Goal: Task Accomplishment & Management: Manage account settings

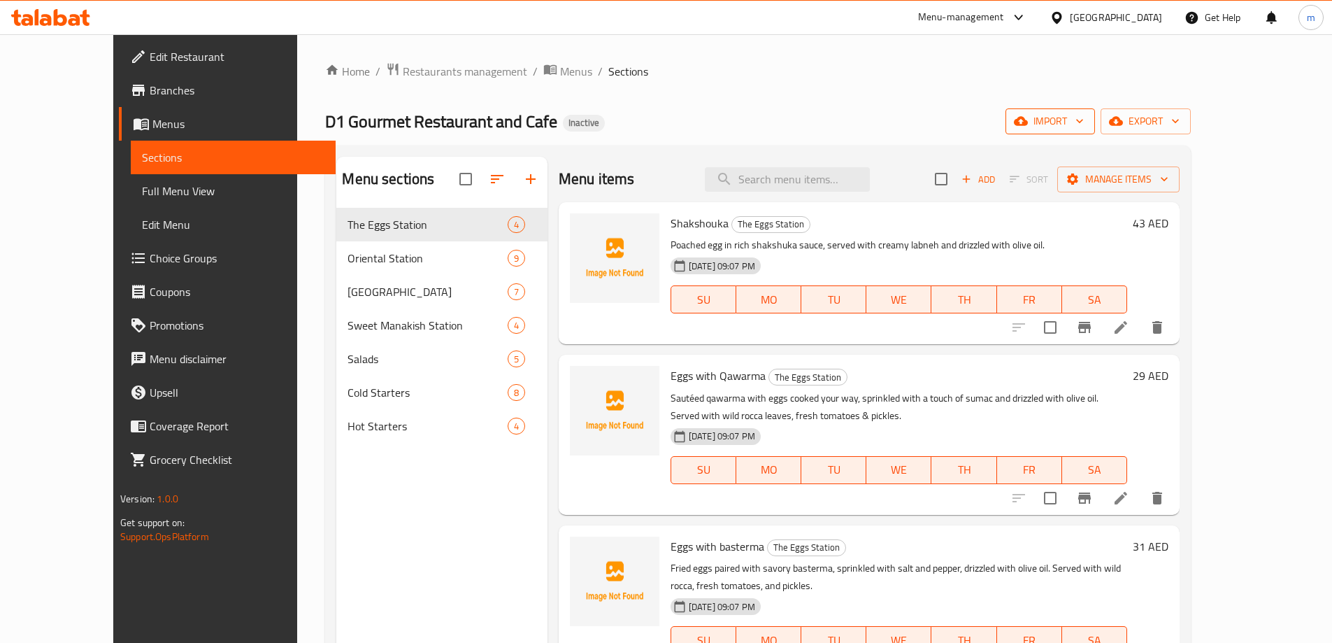
click at [1084, 114] on span "import" at bounding box center [1050, 121] width 67 height 17
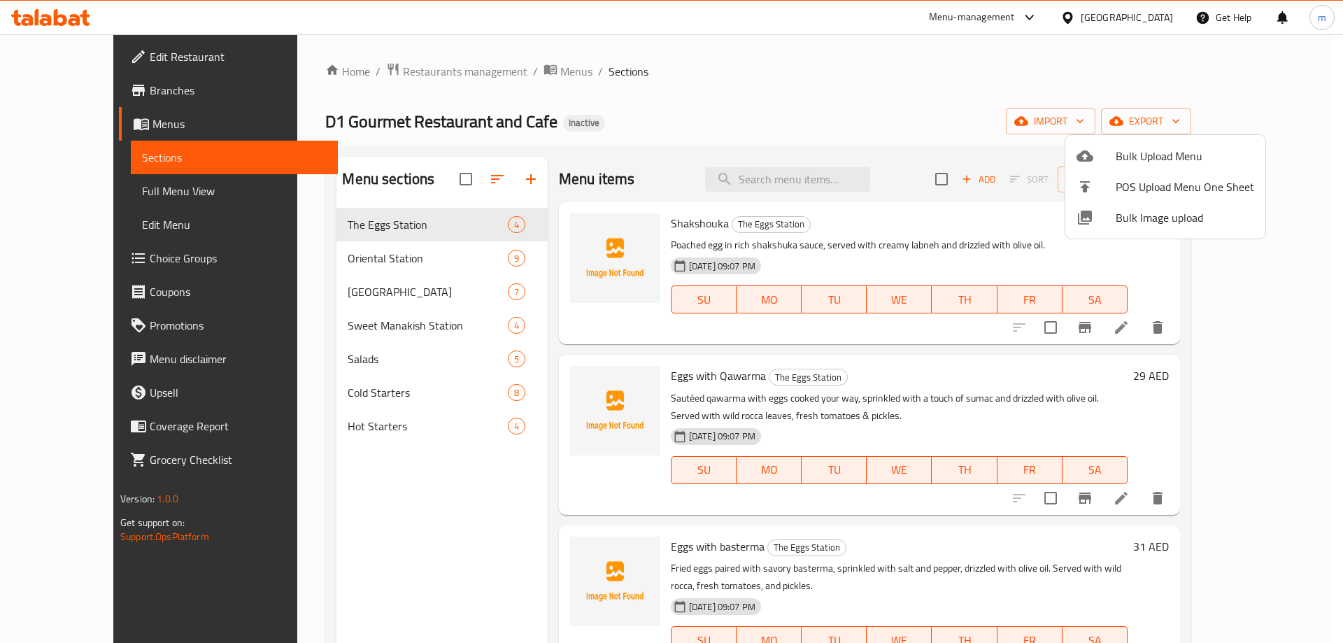
click at [850, 90] on div at bounding box center [671, 321] width 1343 height 643
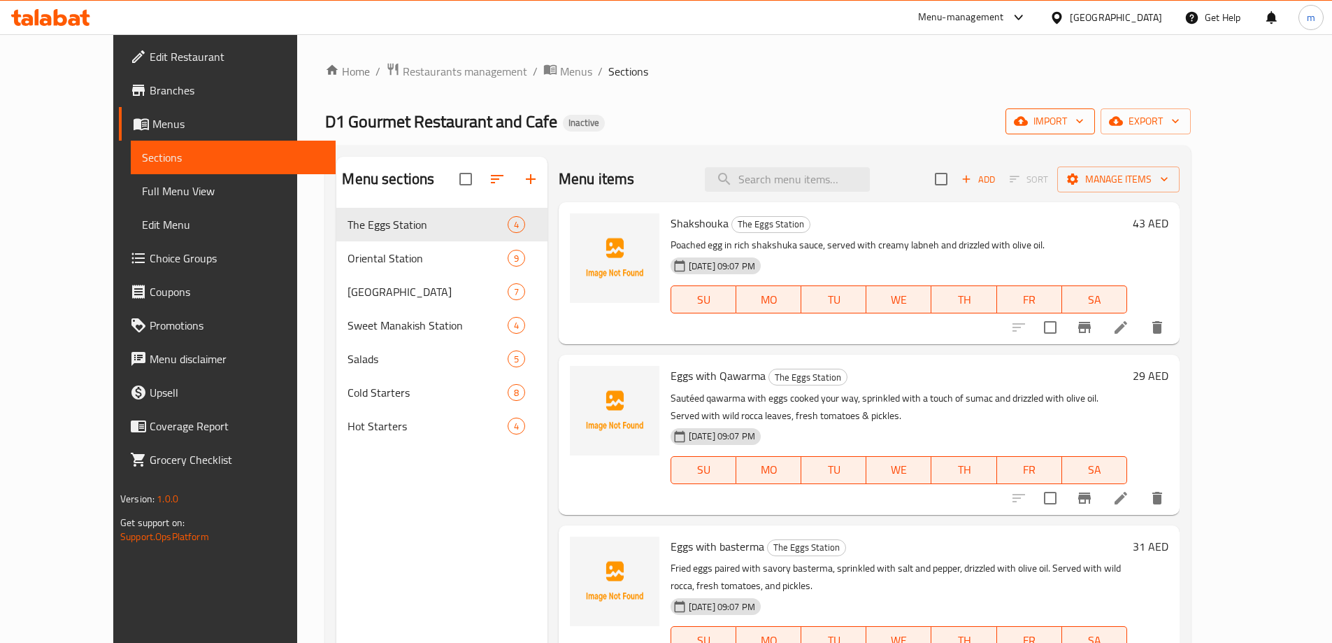
click at [1084, 115] on span "import" at bounding box center [1050, 121] width 67 height 17
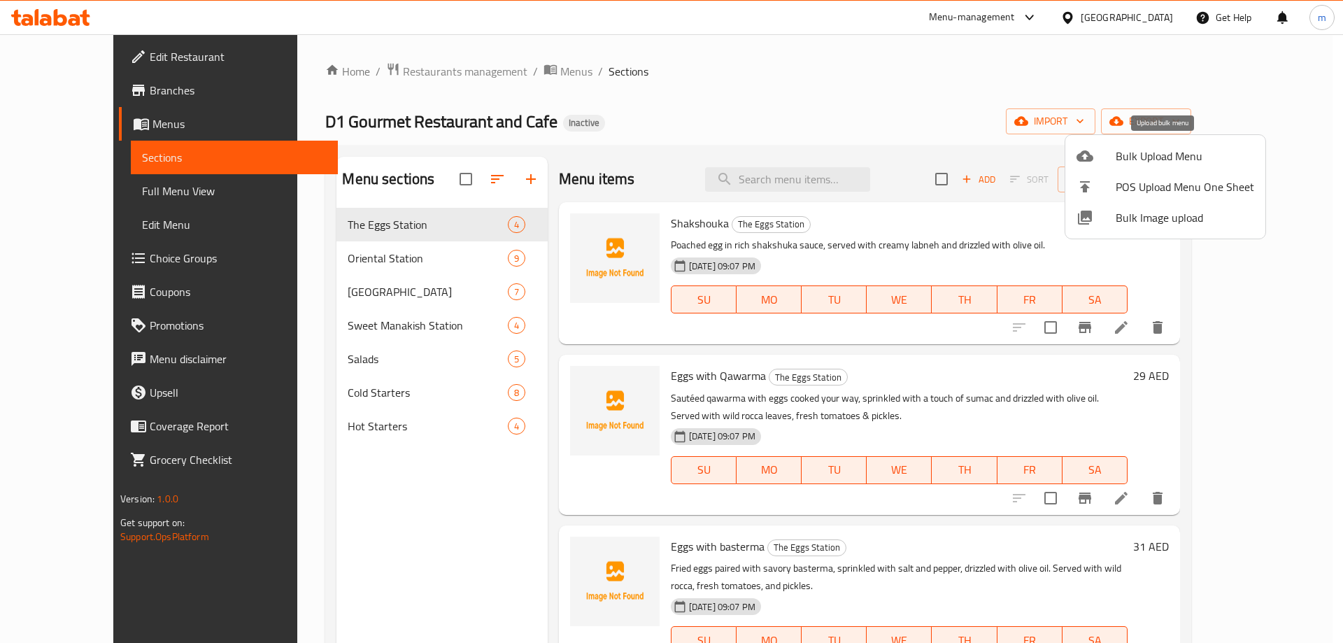
click at [1165, 152] on span "Bulk Upload Menu" at bounding box center [1185, 156] width 138 height 17
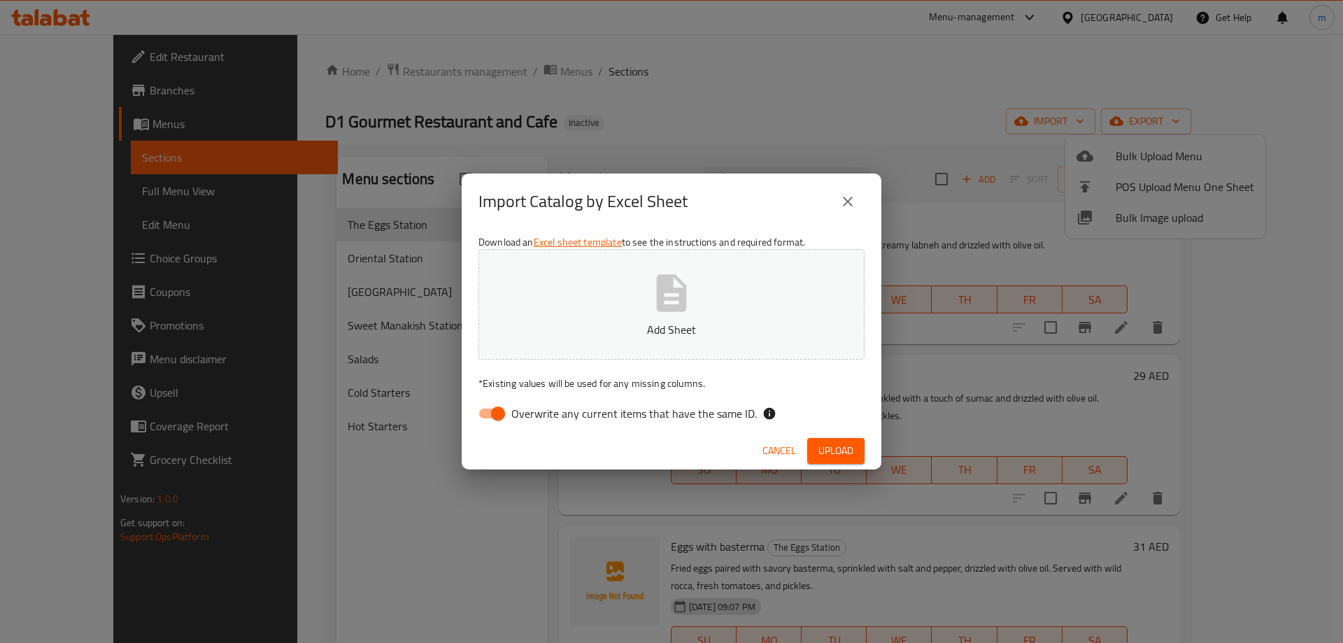
click at [656, 411] on span "Overwrite any current items that have the same ID." at bounding box center [634, 413] width 246 height 17
click at [538, 411] on input "Overwrite any current items that have the same ID." at bounding box center [498, 413] width 80 height 27
checkbox input "false"
click at [837, 453] on span "Upload" at bounding box center [835, 450] width 35 height 17
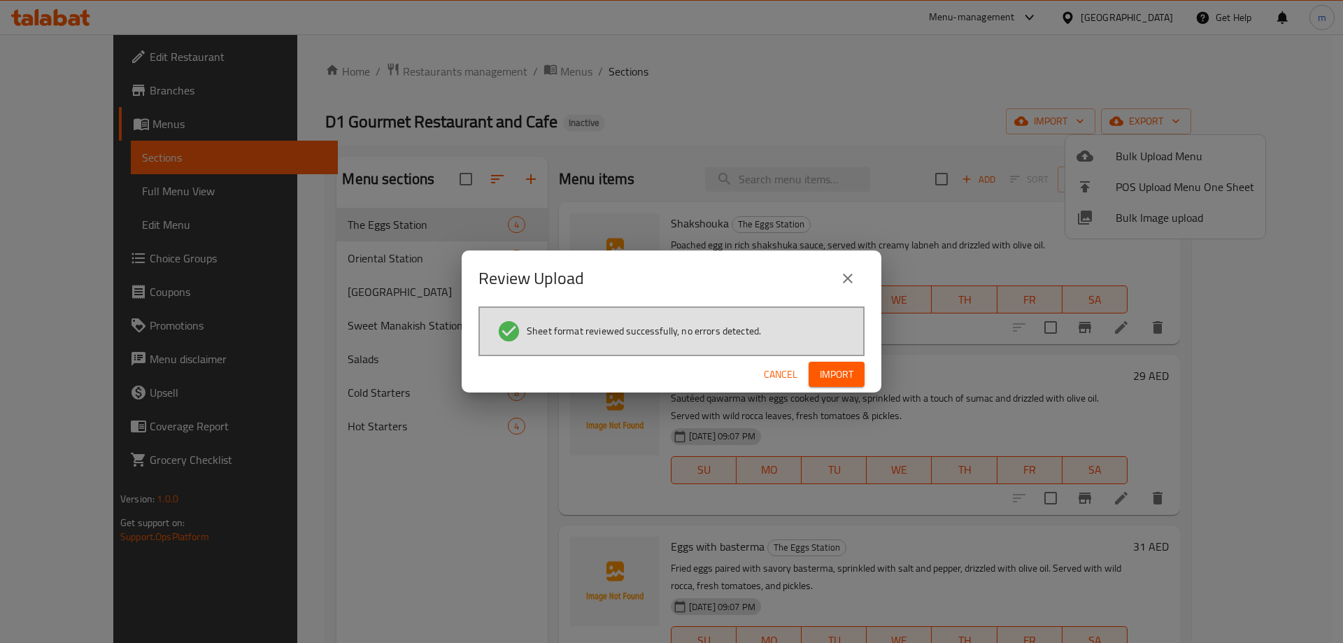
click at [841, 387] on button "Import" at bounding box center [837, 375] width 56 height 26
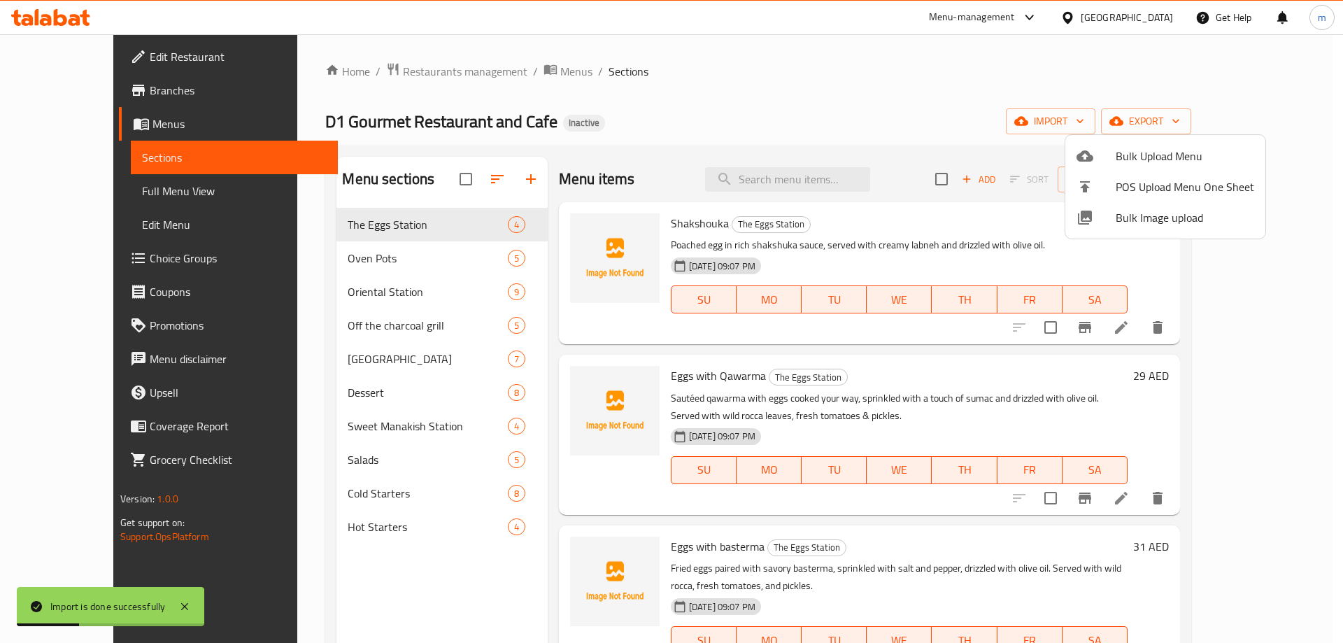
click at [80, 194] on div at bounding box center [671, 321] width 1343 height 643
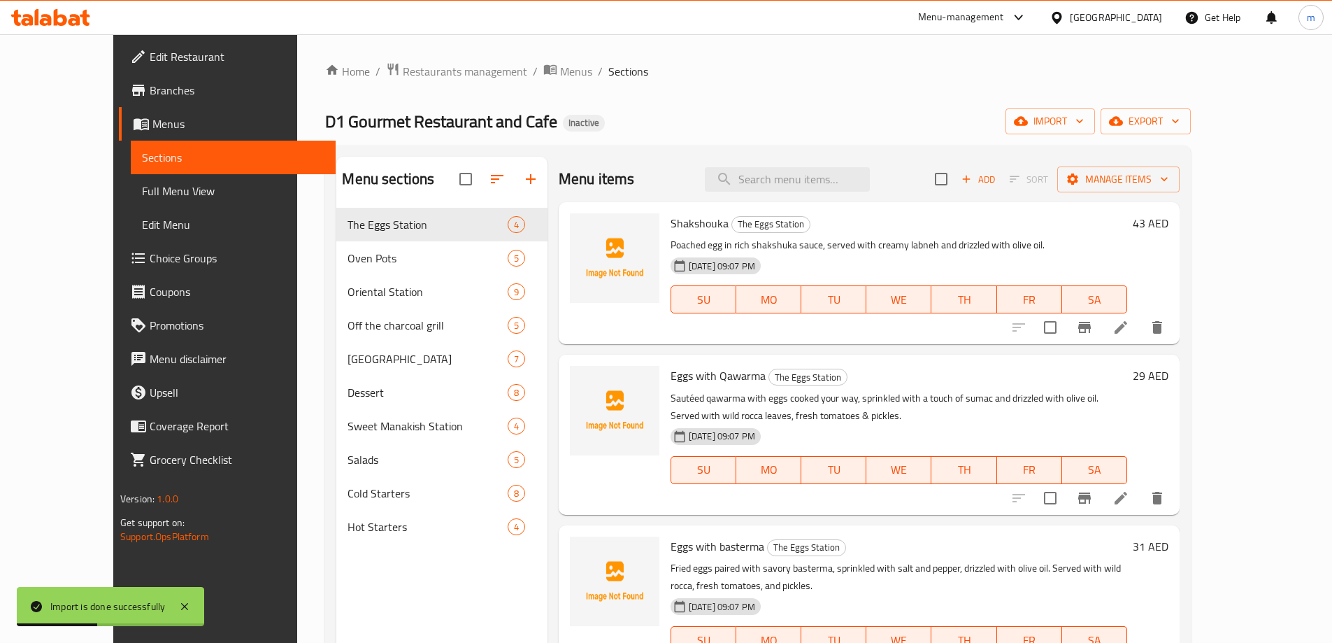
click at [142, 194] on span "Full Menu View" at bounding box center [233, 191] width 183 height 17
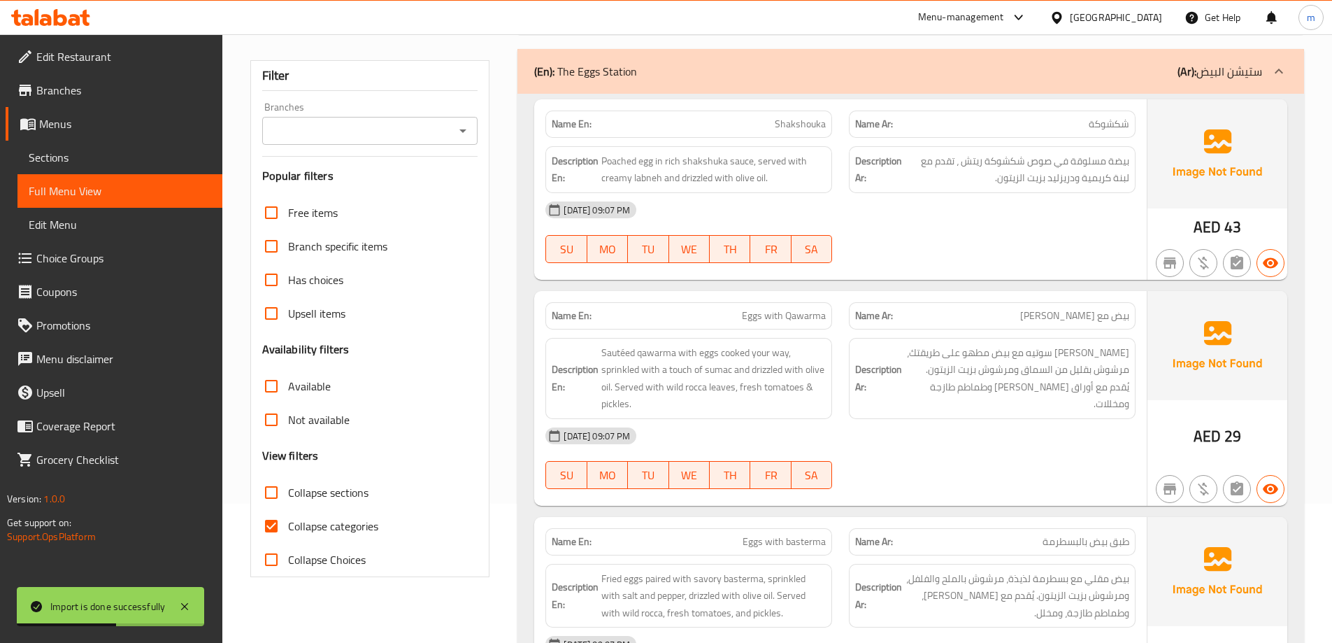
scroll to position [140, 0]
click at [322, 520] on span "Collapse categories" at bounding box center [333, 525] width 90 height 17
click at [288, 520] on input "Collapse categories" at bounding box center [272, 526] width 34 height 34
checkbox input "false"
click at [334, 489] on span "Collapse sections" at bounding box center [328, 491] width 80 height 17
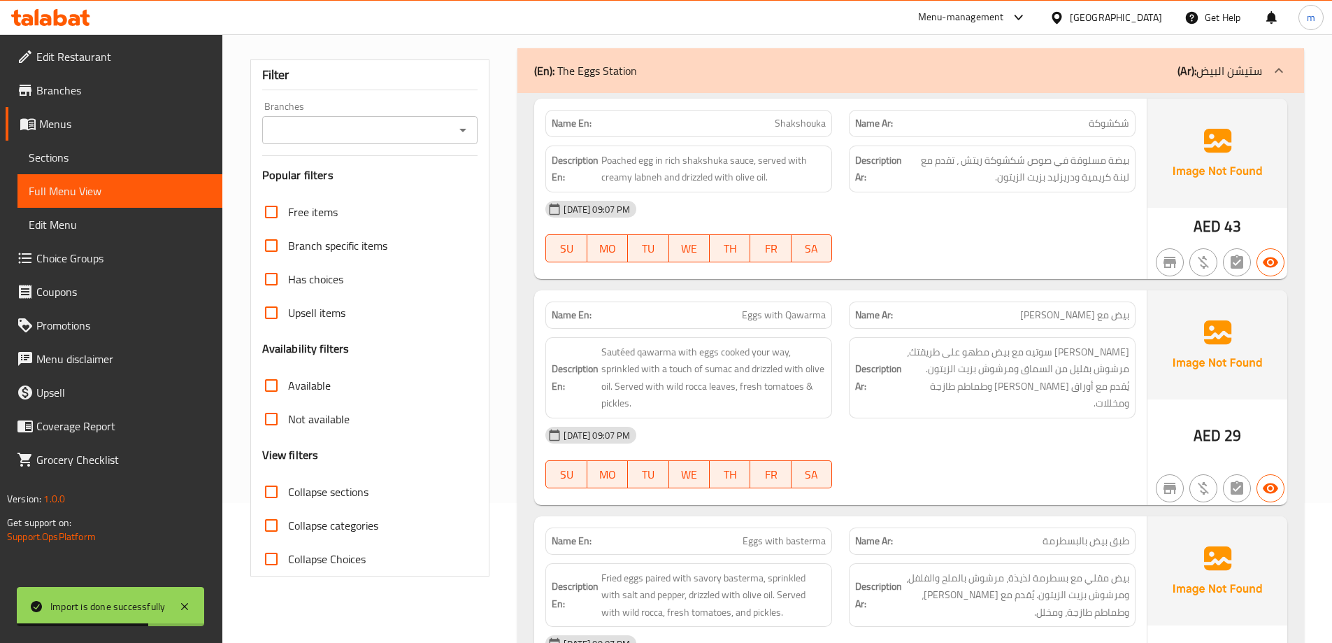
click at [288, 489] on input "Collapse sections" at bounding box center [272, 492] width 34 height 34
checkbox input "true"
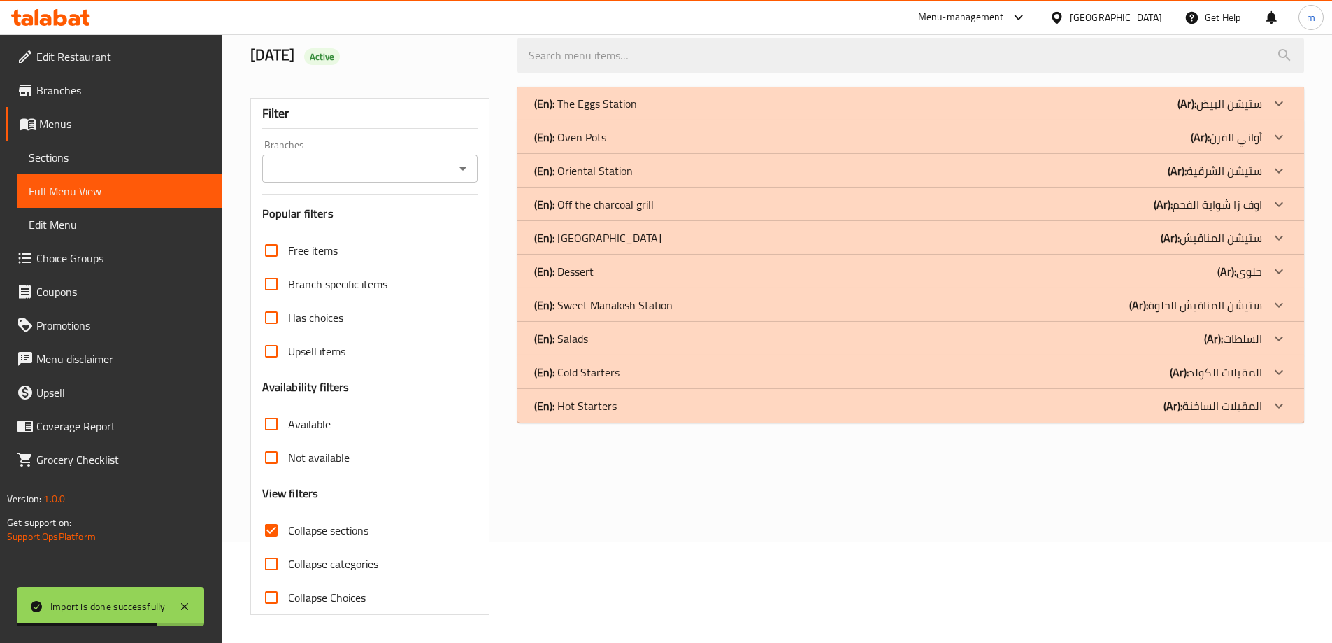
scroll to position [101, 0]
click at [614, 145] on div "(En): Oven Pots (Ar): أواني الفرن" at bounding box center [911, 137] width 787 height 34
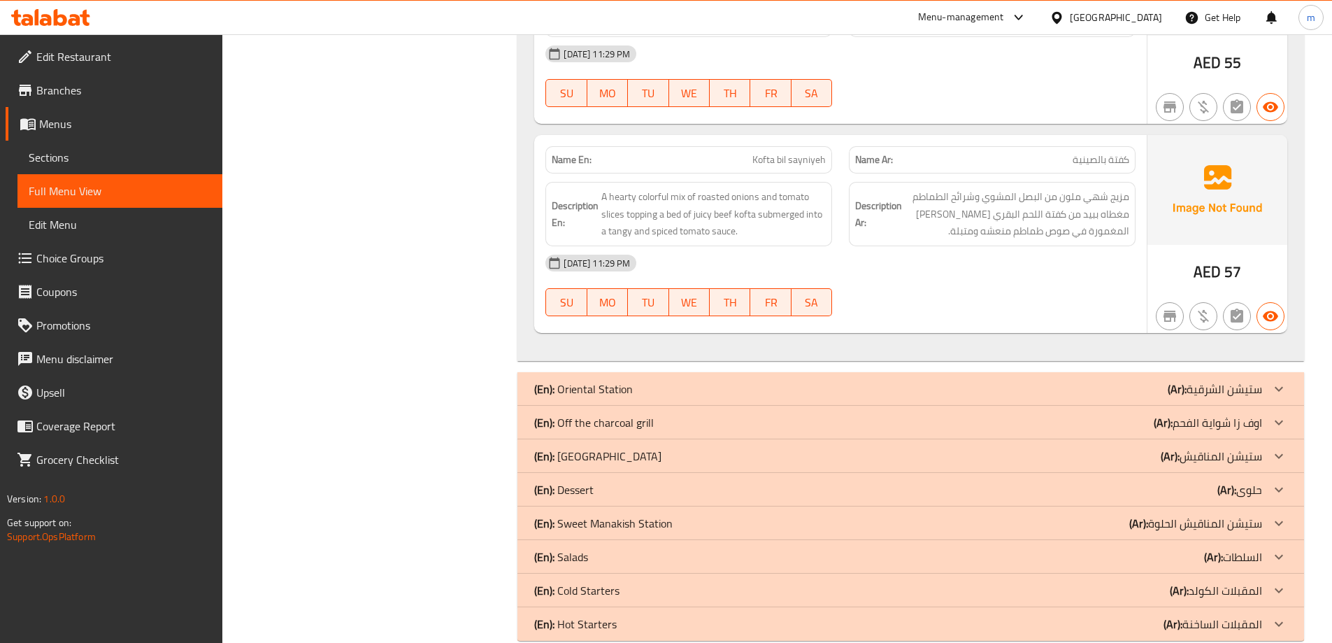
scroll to position [974, 0]
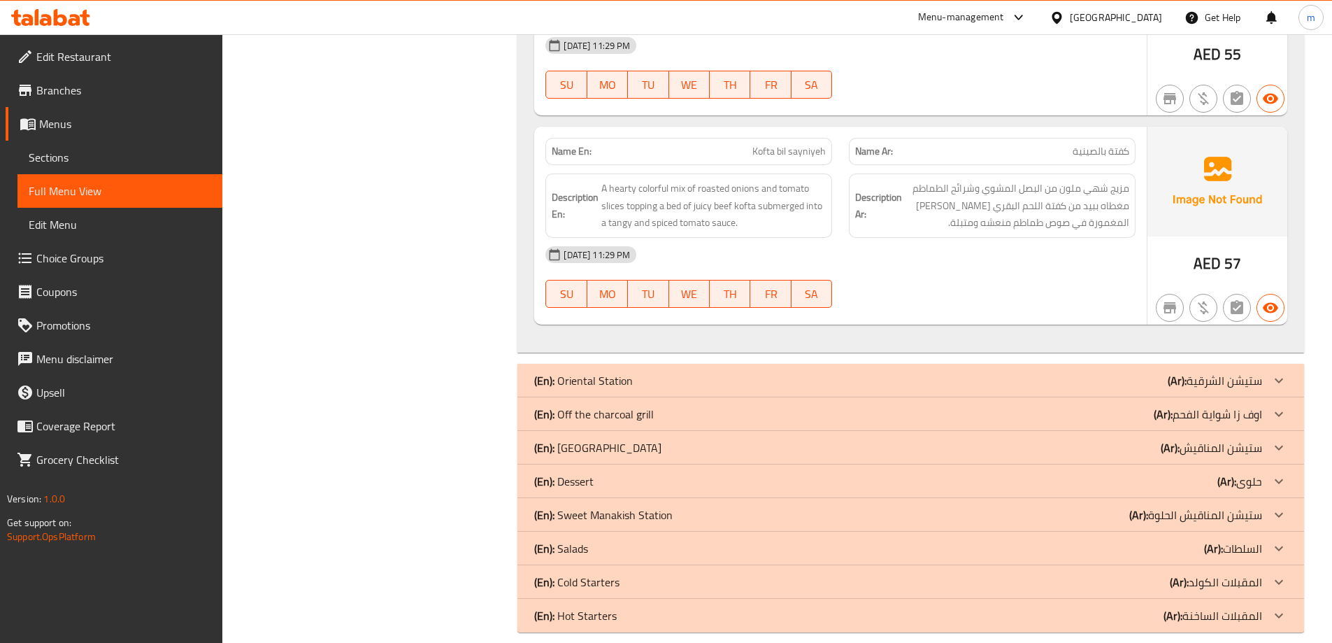
click at [681, 473] on div "(En): Dessert (Ar): حلوى" at bounding box center [898, 481] width 728 height 17
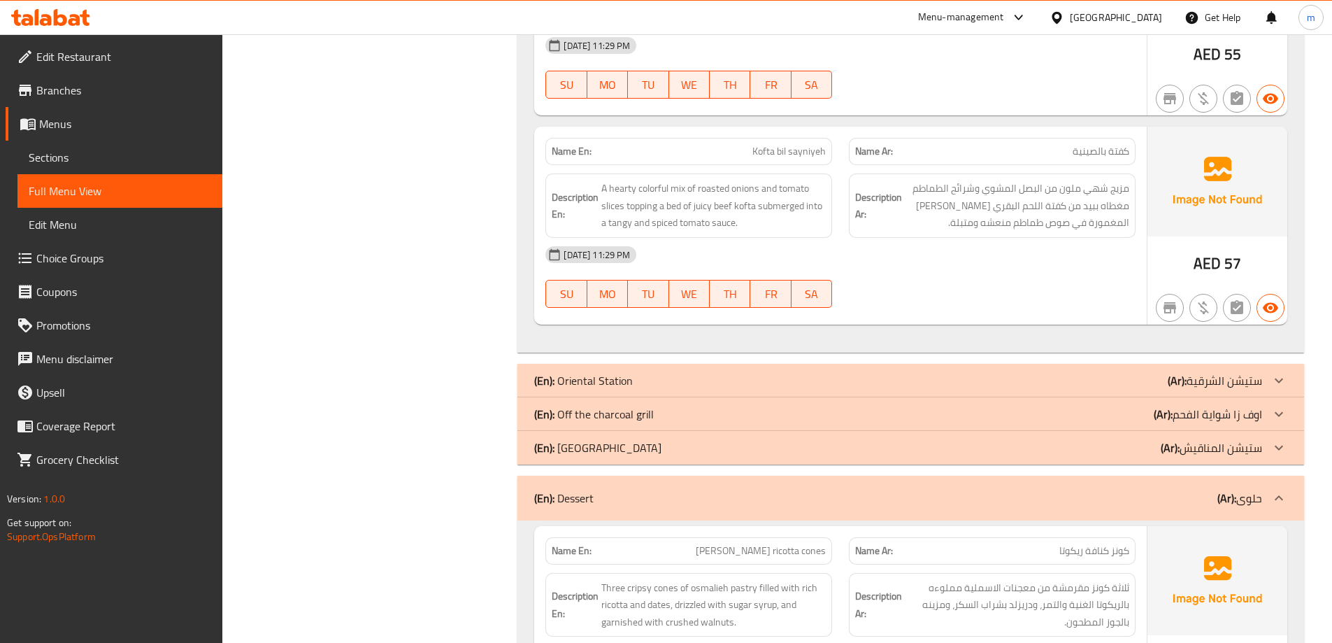
click at [695, 406] on div "(En): Off the charcoal grill (Ar): اوف زا شواية الفحم" at bounding box center [898, 414] width 728 height 17
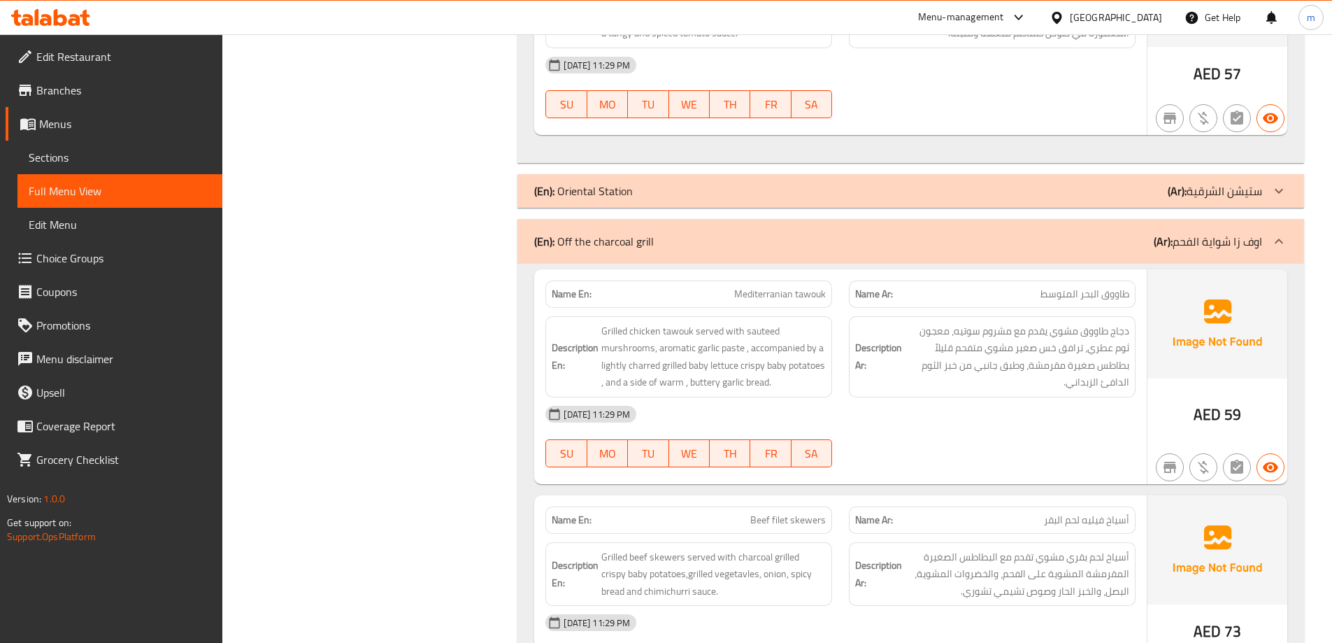
scroll to position [0, 0]
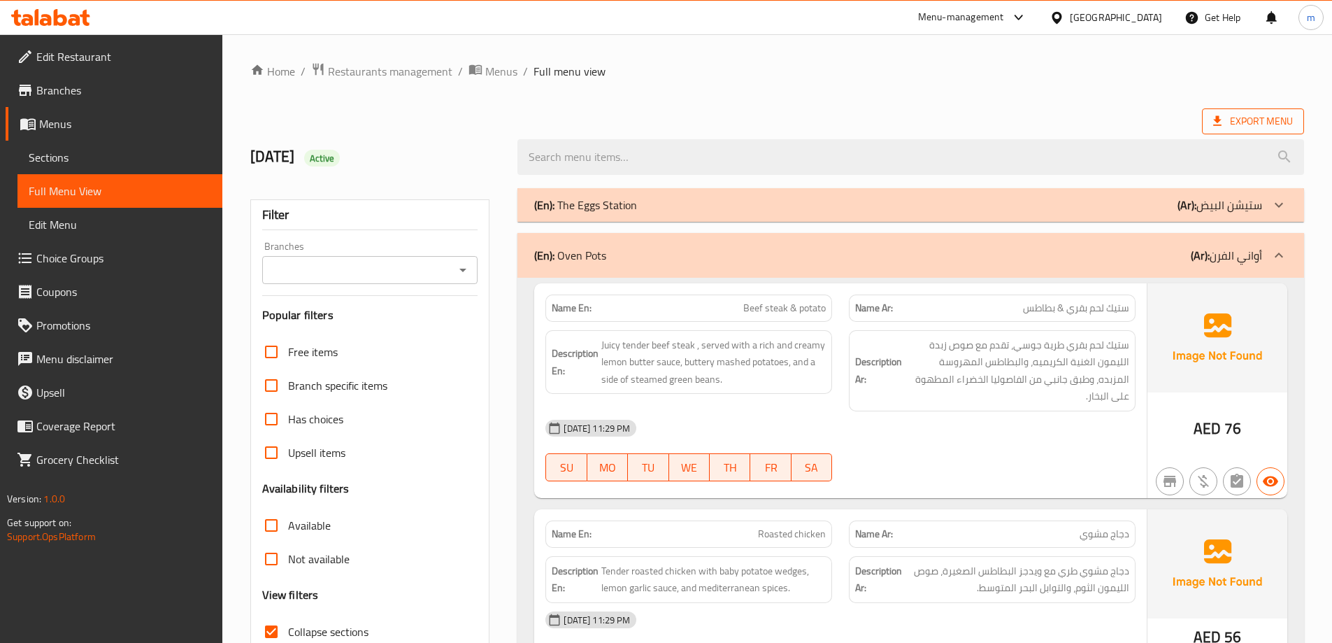
click at [1272, 122] on span "Export Menu" at bounding box center [1254, 121] width 80 height 17
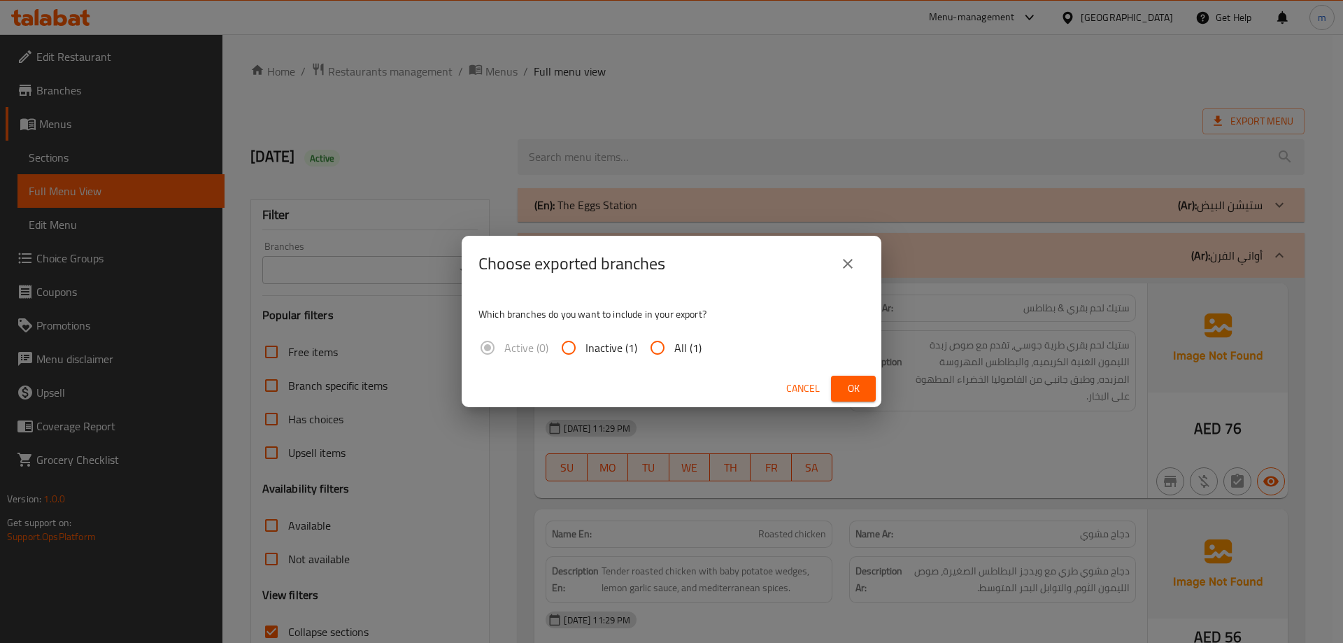
click at [671, 351] on input "All (1)" at bounding box center [658, 348] width 34 height 34
radio input "true"
click at [846, 390] on span "Ok" at bounding box center [853, 388] width 22 height 17
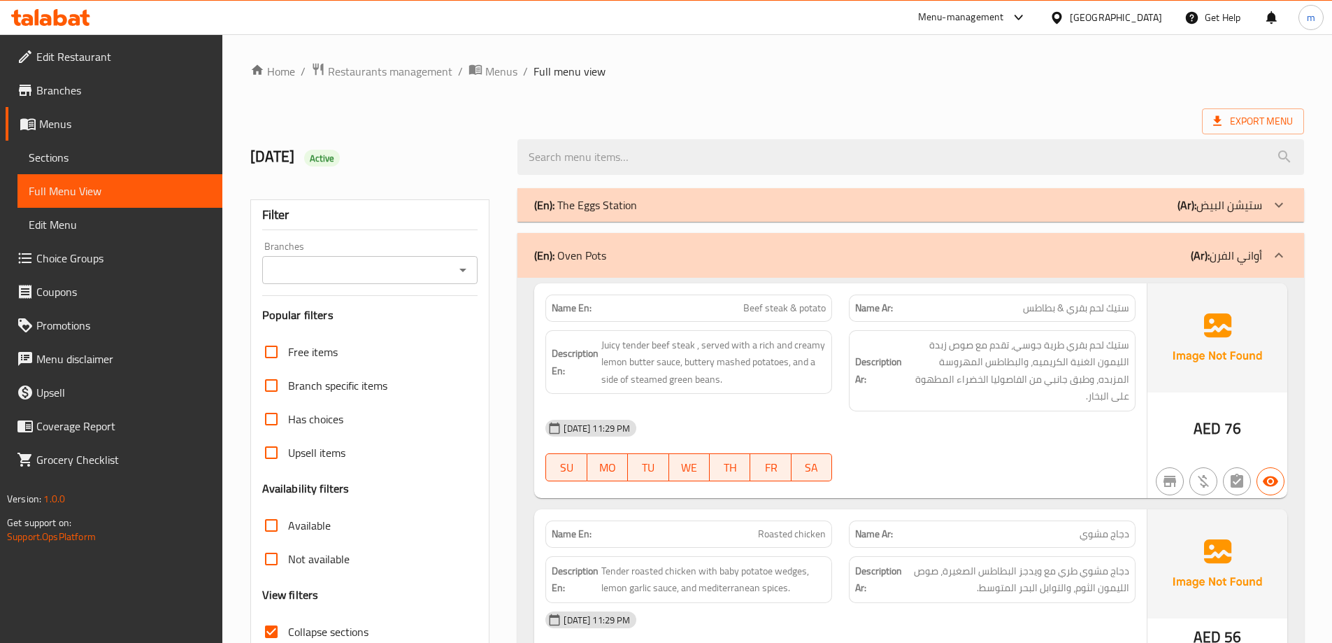
click at [1130, 14] on div "United Arab Emirates" at bounding box center [1116, 17] width 92 height 15
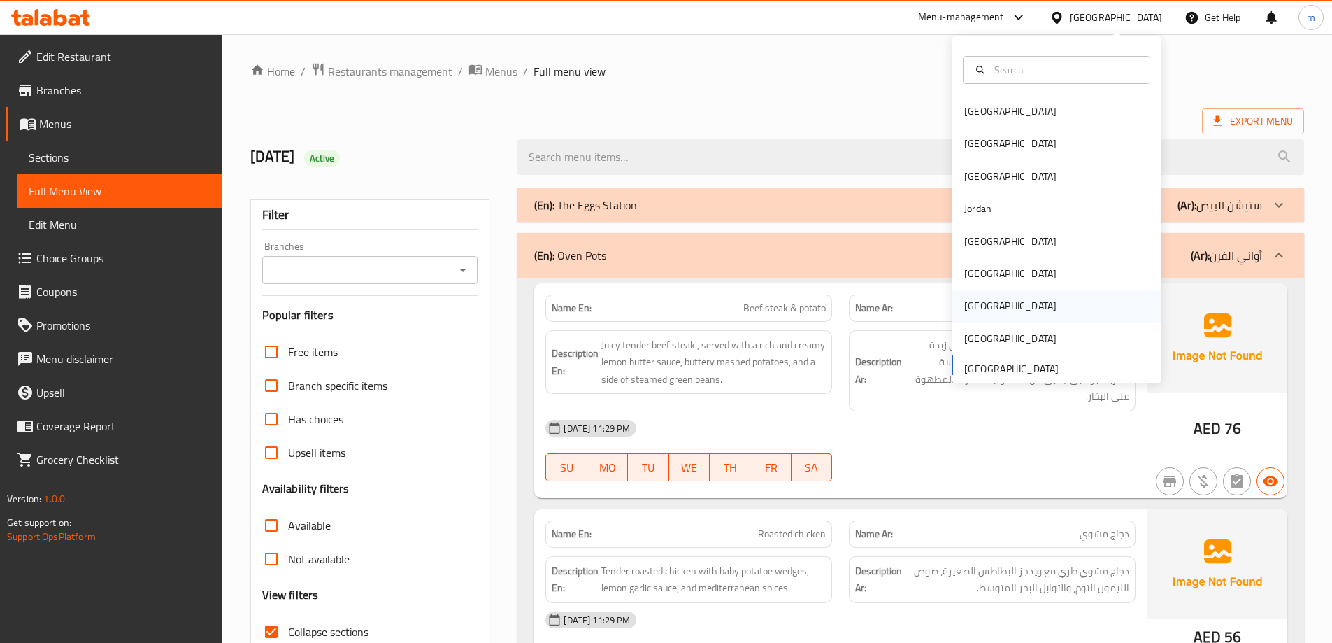
click at [999, 304] on div "[GEOGRAPHIC_DATA]" at bounding box center [1057, 306] width 210 height 32
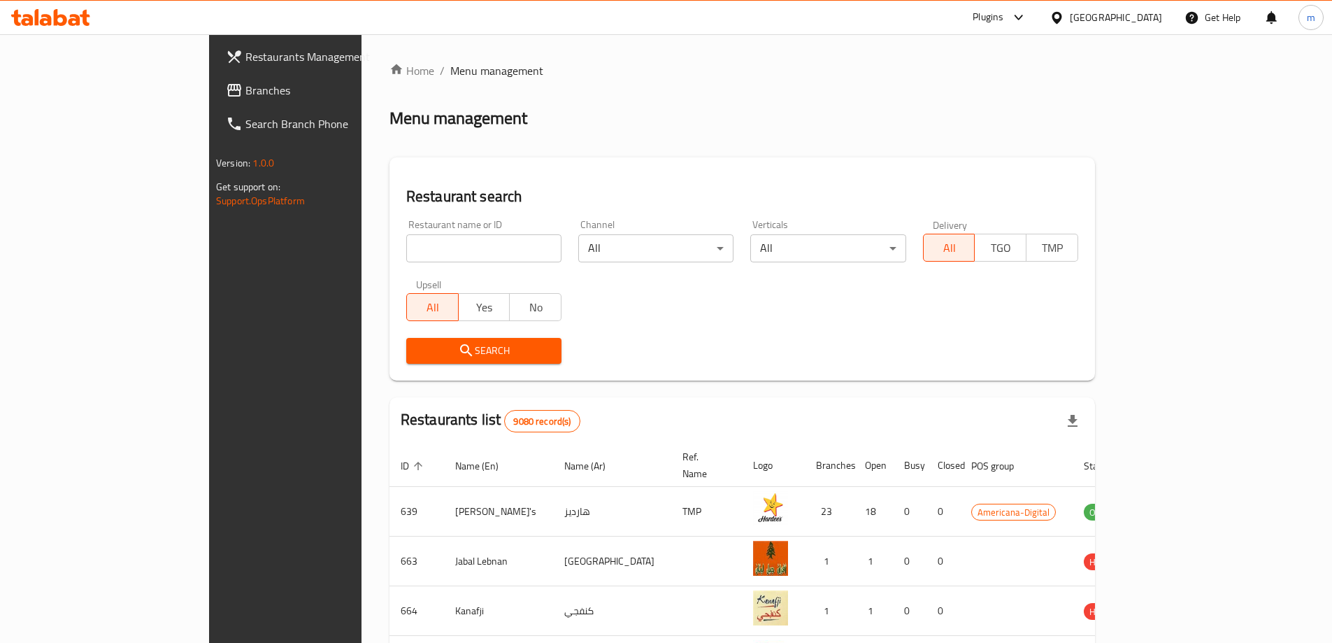
click at [246, 90] on span "Branches" at bounding box center [333, 90] width 175 height 17
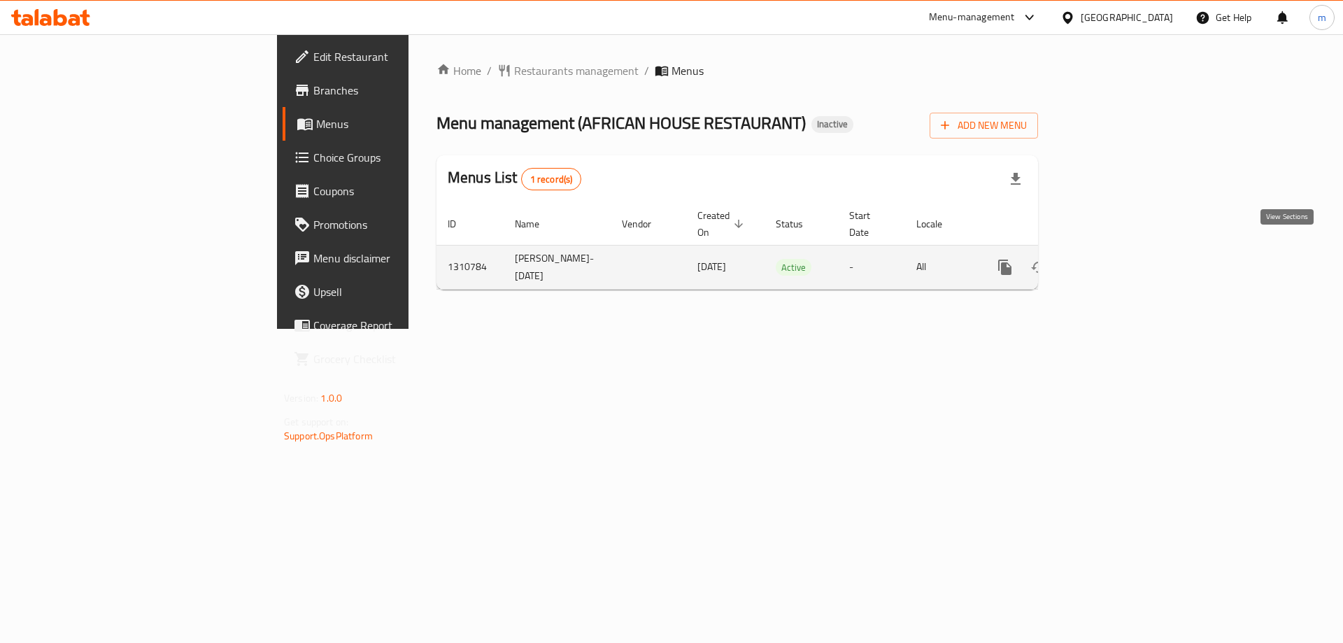
click at [1114, 259] on icon "enhanced table" at bounding box center [1105, 267] width 17 height 17
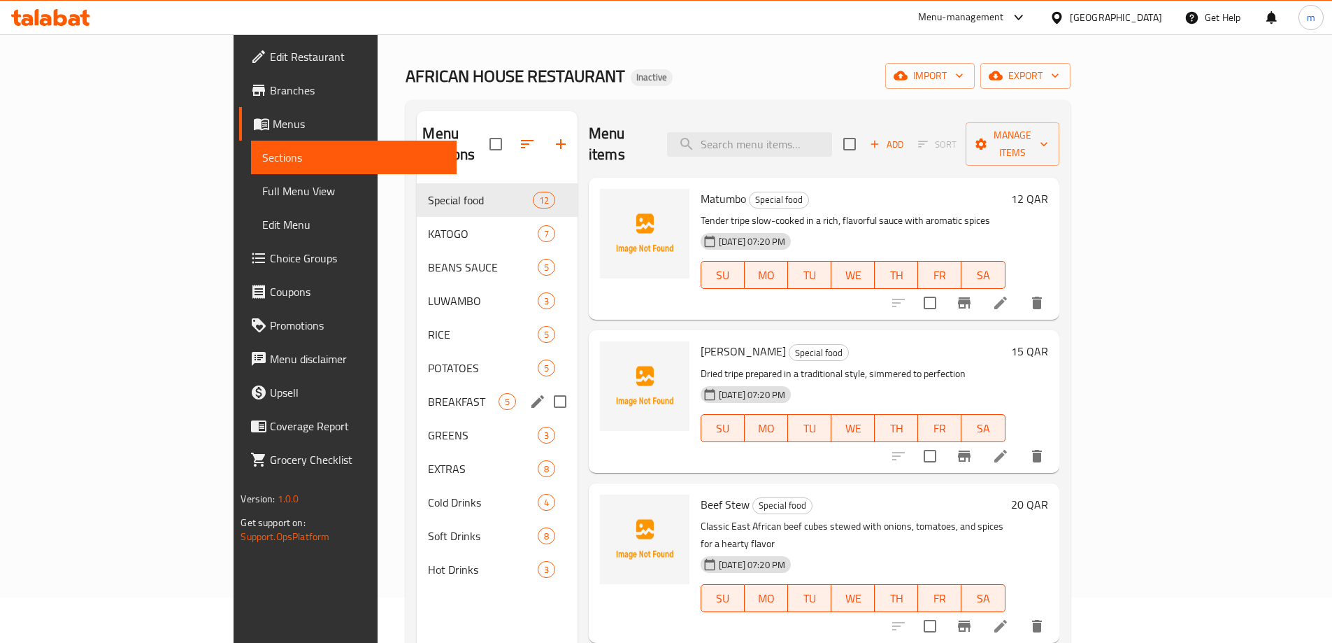
scroll to position [70, 0]
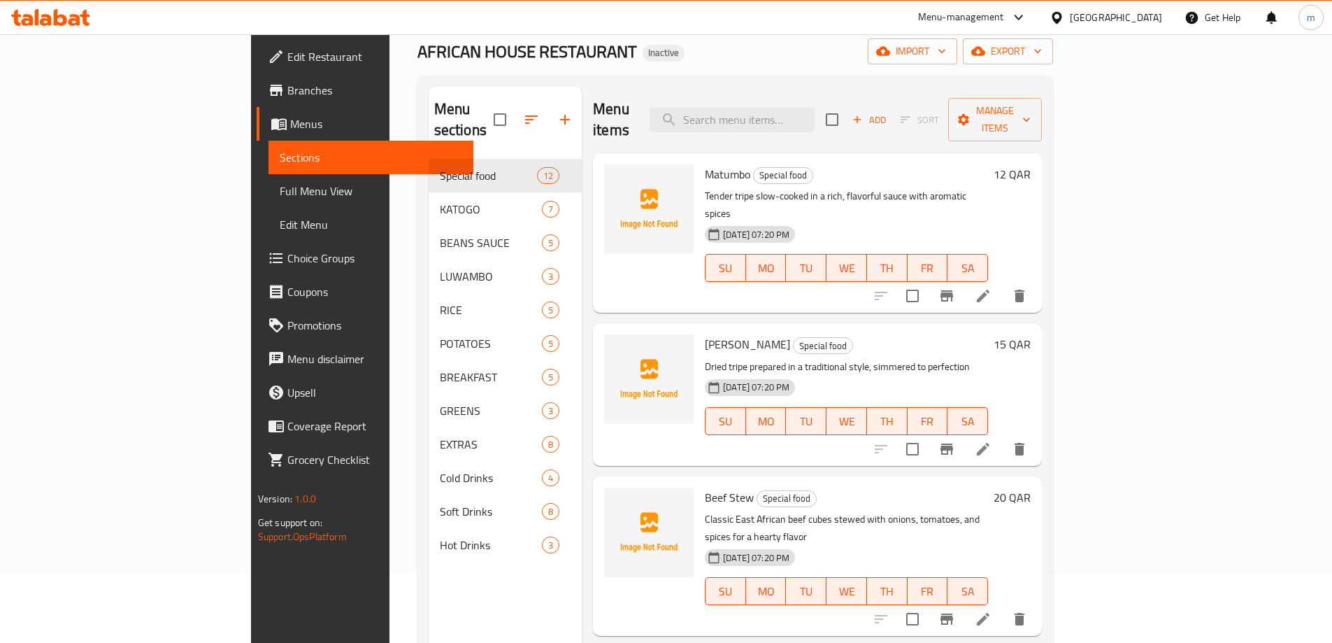
click at [1003, 283] on li at bounding box center [983, 295] width 39 height 25
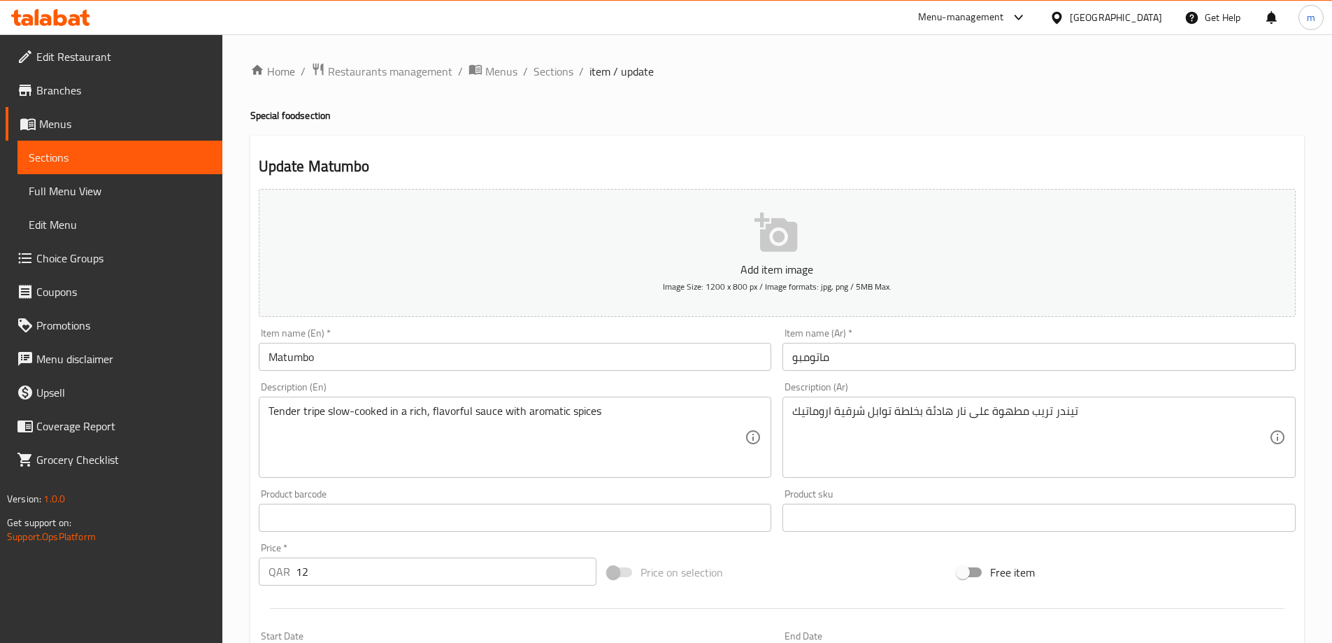
click at [848, 413] on textarea "تيندر تريب مطهوة على نار هادئة بخلطة توابل شرقية اروماتيك" at bounding box center [1030, 437] width 477 height 66
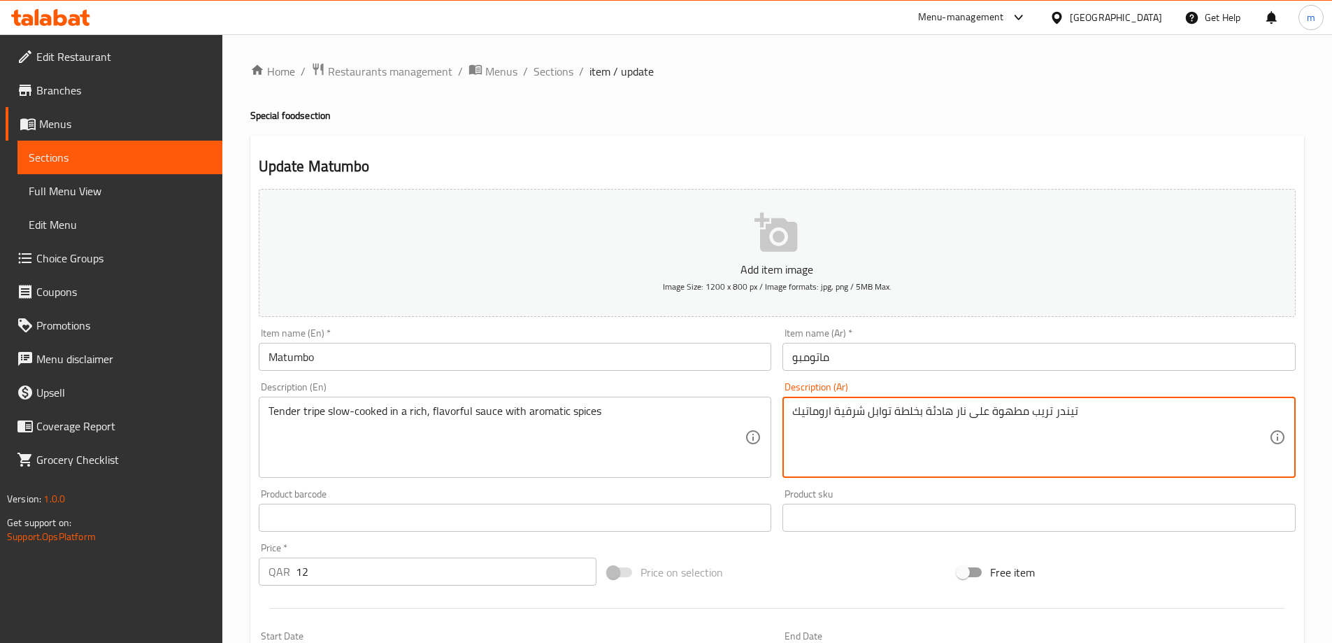
click at [848, 413] on textarea "تيندر تريب مطهوة على نار هادئة بخلطة توابل شرقية اروماتيك" at bounding box center [1030, 437] width 477 height 66
click at [1153, 422] on textarea "تيندر تريب مطهوة على نار هادئة بخلطة توابل شرقية اروماتيك" at bounding box center [1030, 437] width 477 height 66
click at [1106, 431] on textarea "تيندر تريب مطهوة على نار هادئة بخلطة توابل شرقية اروماتيك" at bounding box center [1030, 437] width 477 height 66
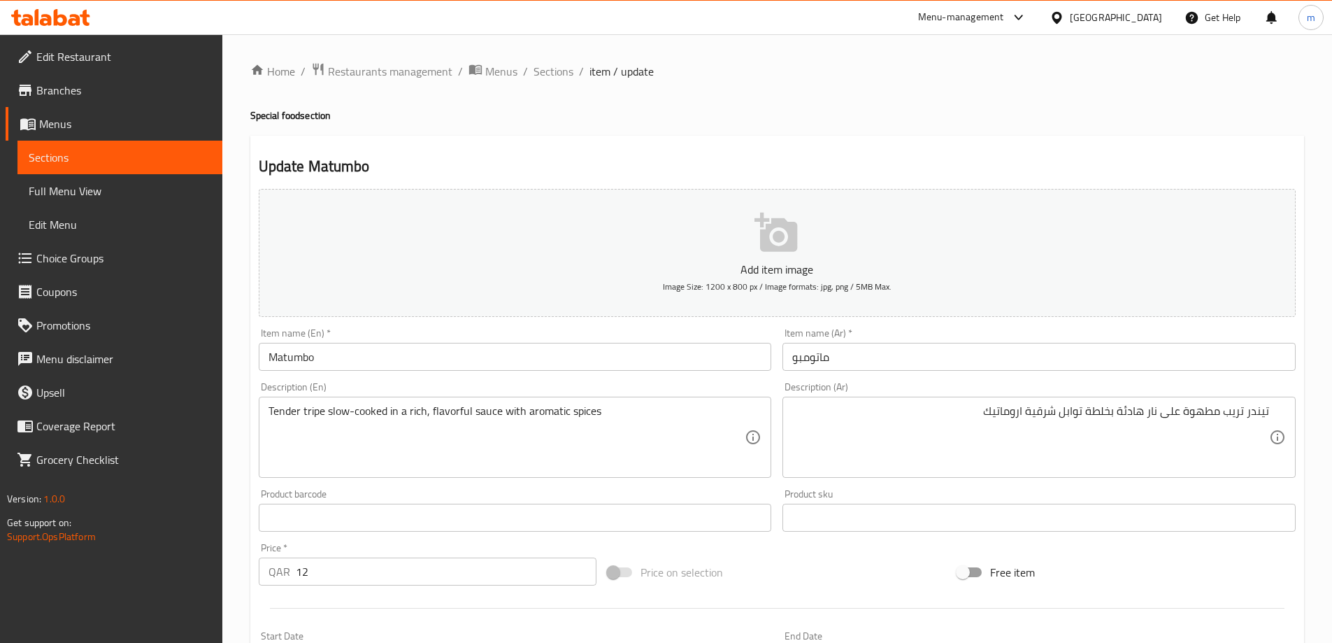
click at [1213, 566] on div "Free item" at bounding box center [1127, 572] width 350 height 38
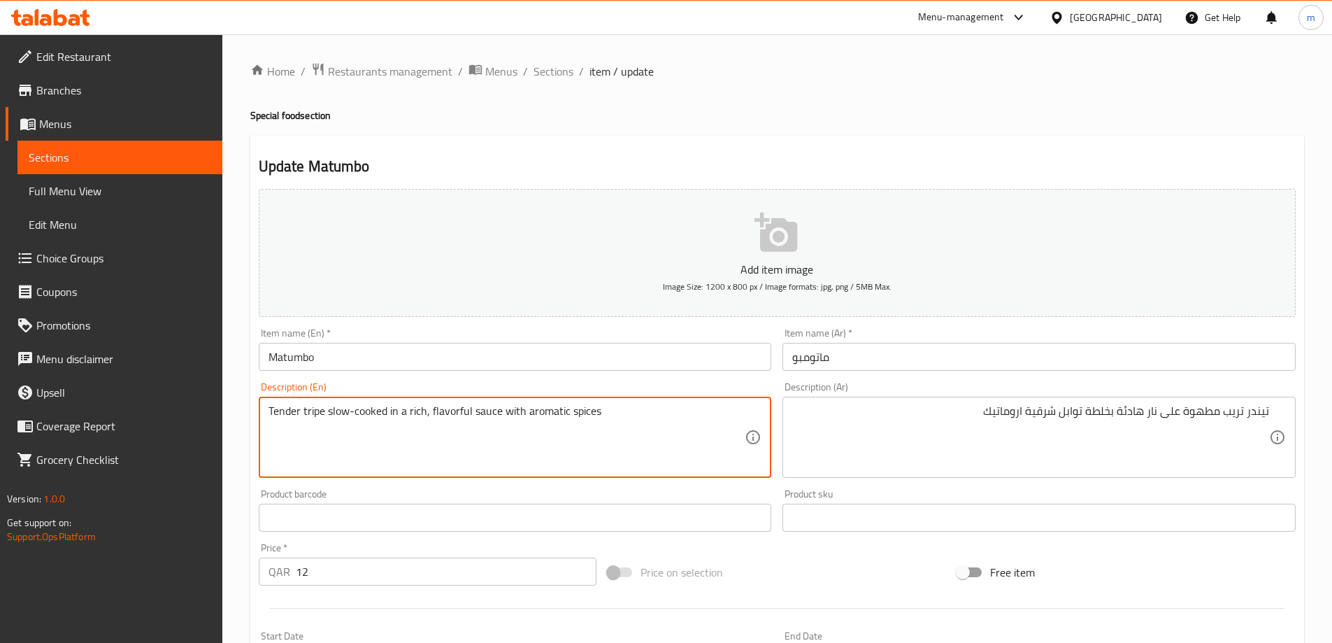
click at [320, 411] on textarea "Tender tripe slow-cooked in a rich, flavorful sauce with aromatic spices" at bounding box center [507, 437] width 477 height 66
click at [327, 416] on textarea "Tender tripe slow-cooked in a rich, flavorful sauce with aromatic spices" at bounding box center [507, 437] width 477 height 66
click at [317, 414] on textarea "Tender tripe slow-cooked in a rich, flavorful sauce with aromatic spices" at bounding box center [507, 437] width 477 height 66
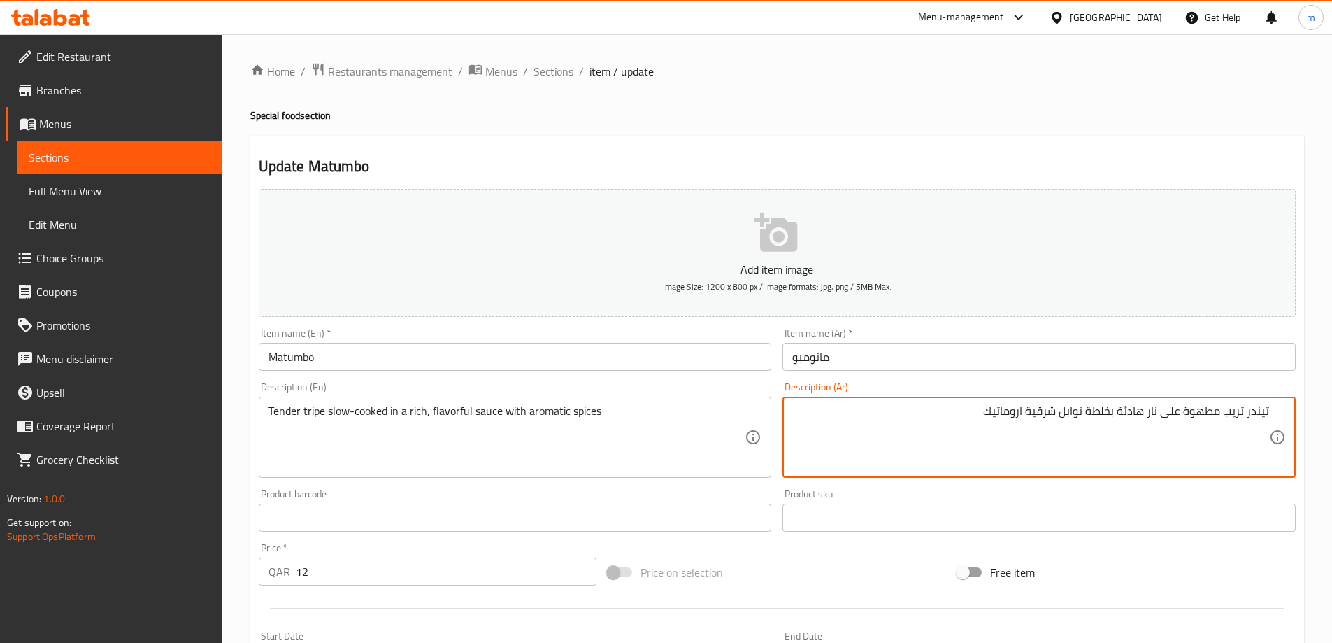
click at [1236, 410] on textarea "تيندر تريب مطهوة على نار هادئة بخلطة توابل شرقية اروماتيك" at bounding box center [1030, 437] width 477 height 66
drag, startPoint x: 1236, startPoint y: 410, endPoint x: 1231, endPoint y: 429, distance: 20.2
click at [1231, 430] on textarea "تيندر تريب مطهوة على نار هادئة بخلطة توابل شرقية اروماتيك" at bounding box center [1030, 437] width 477 height 66
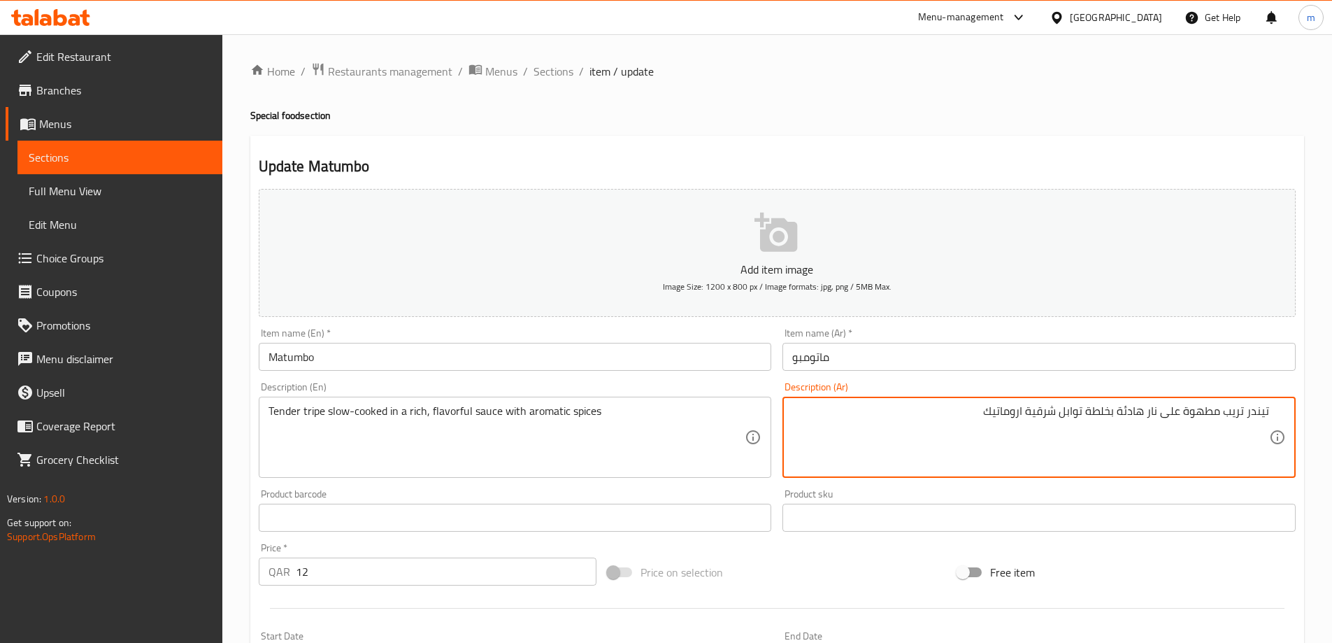
click at [1231, 415] on textarea "تيندر تريب مطهوة على نار هادئة بخلطة توابل شرقية اروماتيك" at bounding box center [1030, 437] width 477 height 66
type textarea "ترايب طري مطهوة ببطء في صوص غني ، لذيذ مع التوابل العطريه"
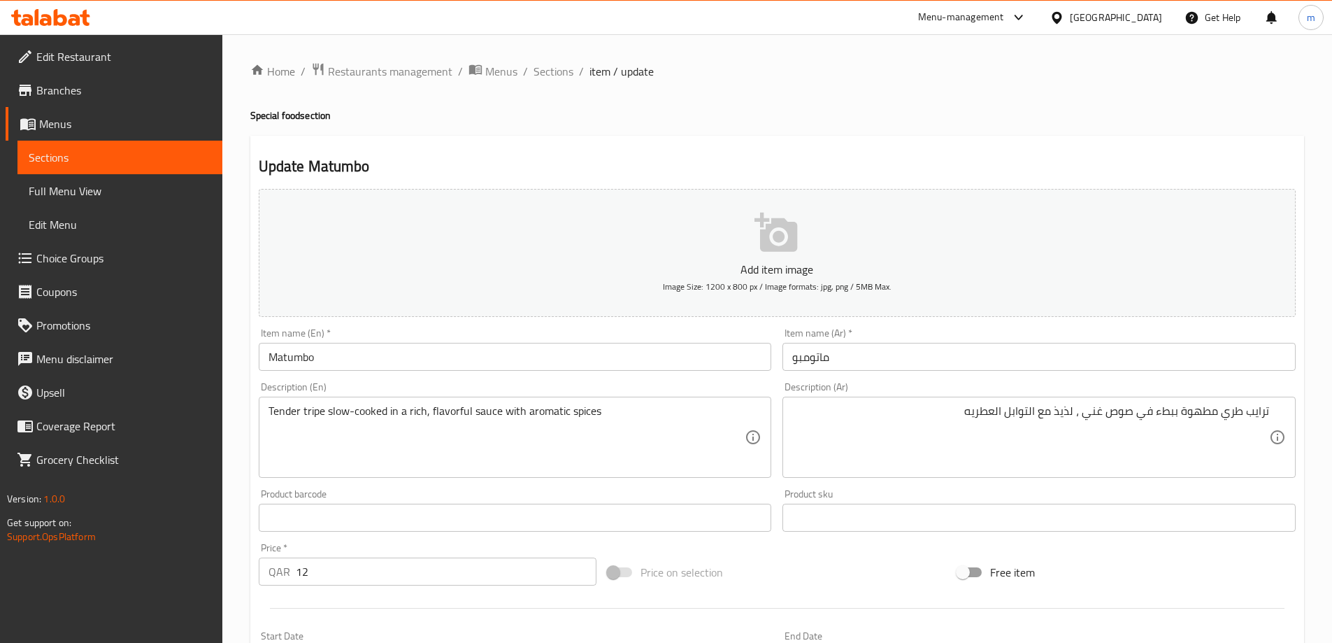
click at [926, 111] on h4 "Special food section" at bounding box center [777, 115] width 1054 height 14
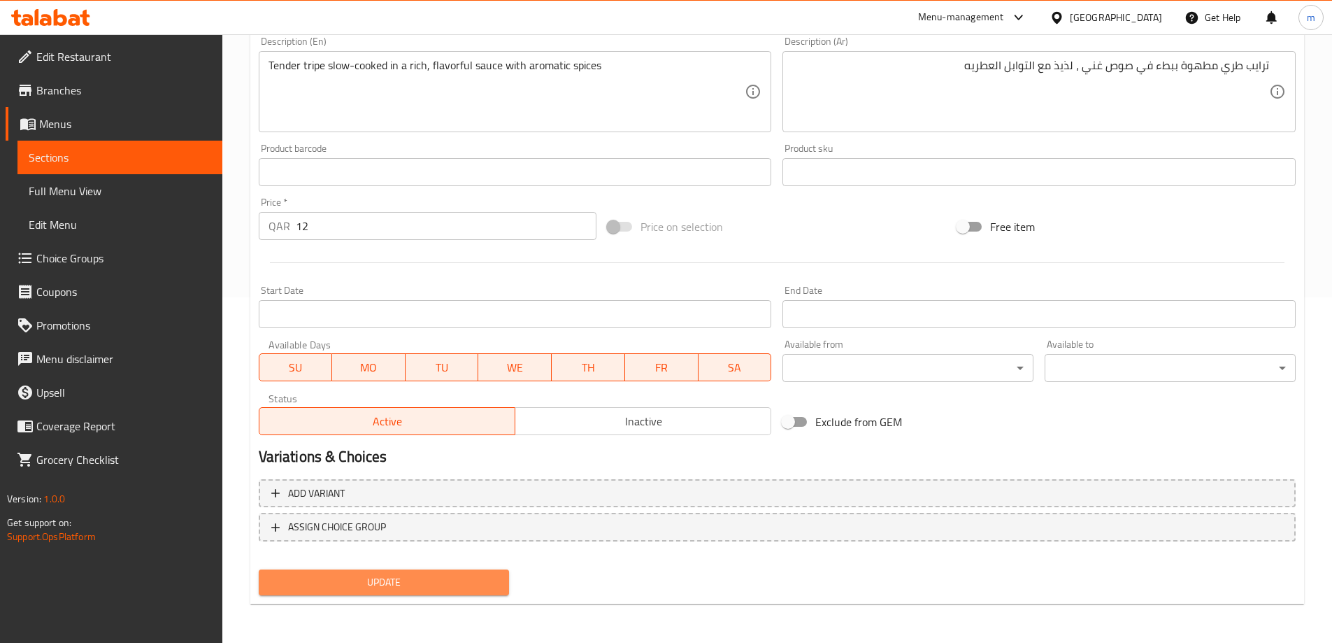
click at [453, 585] on span "Update" at bounding box center [384, 582] width 229 height 17
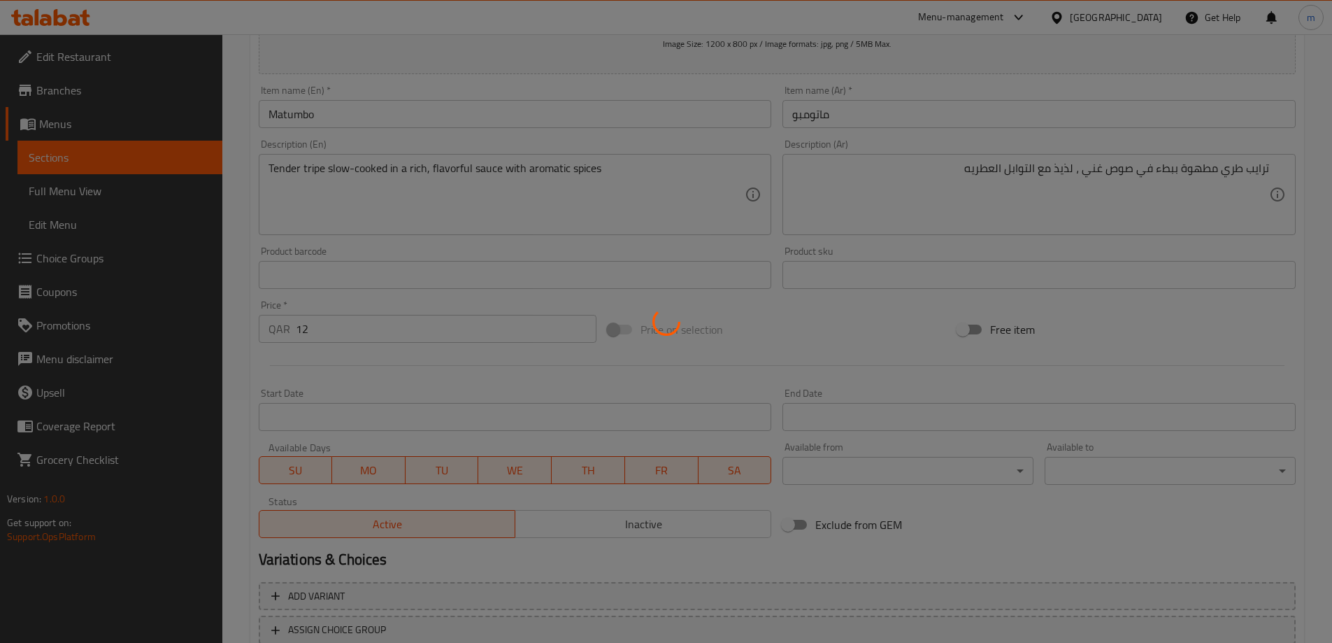
scroll to position [66, 0]
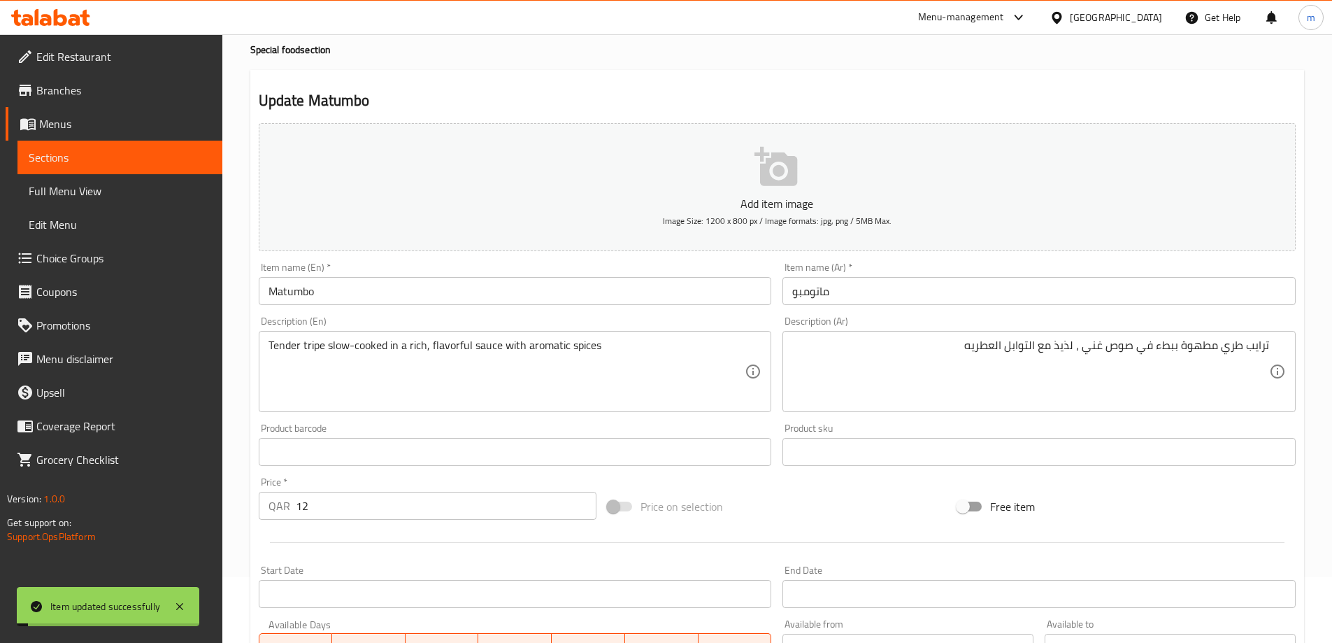
click at [316, 294] on input "Matumbo" at bounding box center [515, 291] width 513 height 28
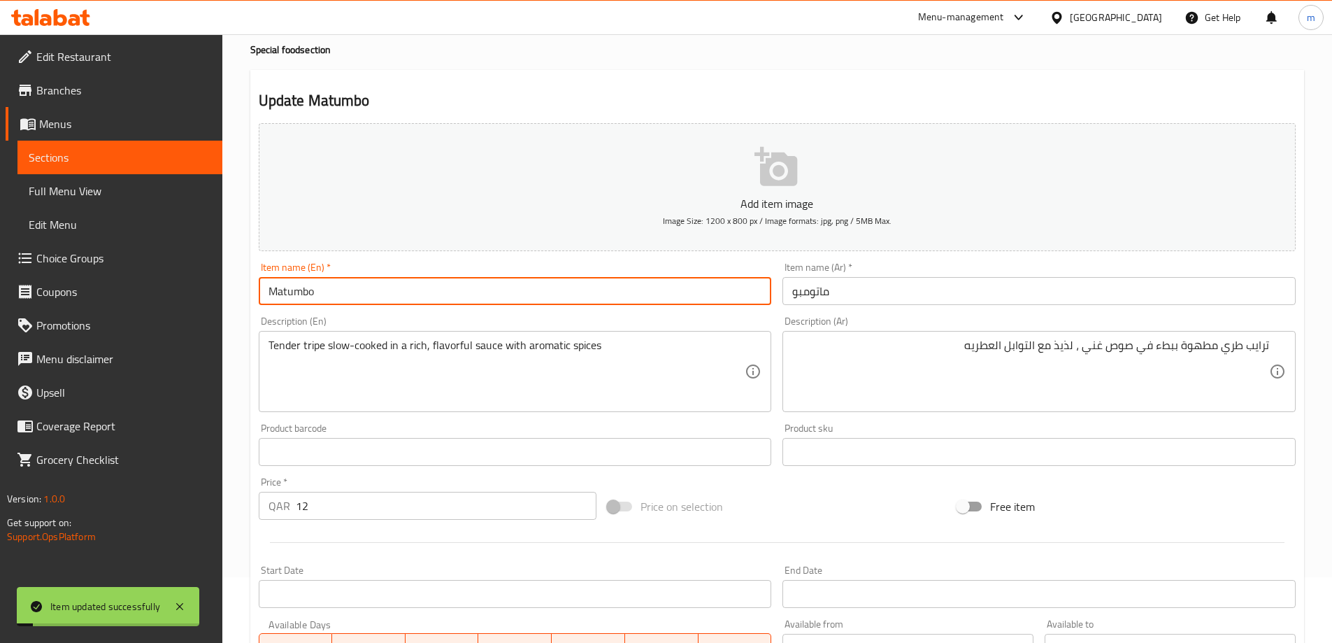
click at [316, 294] on input "Matumbo" at bounding box center [515, 291] width 513 height 28
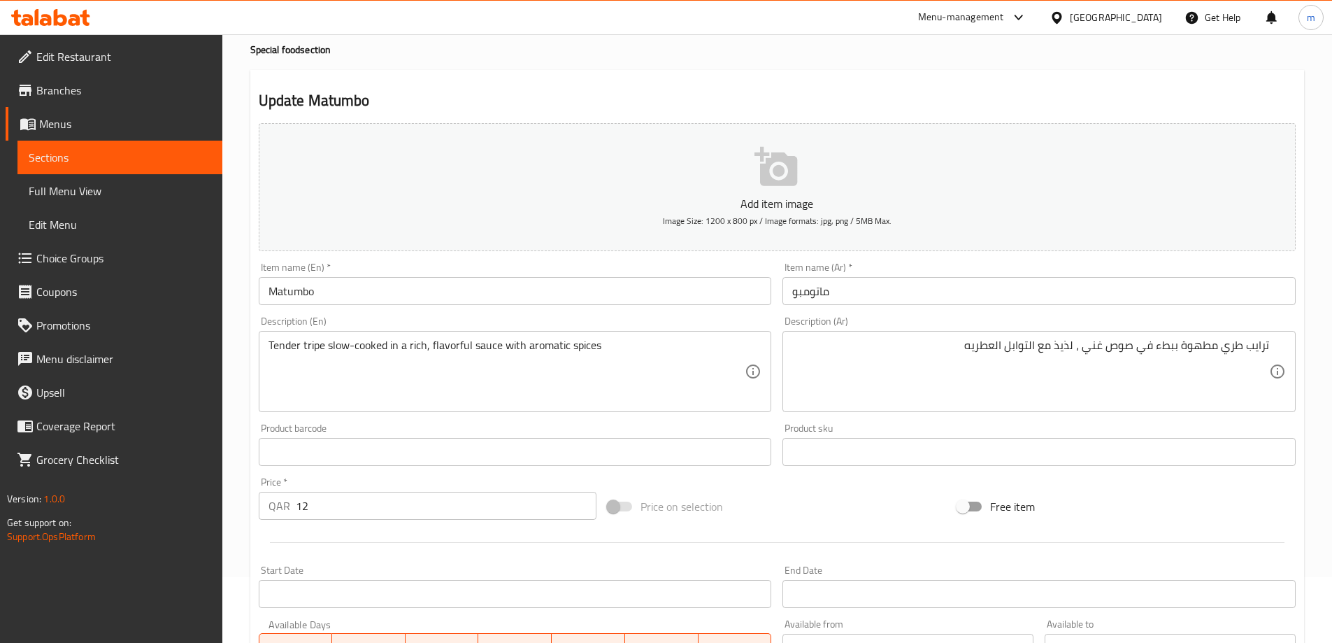
click at [498, 96] on h2 "Update Matumbo" at bounding box center [777, 100] width 1037 height 21
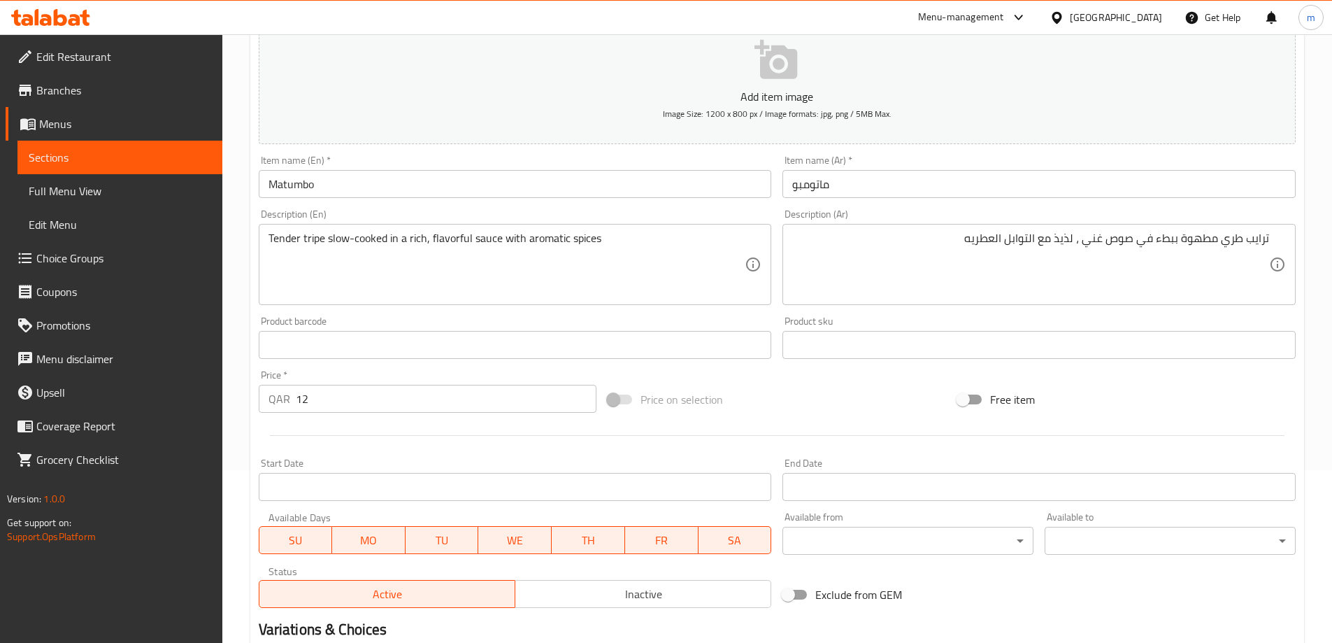
scroll to position [0, 0]
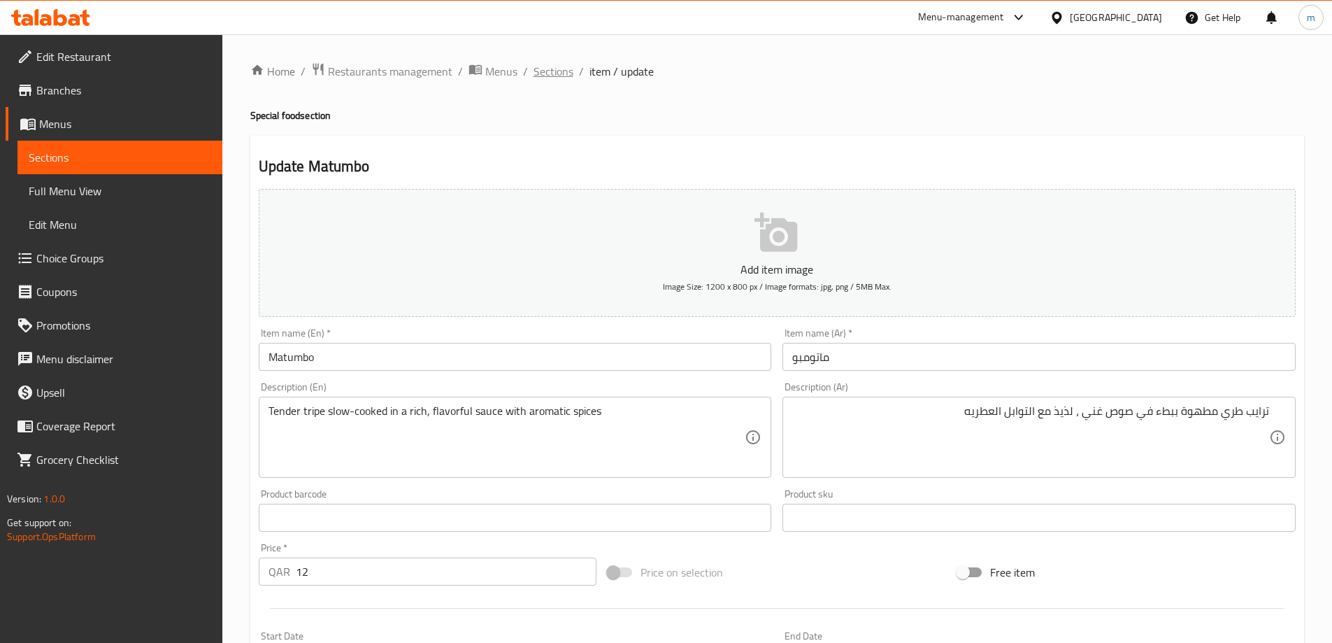
click at [542, 79] on span "Sections" at bounding box center [554, 71] width 40 height 17
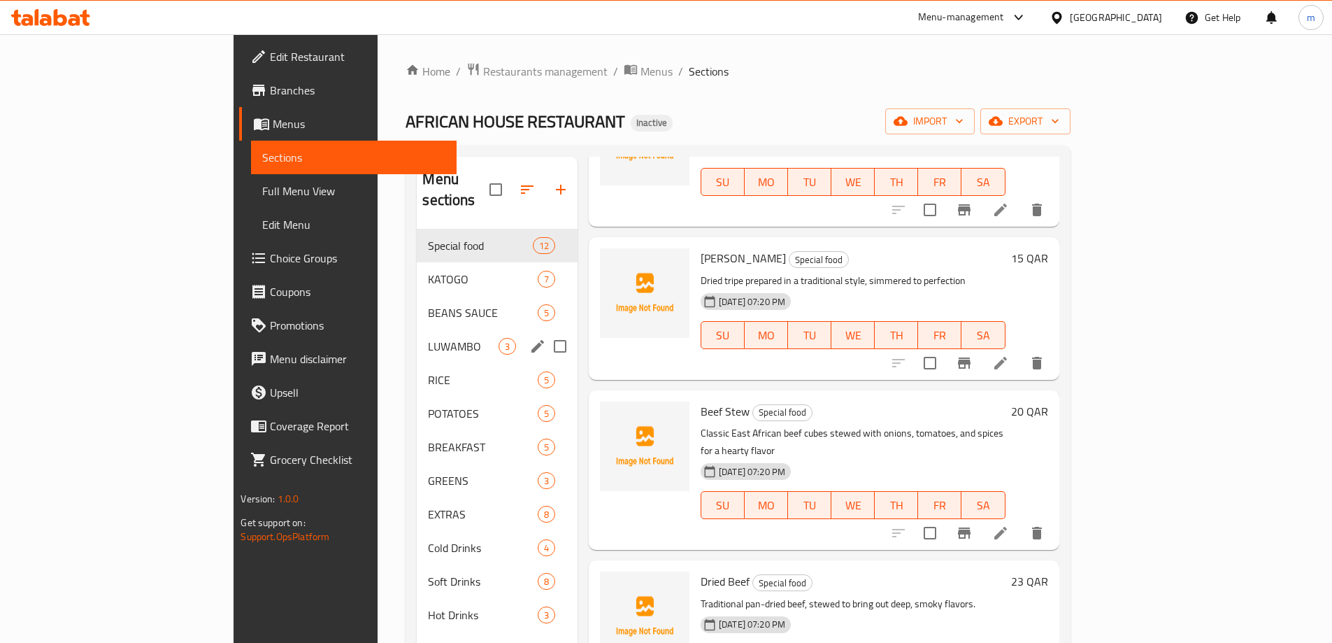
scroll to position [140, 0]
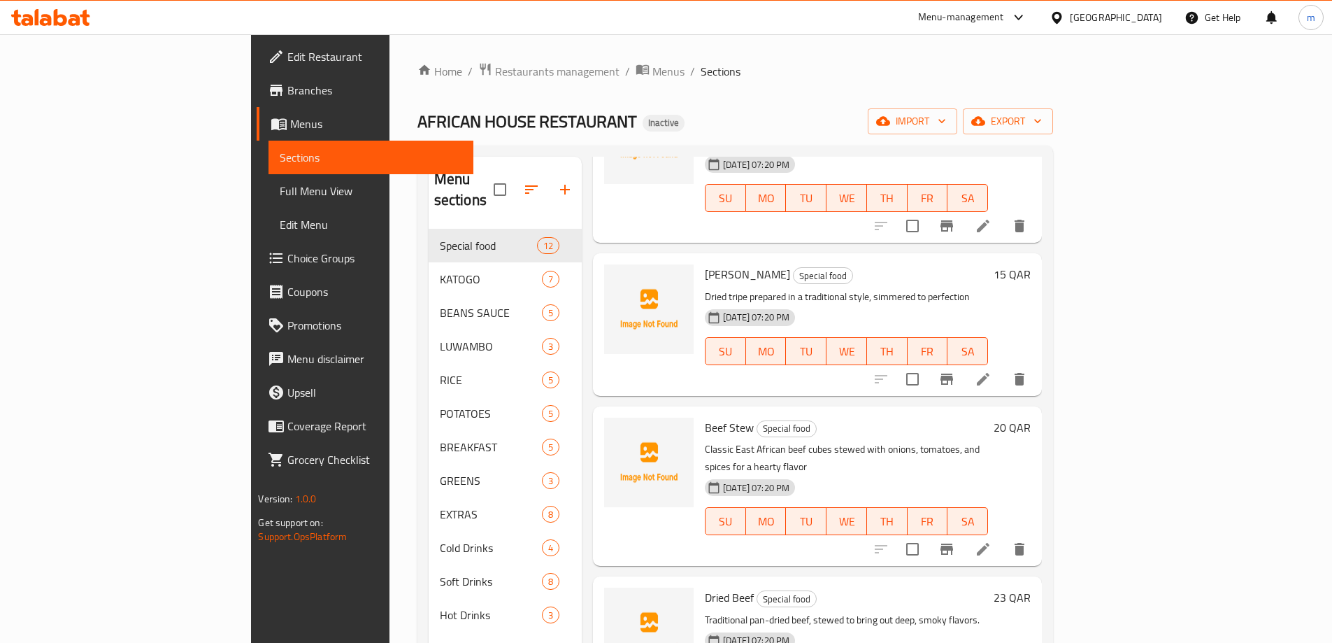
click at [280, 194] on span "Full Menu View" at bounding box center [371, 191] width 183 height 17
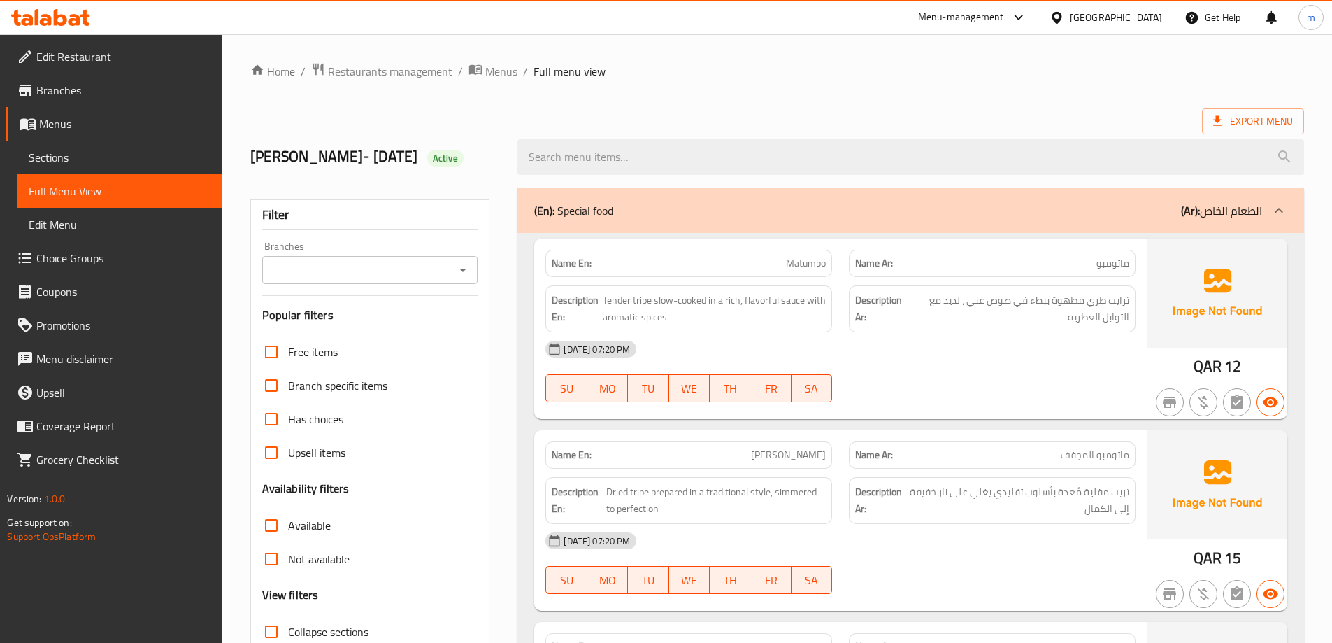
scroll to position [406, 0]
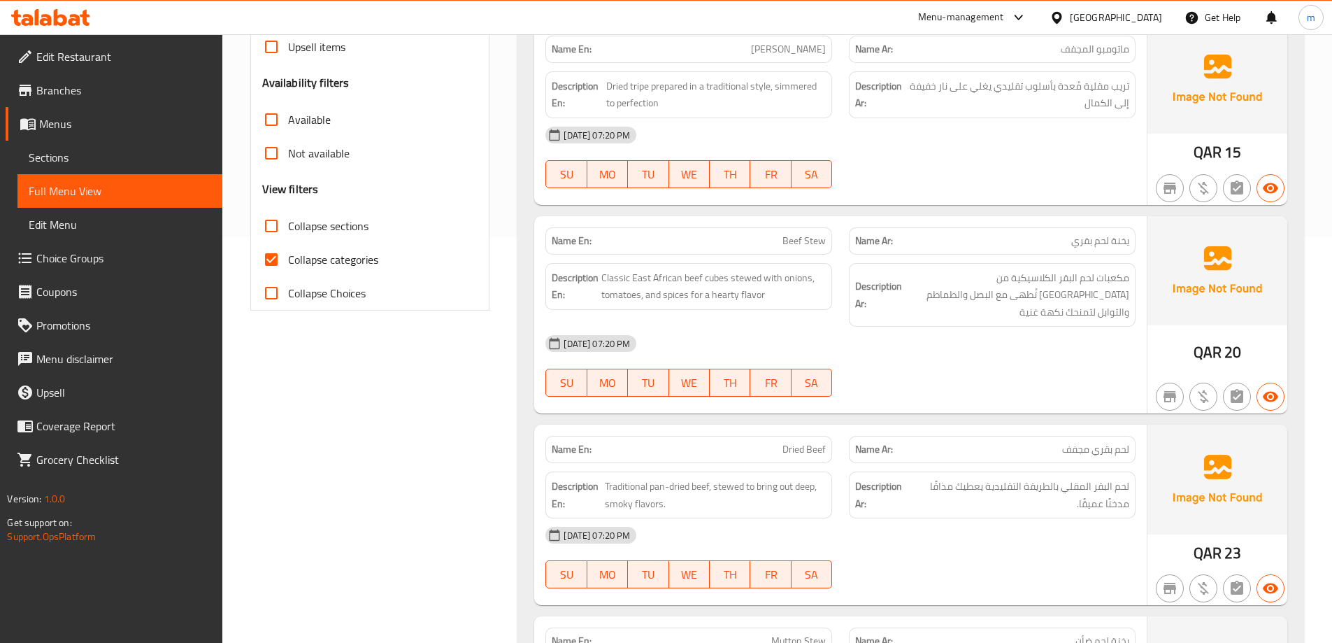
click at [309, 246] on label "Collapse categories" at bounding box center [317, 260] width 124 height 34
click at [288, 246] on input "Collapse categories" at bounding box center [272, 260] width 34 height 34
checkbox input "false"
click at [328, 230] on span "Collapse sections" at bounding box center [328, 226] width 80 height 17
click at [288, 230] on input "Collapse sections" at bounding box center [272, 226] width 34 height 34
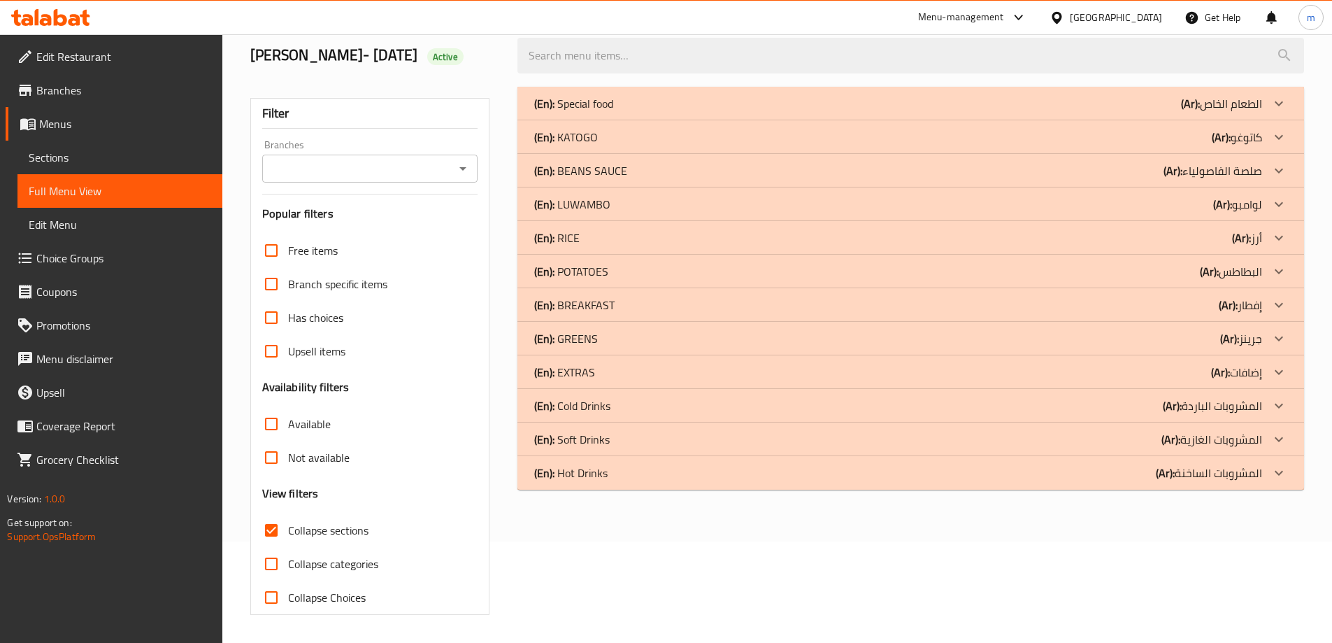
click at [328, 522] on span "Collapse sections" at bounding box center [328, 530] width 80 height 17
click at [288, 513] on input "Collapse sections" at bounding box center [272, 530] width 34 height 34
checkbox input "false"
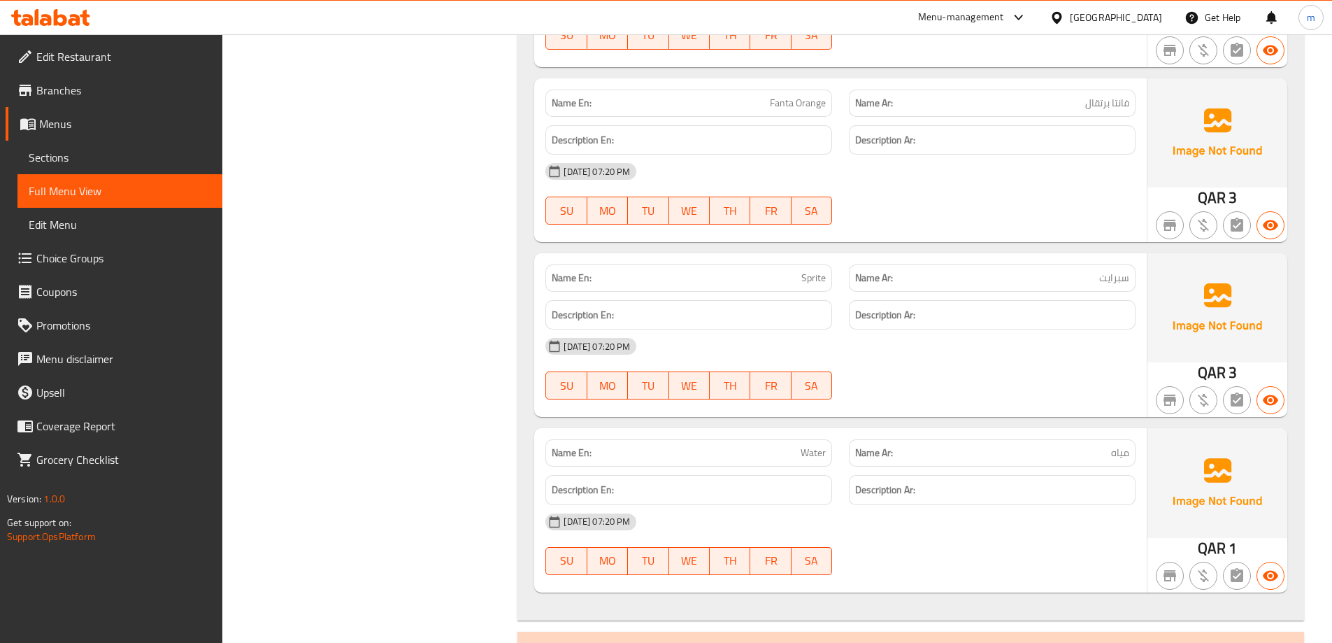
scroll to position [12386, 0]
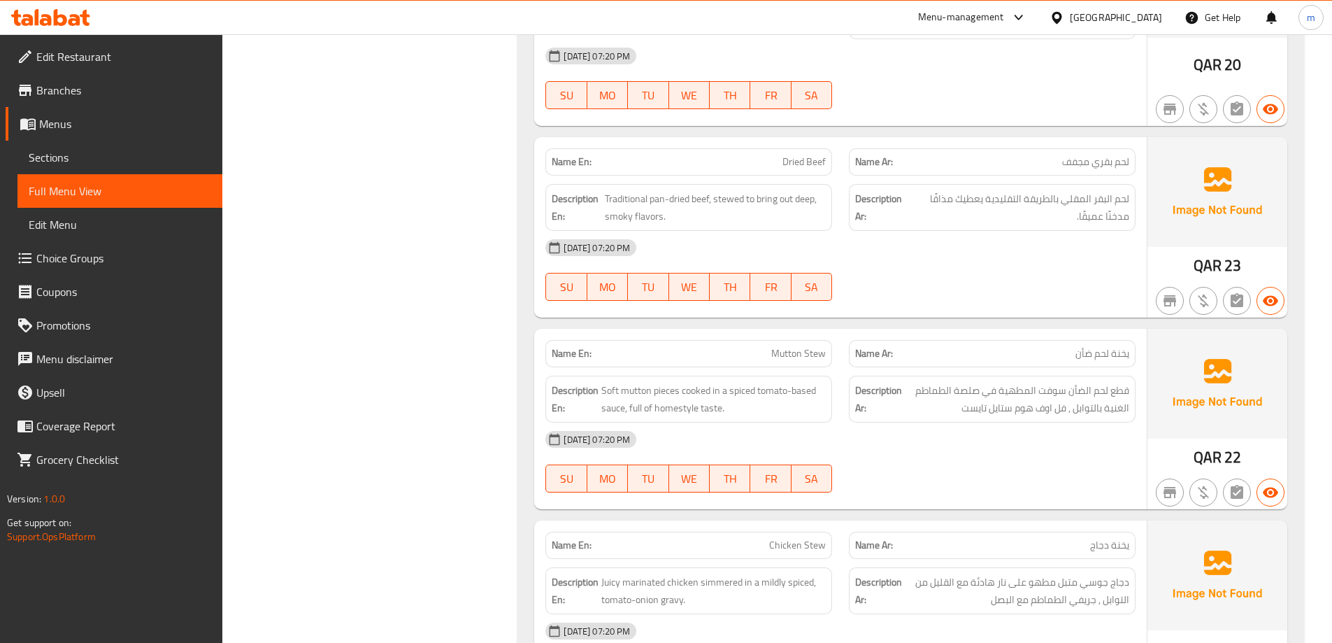
scroll to position [699, 0]
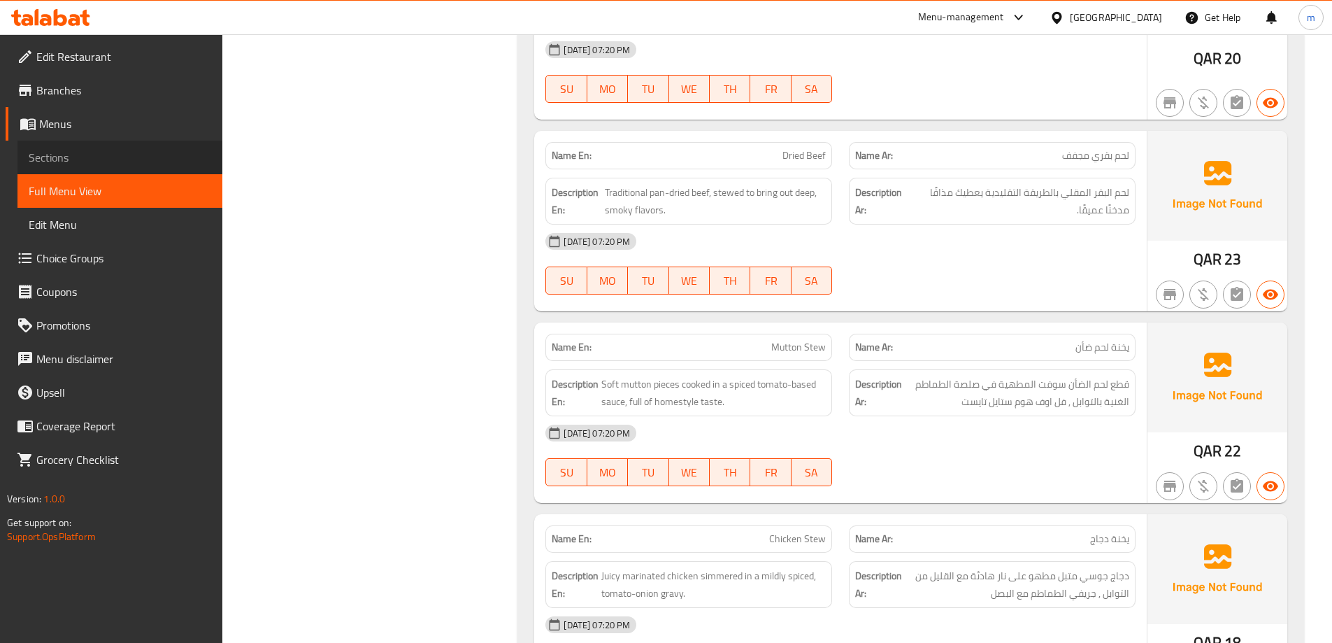
click at [175, 149] on span "Sections" at bounding box center [120, 157] width 183 height 17
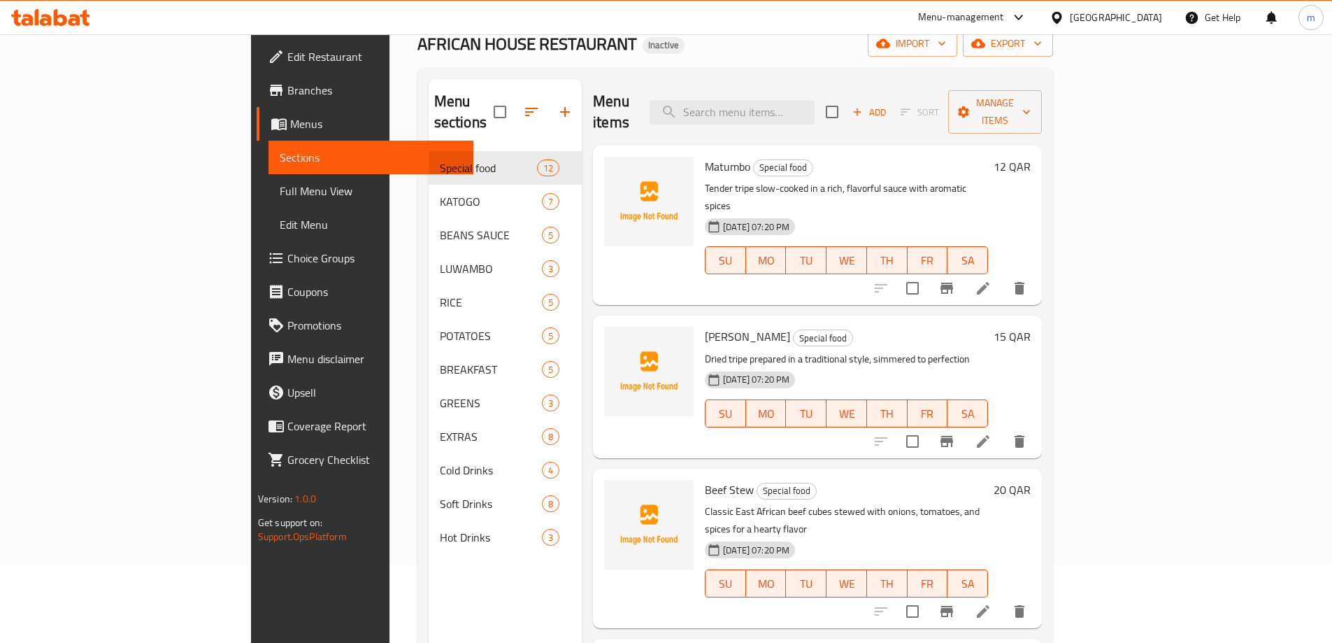
scroll to position [140, 0]
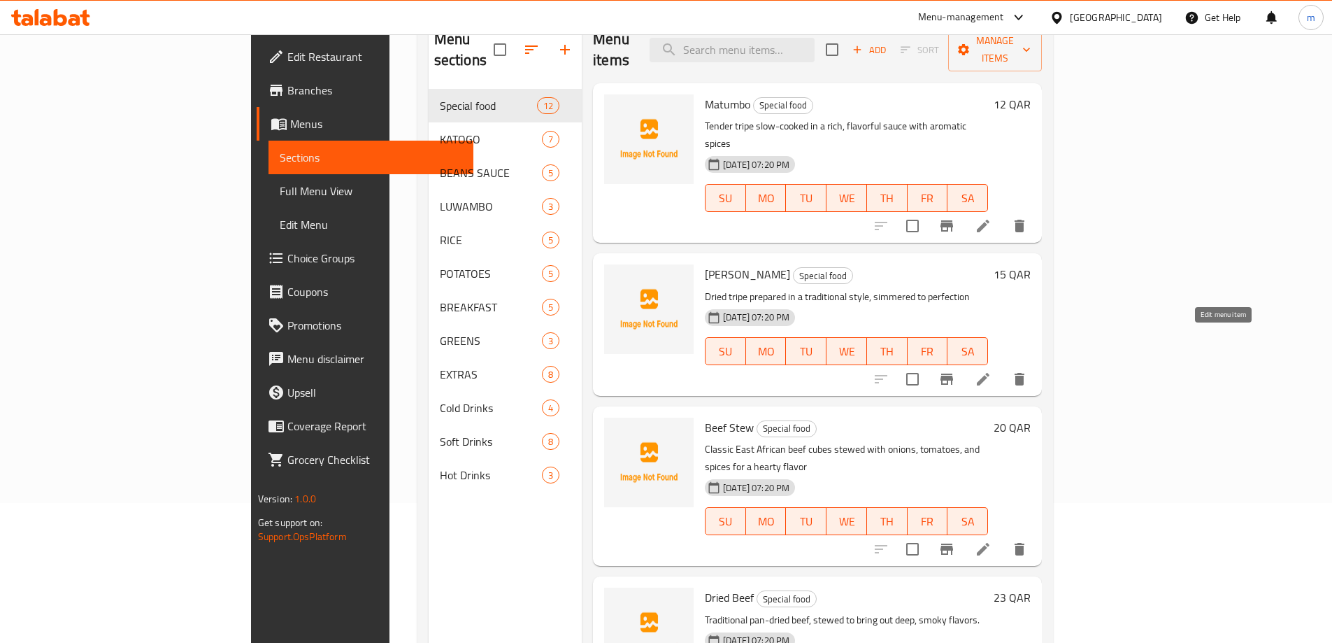
click at [992, 371] on icon at bounding box center [983, 379] width 17 height 17
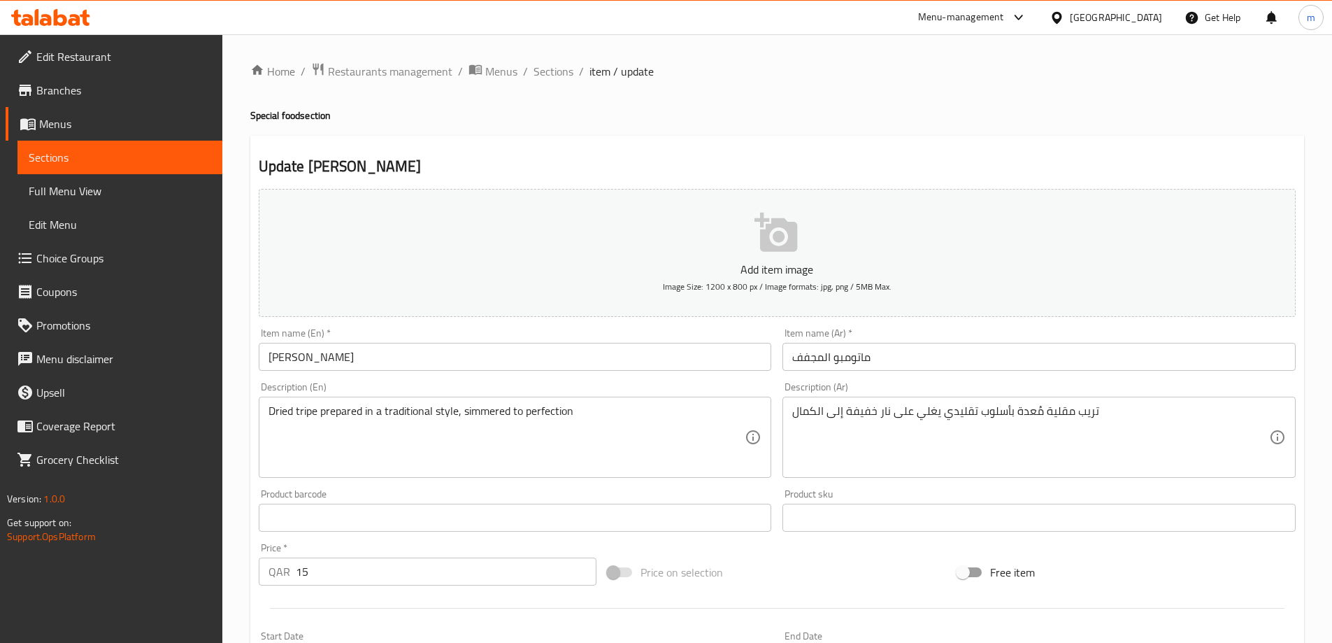
click at [992, 435] on textarea "تريب مقلية مُعدة بأسلوب تقليدي يغلي على نار خفيفة إلى الكمال" at bounding box center [1030, 437] width 477 height 66
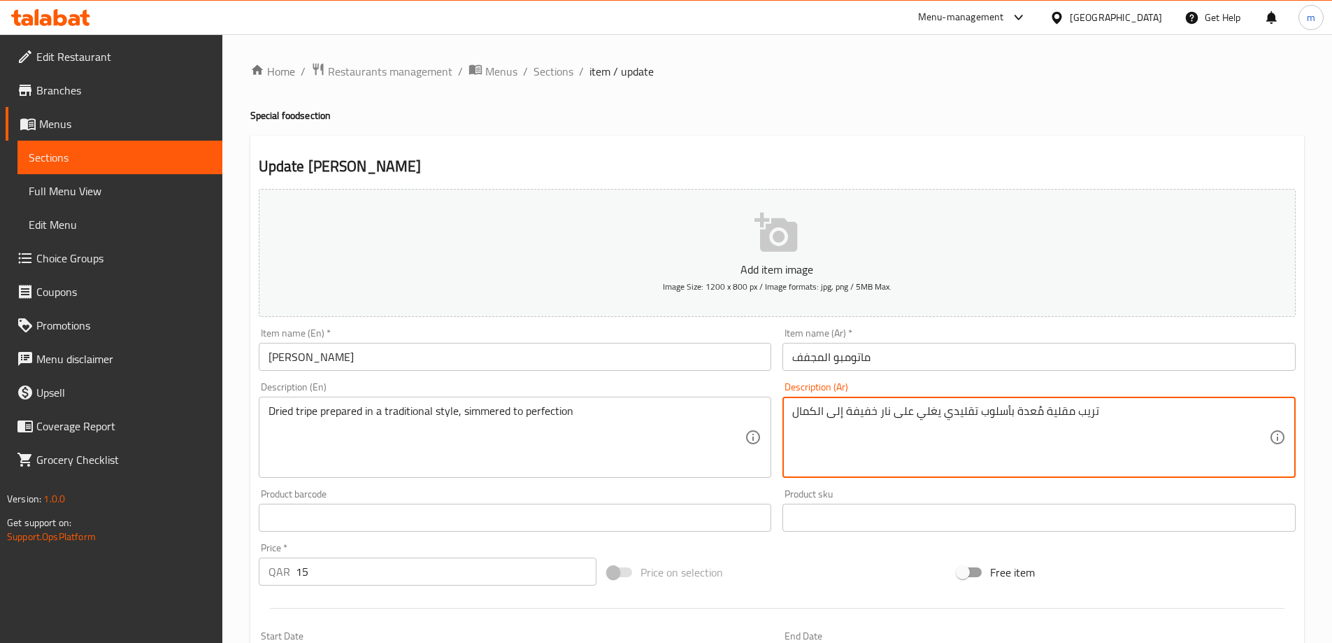
click at [992, 435] on textarea "تريب مقلية مُعدة بأسلوب تقليدي يغلي على نار خفيفة إلى الكمال" at bounding box center [1030, 437] width 477 height 66
click at [269, 416] on textarea "Dried tripe prepared in a traditional style, simmered to perfection" at bounding box center [507, 437] width 477 height 66
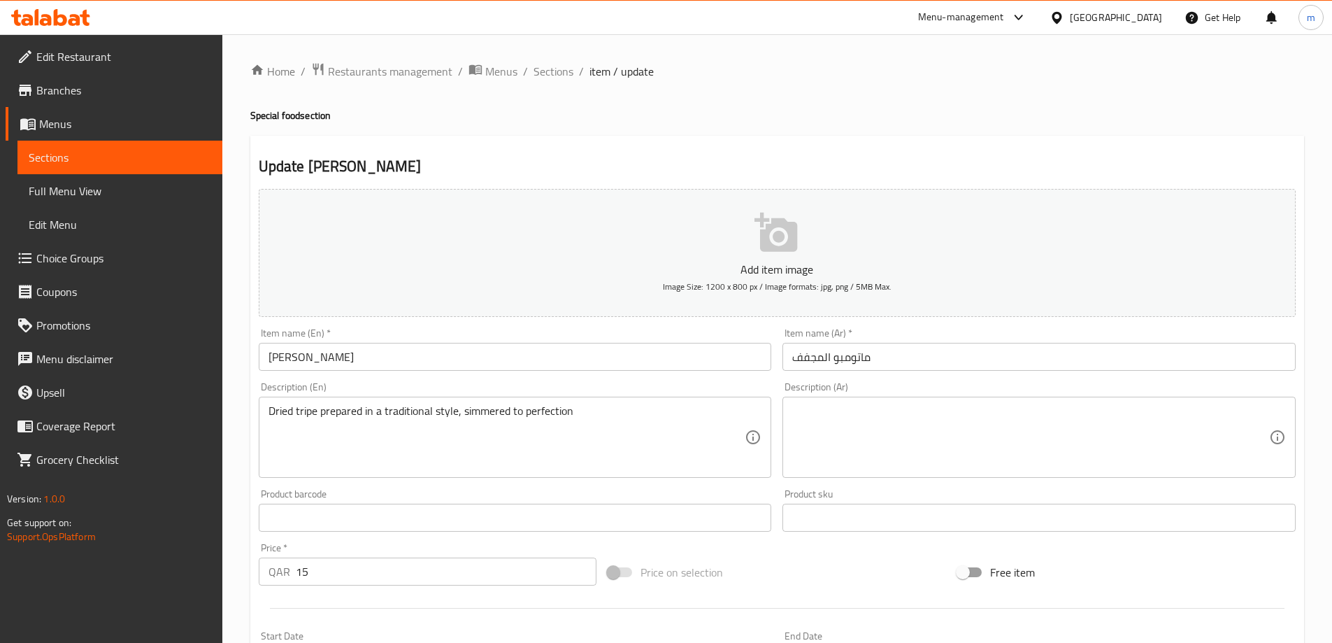
click at [923, 428] on textarea at bounding box center [1030, 437] width 477 height 66
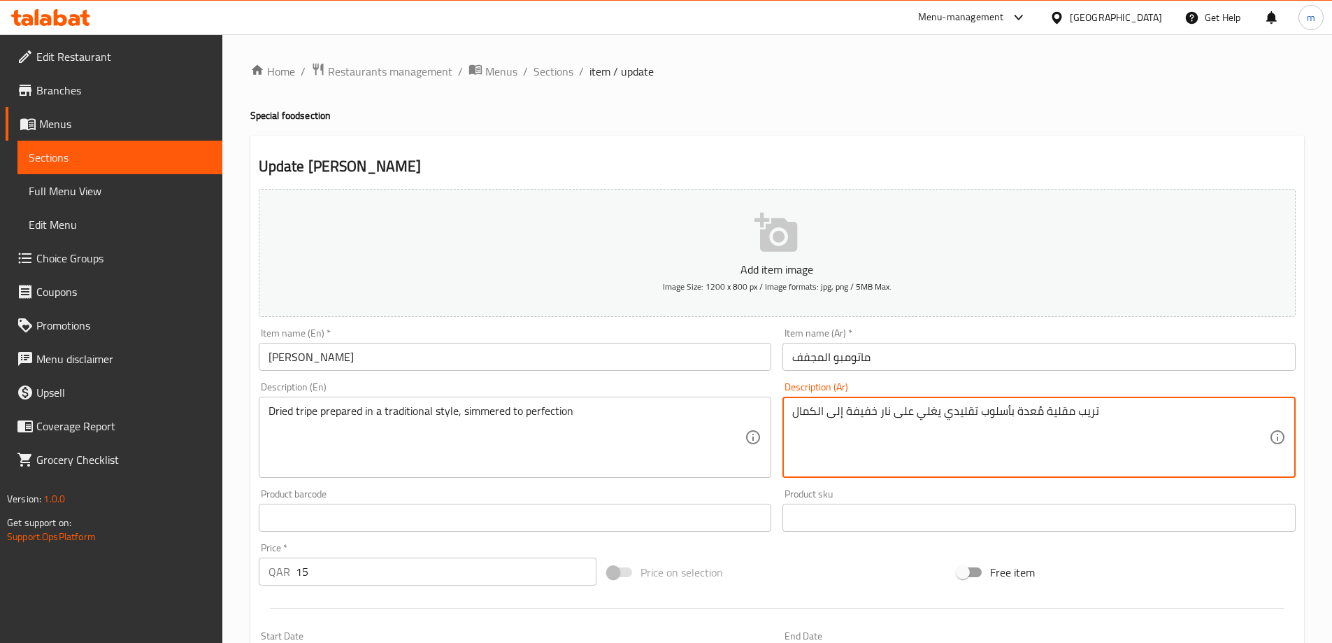
click at [1017, 419] on textarea "تريب مقلية مُعدة بأسلوب تقليدي يغلي على نار خفيفة إلى الكمال" at bounding box center [1030, 437] width 477 height 66
click at [1209, 417] on textarea "تريب مقلية مُعدة بأسلوب تقليدي يغلي على نار خفيفة إلى الكمال" at bounding box center [1030, 437] width 477 height 66
click at [1245, 412] on textarea "تريب مقلية مُعدة بأسلوب تقليدي يغلي على نار خفيفة إلى الكمال" at bounding box center [1030, 437] width 477 height 66
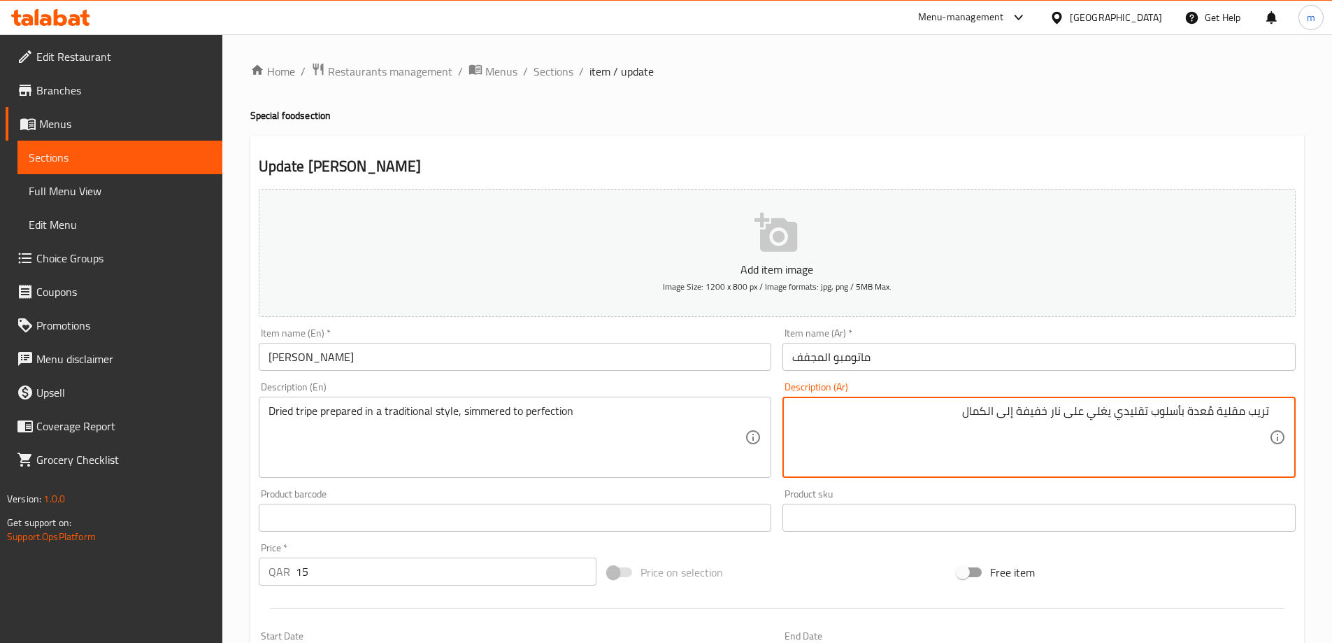
click at [1232, 418] on textarea "تريب مقلية مُعدة بأسلوب تقليدي يغلي على نار خفيفة إلى الكمال" at bounding box center [1030, 437] width 477 height 66
click at [360, 401] on div "Dried tripe prepared in a traditional style, simmered to perfection Description…" at bounding box center [515, 437] width 513 height 81
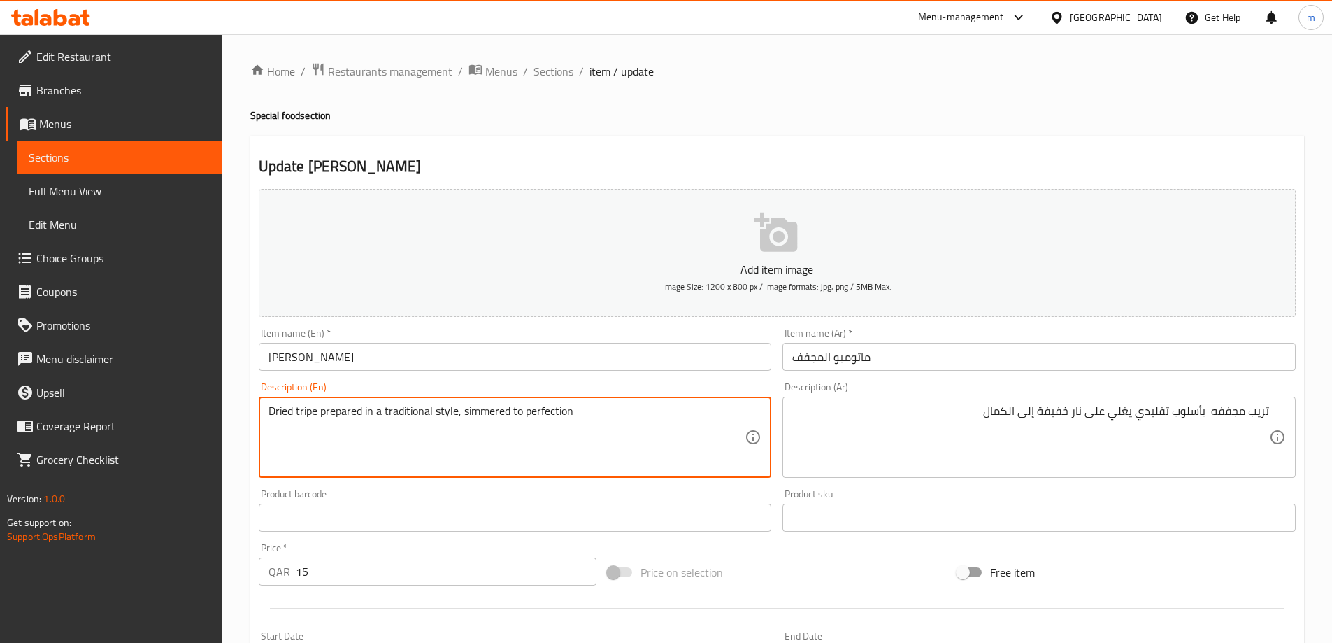
click at [347, 405] on textarea "Dried tripe prepared in a traditional style, simmered to perfection" at bounding box center [507, 437] width 477 height 66
click at [490, 423] on textarea "Dried tripe prepared in a traditional style, simmered to perfection" at bounding box center [507, 437] width 477 height 66
click at [485, 409] on textarea "Dried tripe prepared in a traditional style, simmered to perfection" at bounding box center [507, 437] width 477 height 66
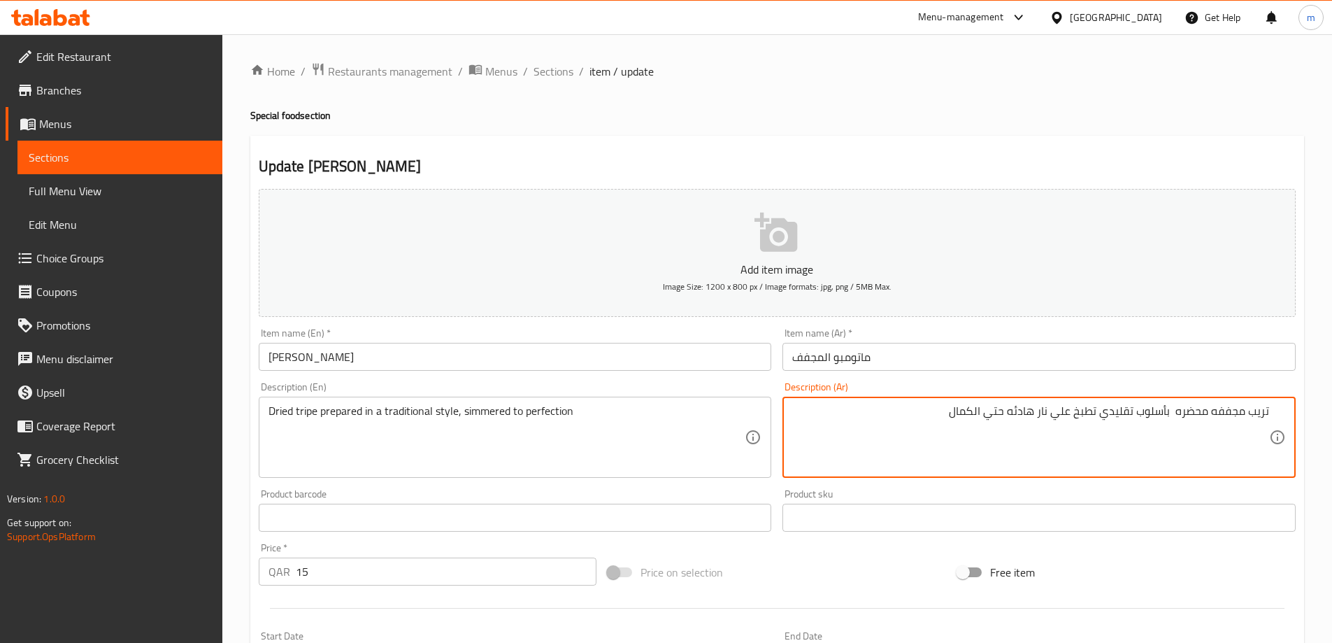
type textarea "تريب مجففه محضره بأسلوب تقليدي تطبخ علي نار هادئه حتي الكمال"
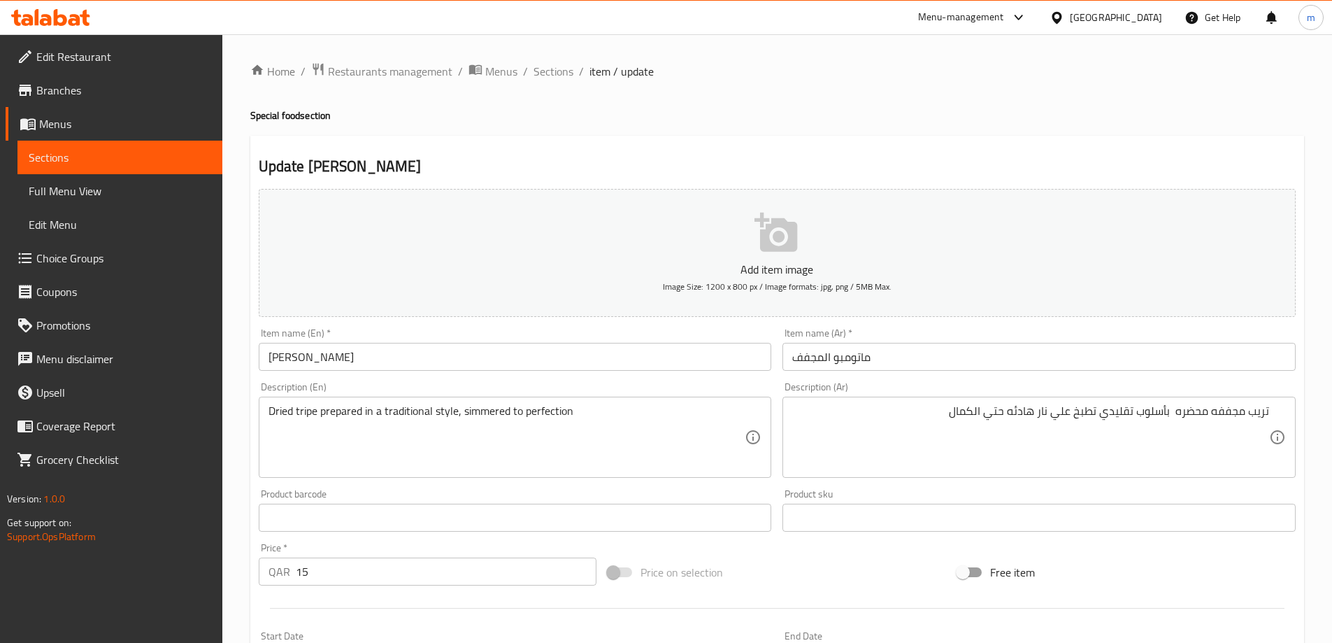
click at [923, 560] on div "Price on selection" at bounding box center [777, 572] width 350 height 38
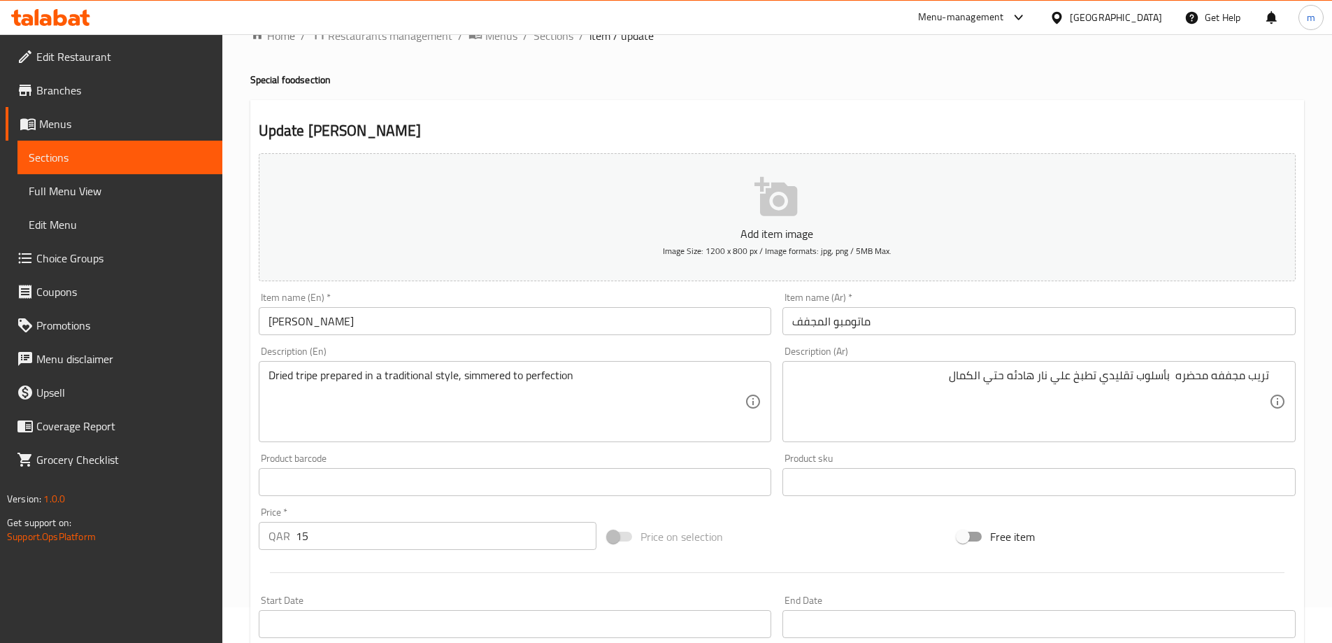
scroll to position [70, 0]
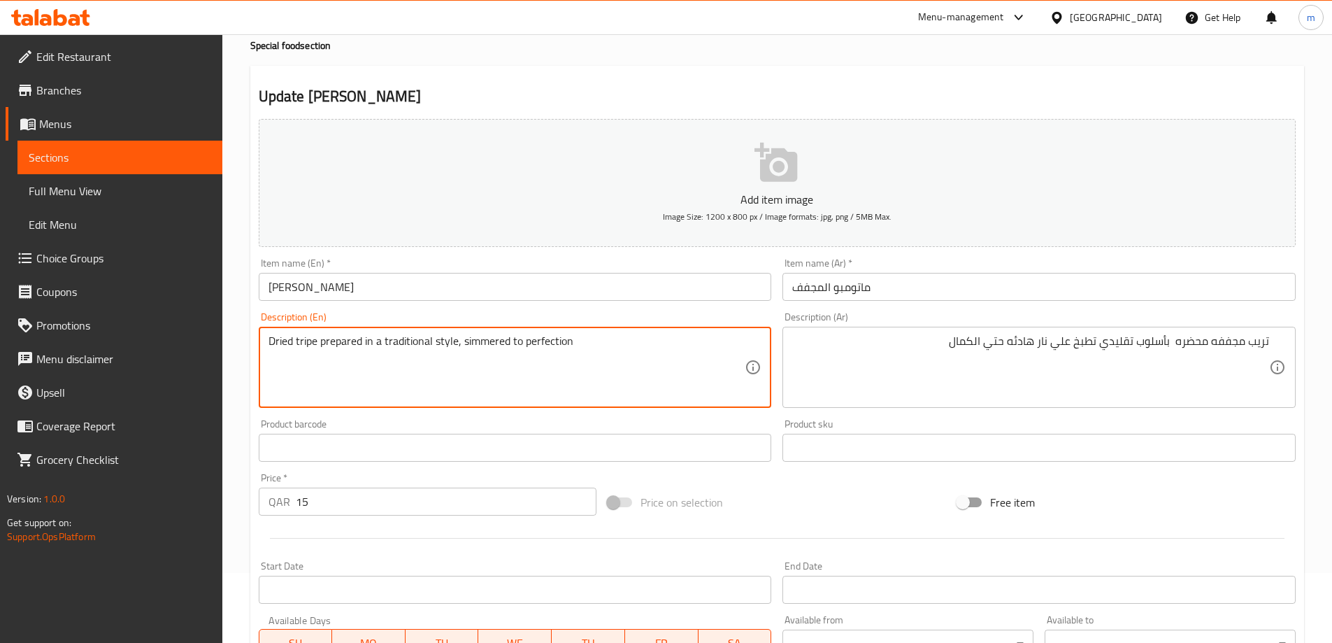
click at [485, 341] on textarea "Dried tripe prepared in a traditional style, simmered to perfection" at bounding box center [507, 367] width 477 height 66
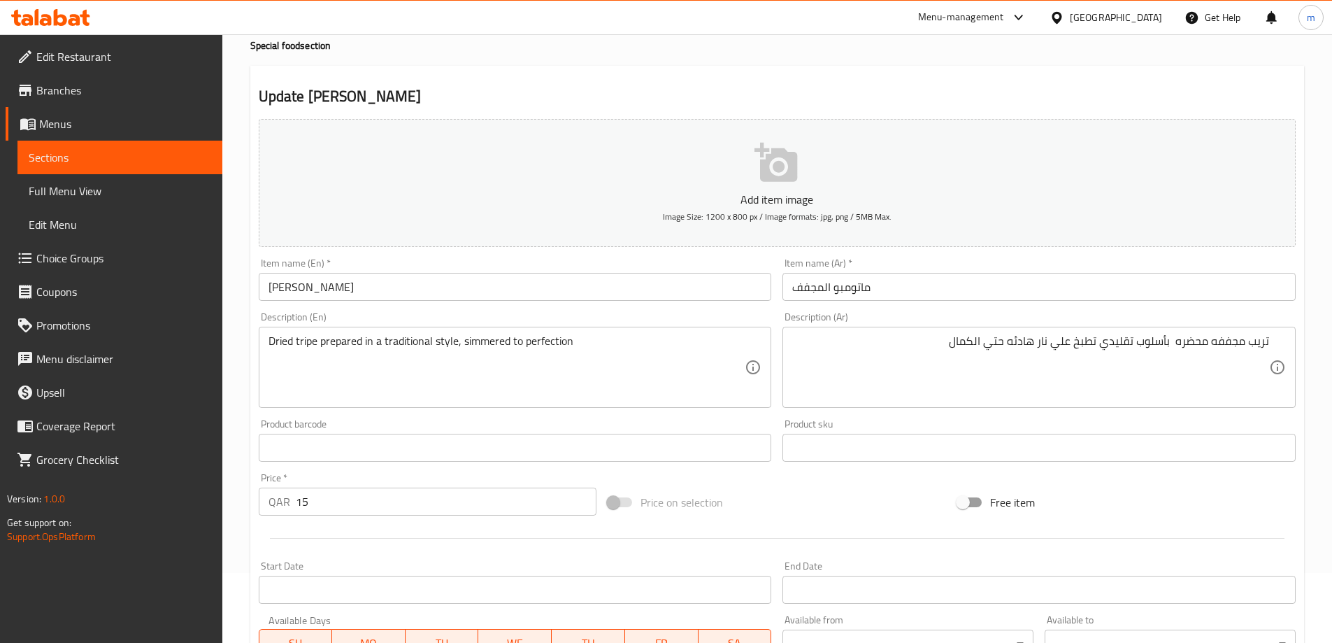
click at [1128, 519] on div "Free item" at bounding box center [1127, 502] width 350 height 38
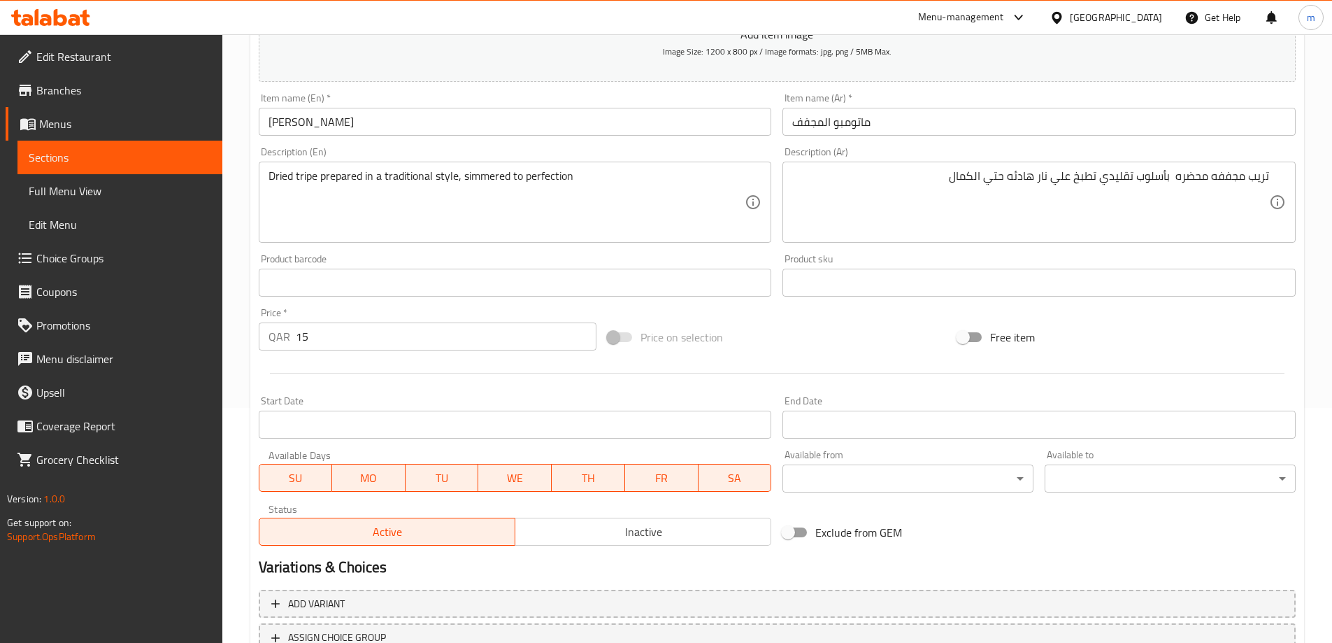
scroll to position [210, 0]
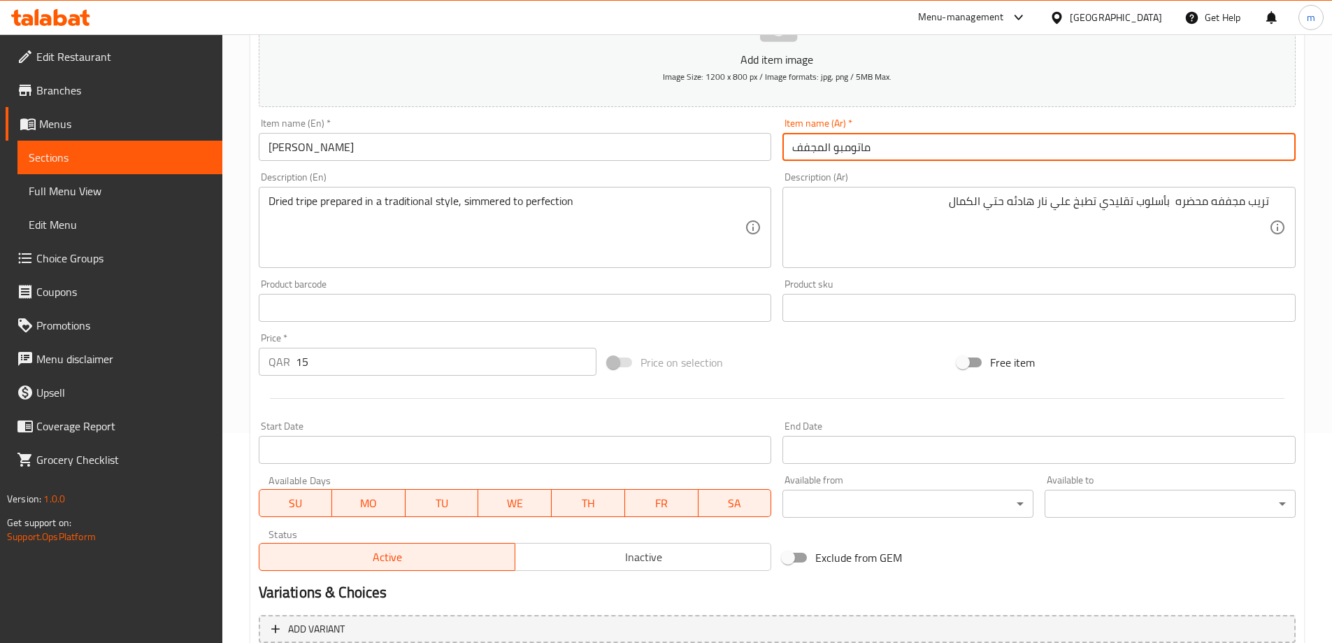
click at [825, 148] on input "ماتومبو المجفف" at bounding box center [1039, 147] width 513 height 28
type input "[PERSON_NAME] مجفف"
click at [865, 349] on div "Price on selection" at bounding box center [777, 362] width 350 height 38
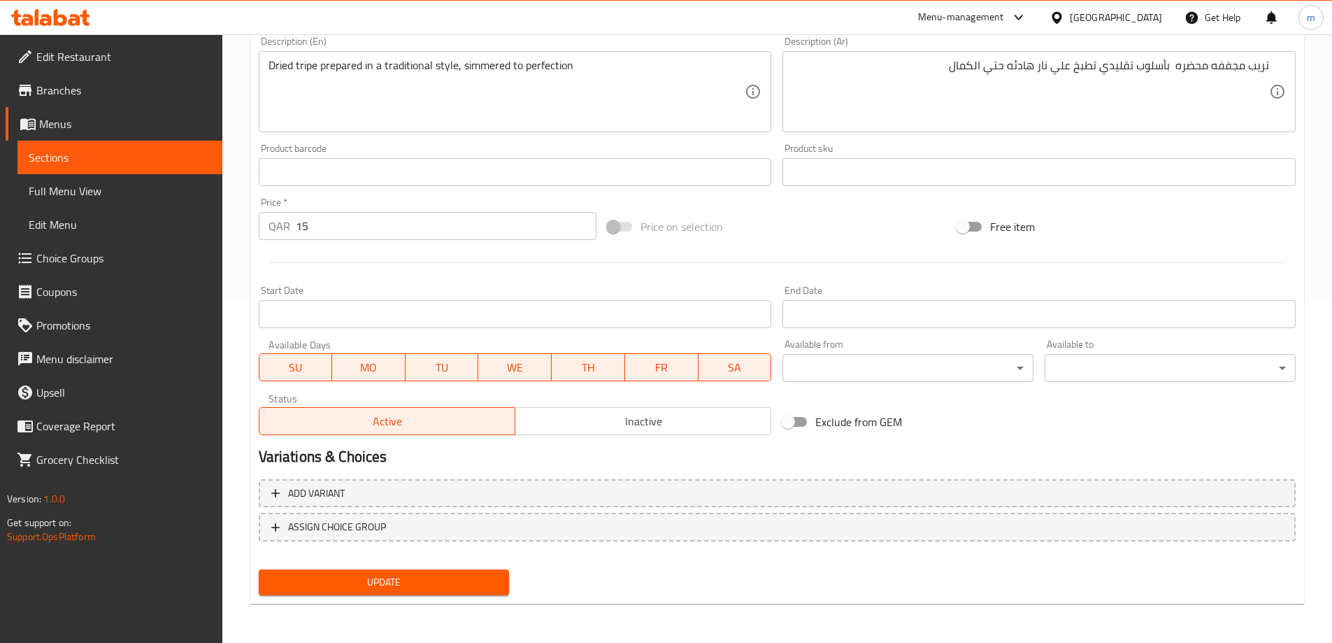
click at [412, 585] on span "Update" at bounding box center [384, 582] width 229 height 17
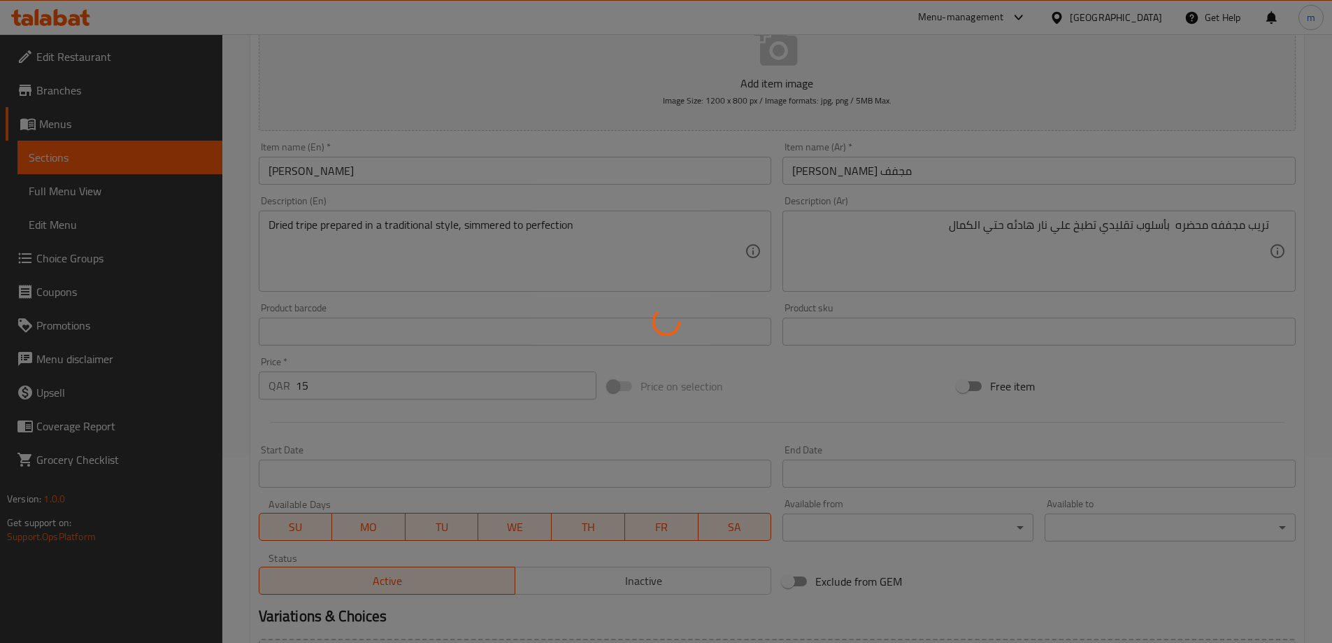
scroll to position [0, 0]
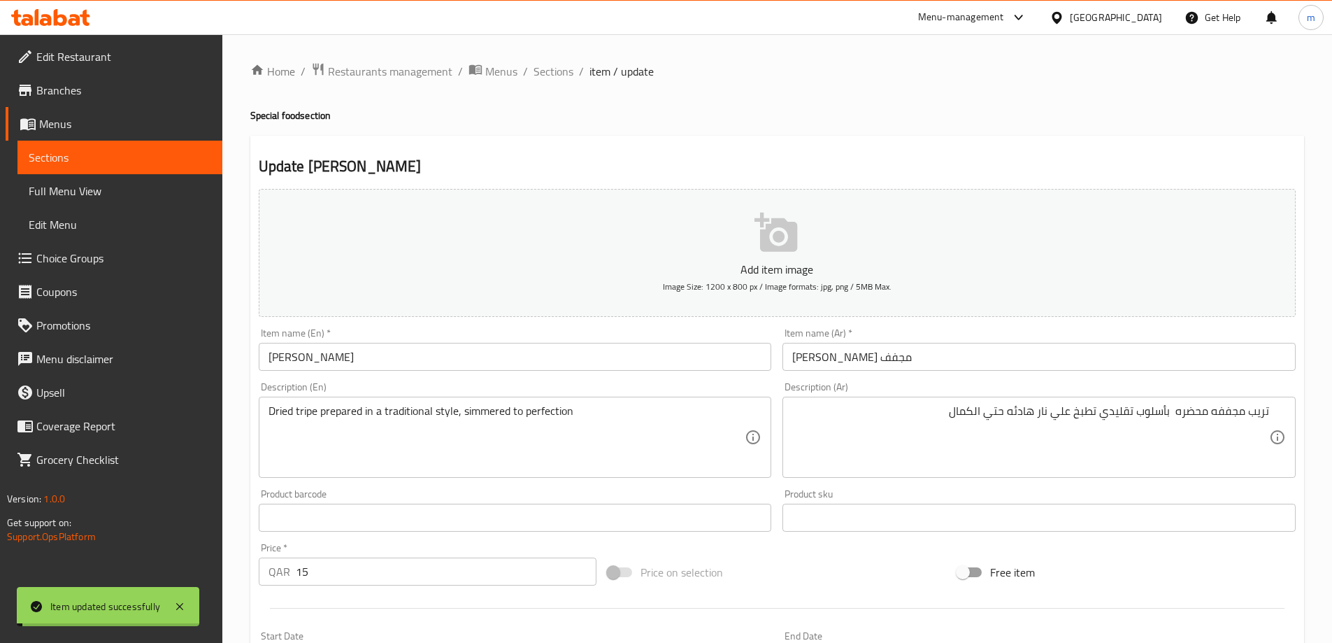
click at [555, 71] on span "Sections" at bounding box center [554, 71] width 40 height 17
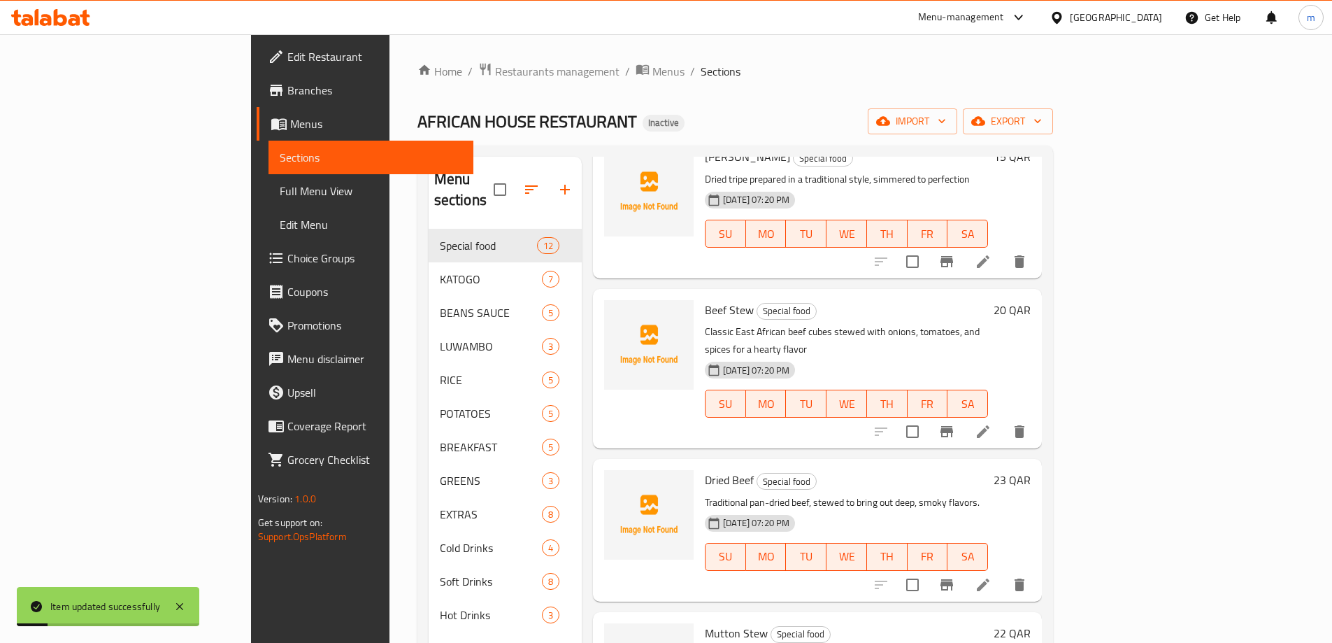
scroll to position [280, 0]
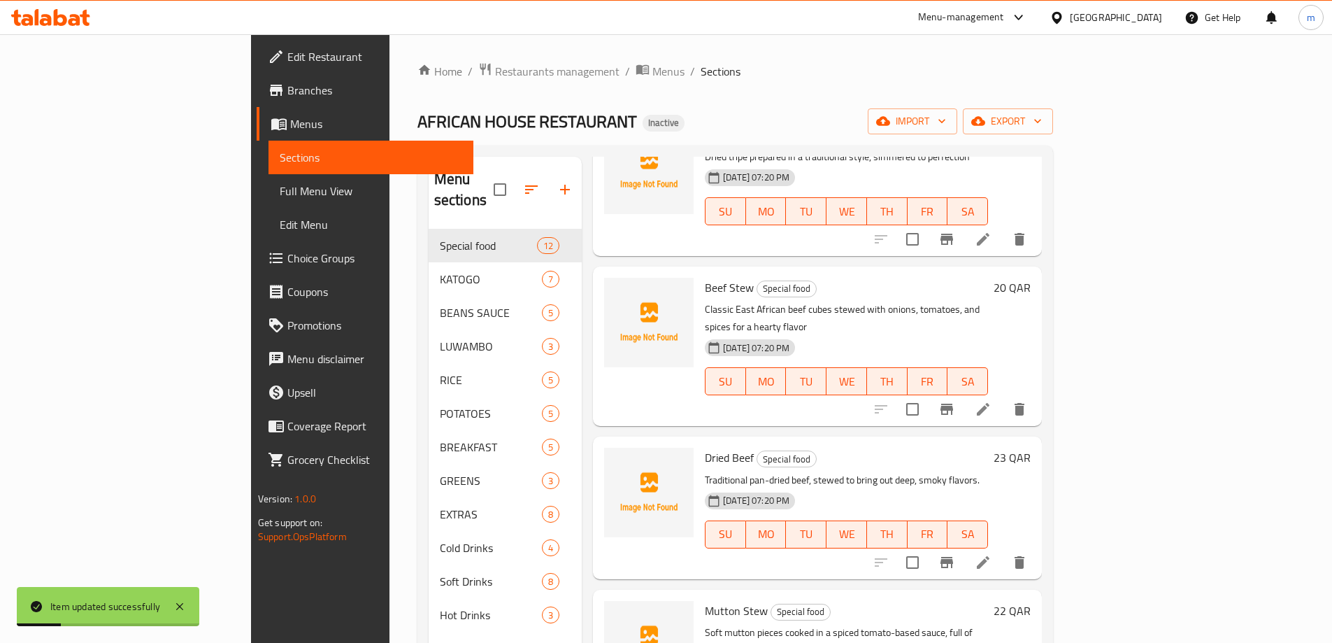
click at [1003, 397] on li at bounding box center [983, 409] width 39 height 25
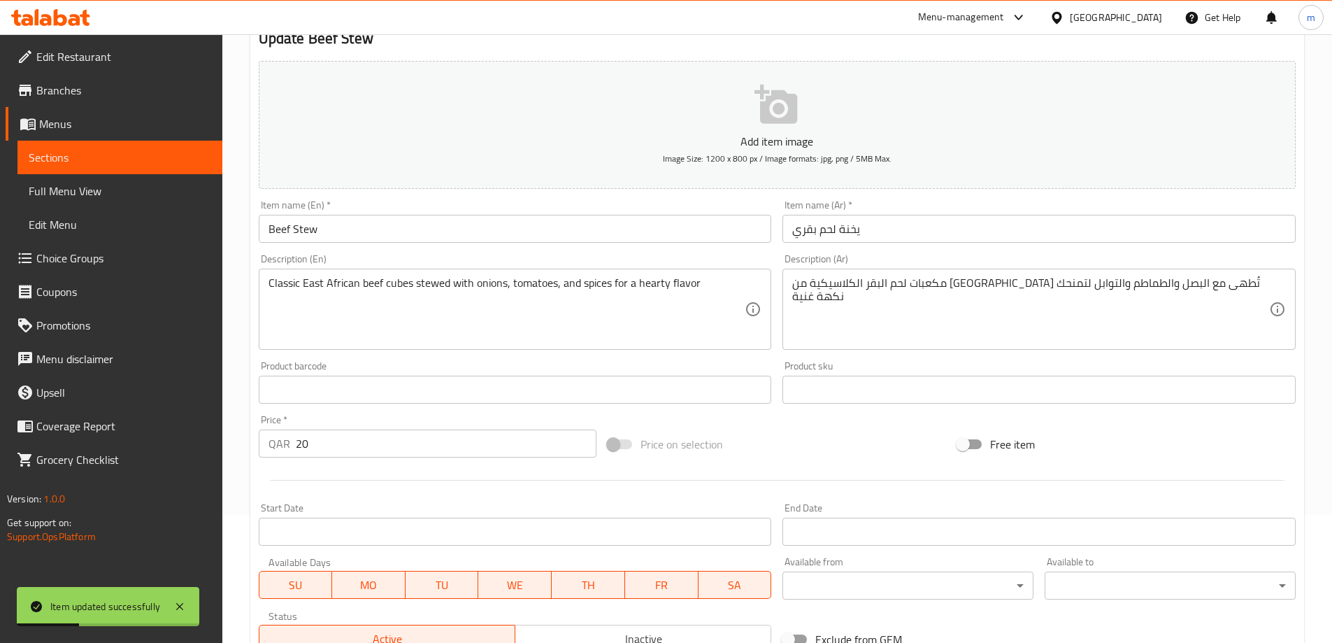
scroll to position [140, 0]
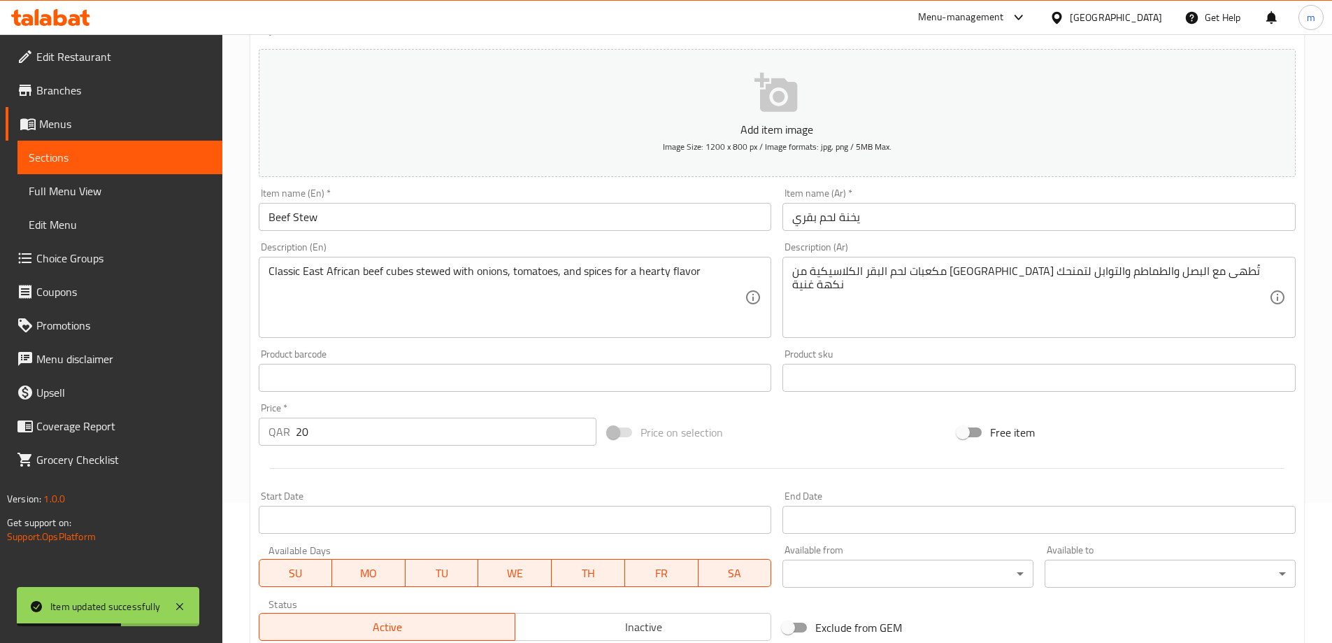
click at [312, 222] on input "Beef Stew" at bounding box center [515, 217] width 513 height 28
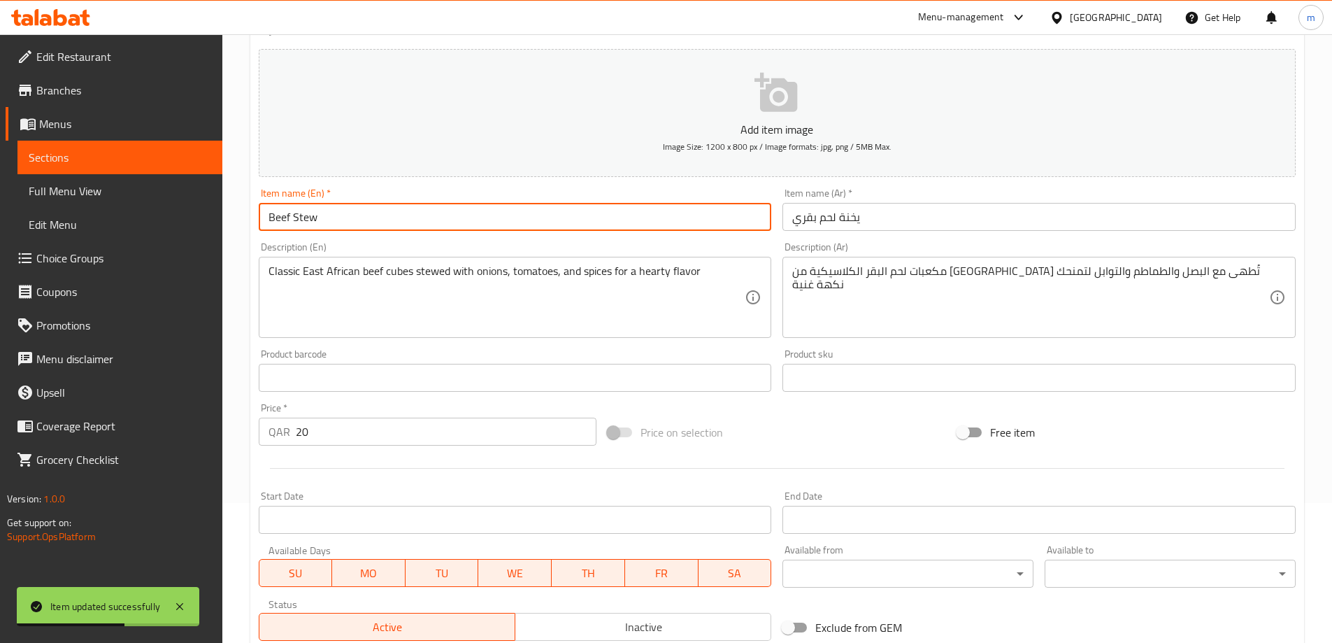
click at [312, 222] on input "Beef Stew" at bounding box center [515, 217] width 513 height 28
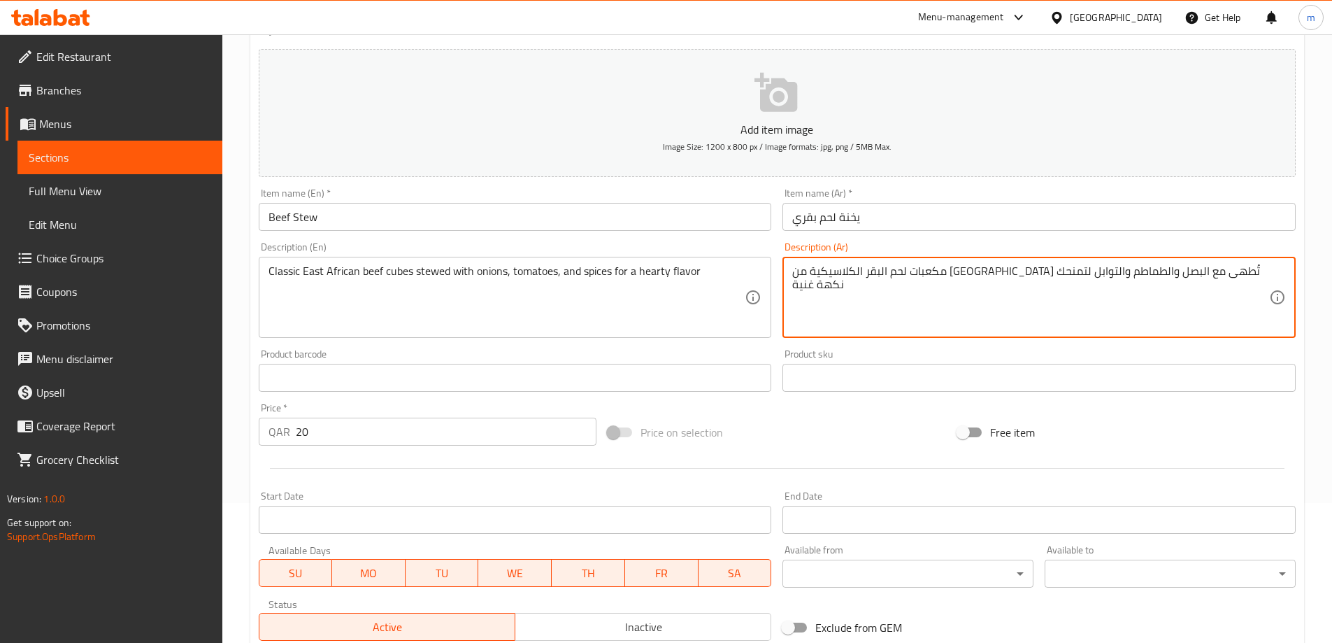
click at [918, 287] on textarea "مكعبات لحم البقر الكلاسيكية من [GEOGRAPHIC_DATA] تُطهى مع البصل والطماطم والتوا…" at bounding box center [1030, 297] width 477 height 66
click at [944, 310] on textarea "مكعبات لحم البقر الكلاسيكية من [GEOGRAPHIC_DATA] تُطهى مع البصل والطماطم والتوا…" at bounding box center [1030, 297] width 477 height 66
click at [1060, 269] on textarea "مكعبات لحم البقر الكلاسيكية من [GEOGRAPHIC_DATA] تُطهى مع البصل والطماطم والتوا…" at bounding box center [1030, 297] width 477 height 66
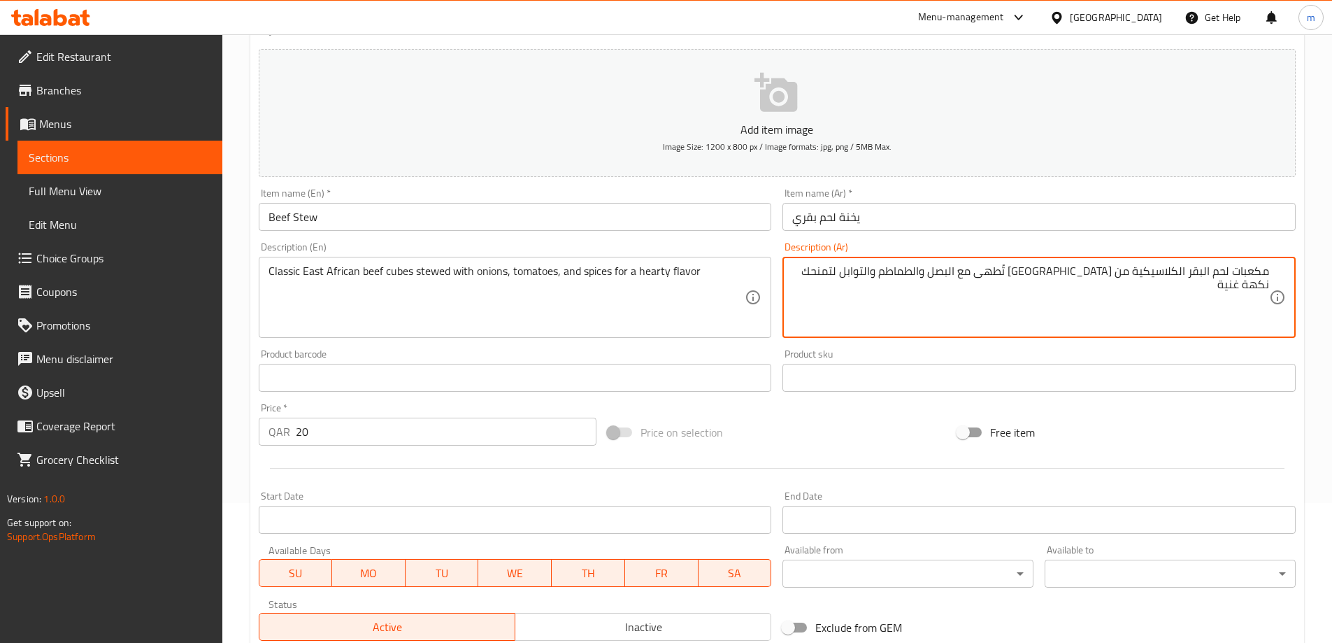
click at [1114, 272] on textarea "مكعبات لحم البقر الكلاسيكية من [GEOGRAPHIC_DATA] تُطهى مع البصل والطماطم والتوا…" at bounding box center [1030, 297] width 477 height 66
paste textarea "رق إفريقيا"
click at [1189, 275] on textarea "مكعبات لحم البقر الكلاسيكية من تُطهى مع البصل والطماطم والتوابل لتمنحك نكهة غنية" at bounding box center [1030, 297] width 477 height 66
click at [1181, 271] on textarea "مكعبات لحم البقر الكلاسيكية من تُطهى مع البصل والطماطم والتوابل لتمنحك نكهة غنية" at bounding box center [1030, 297] width 477 height 66
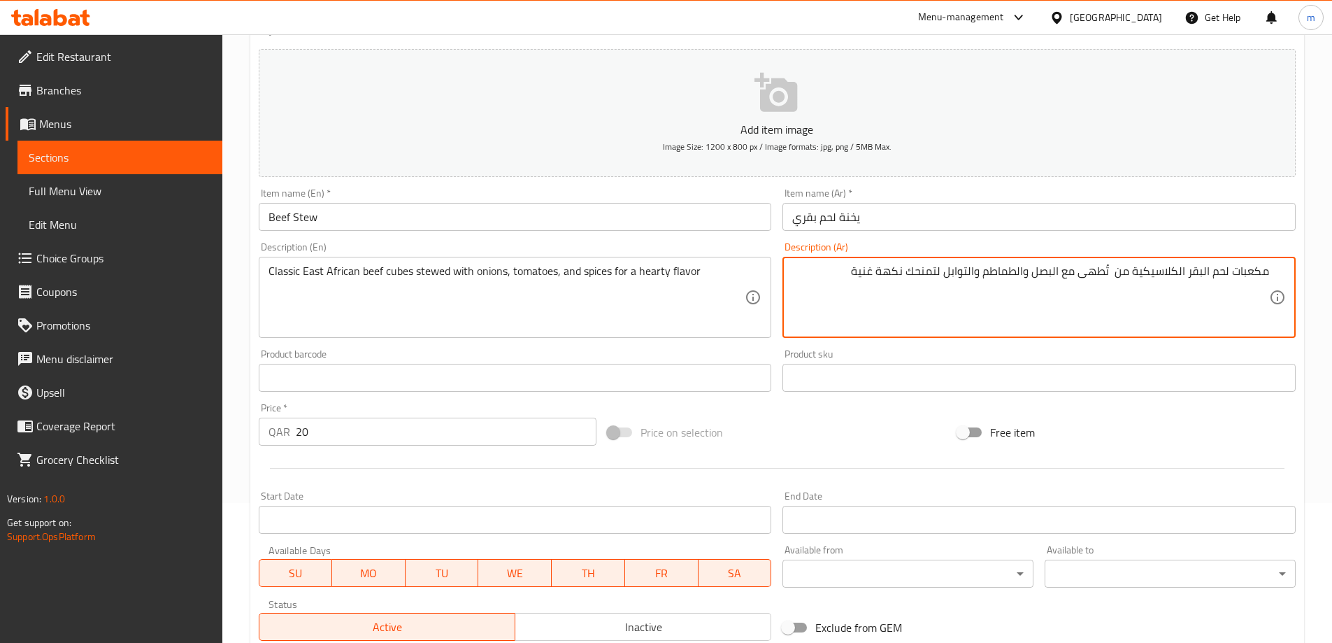
click at [1181, 271] on textarea "مكعبات لحم البقر الكلاسيكية من تُطهى مع البصل والطماطم والتوابل لتمنحك نكهة غنية" at bounding box center [1030, 297] width 477 height 66
click at [1188, 273] on textarea "مكعبات لحم البقر الكلاسيكية من تُطهى مع البصل والطماطم والتوابل لتمنحك نكهة غنية" at bounding box center [1030, 297] width 477 height 66
paste textarea "[GEOGRAPHIC_DATA]"
click at [1326, 274] on div "Home / Restaurants management / Menus / Sections / item / update Special food s…" at bounding box center [777, 371] width 1110 height 954
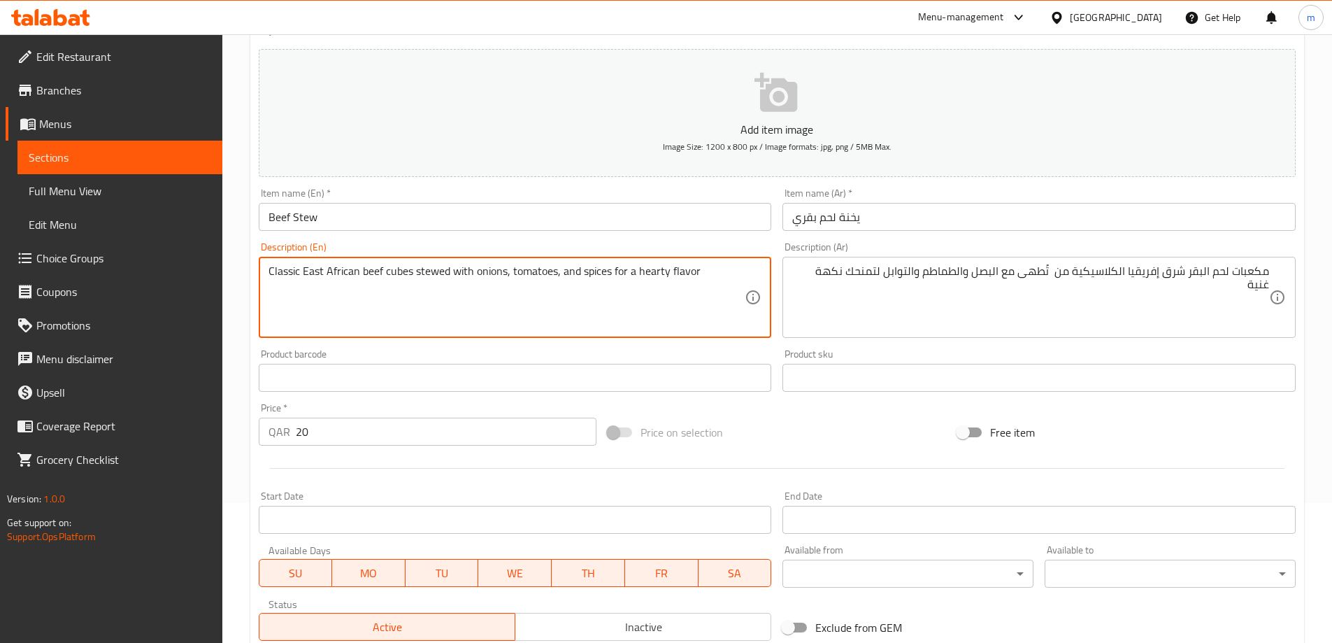
click at [436, 275] on textarea "Classic East African beef cubes stewed with onions, tomatoes, and spices for a …" at bounding box center [507, 297] width 477 height 66
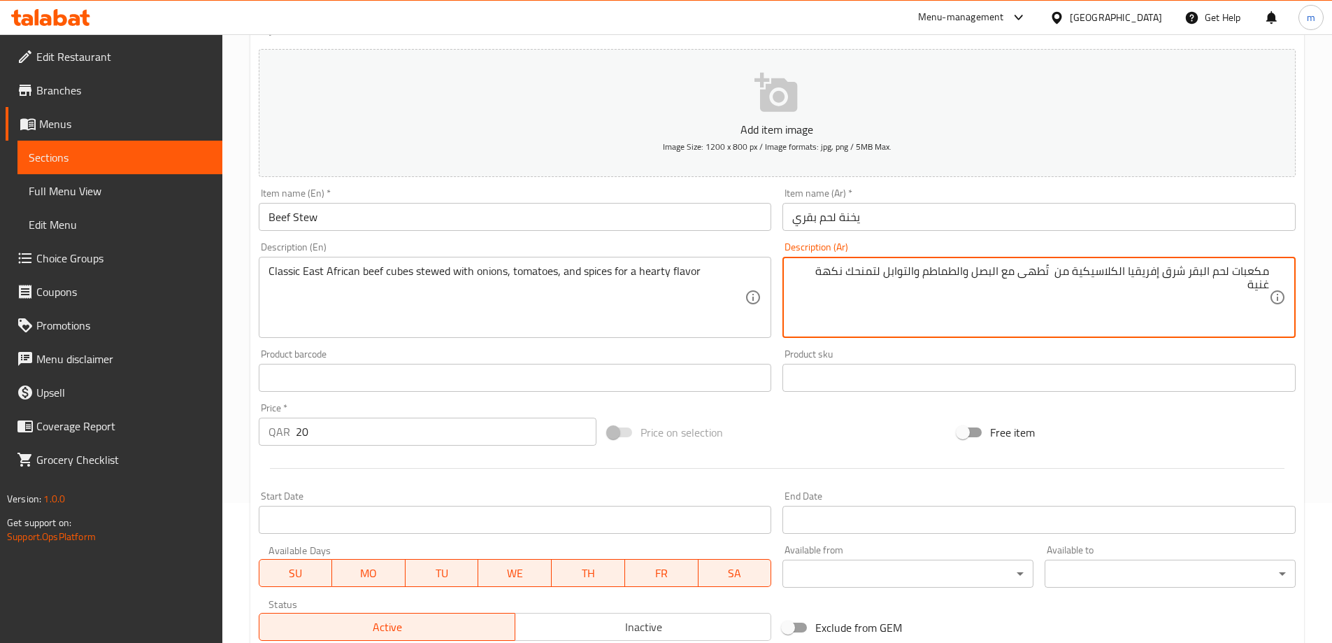
click at [1032, 271] on textarea "مكعبات لحم البقر شرق إفريقيا الكلاسيكية من تُطهى مع البصل والطماطم والتوابل لتم…" at bounding box center [1030, 297] width 477 height 66
type textarea "مكعبات لحم البقر شرق إفريقيا الكلاسيكية مطبوخ مع البصل ، الطماطم والتوابل لنكهة…"
click at [864, 446] on div "Price on selection" at bounding box center [777, 432] width 350 height 38
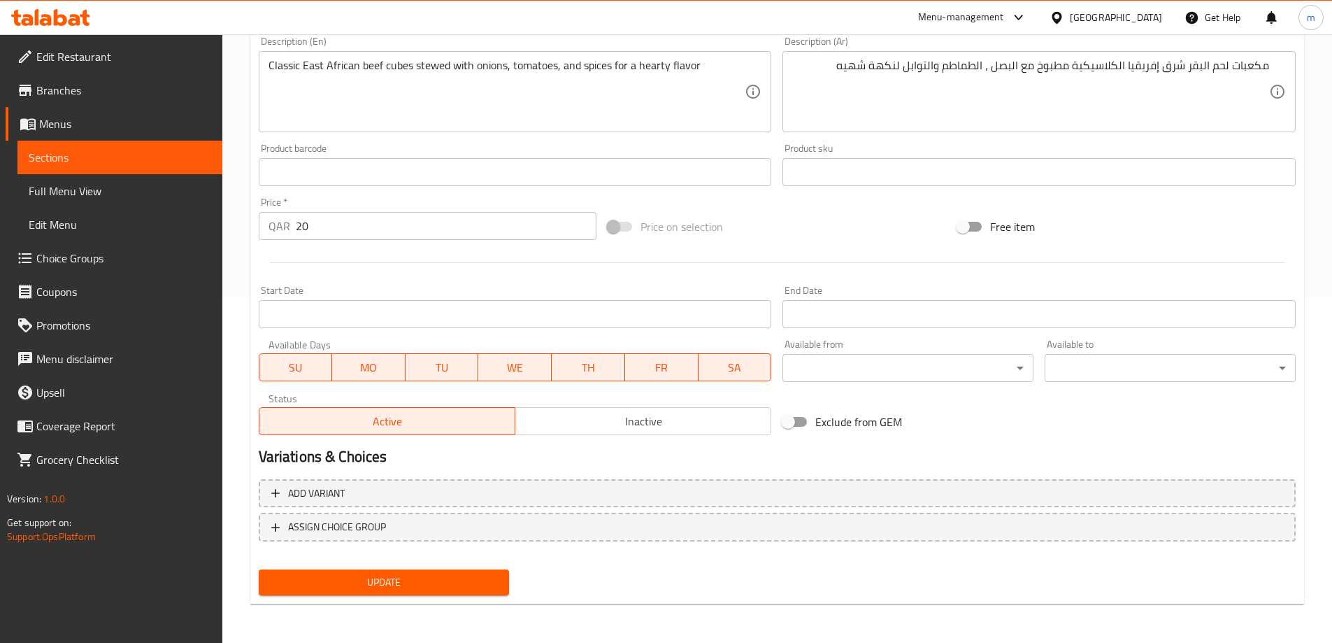
click at [437, 583] on span "Update" at bounding box center [384, 582] width 229 height 17
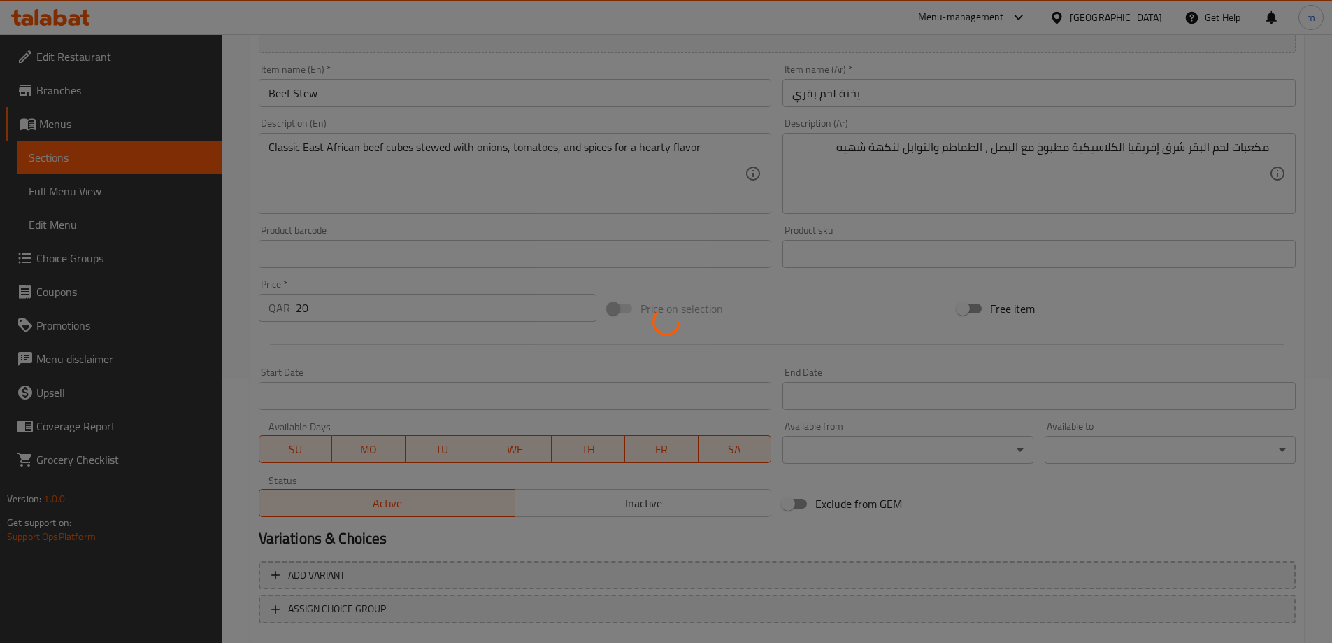
scroll to position [0, 0]
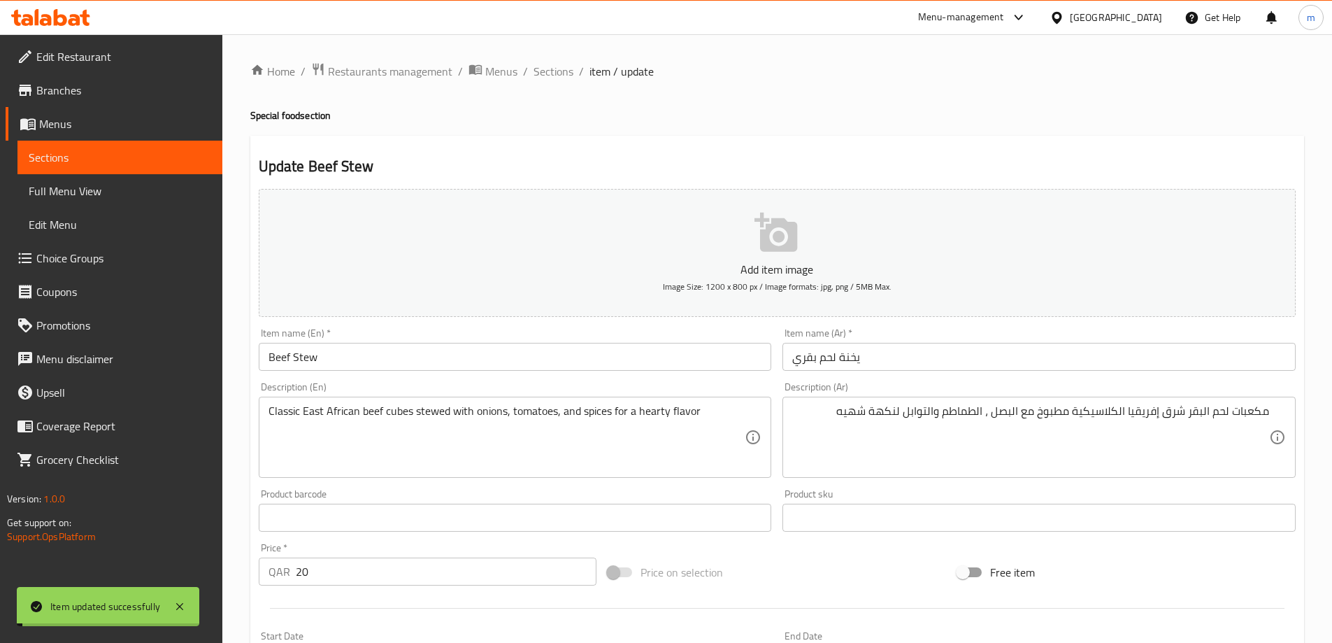
click at [562, 69] on span "Sections" at bounding box center [554, 71] width 40 height 17
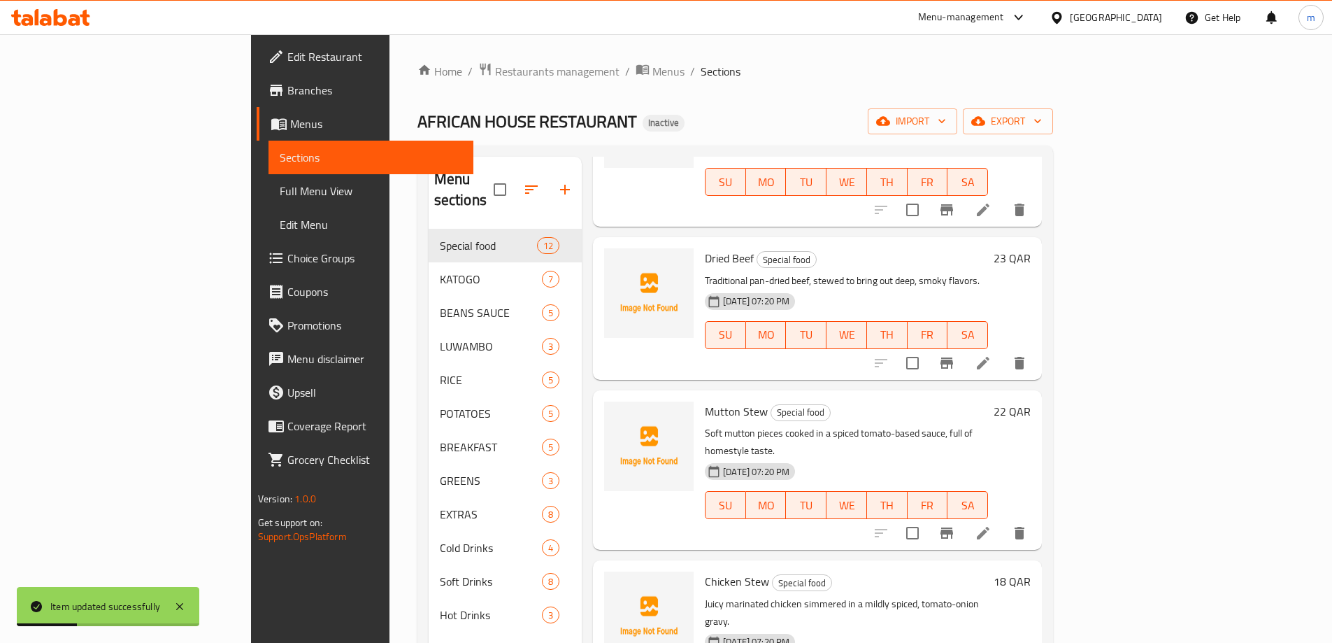
scroll to position [560, 0]
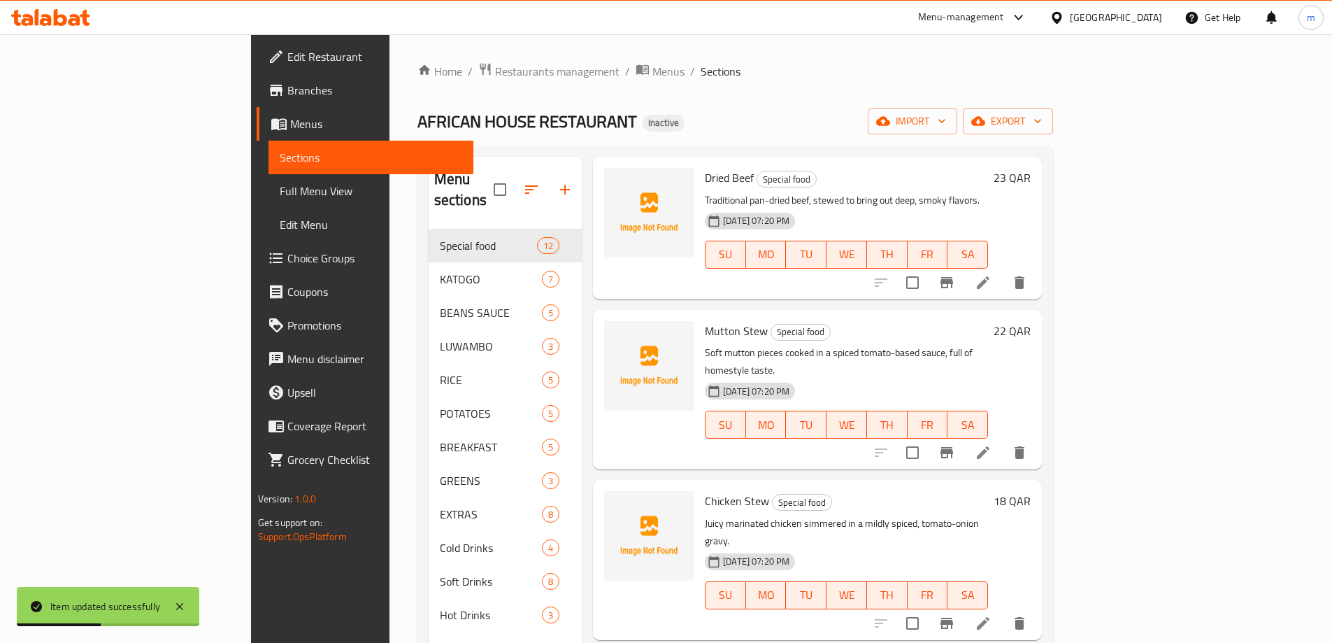
click at [1003, 440] on li at bounding box center [983, 452] width 39 height 25
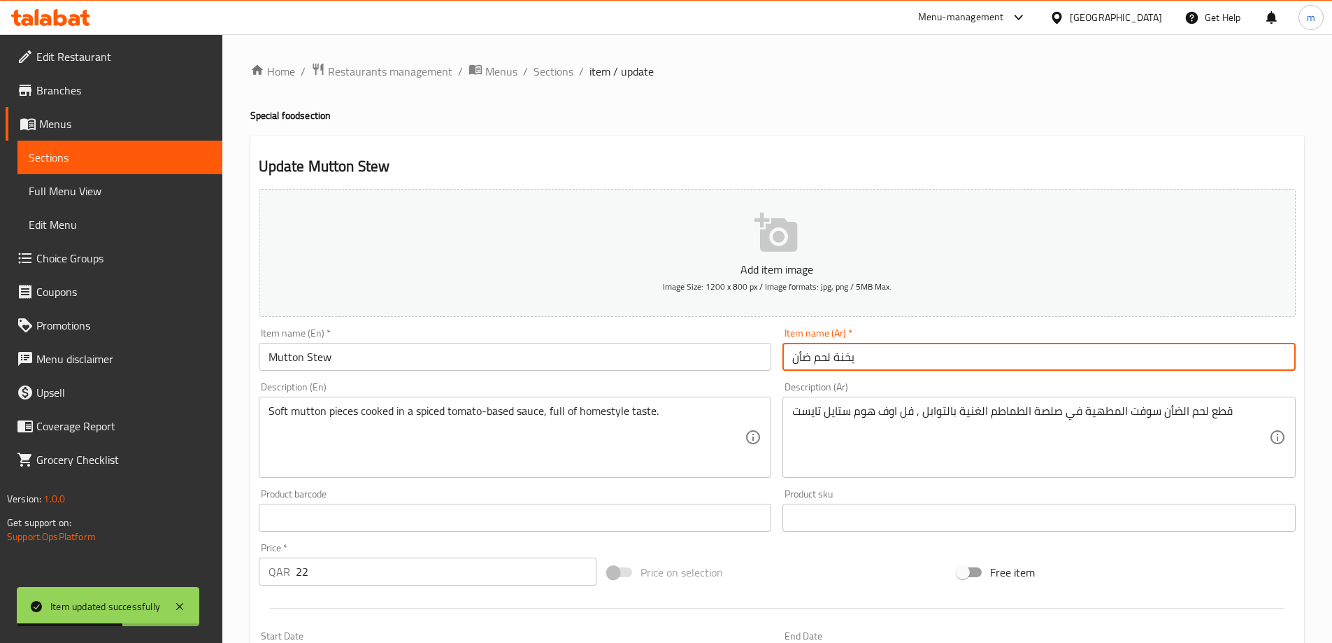
click at [843, 359] on input "يخنة لحم ضأن" at bounding box center [1039, 357] width 513 height 28
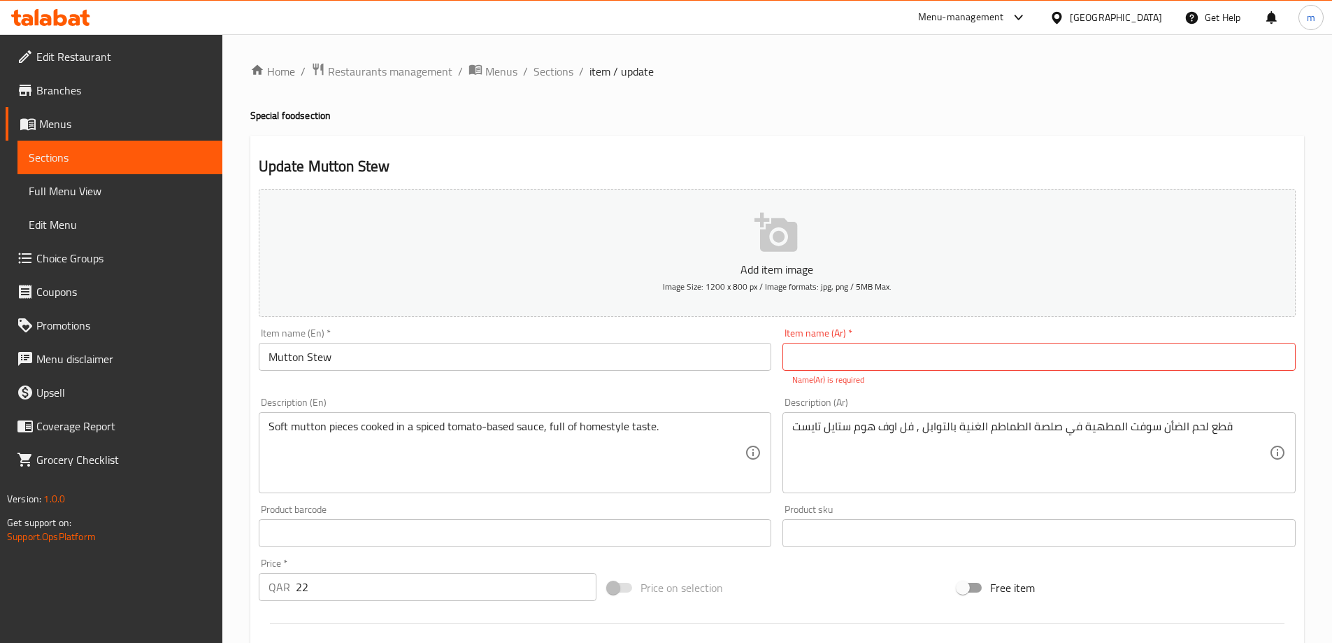
click at [981, 373] on div "Item name (Ar)   * Item name (Ar) * Name(Ar) is required" at bounding box center [1039, 357] width 513 height 58
click at [974, 355] on input "text" at bounding box center [1039, 357] width 513 height 28
type input "يخنه ضأن"
click at [962, 404] on div "Description (Ar) قطع لحم الضأن سوفت المطهية في صلصة الطماطم الغنية بالتوابل , ف…" at bounding box center [1039, 445] width 513 height 96
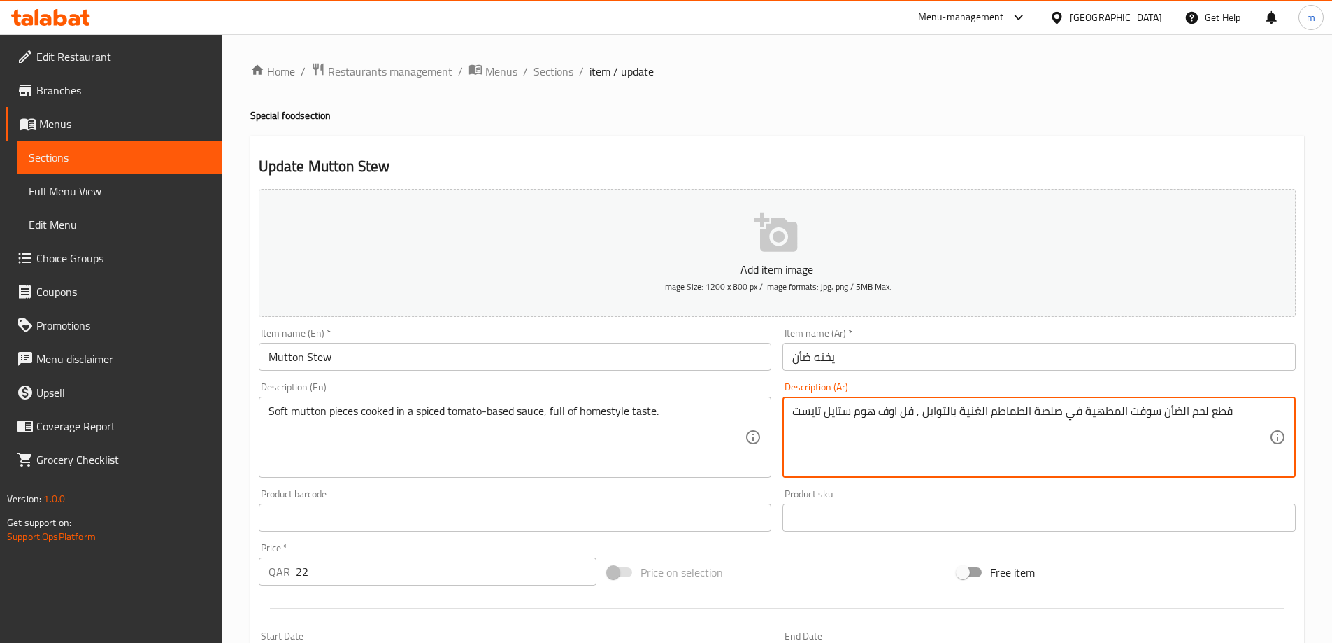
click at [976, 422] on textarea "قطع لحم الضأن سوفت المطهية في صلصة الطماطم الغنية بالتوابل , فل اوف هوم ستايل ت…" at bounding box center [1030, 437] width 477 height 66
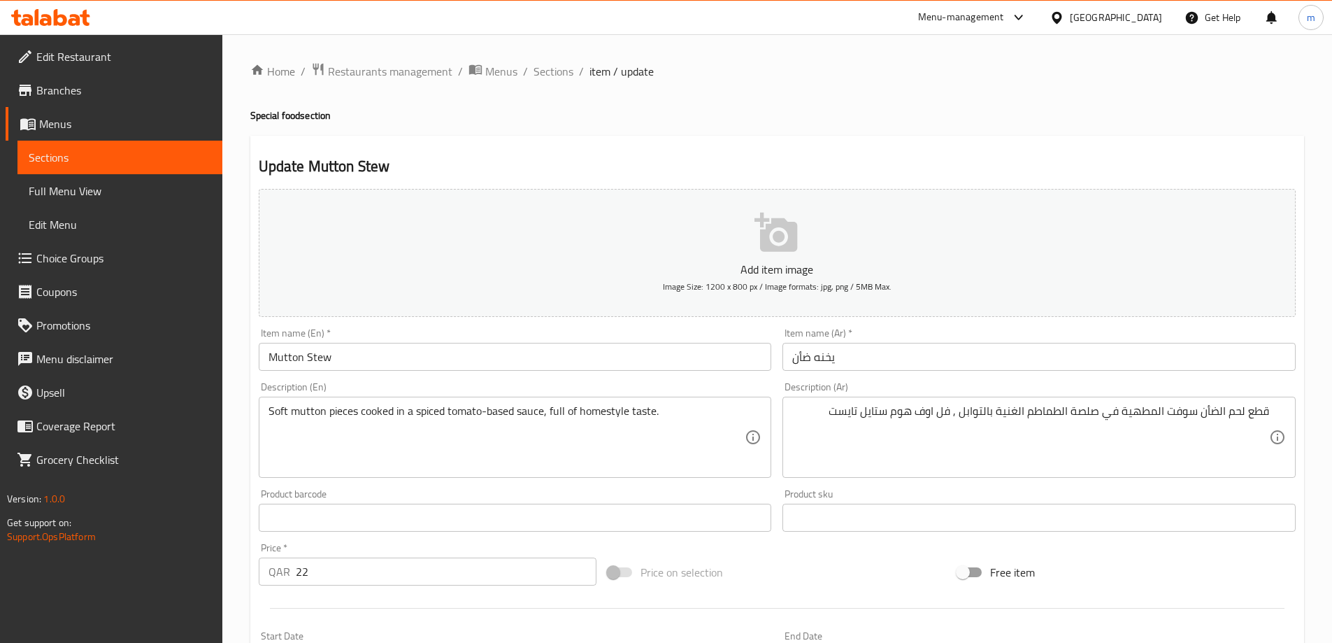
click at [1009, 392] on div "Description (Ar) قطع لحم الضأن سوفت المطهية في صلصة الطماطم الغنية بالتوابل , ف…" at bounding box center [1039, 430] width 513 height 96
click at [275, 413] on textarea "Soft mutton pieces cooked in a spiced tomato-based sauce, full of homestyle tas…" at bounding box center [507, 437] width 477 height 66
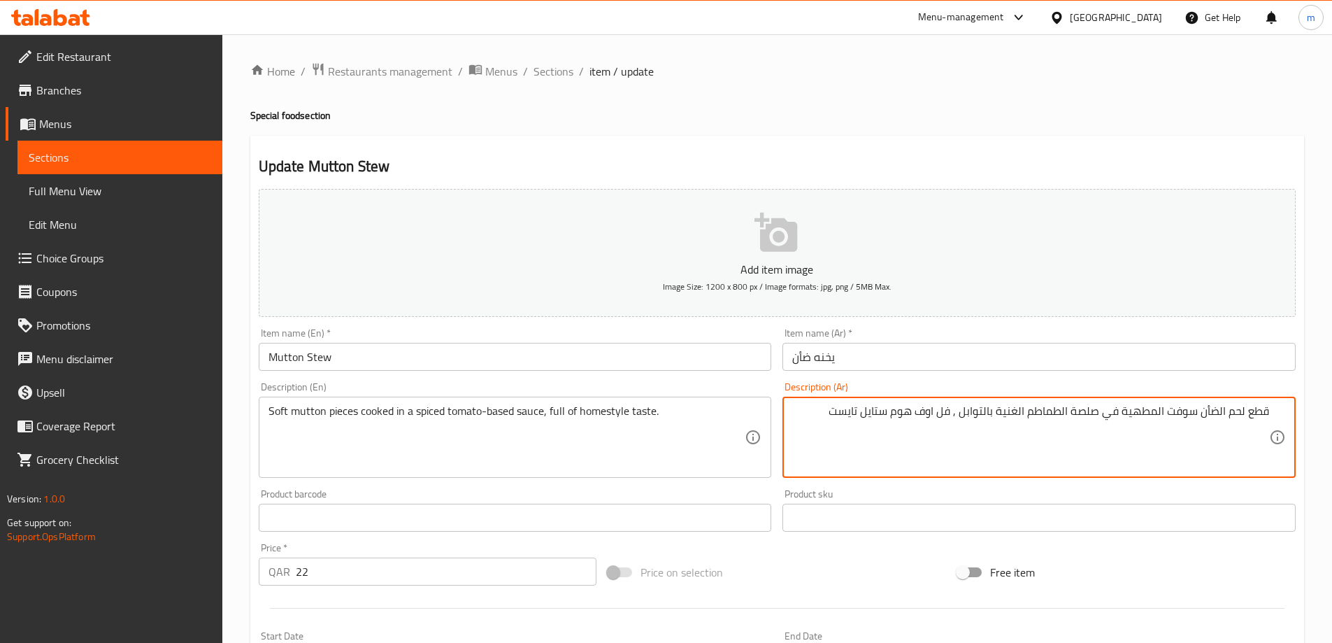
click at [1181, 413] on textarea "قطع لحم الضأن سوفت المطهية في صلصة الطماطم الغنية بالتوابل , فل اوف هوم ستايل ت…" at bounding box center [1030, 437] width 477 height 66
click at [1128, 412] on textarea "قطع ضأن ناعم مطبوخه في صلصة باساس الطماطم الغنية" at bounding box center [1030, 437] width 477 height 66
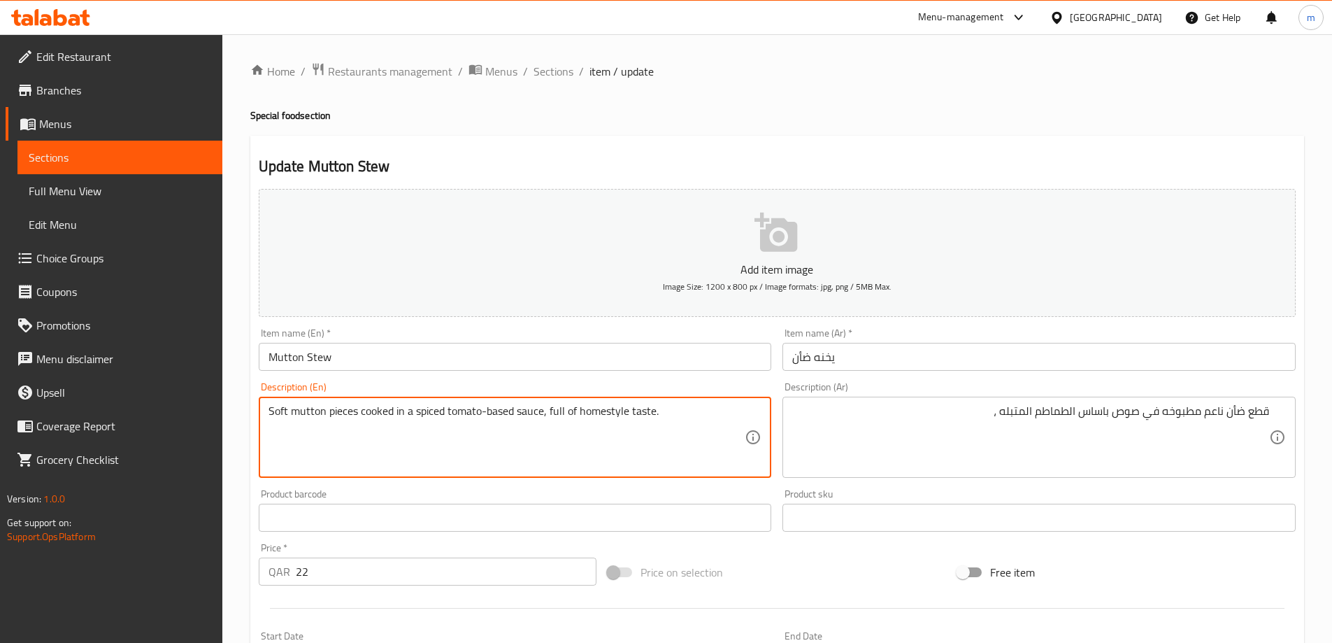
click at [560, 410] on textarea "Soft mutton pieces cooked in a spiced tomato-based sauce, full of homestyle tas…" at bounding box center [507, 437] width 477 height 66
click at [626, 412] on textarea "Soft mutton pieces cooked in a spiced tomato-based sauce, full of homestyle tas…" at bounding box center [507, 437] width 477 height 66
click at [639, 415] on textarea "Soft mutton pieces cooked in a spiced tomato-based sauce, full of homestyle tas…" at bounding box center [507, 437] width 477 height 66
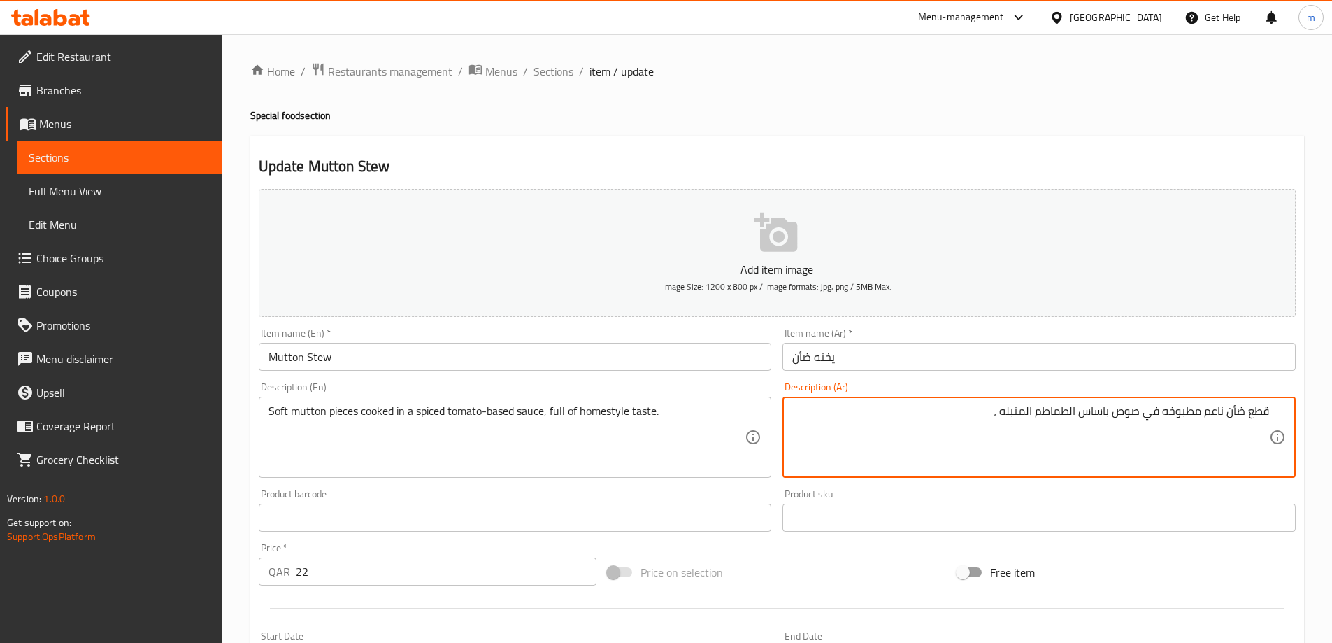
paste textarea "مليئة بالذوق المنزلي"
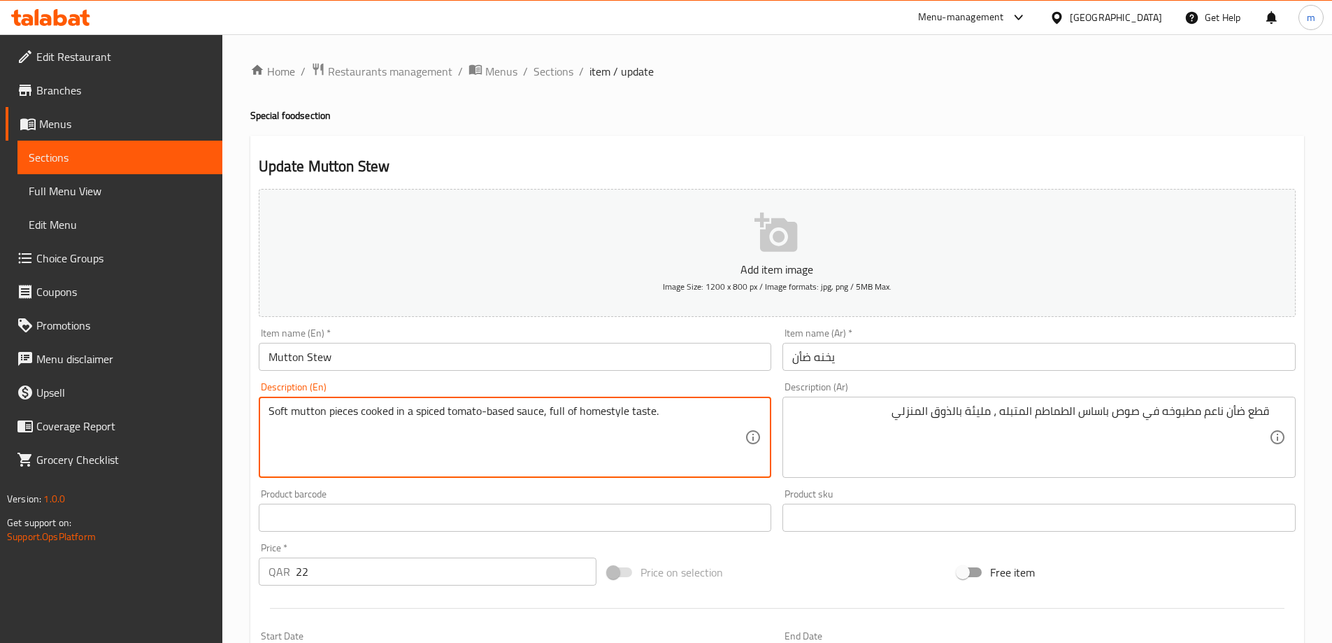
click at [630, 413] on textarea "Soft mutton pieces cooked in a spiced tomato-based sauce, full of homestyle tas…" at bounding box center [507, 437] width 477 height 66
click at [645, 415] on textarea "Soft mutton pieces cooked in a spiced tomato-based sauce, full of homestyle tas…" at bounding box center [507, 437] width 477 height 66
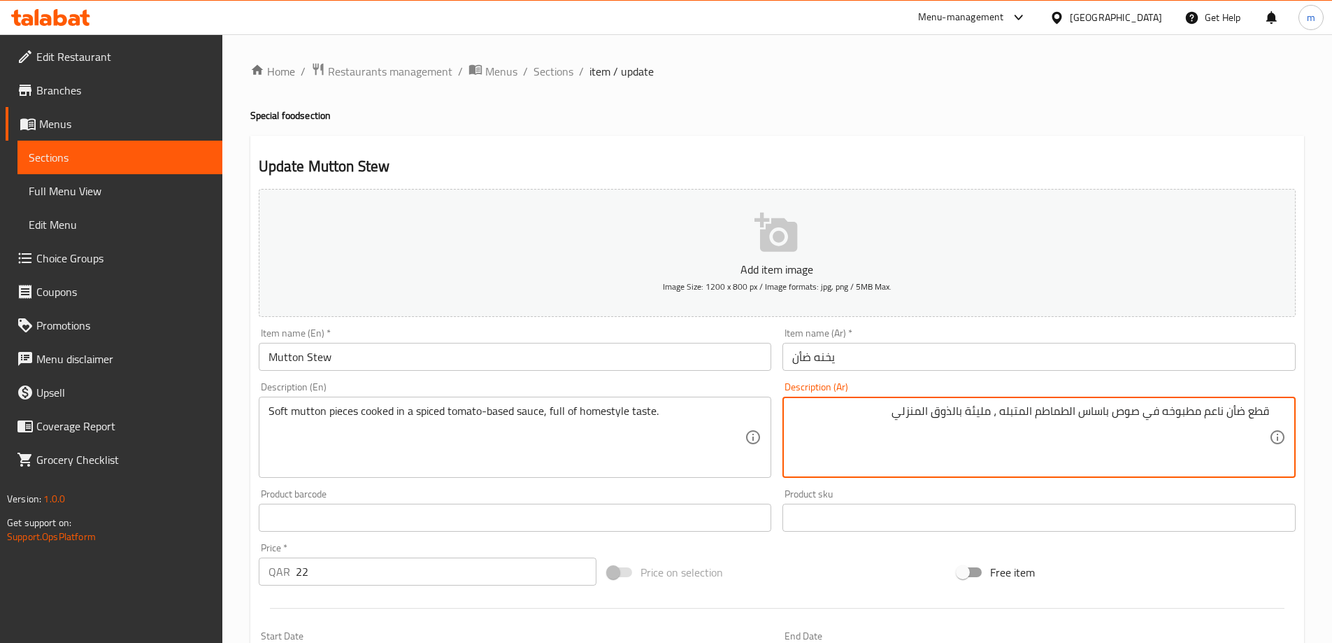
click at [950, 414] on textarea "قطع ضأن ناعم مطبوخه في صوص باساس الطماطم المتبله ، مليئة بالذوق المنزلي" at bounding box center [1030, 437] width 477 height 66
type textarea "قطع ضأن ناعم مطبوخه في صوص باساس الطماطم المتبله ، مليئة بالطعم المنزلي"
click at [897, 548] on div "Add item image Image Size: 1200 x 800 px / Image formats: jpg, png / 5MB Max. I…" at bounding box center [777, 484] width 1048 height 603
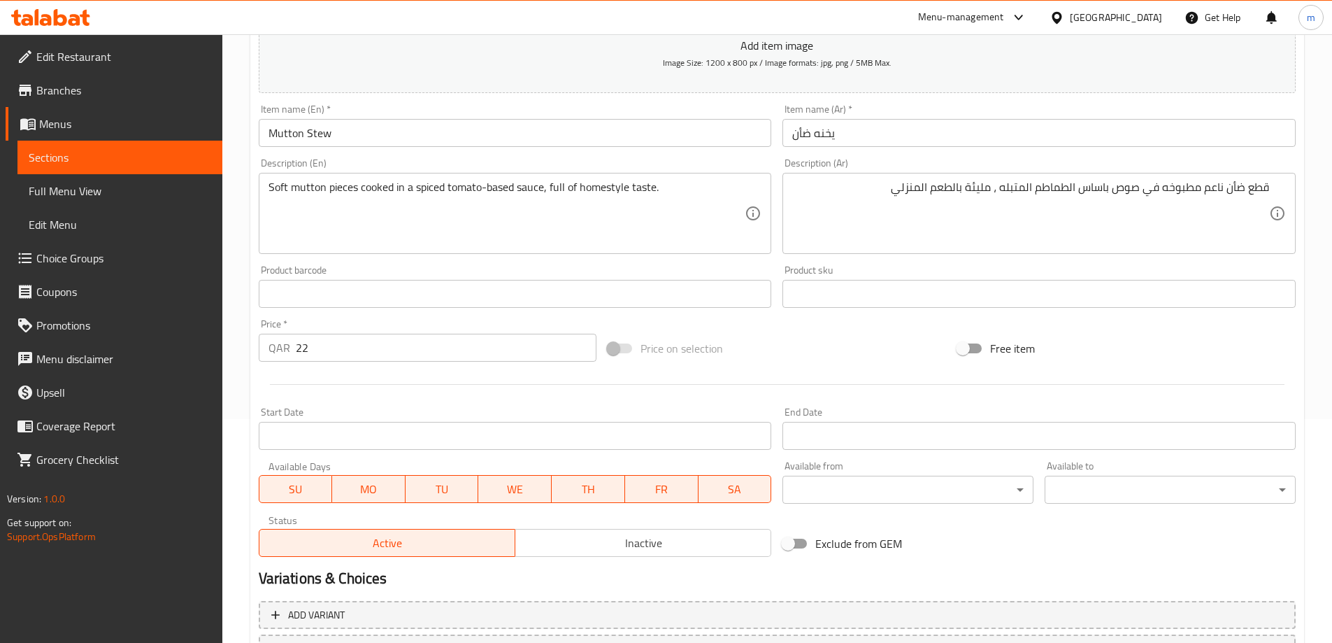
scroll to position [346, 0]
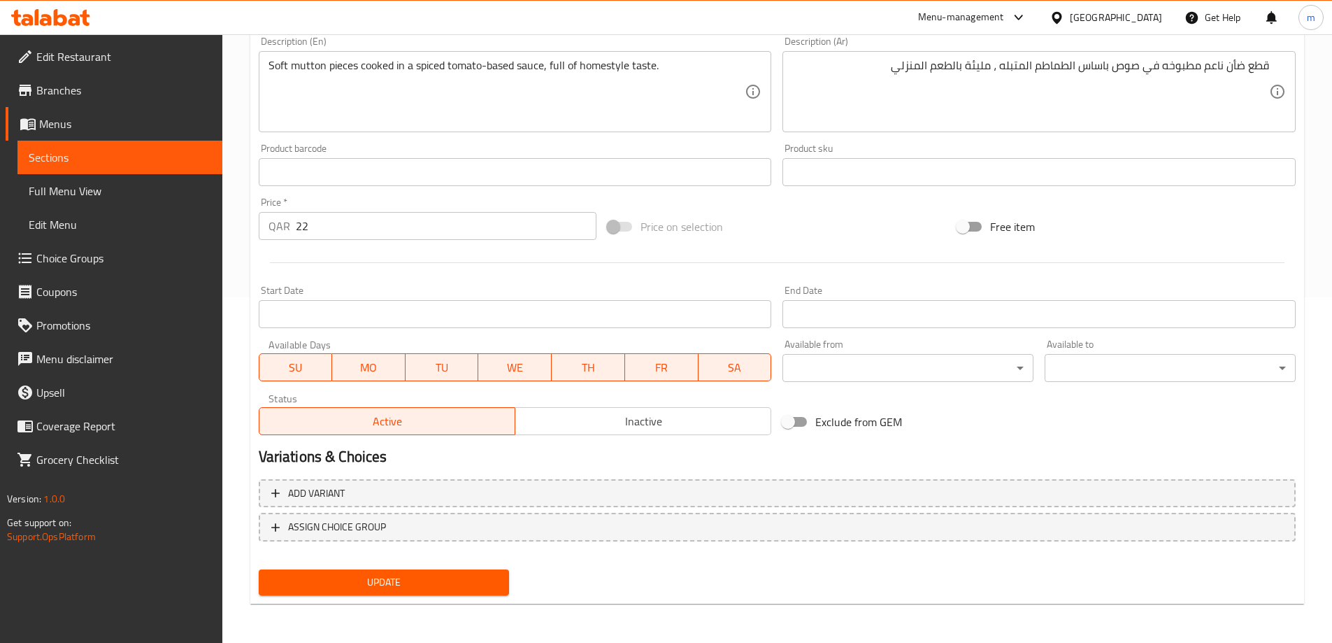
click at [479, 584] on span "Update" at bounding box center [384, 582] width 229 height 17
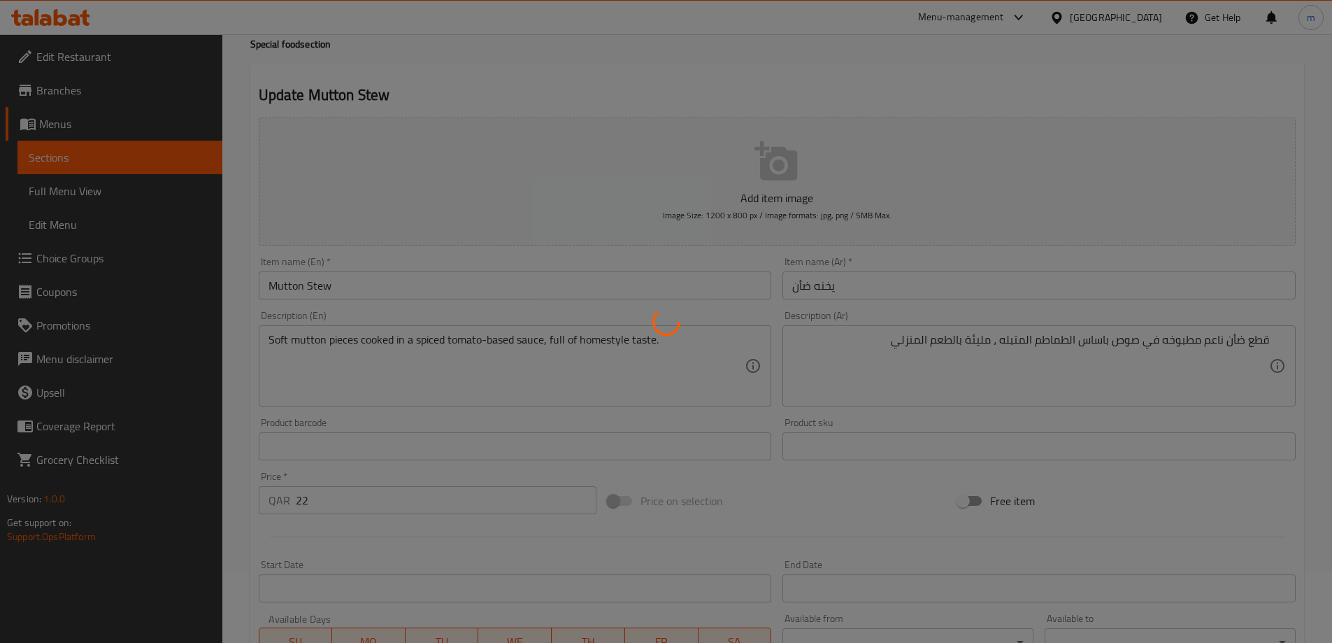
scroll to position [0, 0]
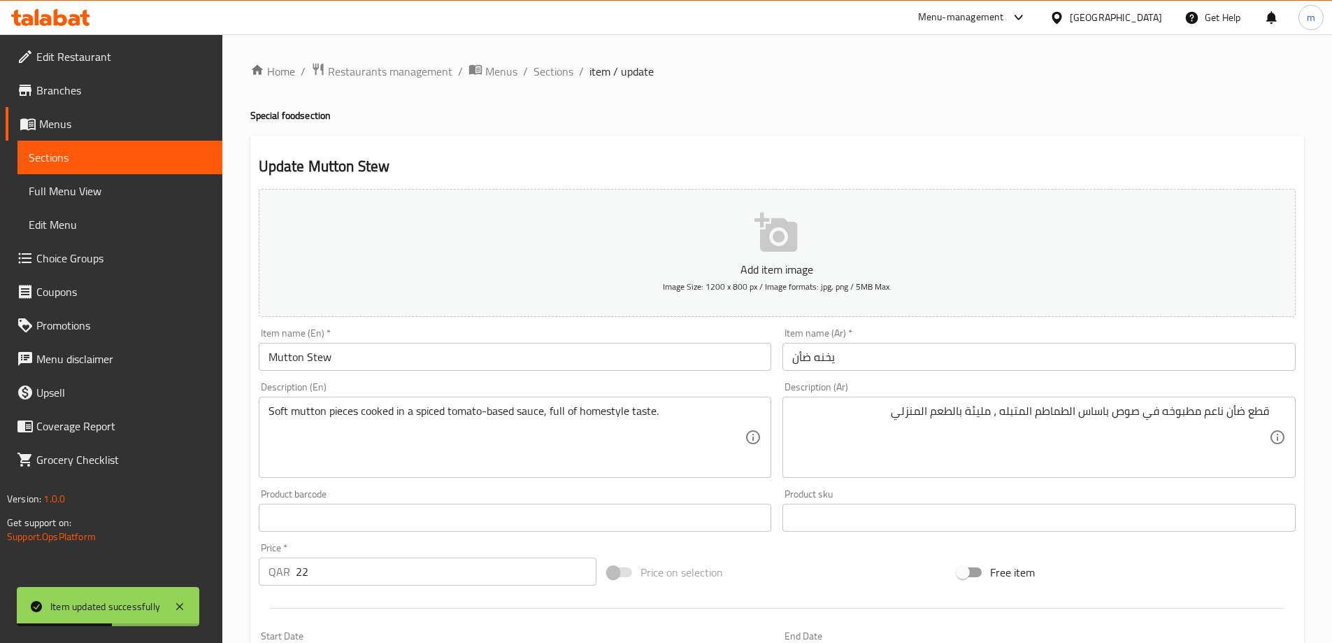
drag, startPoint x: 553, startPoint y: 68, endPoint x: 597, endPoint y: 107, distance: 59.0
click at [553, 68] on span "Sections" at bounding box center [554, 71] width 40 height 17
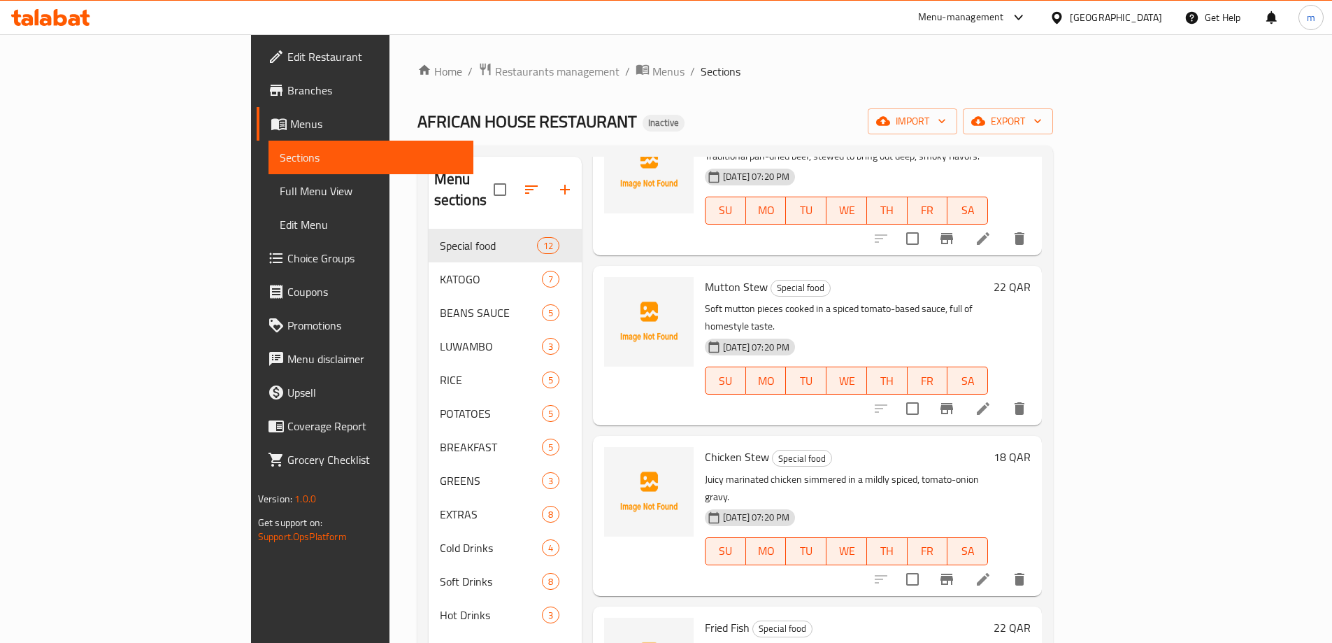
scroll to position [630, 0]
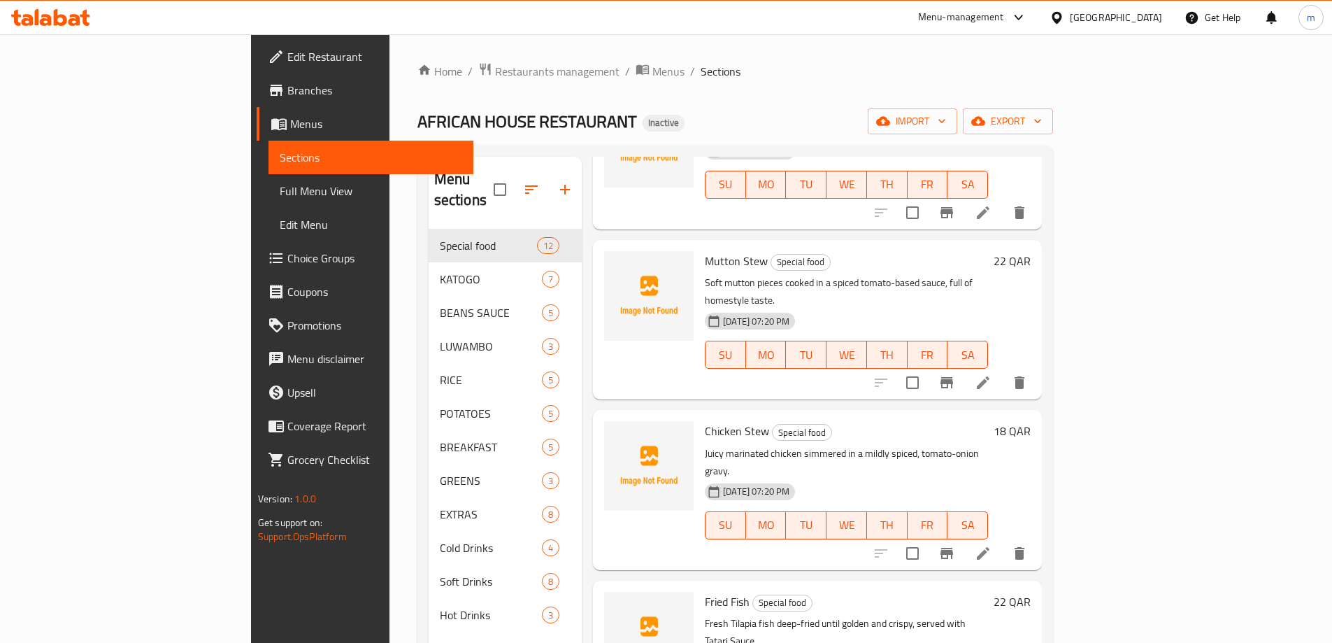
click at [992, 545] on icon at bounding box center [983, 553] width 17 height 17
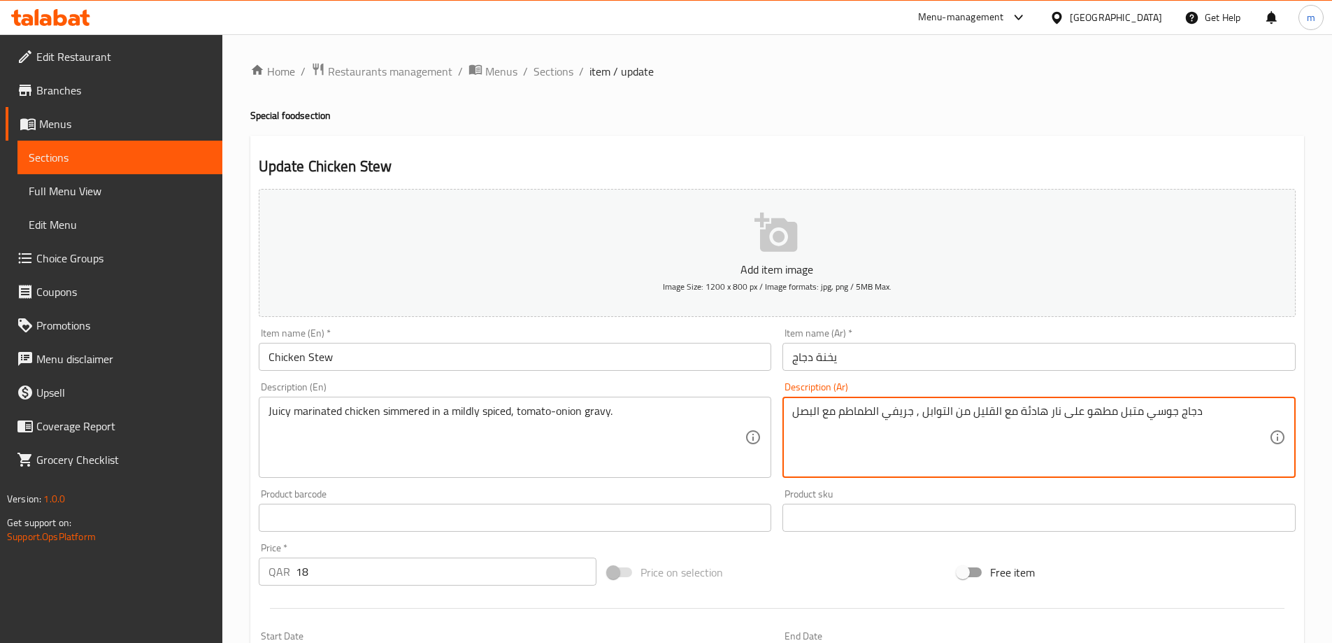
click at [993, 450] on textarea "دجاج جوسي متبل مطهو على نار هادئة مع القليل من التوابل , جريفي الطماطم مع البصل" at bounding box center [1030, 437] width 477 height 66
click at [1035, 418] on textarea "دجاج جوسي متبل مطهو على نار هادئة مع القليل من التوابل , جريفي الطماطم مع البصل" at bounding box center [1030, 437] width 477 height 66
drag, startPoint x: 1026, startPoint y: 416, endPoint x: 1085, endPoint y: 426, distance: 59.6
click at [1085, 426] on textarea "دجاج جوسي متبل مطهو على نار هادئة مع القليل من التوابل , جريفي الطماطم مع البصل" at bounding box center [1030, 437] width 477 height 66
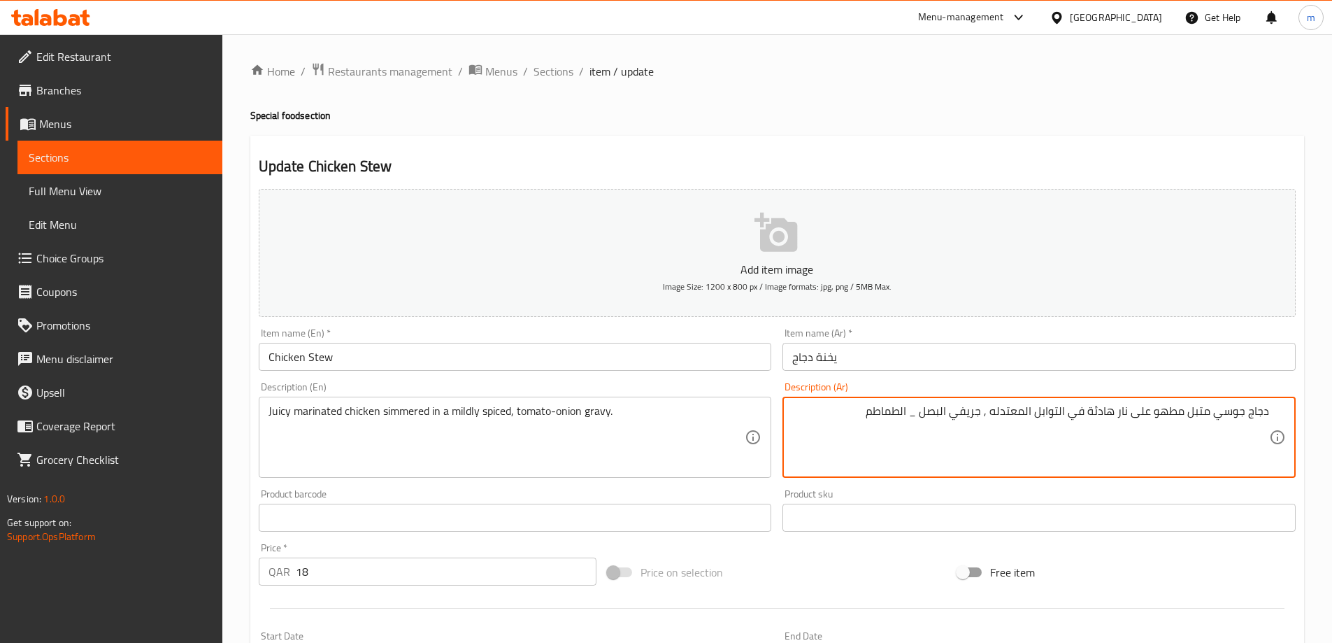
type textarea "دجاج جوسي متبل مطهو على نار هادئة في التوابل المعتدله , جريفي البصل _ الطماطم"
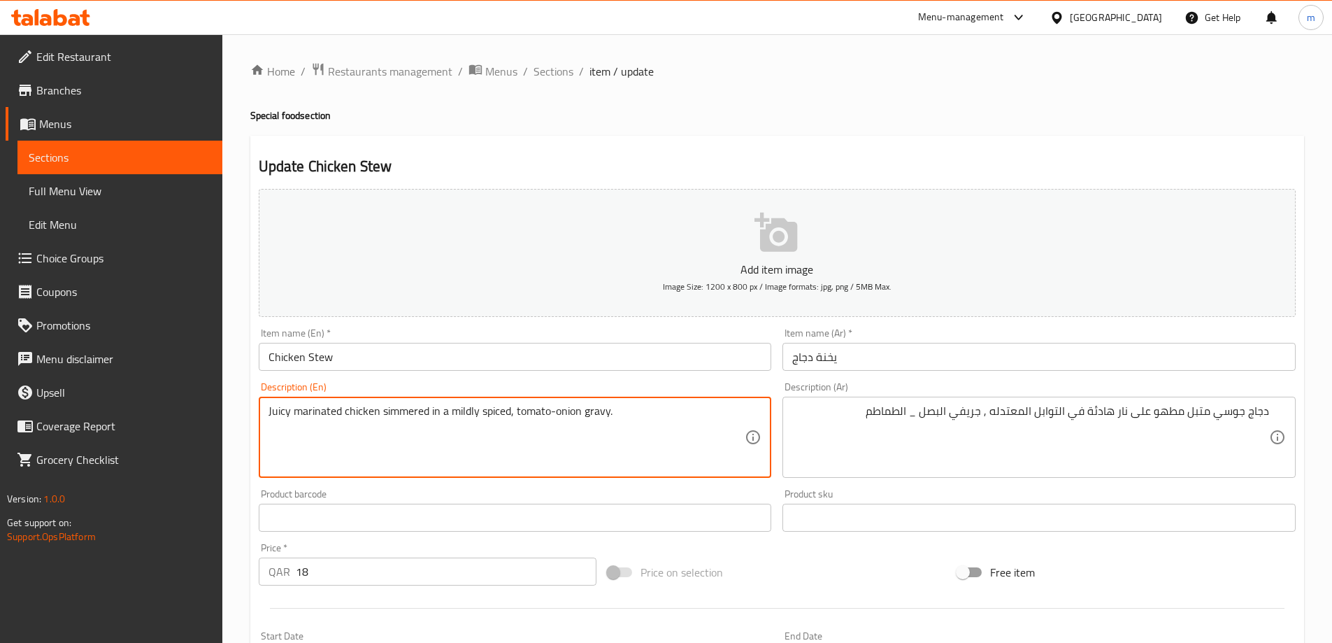
click at [595, 417] on textarea "Juicy marinated chicken simmered in a mildly spiced, tomato-onion gravy." at bounding box center [507, 437] width 477 height 66
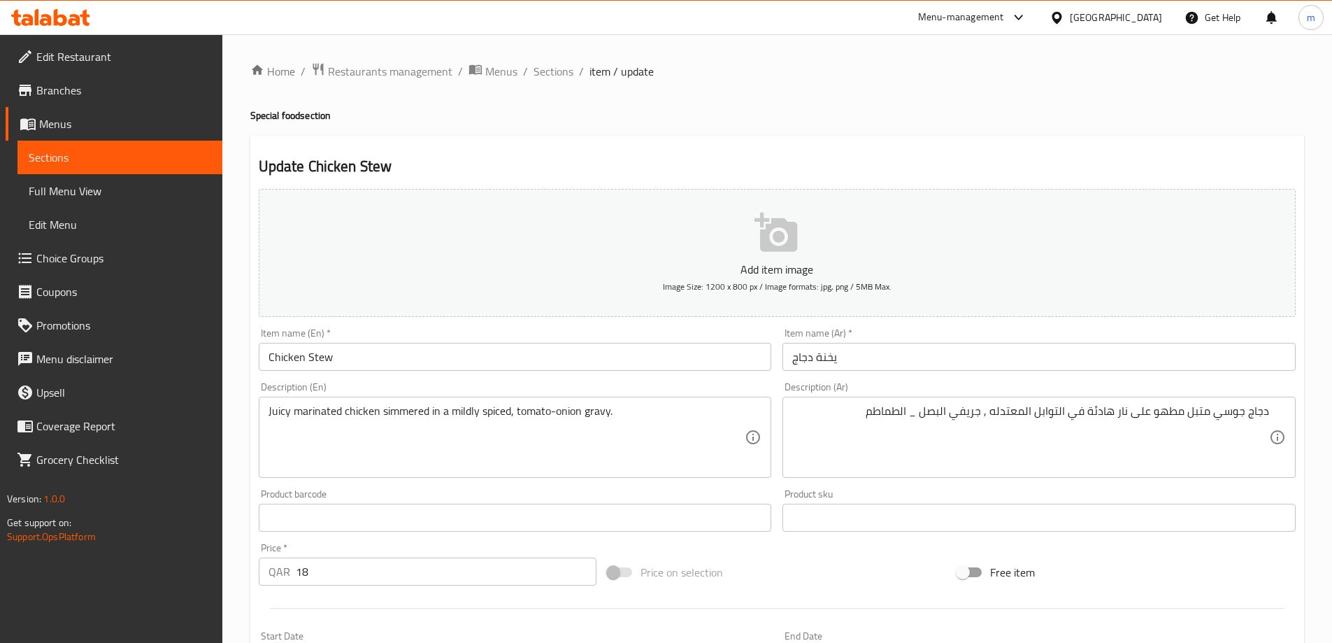
click at [883, 562] on div "Price on selection" at bounding box center [777, 572] width 350 height 38
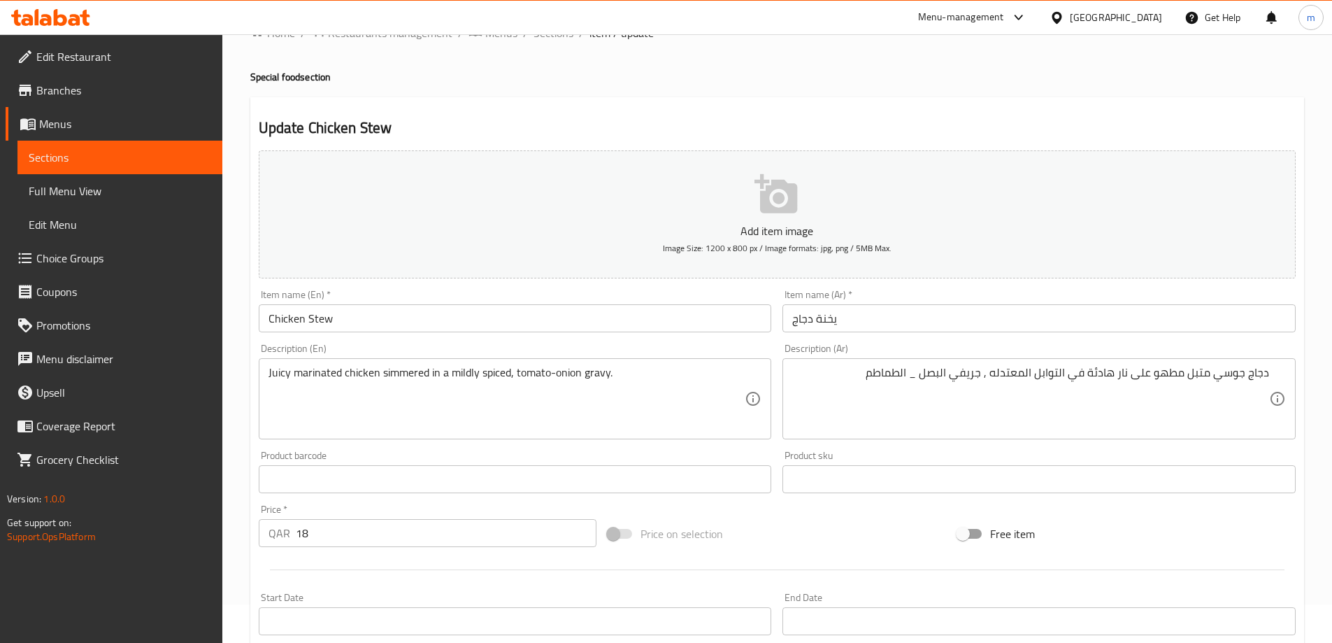
scroll to position [70, 0]
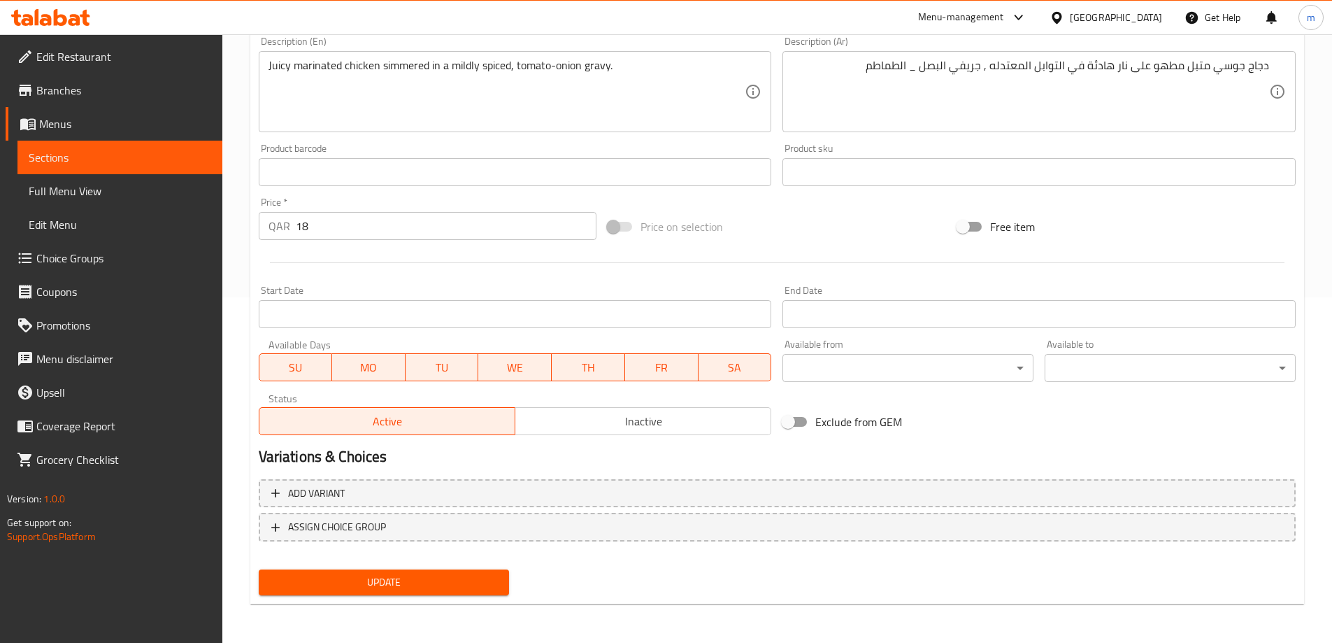
click at [439, 578] on span "Update" at bounding box center [384, 582] width 229 height 17
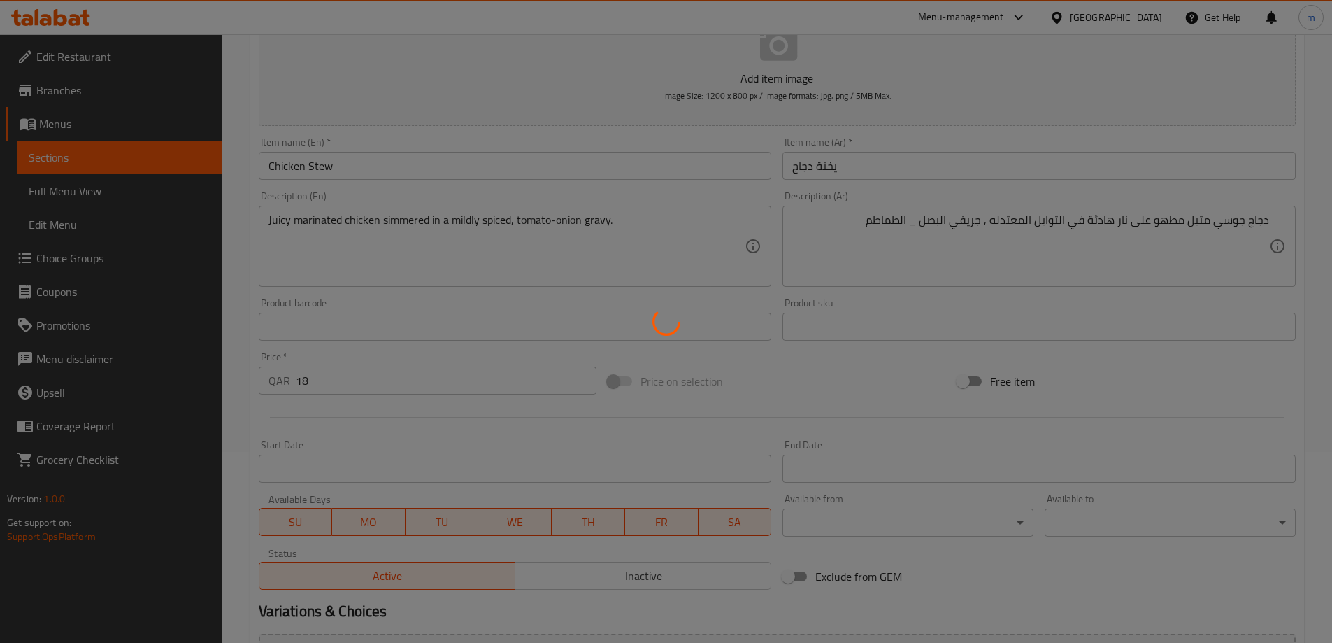
scroll to position [0, 0]
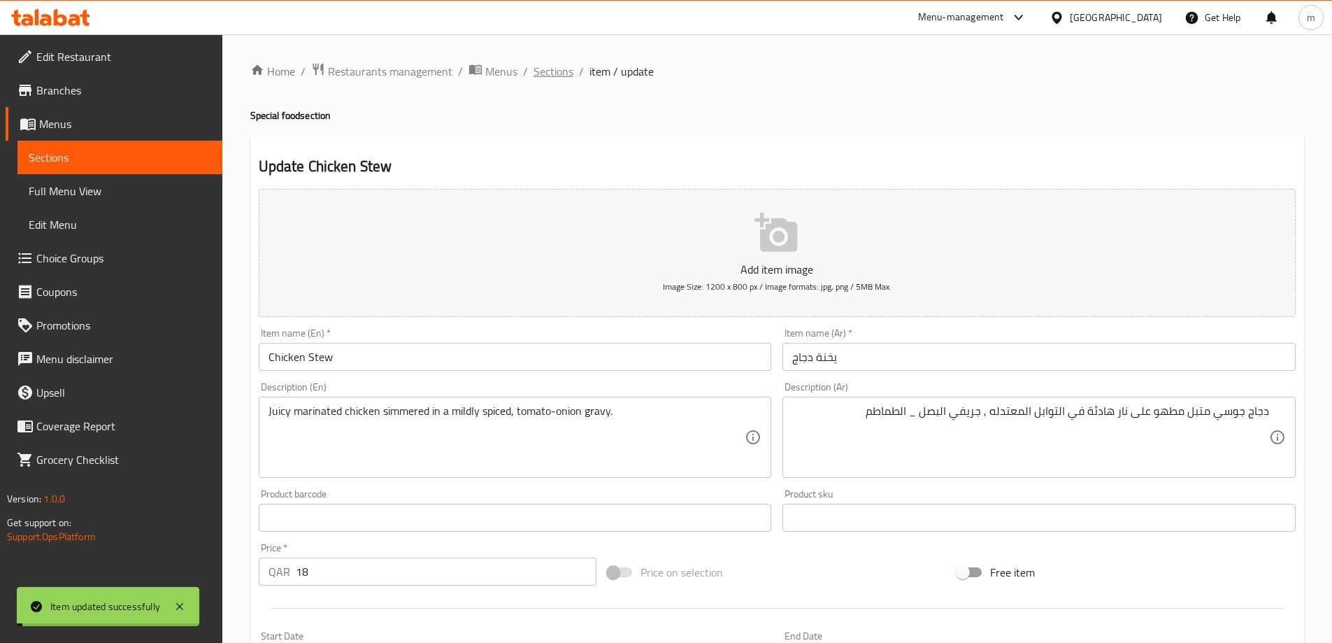
click at [548, 69] on span "Sections" at bounding box center [554, 71] width 40 height 17
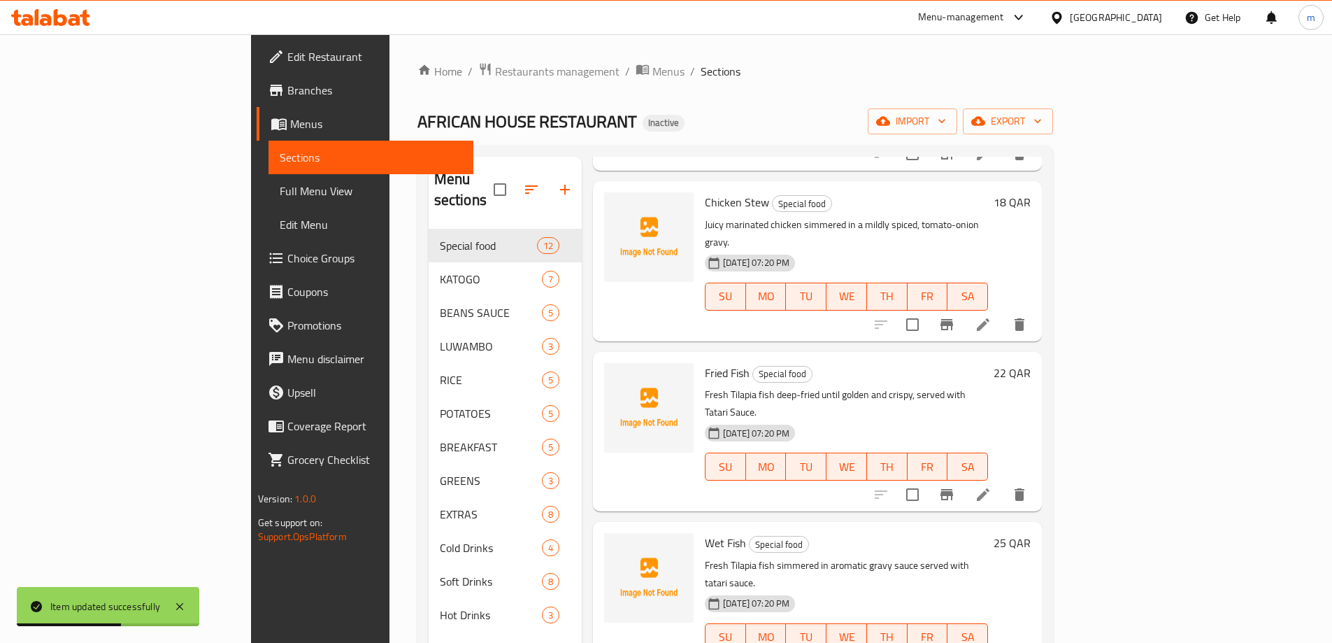
scroll to position [839, 0]
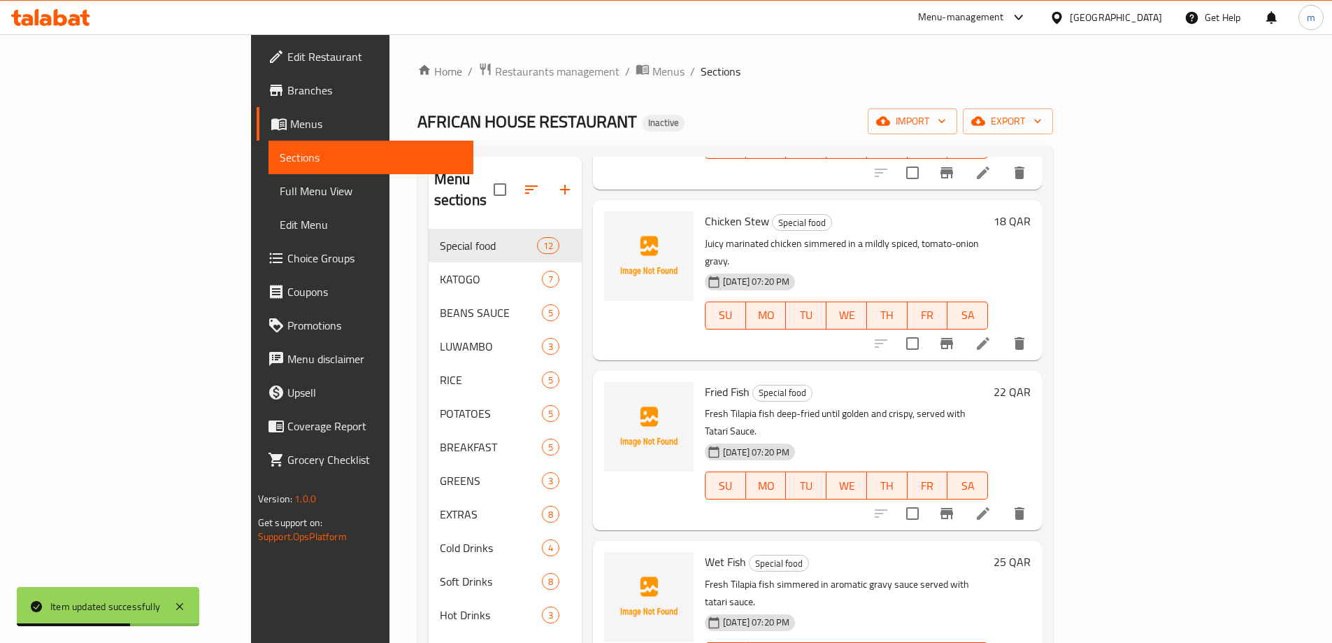
click at [1003, 501] on li at bounding box center [983, 513] width 39 height 25
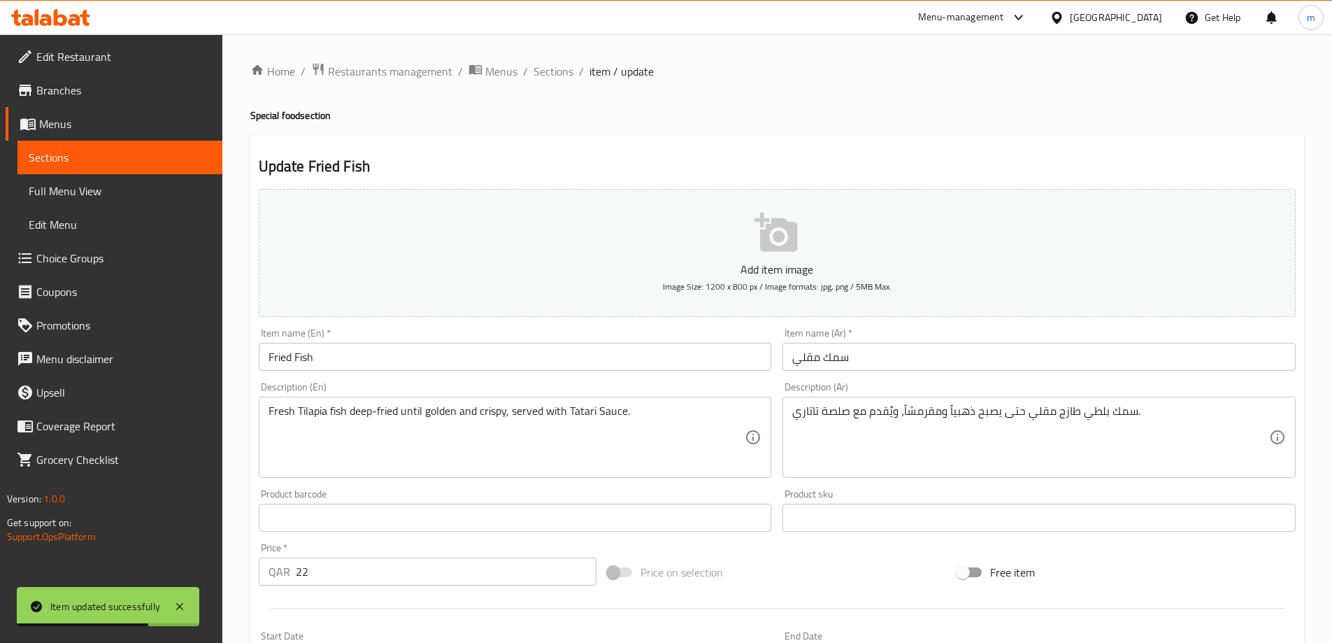
click at [947, 360] on input "سمك مقلي" at bounding box center [1039, 357] width 513 height 28
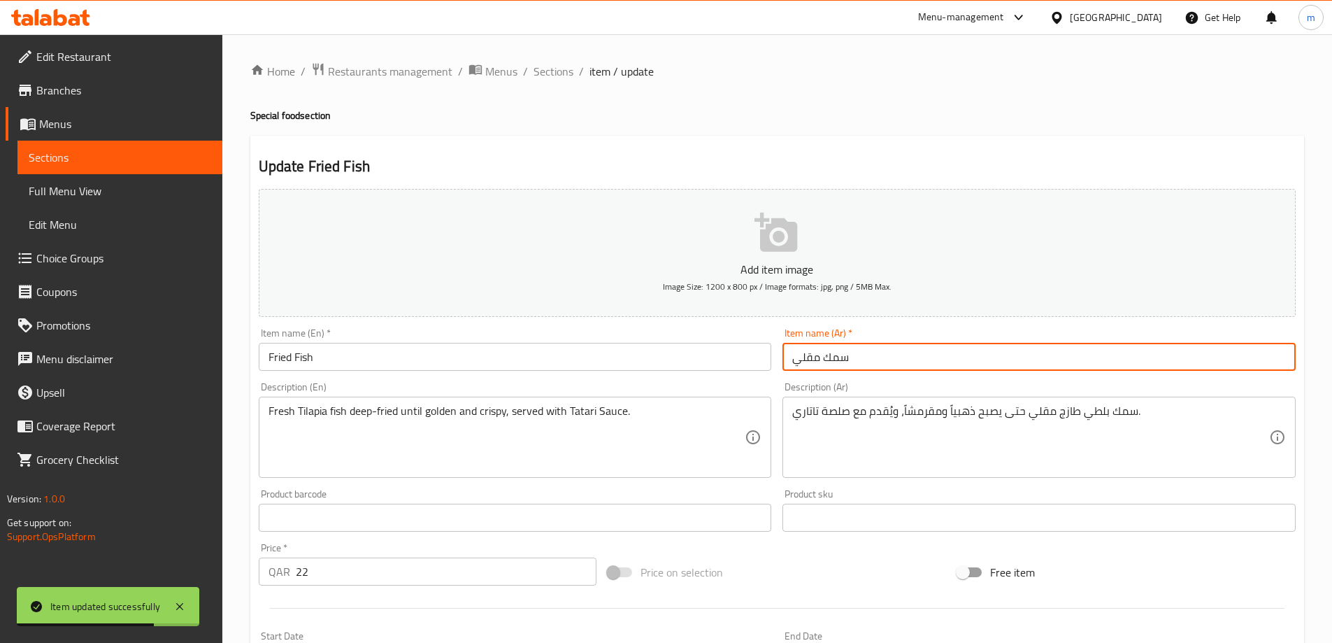
click at [947, 360] on input "سمك مقلي" at bounding box center [1039, 357] width 513 height 28
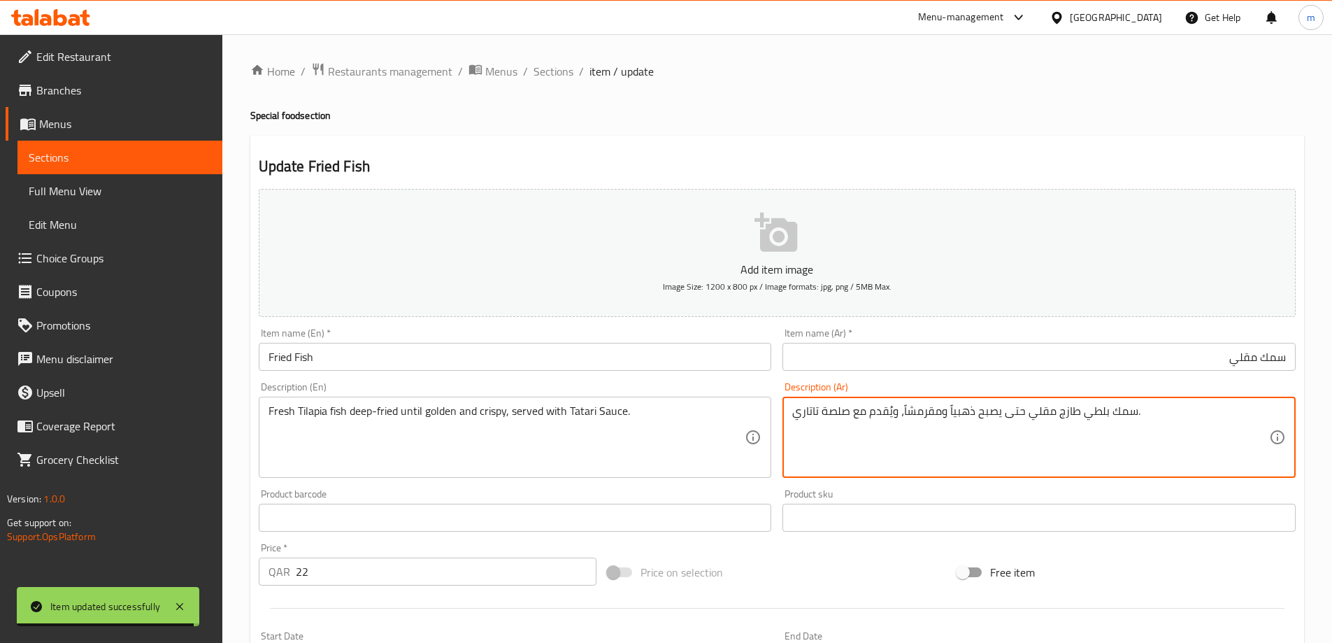
click at [1185, 406] on textarea "سمك بلطي طازج مقلي حتى يصبح ذهبياً ومقرمشاً، ويُقدم مع صلصة تاتاري." at bounding box center [1030, 437] width 477 height 66
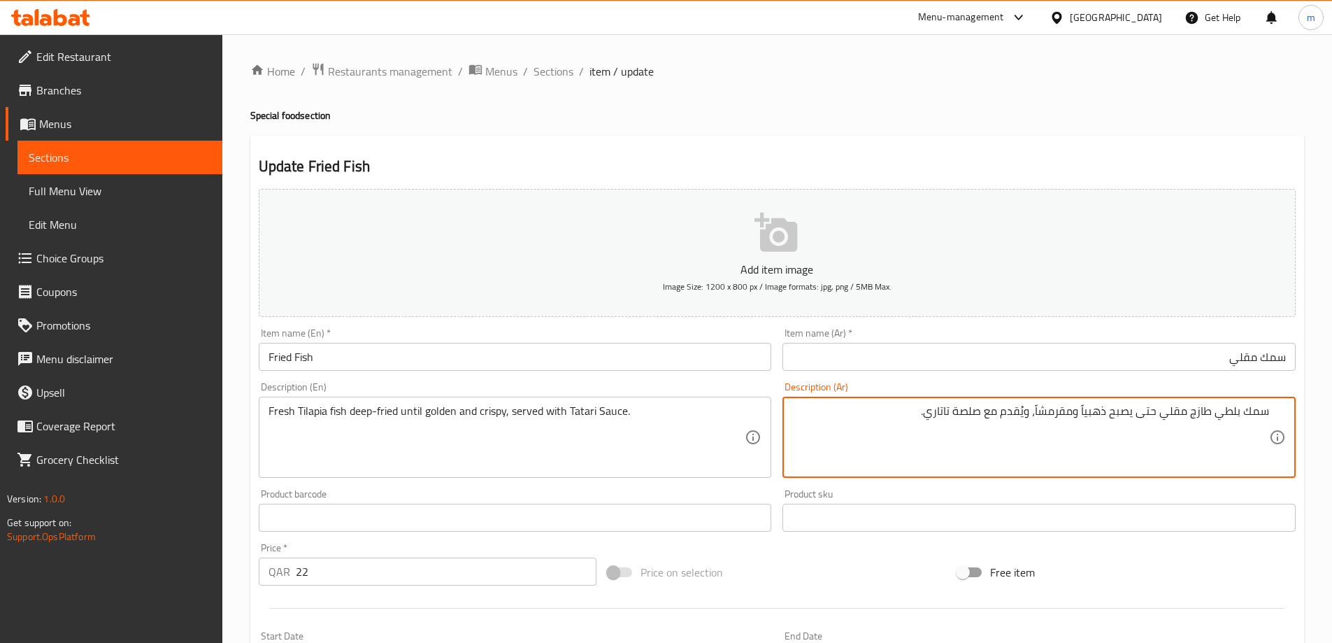
click at [1182, 420] on textarea "سمك بلطي طازج مقلي حتى يصبح ذهبياً ومقرمشاً، ويُقدم مع صلصة تاتاري." at bounding box center [1030, 437] width 477 height 66
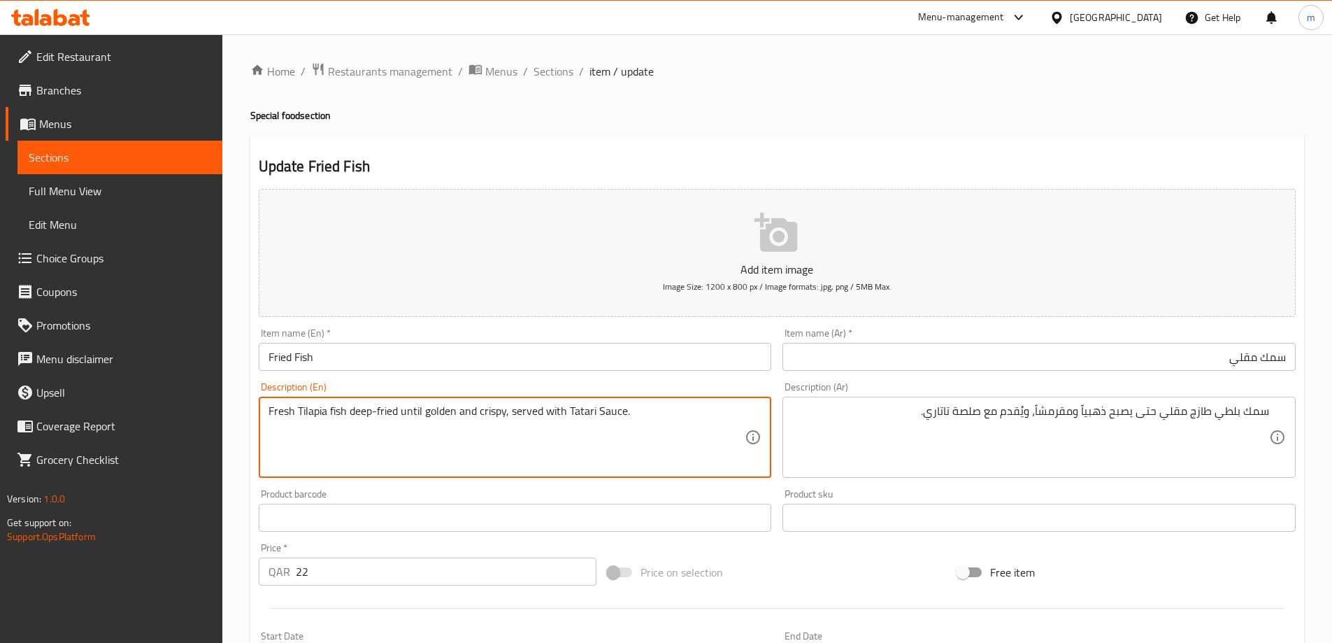
click at [318, 408] on textarea "Fresh Tilapia fish deep-fried until golden and crispy, served with Tatari Sauce." at bounding box center [507, 437] width 477 height 66
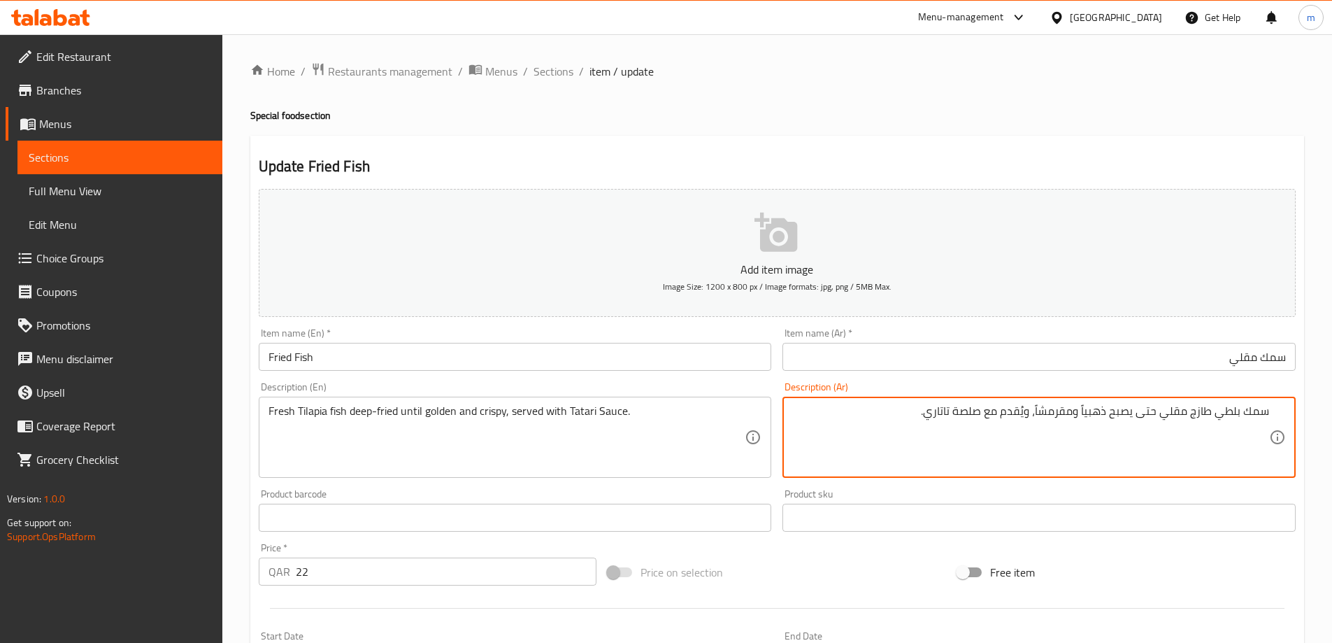
click at [1097, 410] on textarea "سمك بلطي طازج مقلي حتى يصبح ذهبياً ومقرمشاً، ويُقدم مع صلصة تاتاري." at bounding box center [1030, 437] width 477 height 66
click at [1051, 415] on textarea "سمك بلطي طازج مقلي حتى يصبح جولدن ومقرمشاً، ويُقدم مع صلصة تاتاري." at bounding box center [1030, 437] width 477 height 66
click at [1032, 415] on textarea "سمك بلطي طازج مقلي حتى يصبح جولدن و[PERSON_NAME]، ويُقدم مع صلصة تاتاري." at bounding box center [1030, 437] width 477 height 66
click at [1029, 415] on textarea "سمك بلطي طازج مقلي حتى يصبح جولدن و[PERSON_NAME]، ويُقدم مع صلصة تاتاري." at bounding box center [1030, 437] width 477 height 66
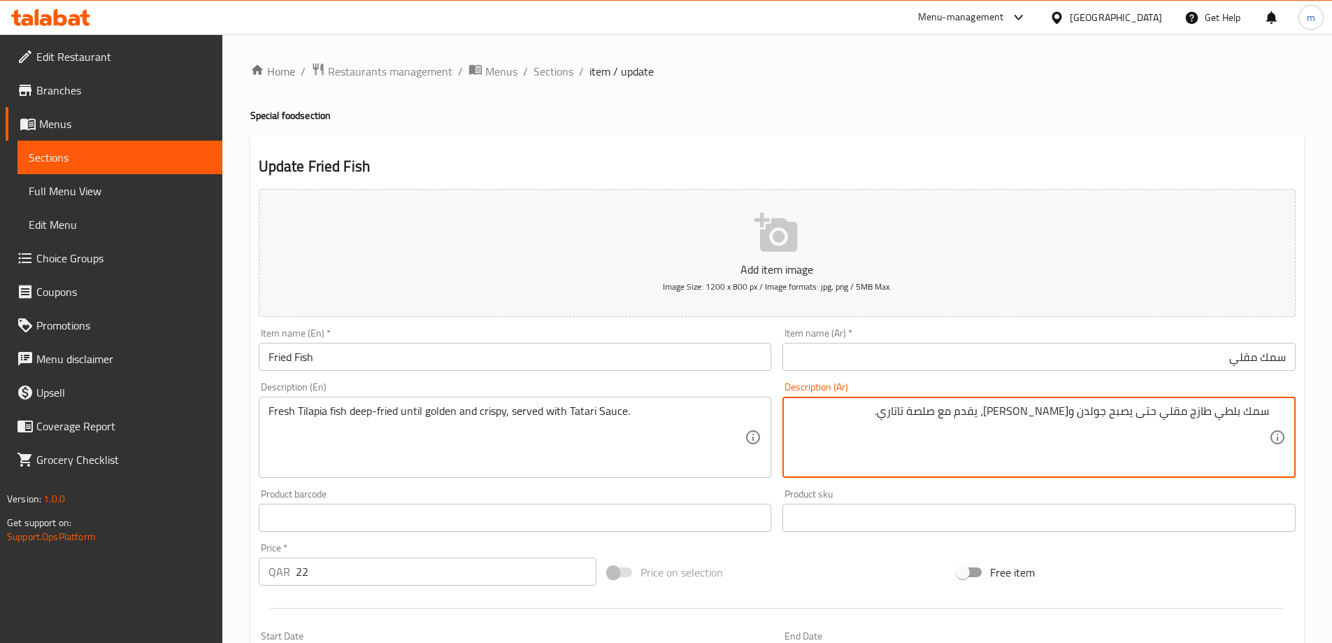
click at [574, 406] on textarea "Fresh Tilapia fish deep-fried until golden and crispy, served with Tatari Sauce." at bounding box center [507, 437] width 477 height 66
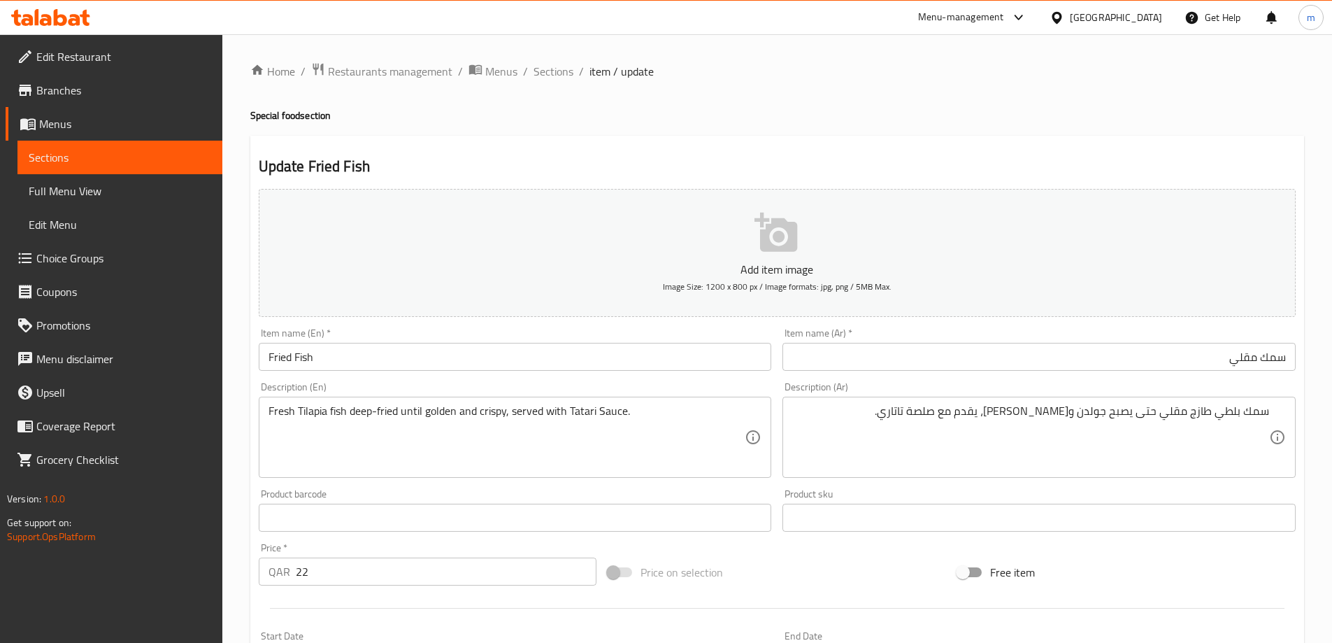
click at [585, 410] on textarea "Fresh Tilapia fish deep-fried until golden and crispy, served with Tatari Sauce." at bounding box center [507, 437] width 477 height 66
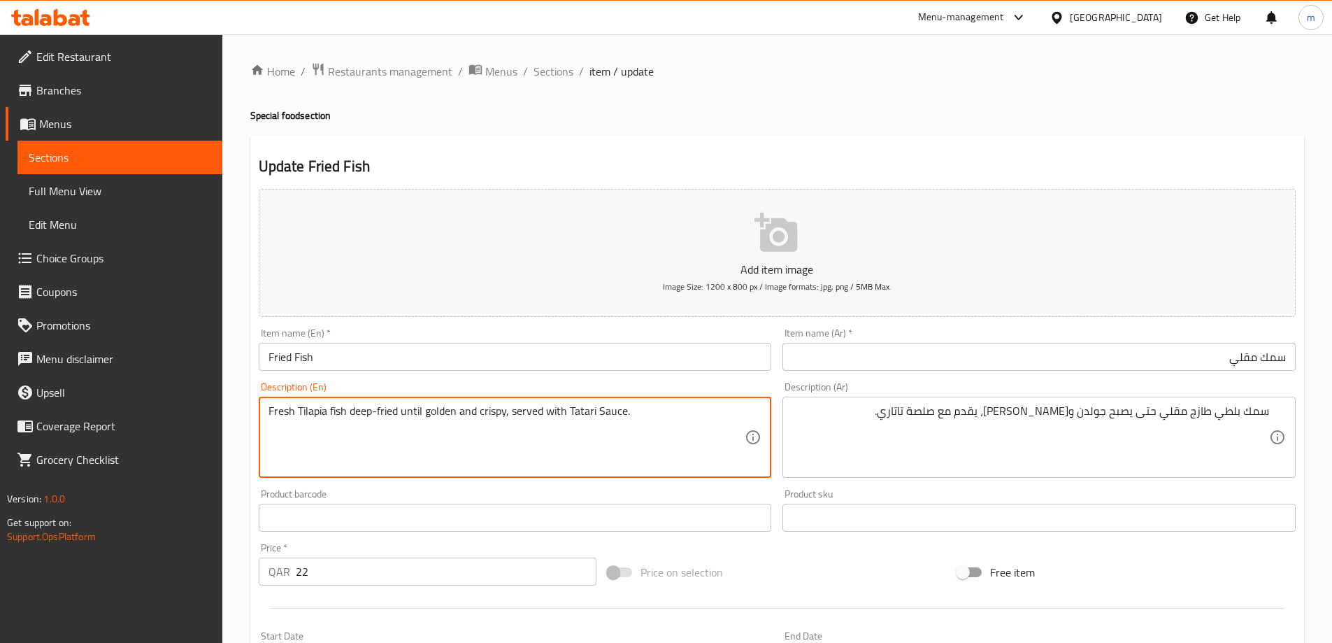
click at [585, 410] on textarea "Fresh Tilapia fish deep-fried until golden and crispy, served with Tatari Sauce." at bounding box center [507, 437] width 477 height 66
click at [618, 410] on textarea "Fresh Tilapia fish deep-fried until golden and crispy, served with Tatari Sauce." at bounding box center [507, 437] width 477 height 66
click at [582, 418] on textarea "Fresh Tilapia fish deep-fried until golden and crispy, served with Tatari Sauce." at bounding box center [507, 437] width 477 height 66
click at [583, 414] on textarea "Fresh Tilapia fish deep-fried until golden and crispy, served with Tatari Sauce." at bounding box center [507, 437] width 477 height 66
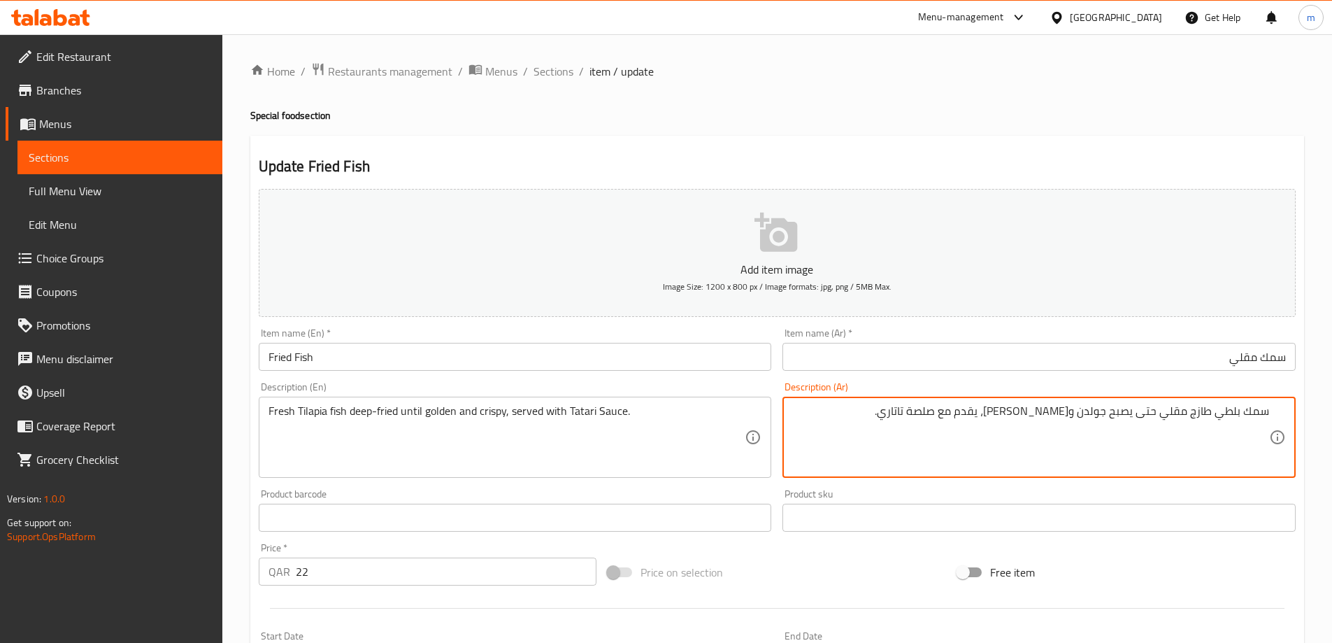
click at [981, 413] on textarea "سمك بلطي طازج مقلي حتى يصبح جولدن و[PERSON_NAME]، يقدم مع صلصة تاتاري." at bounding box center [1030, 437] width 477 height 66
click at [972, 413] on textarea "سمك بلطي طازج مقلي حتى يصبح جولدن و[PERSON_NAME]، يقدم مع صوص تاتاري." at bounding box center [1030, 437] width 477 height 66
click at [944, 411] on textarea "سمك بلطي طازج مقلي حتى يصبح جولدن و[PERSON_NAME]، يقدم مع صوص تاتاري." at bounding box center [1030, 437] width 477 height 66
type textarea "سمك بلطي طازج مقلي حتى يصبح جولدن و[PERSON_NAME]، يقدم مع صوص تاتاري."
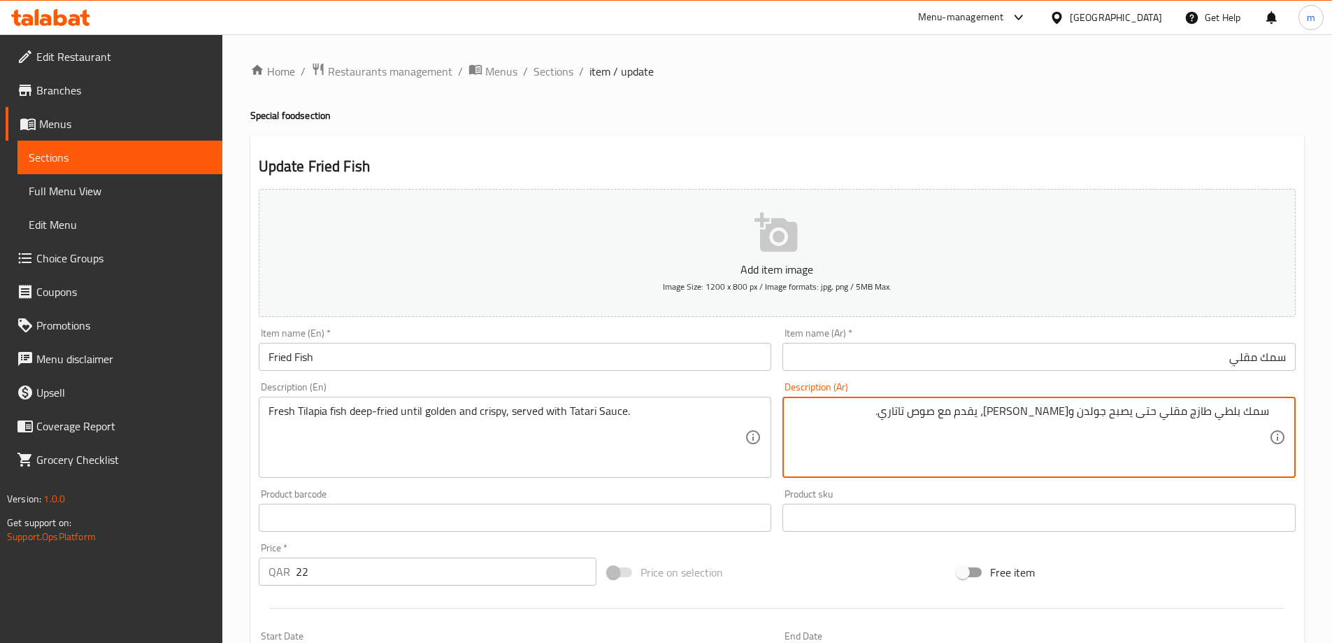
drag, startPoint x: 992, startPoint y: 148, endPoint x: 1002, endPoint y: 175, distance: 29.0
click at [993, 148] on div "Update Fried Fish Add item image Image Size: 1200 x 800 px / Image formats: jpg…" at bounding box center [777, 543] width 1054 height 814
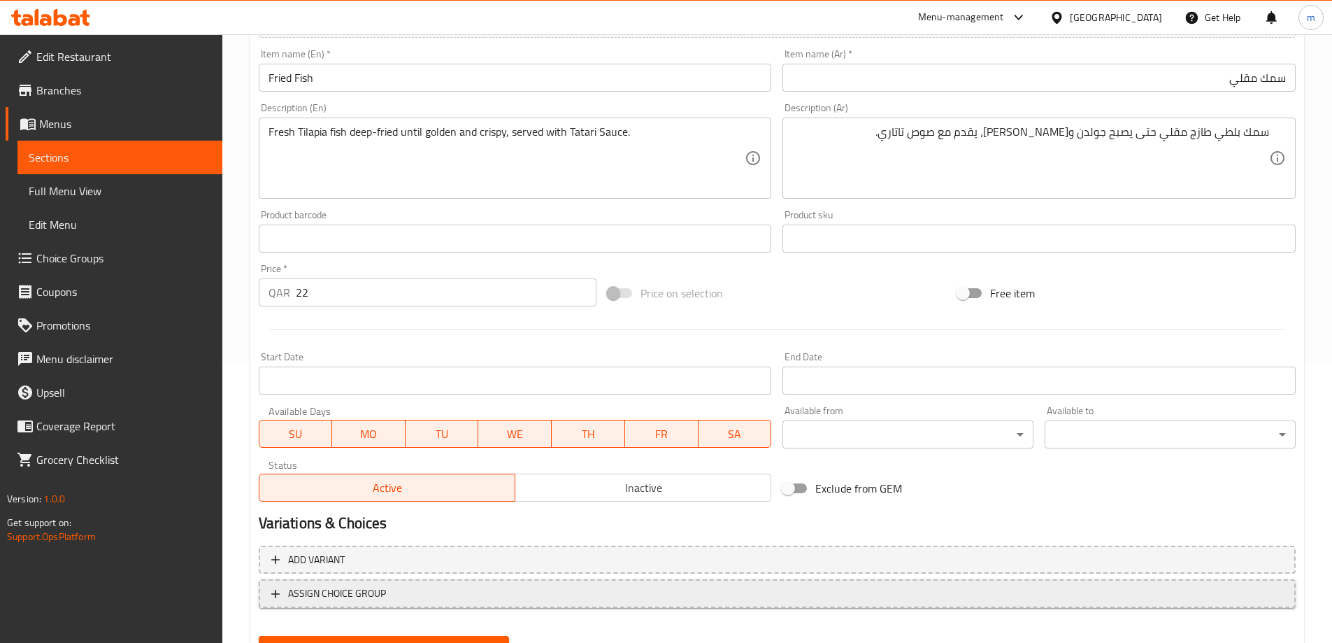
scroll to position [346, 0]
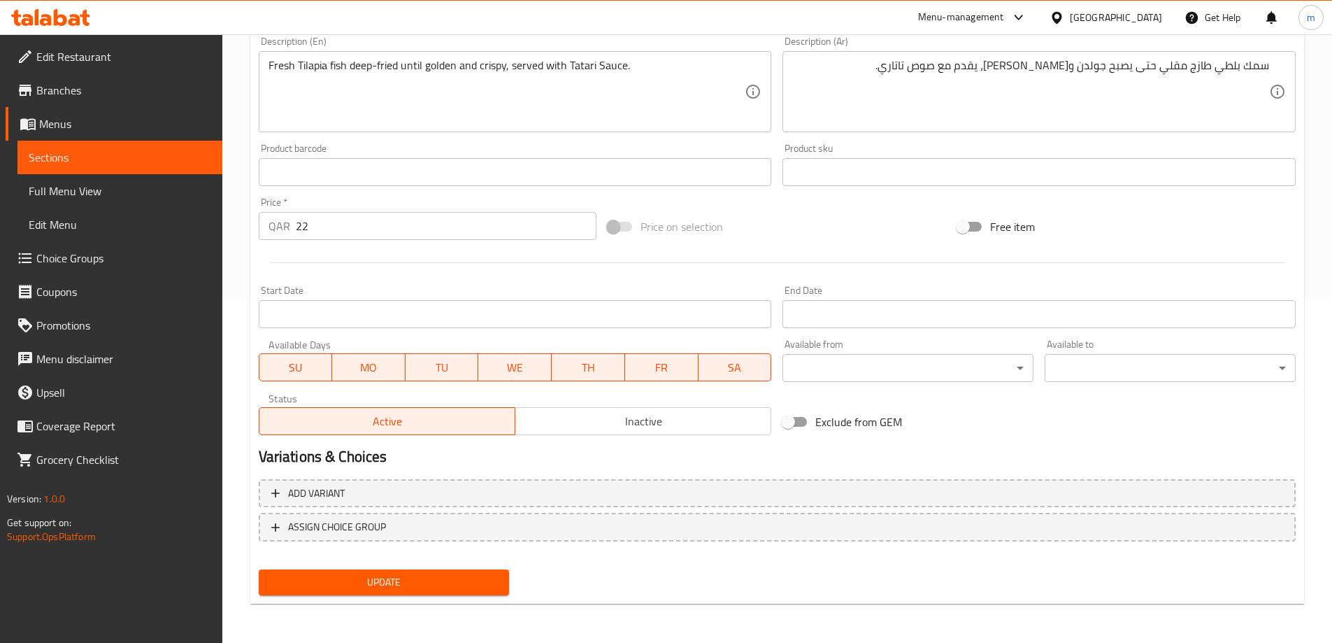
click at [446, 570] on button "Update" at bounding box center [384, 582] width 251 height 26
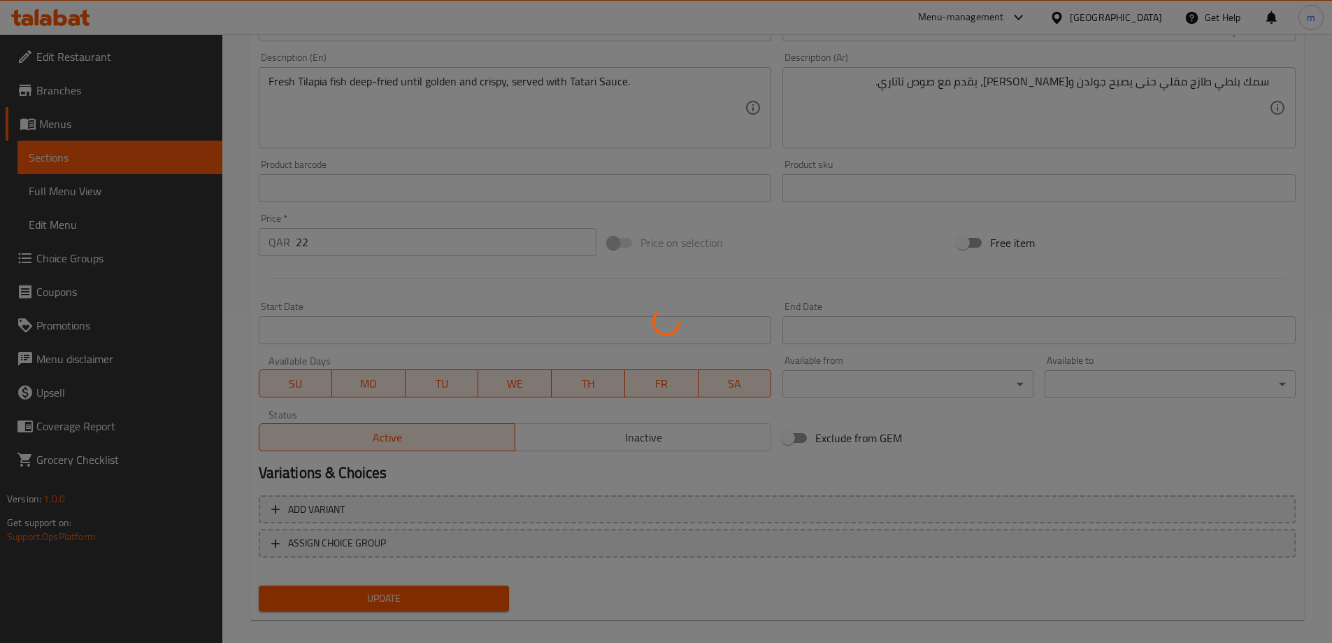
scroll to position [0, 0]
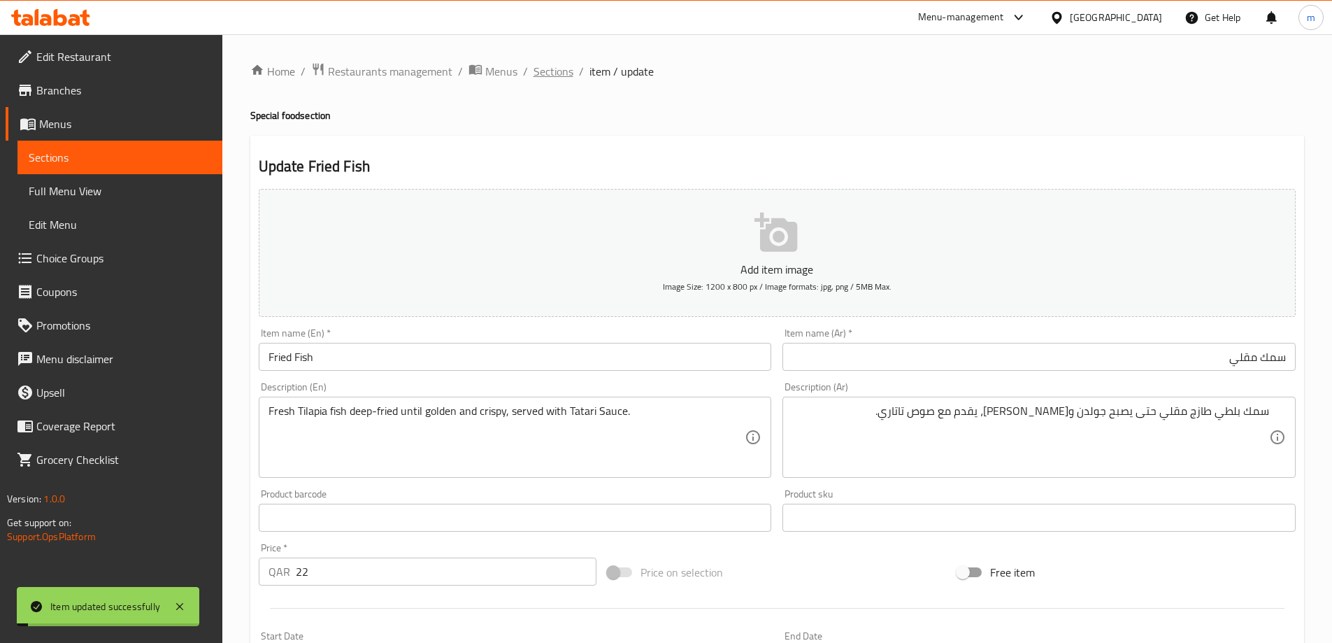
click at [565, 70] on span "Sections" at bounding box center [554, 71] width 40 height 17
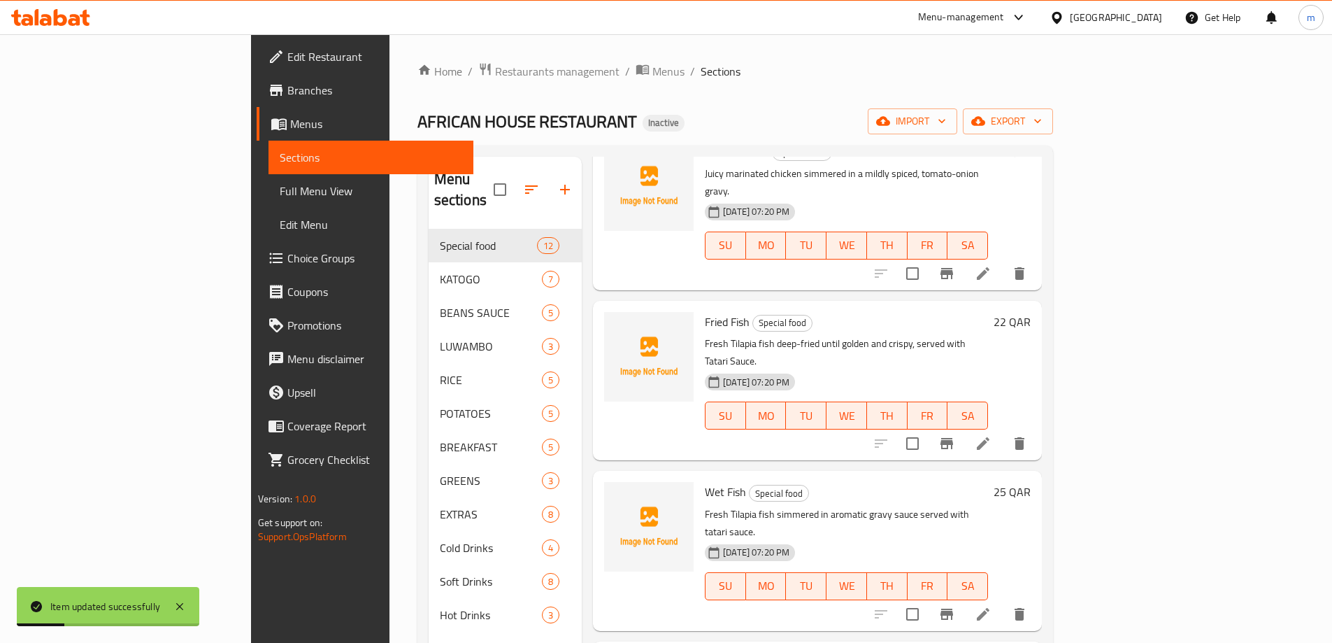
scroll to position [1049, 0]
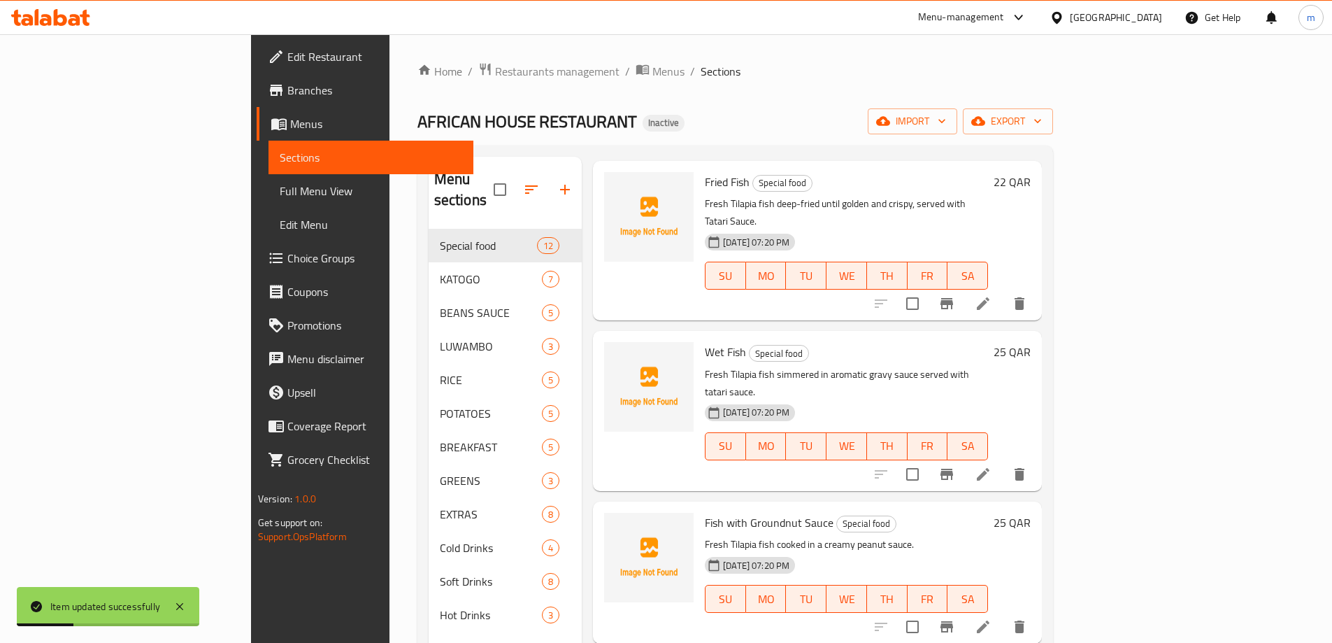
click at [990, 468] on icon at bounding box center [983, 474] width 13 height 13
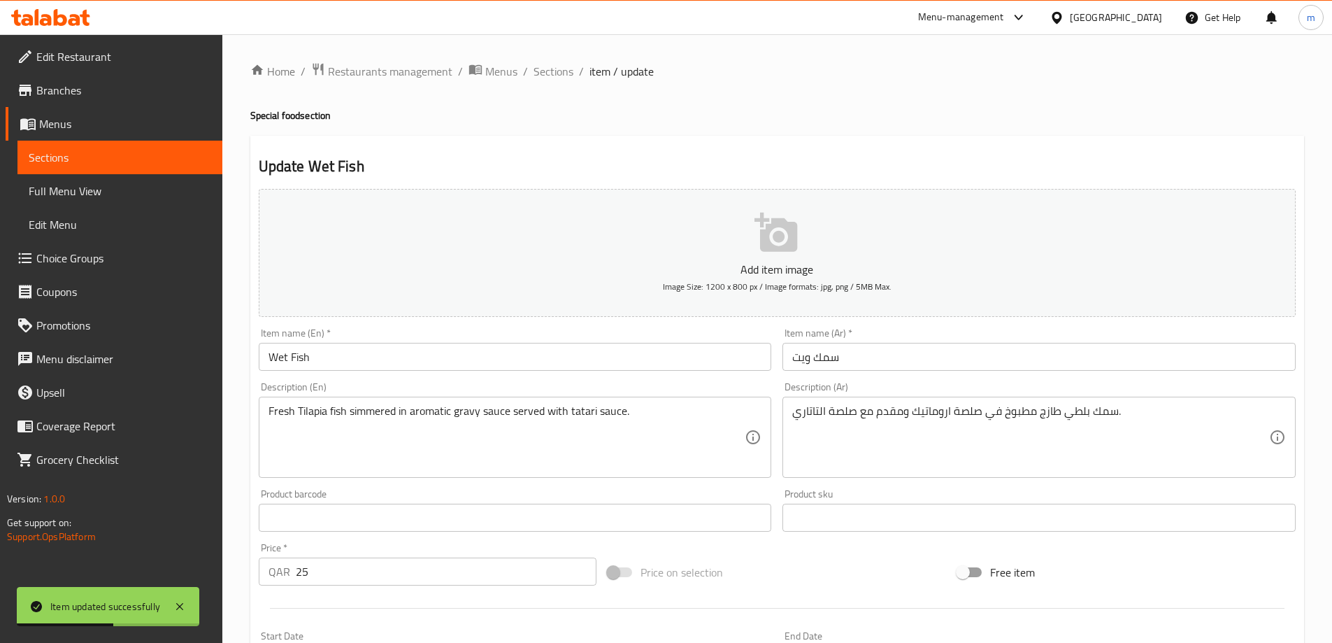
click at [343, 358] on input "Wet Fish" at bounding box center [515, 357] width 513 height 28
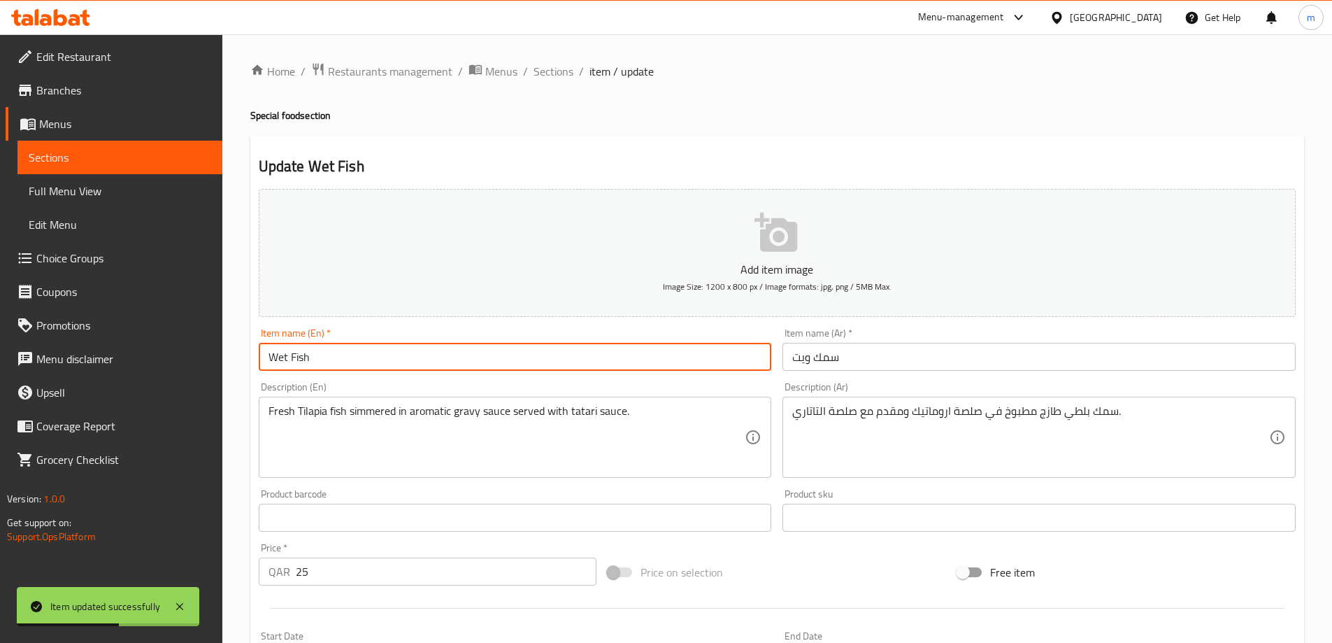
click at [343, 358] on input "Wet Fish" at bounding box center [515, 357] width 513 height 28
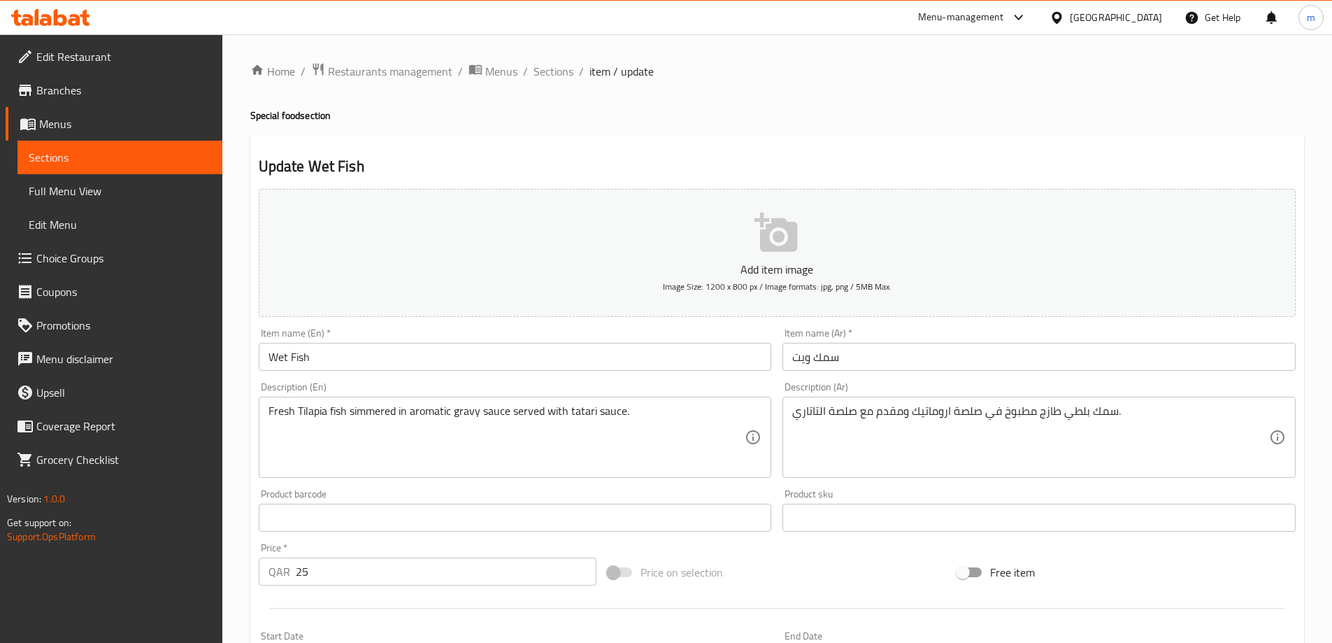
click at [860, 365] on input "سمك ويت" at bounding box center [1039, 357] width 513 height 28
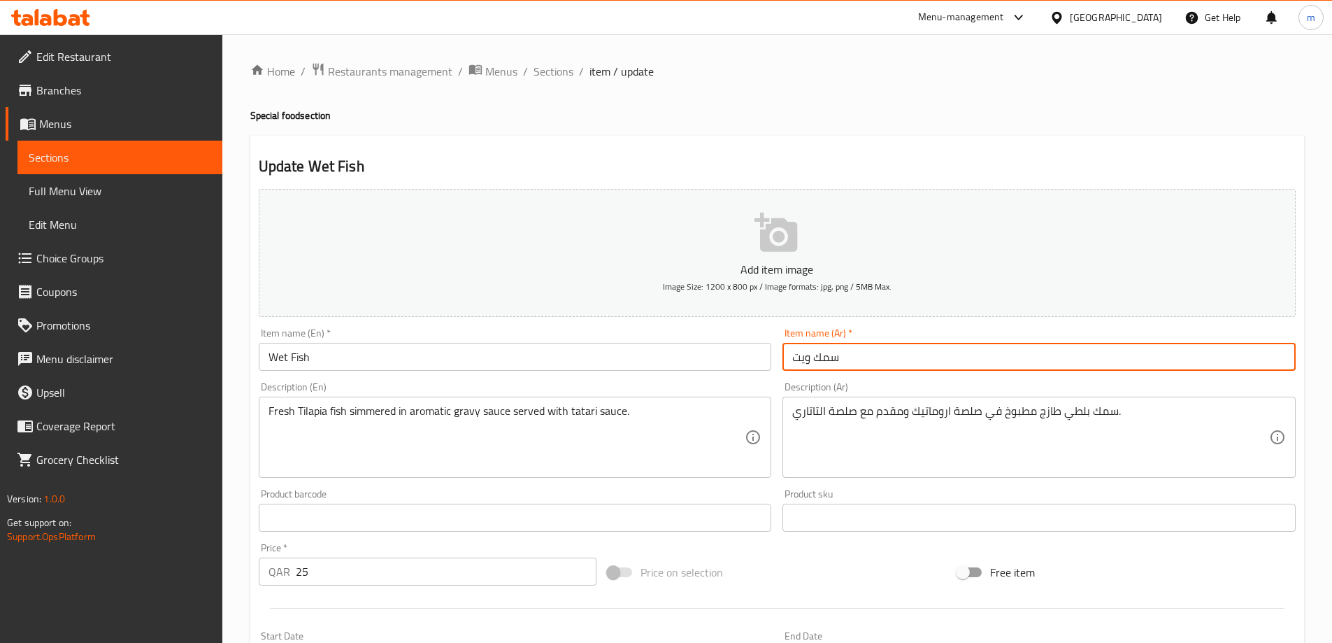
click at [860, 365] on input "سمك ويت" at bounding box center [1039, 357] width 513 height 28
click at [1125, 413] on textarea "سمك بلطي طازج مطبوخ في صلصة اروماتيك ومقدم مع صلصة التاتاري." at bounding box center [1030, 437] width 477 height 66
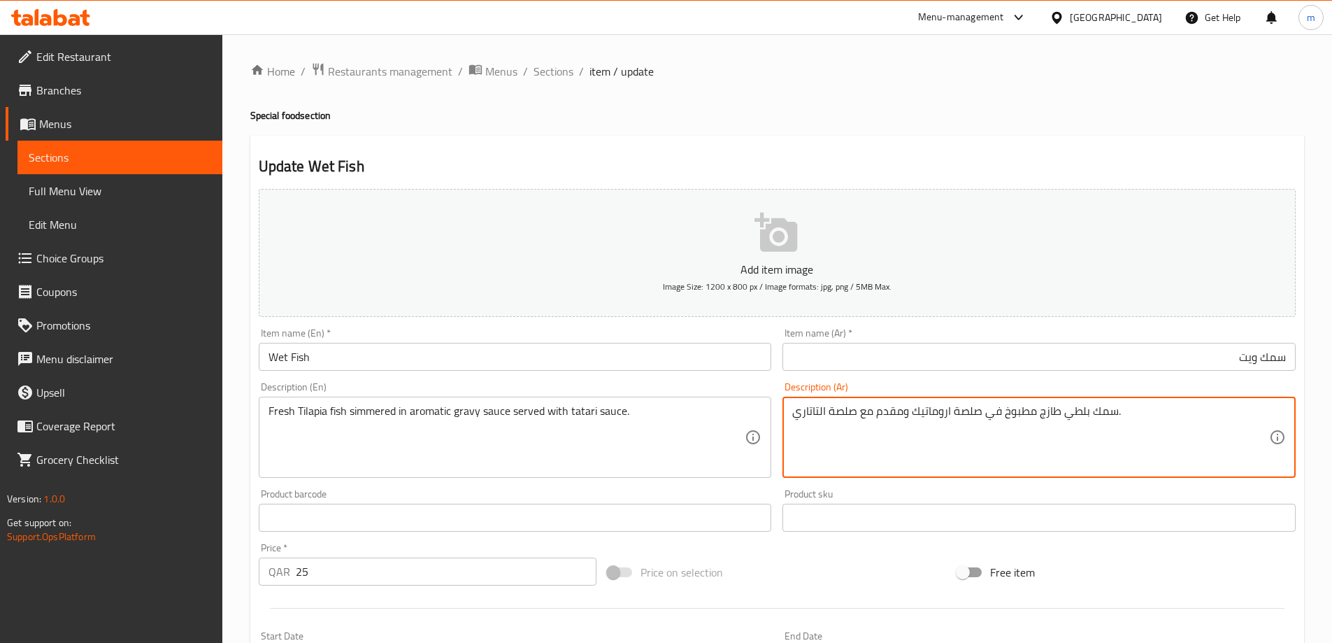
click at [1125, 413] on textarea "سمك بلطي طازج مطبوخ في صلصة اروماتيك ومقدم مع صلصة التاتاري." at bounding box center [1030, 437] width 477 height 66
click at [1128, 403] on div "سمك بلطي طازج مطبوخ في صلصة اروماتيك ومقدم مع صلصة التاتاري. Description (Ar)" at bounding box center [1039, 437] width 513 height 81
type textarea "سمك بلطي طازج مطبوخ علي نار هادئه في صوص جريفي عطري يقدم مع صوص التاتاري."
click at [935, 564] on div "Price on selection" at bounding box center [777, 572] width 350 height 38
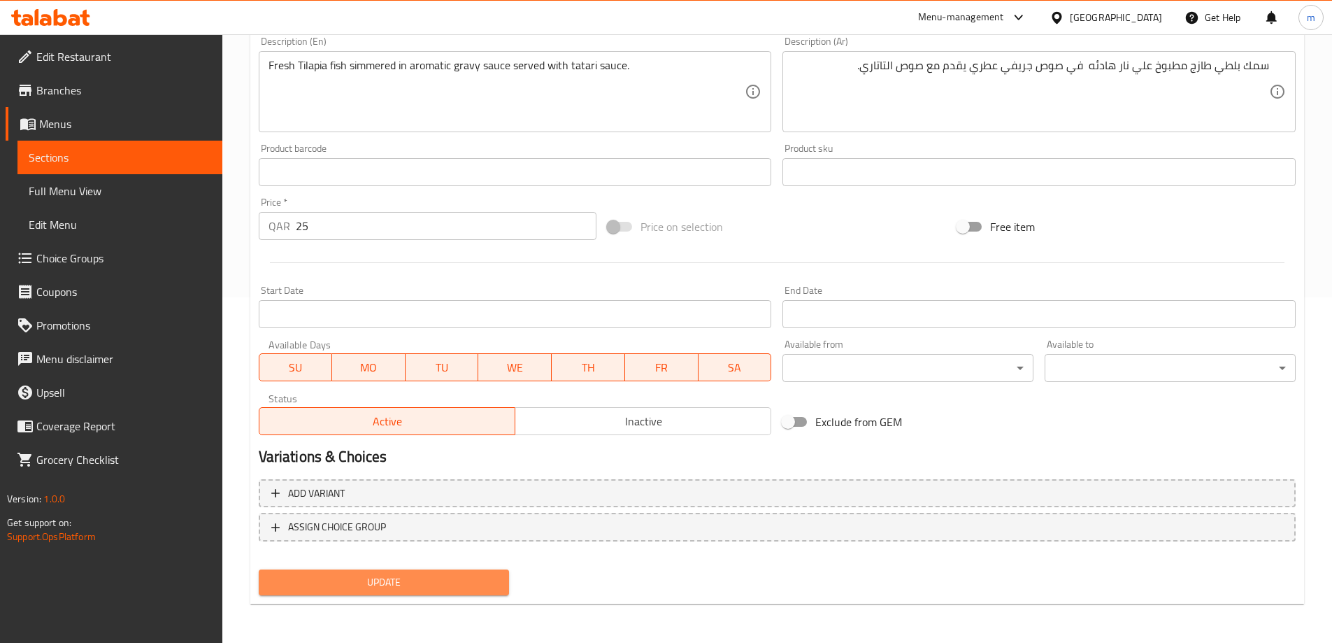
click at [390, 582] on span "Update" at bounding box center [384, 582] width 229 height 17
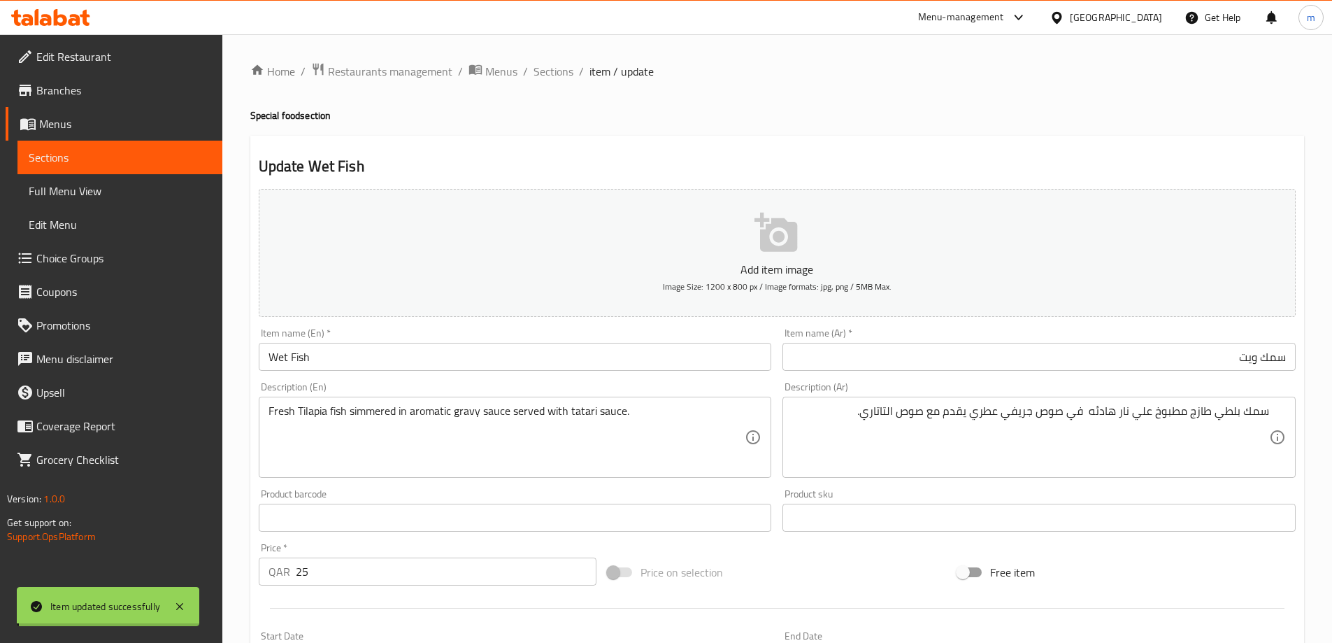
click at [551, 71] on span "Sections" at bounding box center [554, 71] width 40 height 17
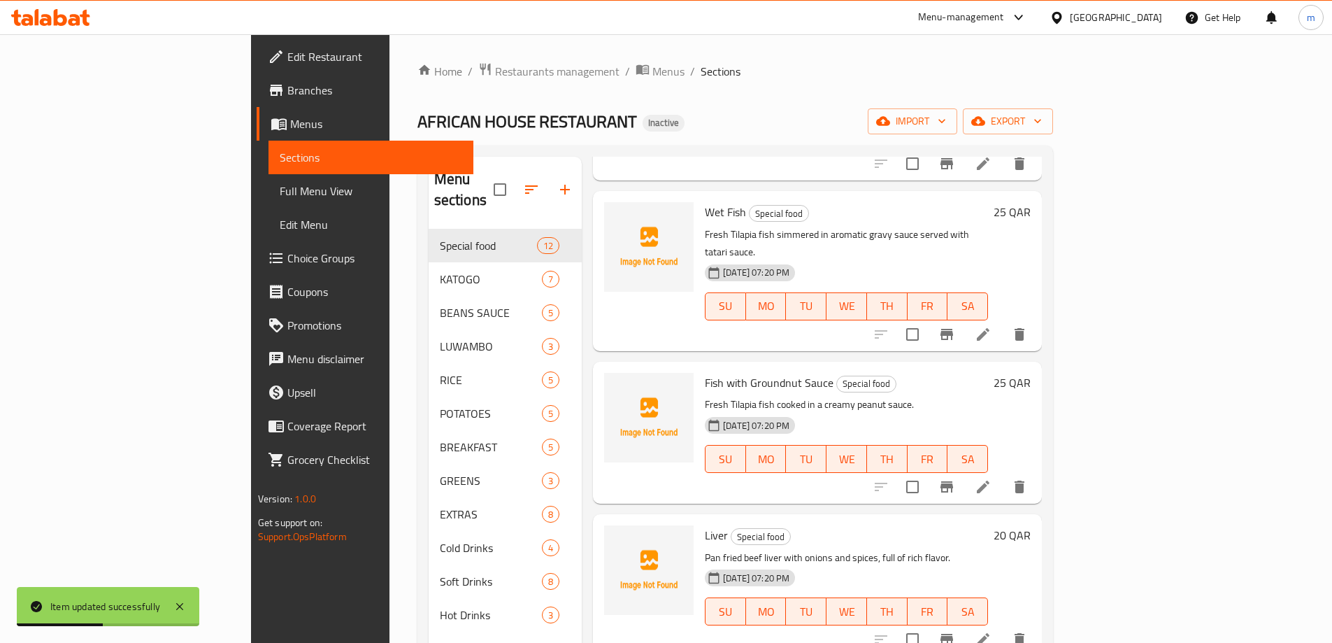
scroll to position [1225, 0]
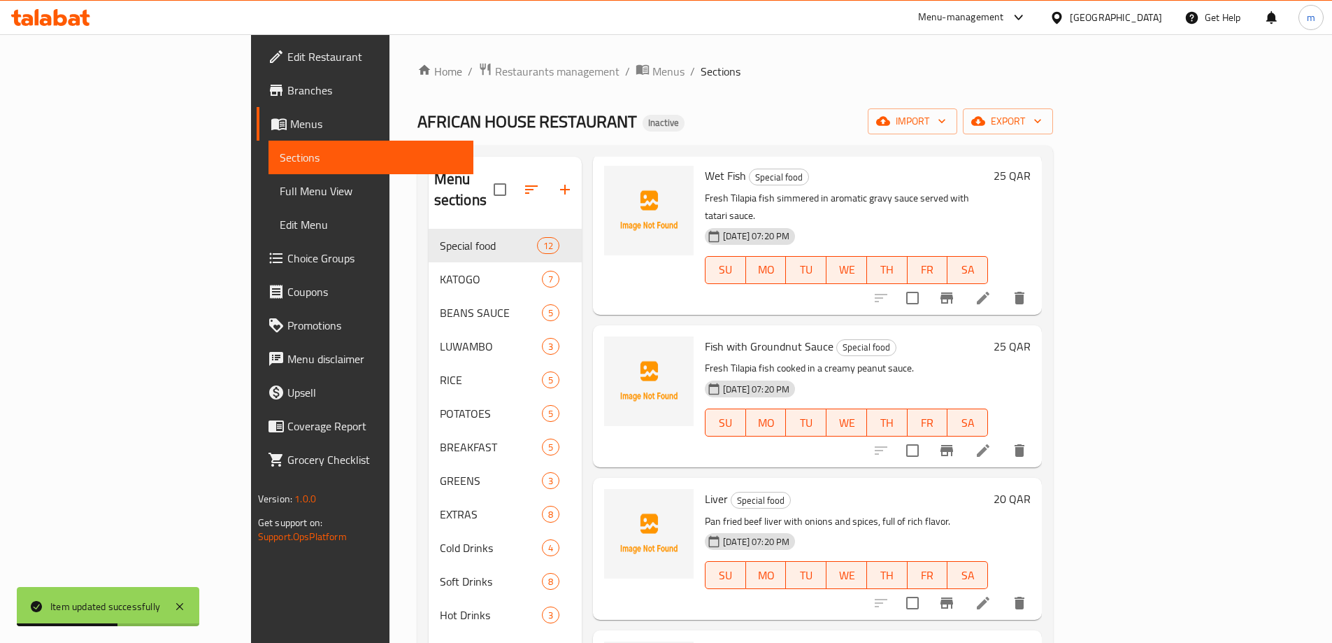
click at [1003, 438] on li at bounding box center [983, 450] width 39 height 25
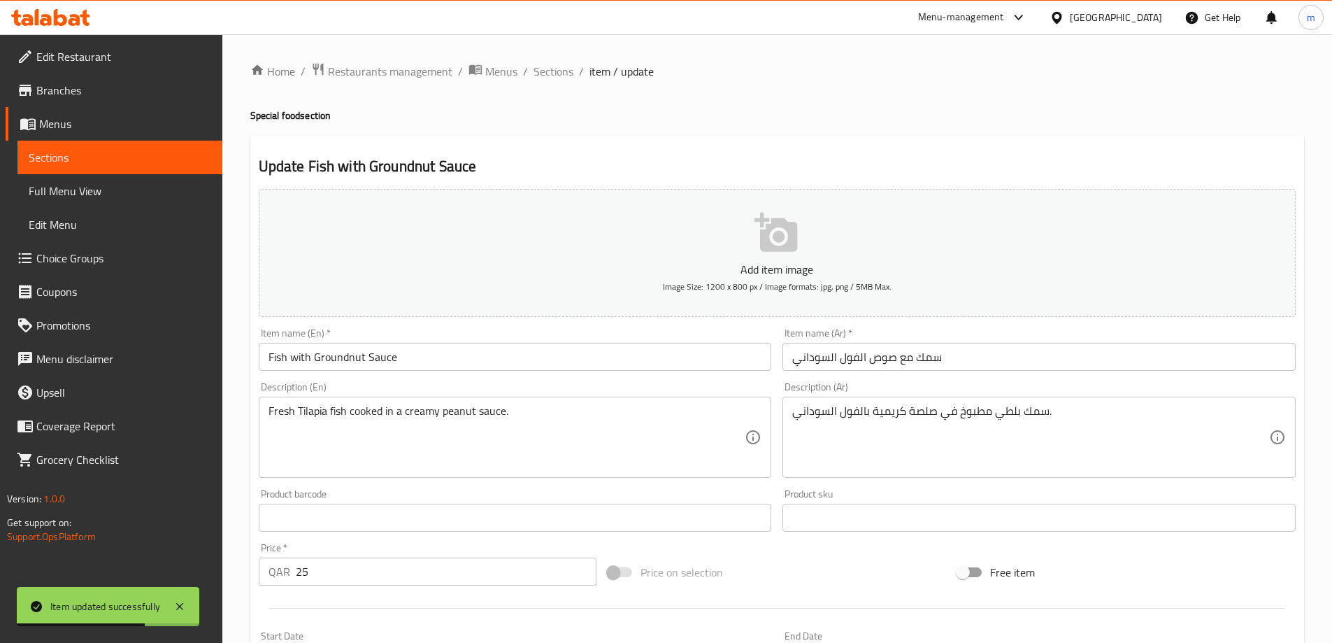
click at [349, 365] on input "Fish with Groundnut Sauce" at bounding box center [515, 357] width 513 height 28
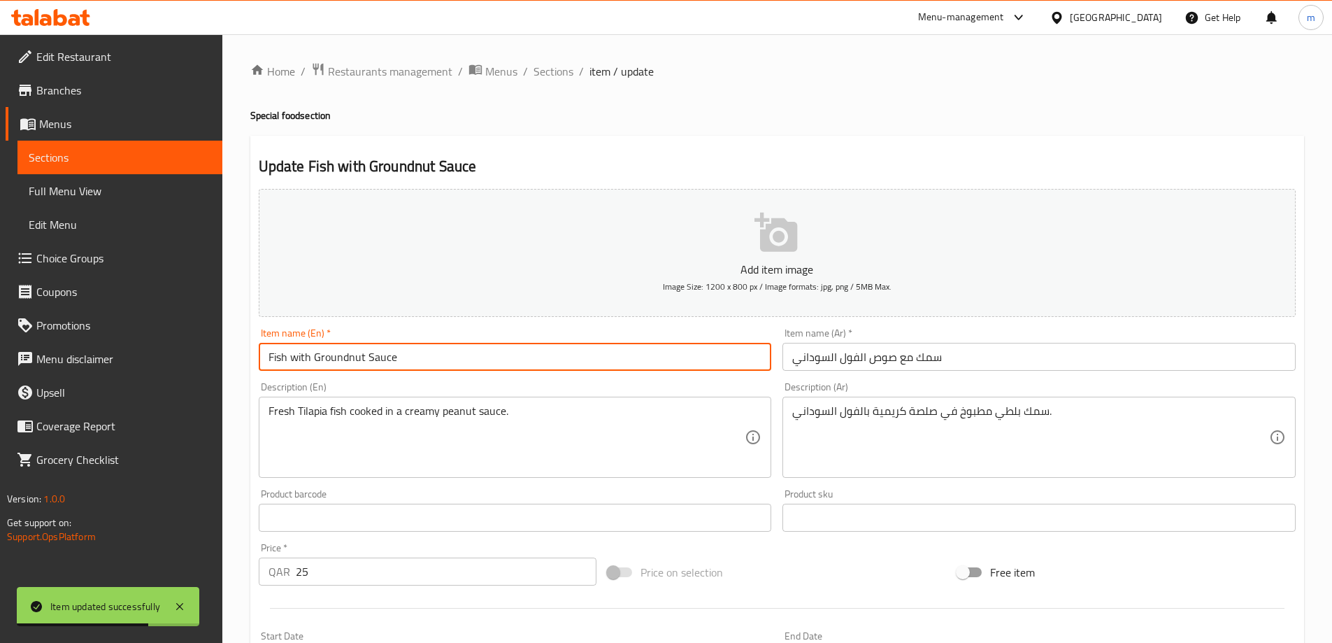
click at [349, 365] on input "Fish with Groundnut Sauce" at bounding box center [515, 357] width 513 height 28
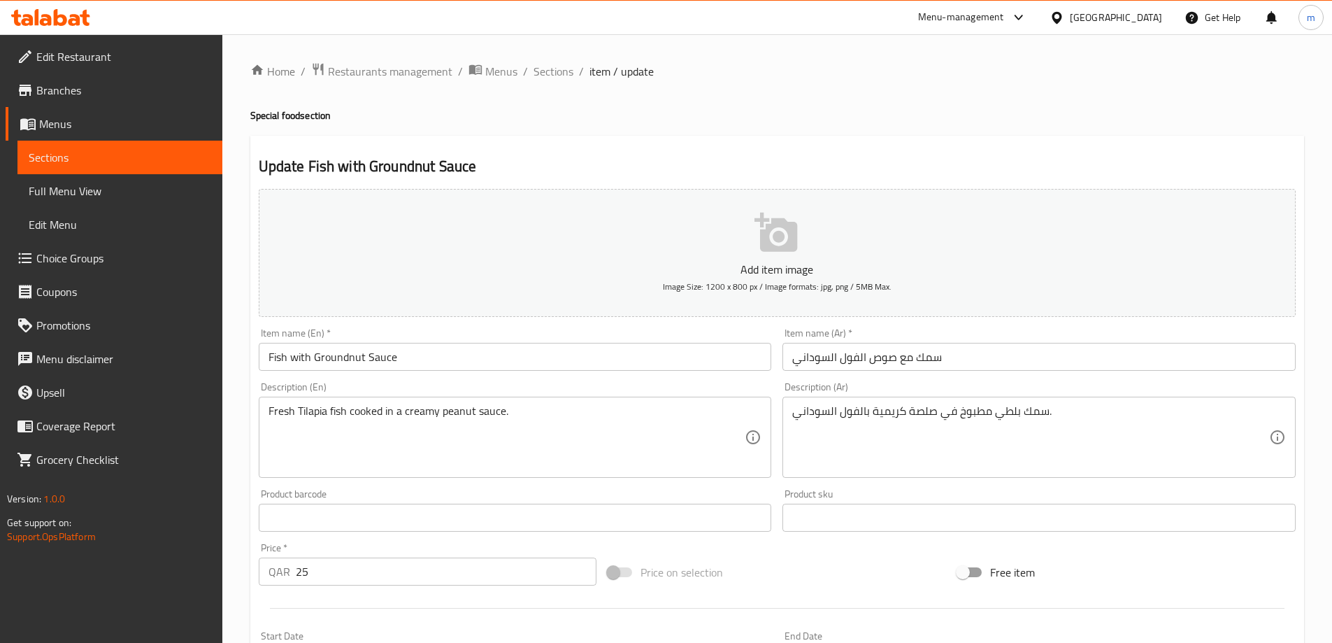
click at [874, 364] on input "سمك مع صوص الفول السوداني" at bounding box center [1039, 357] width 513 height 28
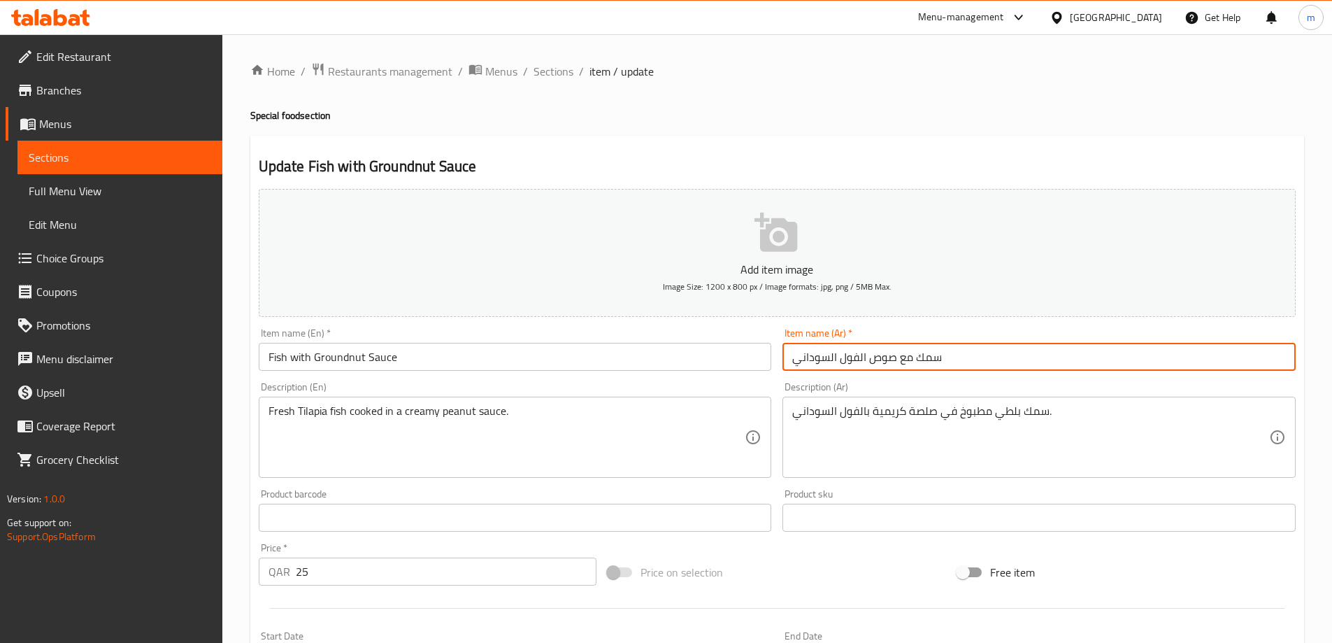
click at [874, 364] on input "سمك مع صوص الفول السوداني" at bounding box center [1039, 357] width 513 height 28
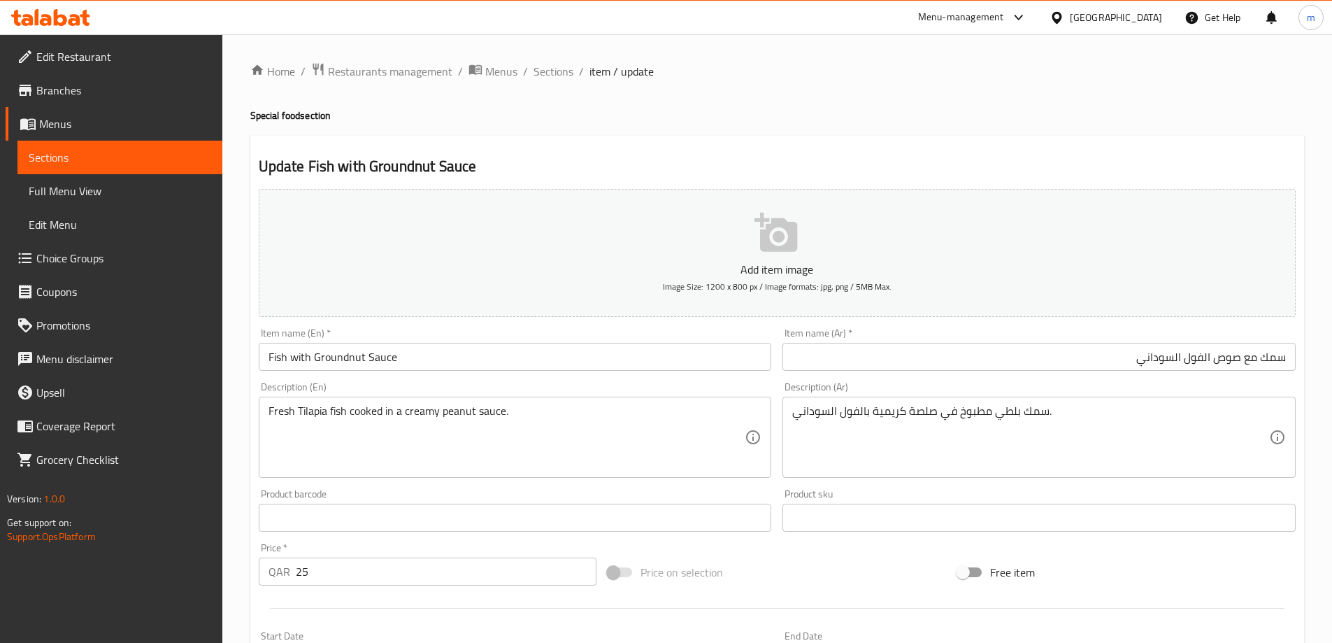
drag, startPoint x: 1195, startPoint y: 337, endPoint x: 1190, endPoint y: 343, distance: 8.0
click at [1195, 337] on div "Item name (Ar)   * سمك مع صوص الفول السوداني Item name (Ar) *" at bounding box center [1039, 349] width 513 height 43
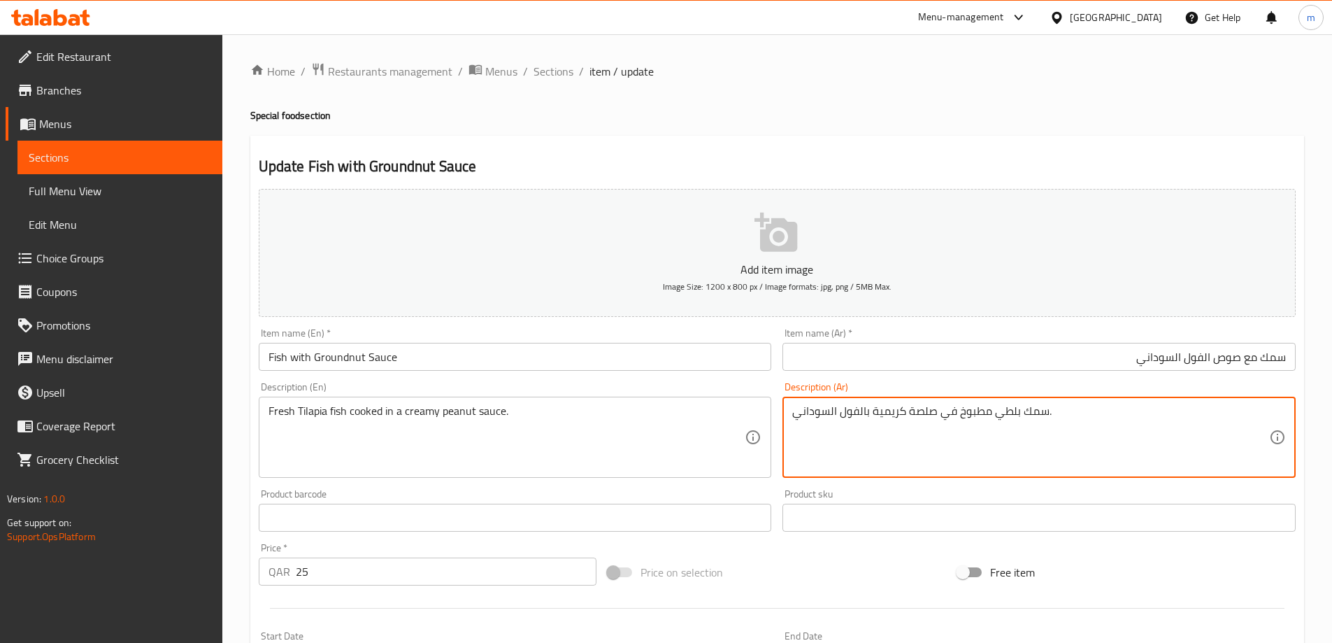
click at [911, 416] on textarea "سمك بلطي مطبوخ في صلصة كريمية بالفول السوداني." at bounding box center [1030, 437] width 477 height 66
click at [940, 406] on textarea "سمك بلطي مطبوخ في صلصة كريمية بالفول السوداني." at bounding box center [1030, 437] width 477 height 66
click at [1217, 411] on textarea "سمك بلطي مطبوخ في صلصة كريمية بالفول السوداني." at bounding box center [1030, 437] width 477 height 66
click at [1015, 414] on textarea "سمك بلطي طازج مطبوخ في صوص كريمي بالفول السوداني." at bounding box center [1030, 437] width 477 height 66
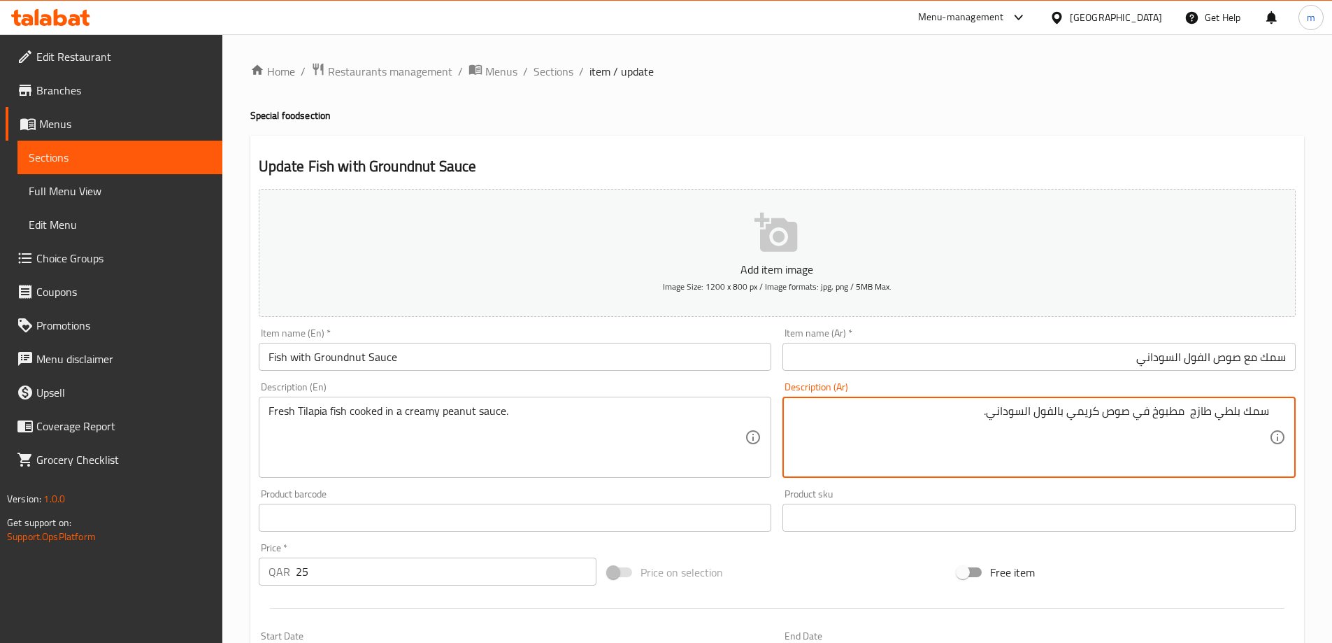
click at [1015, 414] on textarea "سمك بلطي طازج مطبوخ في صوص كريمي بالفول السوداني." at bounding box center [1030, 437] width 477 height 66
click at [1057, 412] on textarea "سمك بلطي طازج مطبوخ في صوص كريمي بالفول السوداني." at bounding box center [1030, 437] width 477 height 66
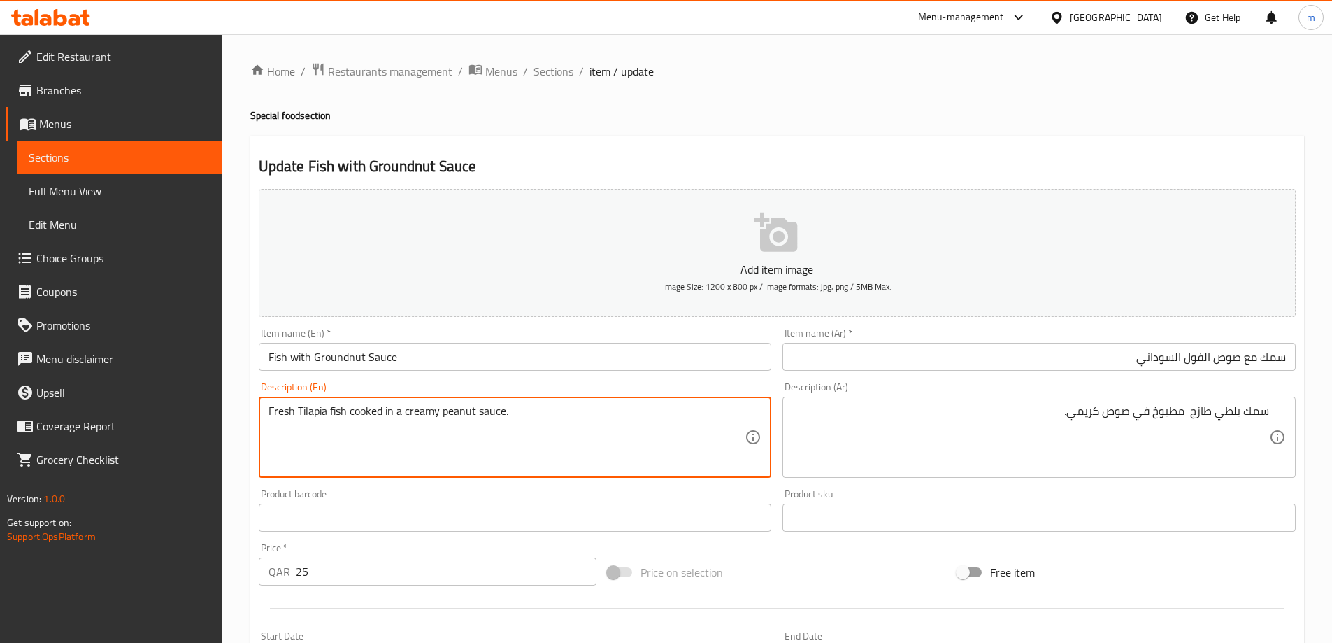
click at [456, 408] on textarea "Fresh Tilapia fish cooked in a creamy peanut sauce." at bounding box center [507, 437] width 477 height 66
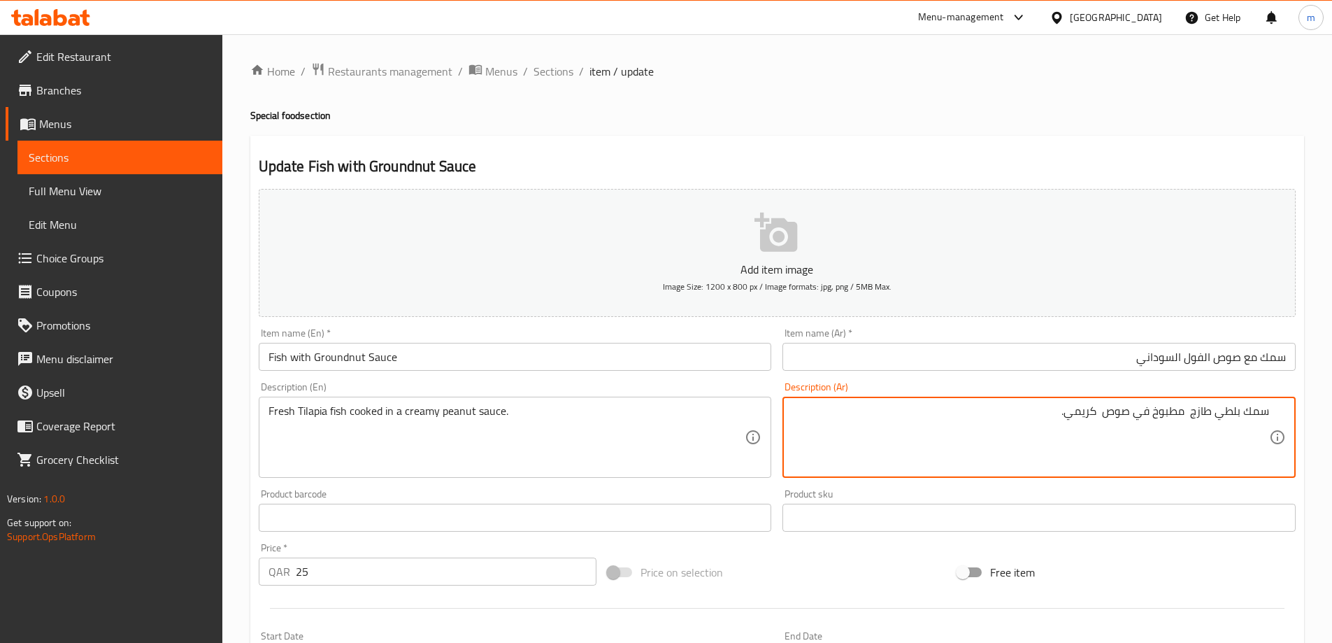
paste textarea "فول سودانى"
type textarea "سمك بلطي طازج مطبوخ في صوص فول سودانى كريمي."
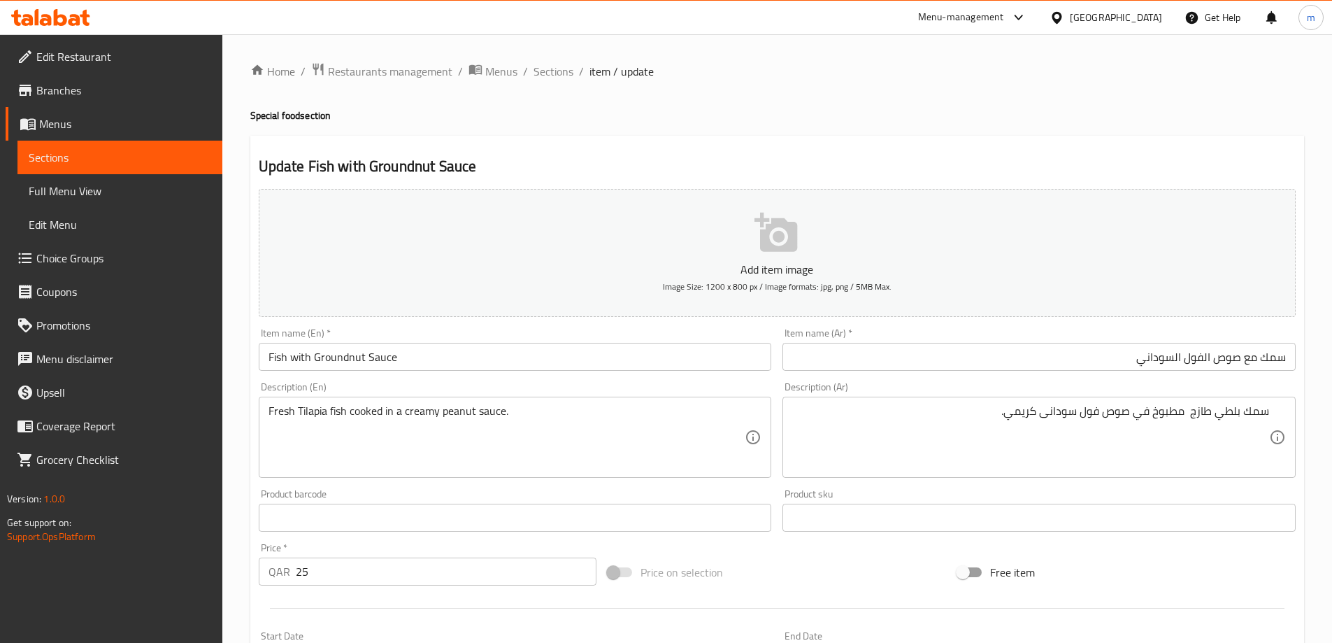
click at [1151, 573] on div "Free item" at bounding box center [1127, 572] width 350 height 38
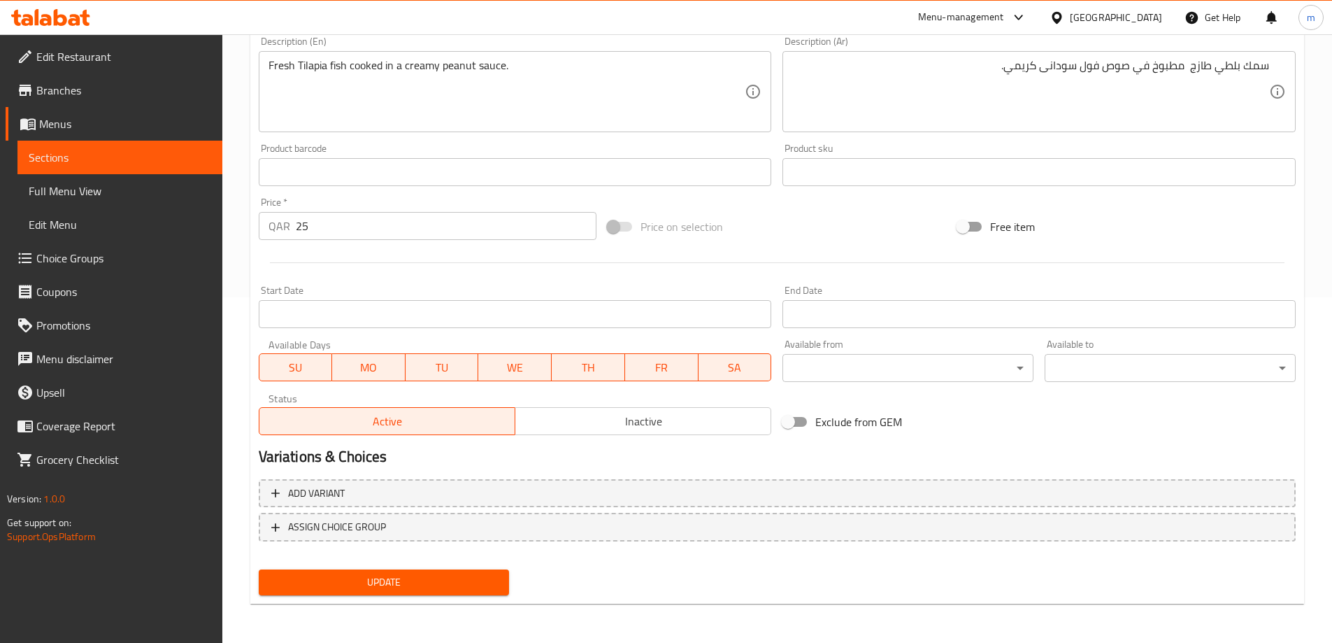
click at [490, 583] on span "Update" at bounding box center [384, 582] width 229 height 17
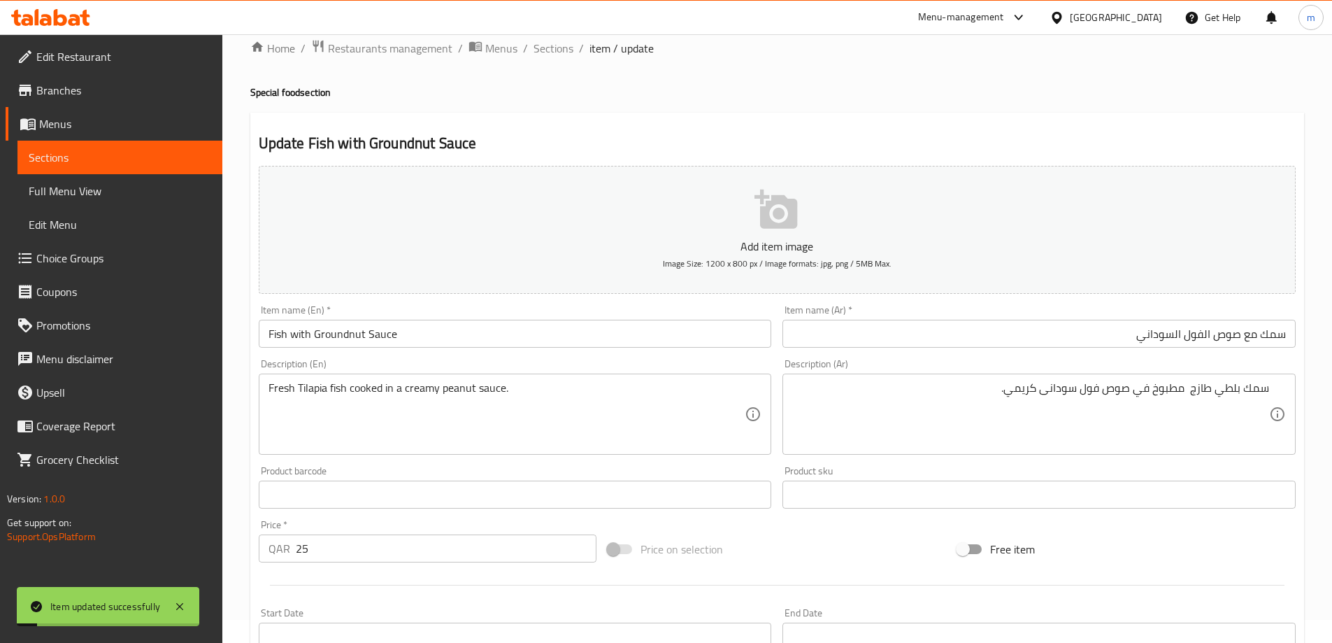
scroll to position [0, 0]
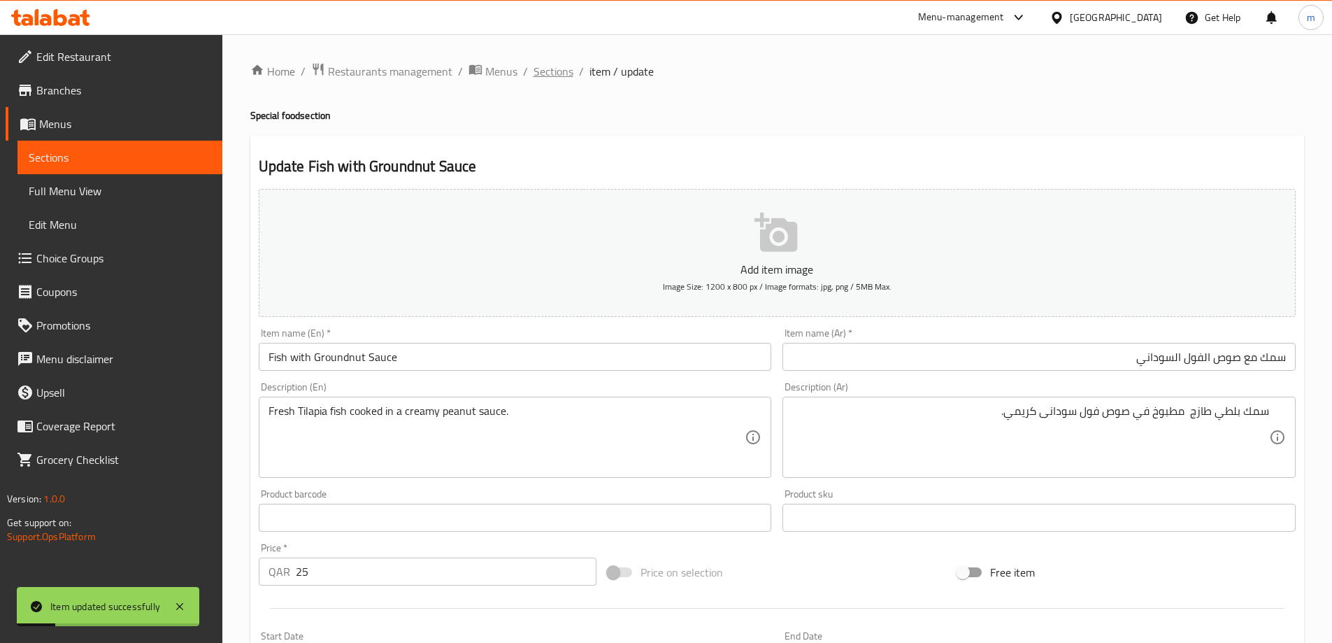
click at [557, 74] on span "Sections" at bounding box center [554, 71] width 40 height 17
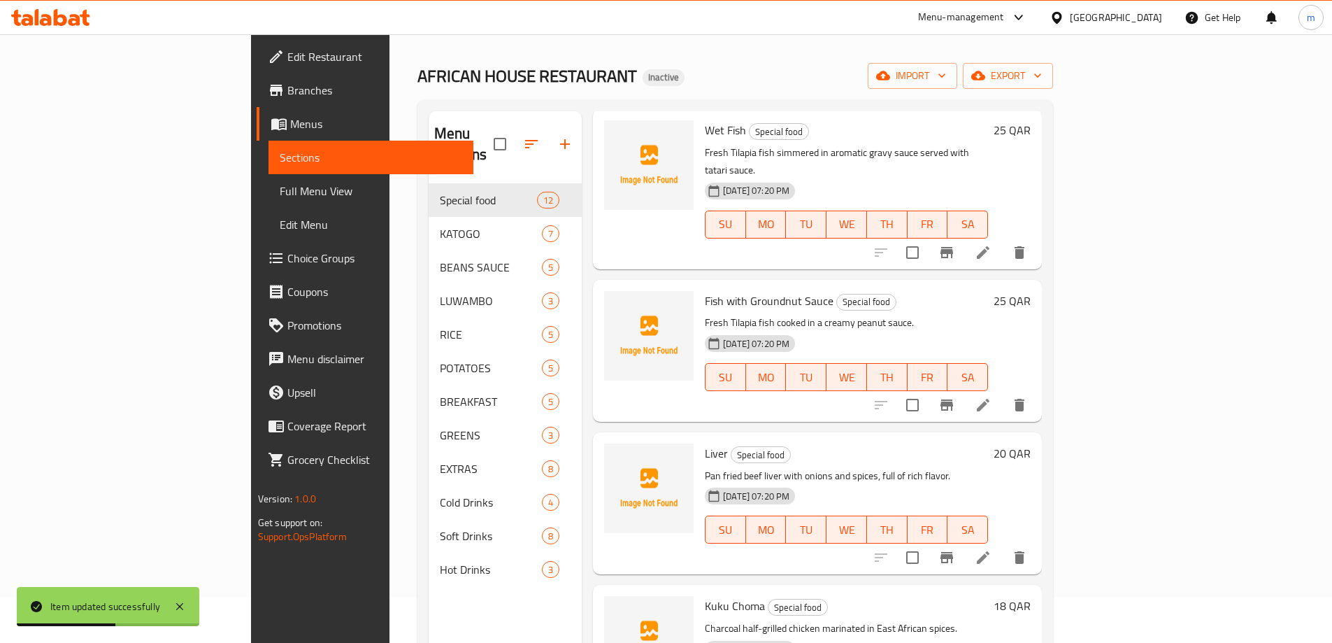
scroll to position [70, 0]
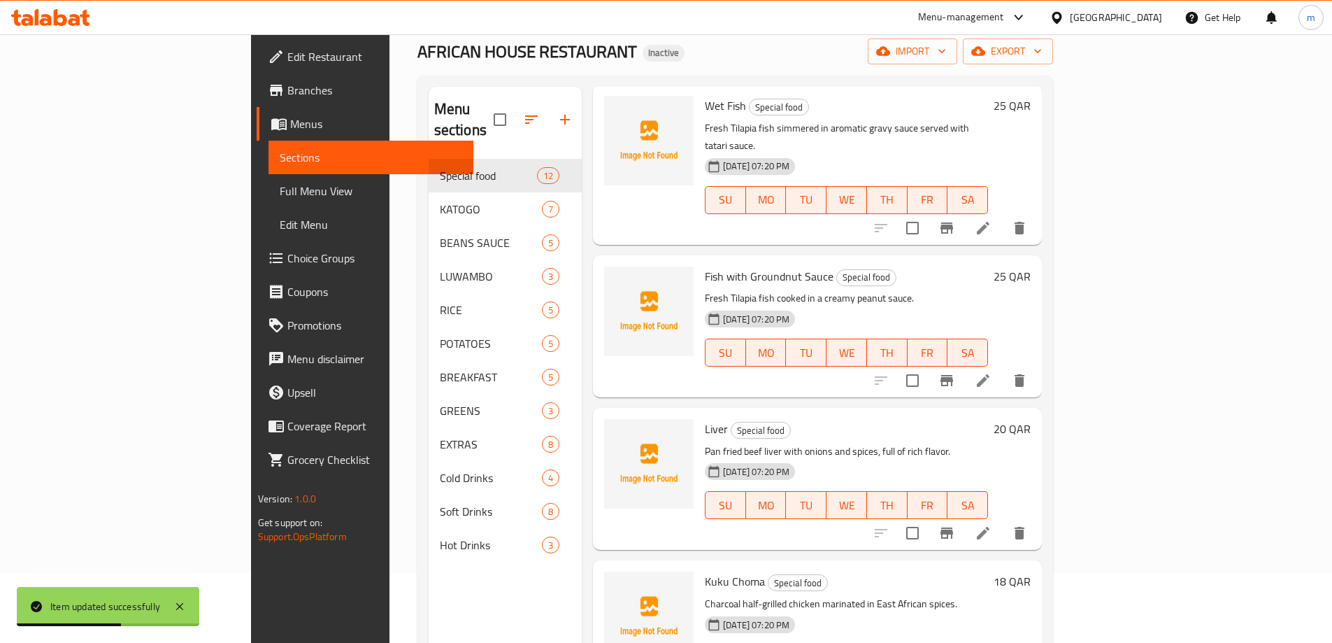
click at [992, 525] on icon at bounding box center [983, 533] width 17 height 17
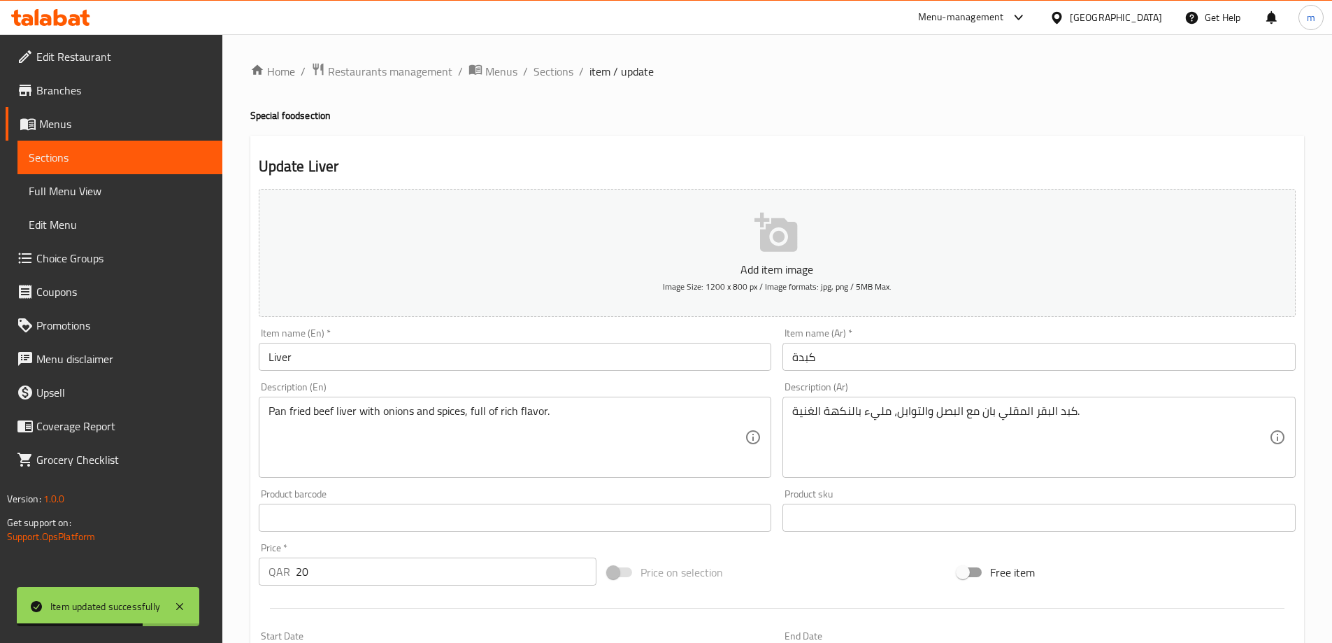
click at [948, 366] on input "كبدة" at bounding box center [1039, 357] width 513 height 28
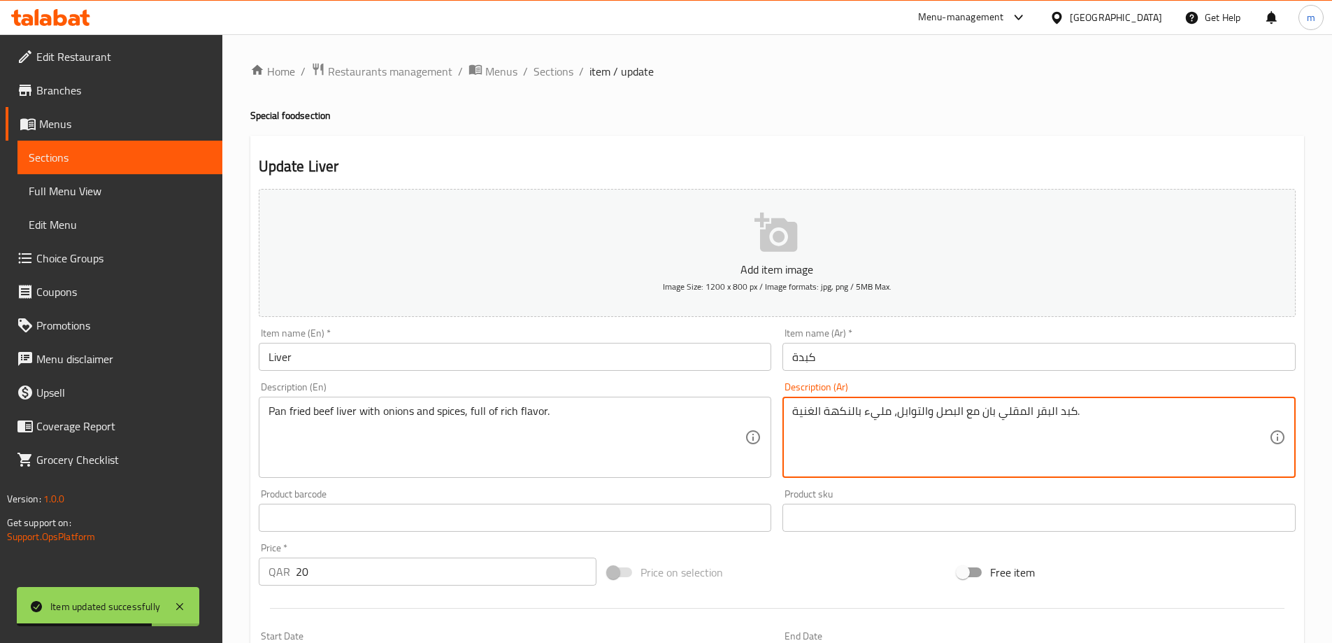
click at [1004, 451] on textarea "كبد البقر المقلي بان مع البصل والتوابل، مليء بالنكهة الغنية." at bounding box center [1030, 437] width 477 height 66
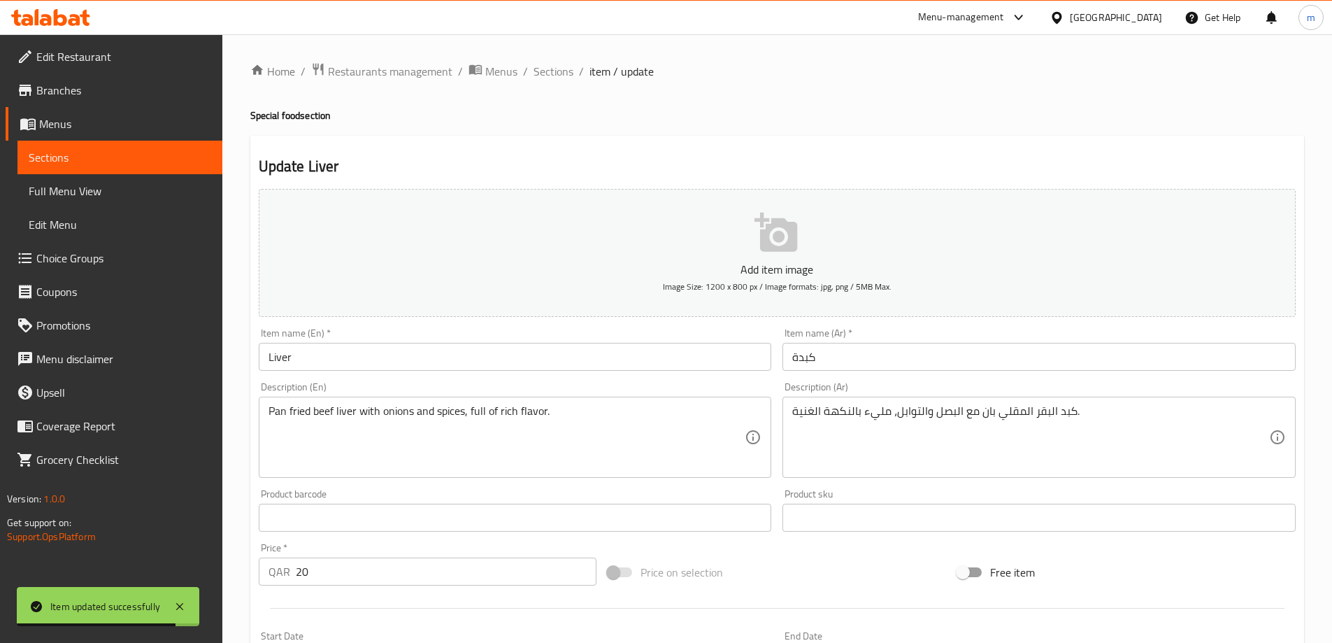
drag, startPoint x: 965, startPoint y: 396, endPoint x: 968, endPoint y: 415, distance: 19.8
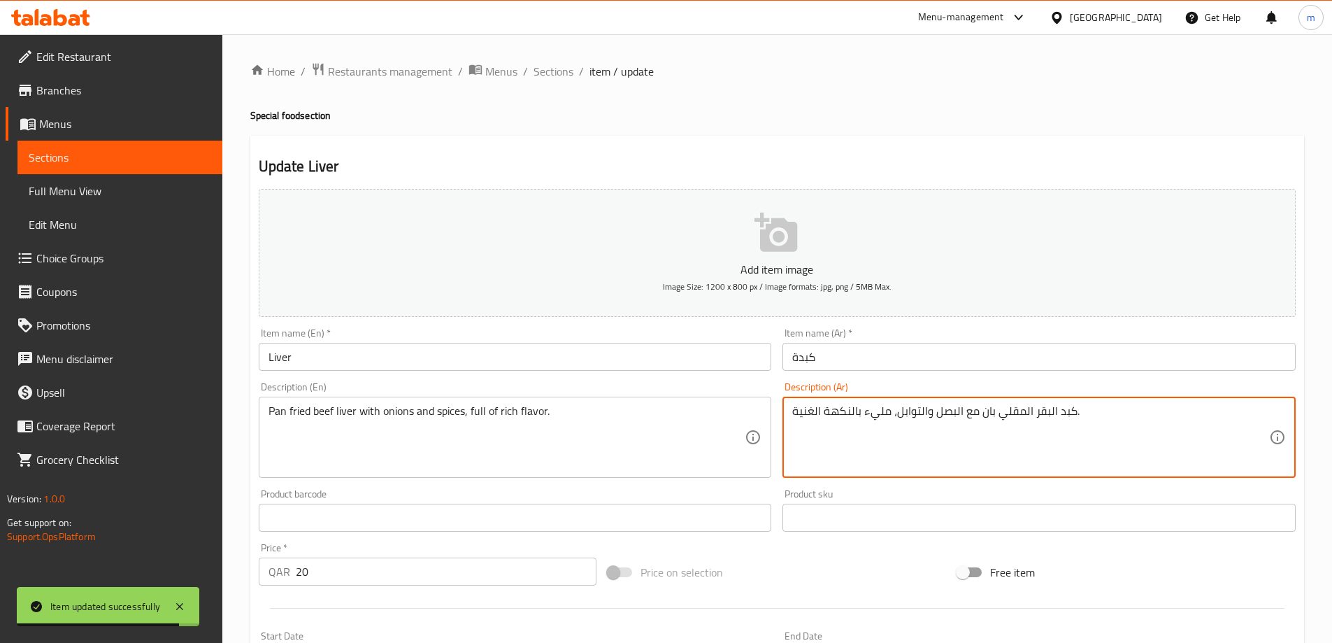
click at [968, 415] on textarea "كبد البقر المقلي بان مع البصل والتوابل، مليء بالنكهة الغنية." at bounding box center [1030, 437] width 477 height 66
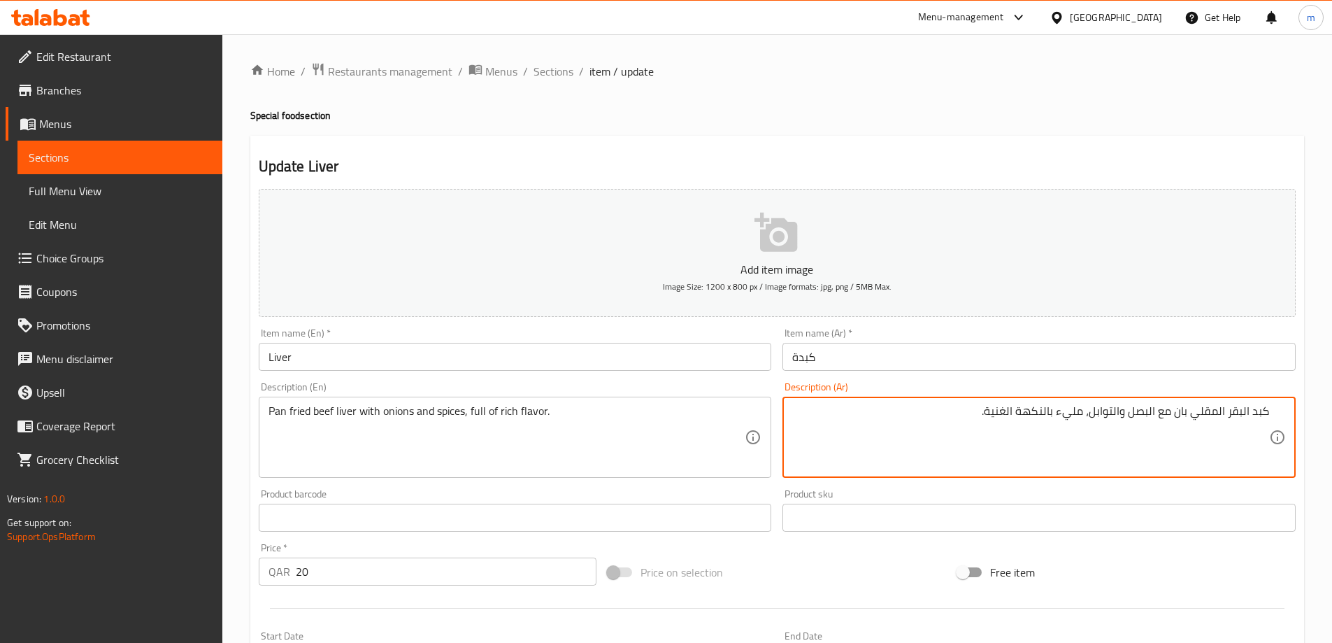
click at [970, 418] on textarea "كبد البقر المقلي بان مع البصل والتوابل، مليء بالنكهة الغنية." at bounding box center [1030, 437] width 477 height 66
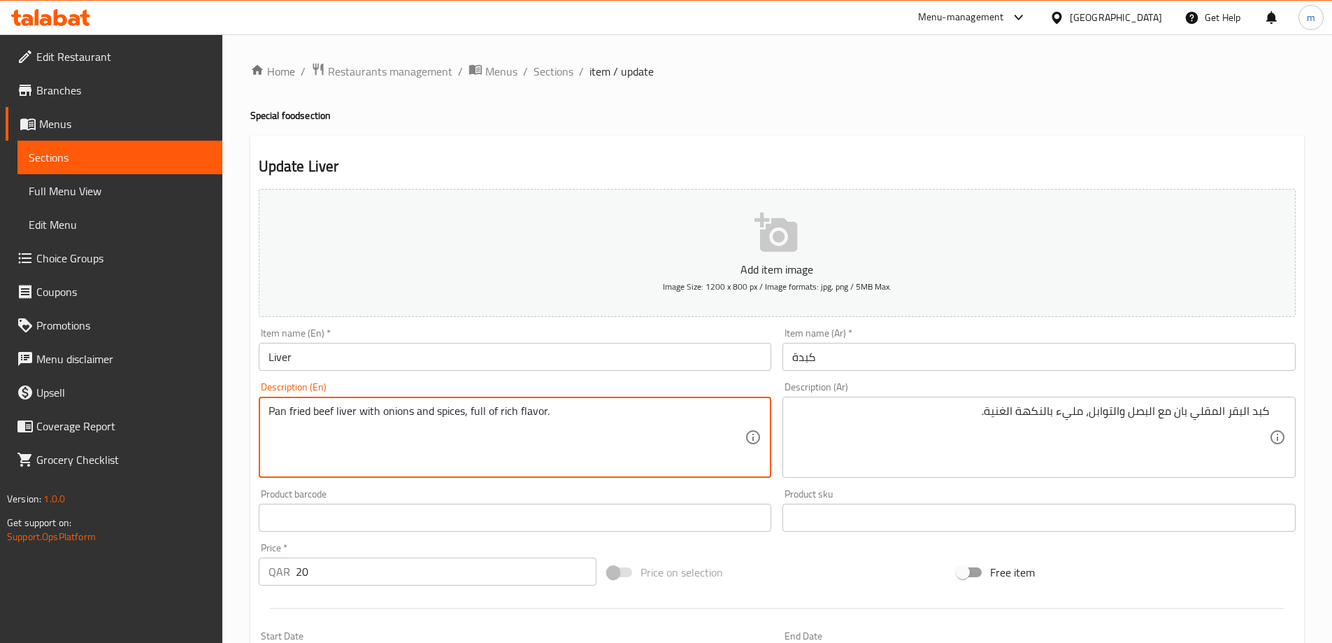
click at [276, 415] on textarea "Pan fried beef liver with onions and spices, full of rich flavor." at bounding box center [507, 437] width 477 height 66
click at [301, 406] on textarea "Pan fried beef liver with onions and spices, full of rich flavor." at bounding box center [507, 437] width 477 height 66
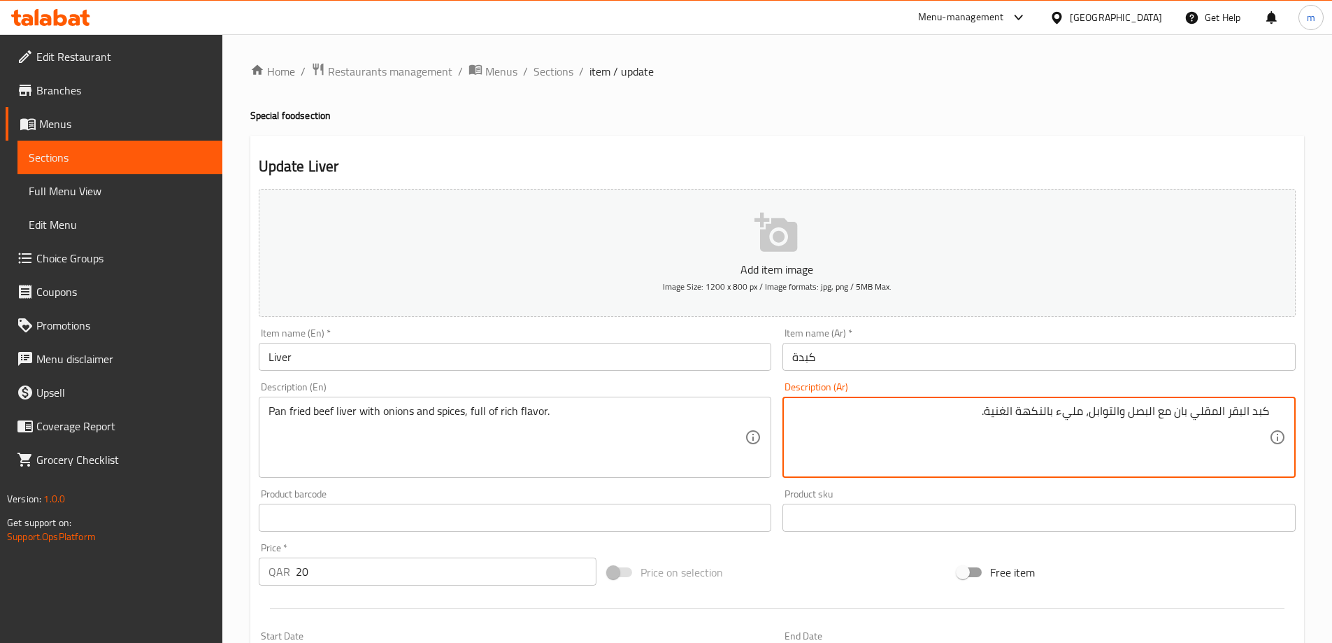
click at [1237, 415] on textarea "كبد البقر المقلي بان مع البصل والتوابل، مليء بالنكهة الغنية." at bounding box center [1030, 437] width 477 height 66
type textarea "كبد اللحم البقري المقلي في الطاسه مع البصل والتوابل، مليء بالنكهة الغنية."
click at [862, 553] on div "Add item image Image Size: 1200 x 800 px / Image formats: jpg, png / 5MB Max. I…" at bounding box center [777, 484] width 1048 height 603
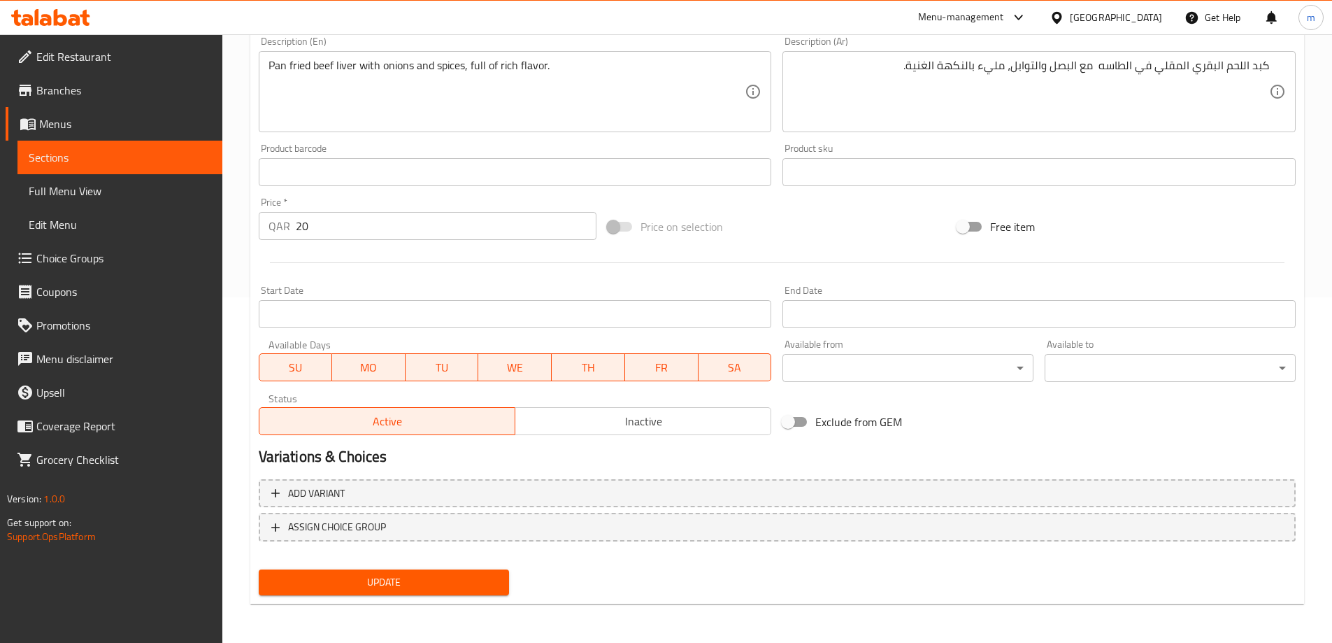
click at [450, 580] on span "Update" at bounding box center [384, 582] width 229 height 17
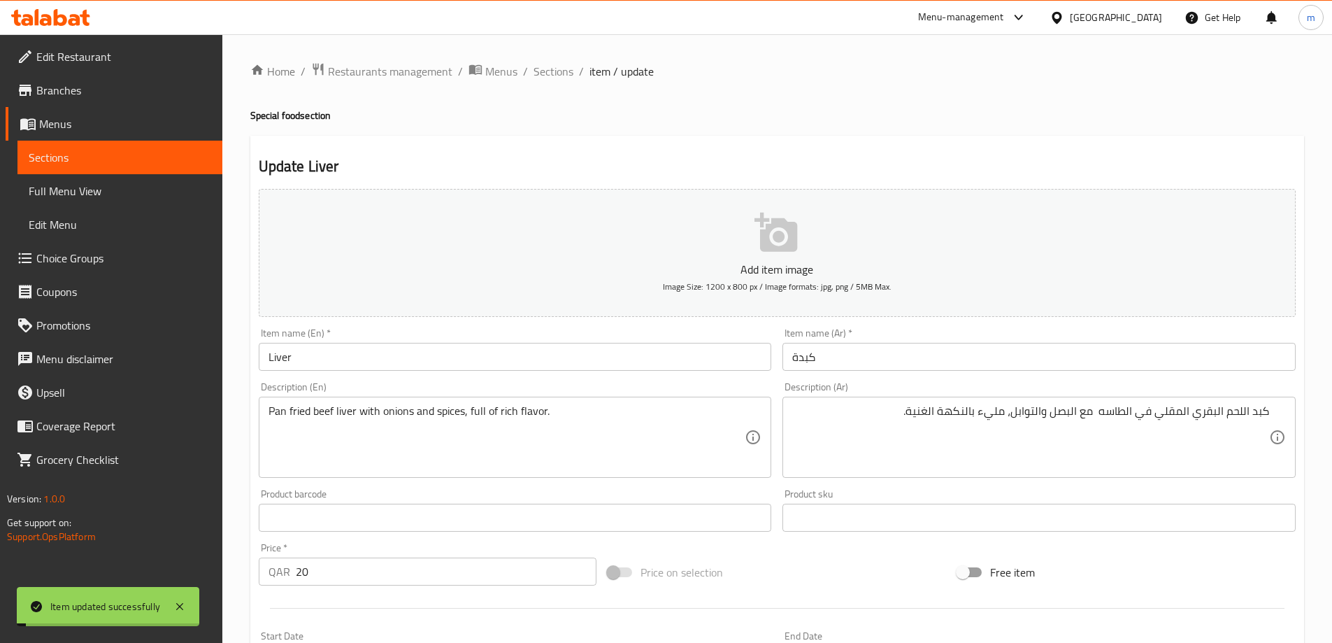
click at [109, 198] on span "Full Menu View" at bounding box center [120, 191] width 183 height 17
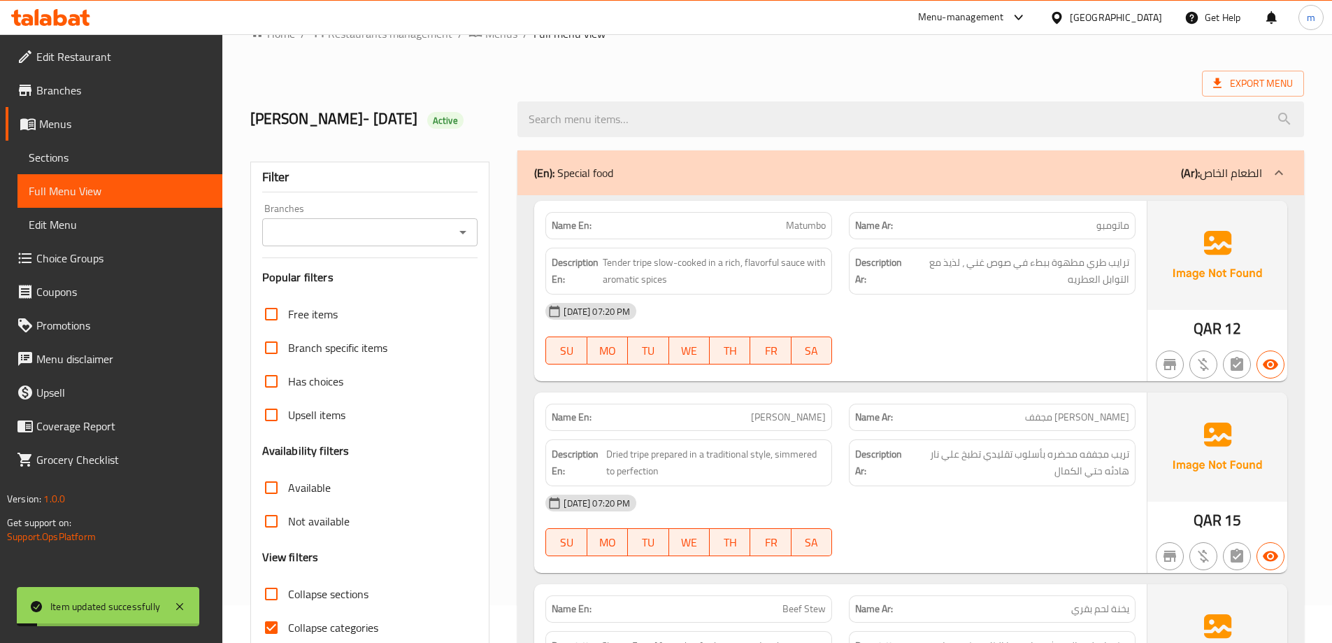
scroll to position [210, 0]
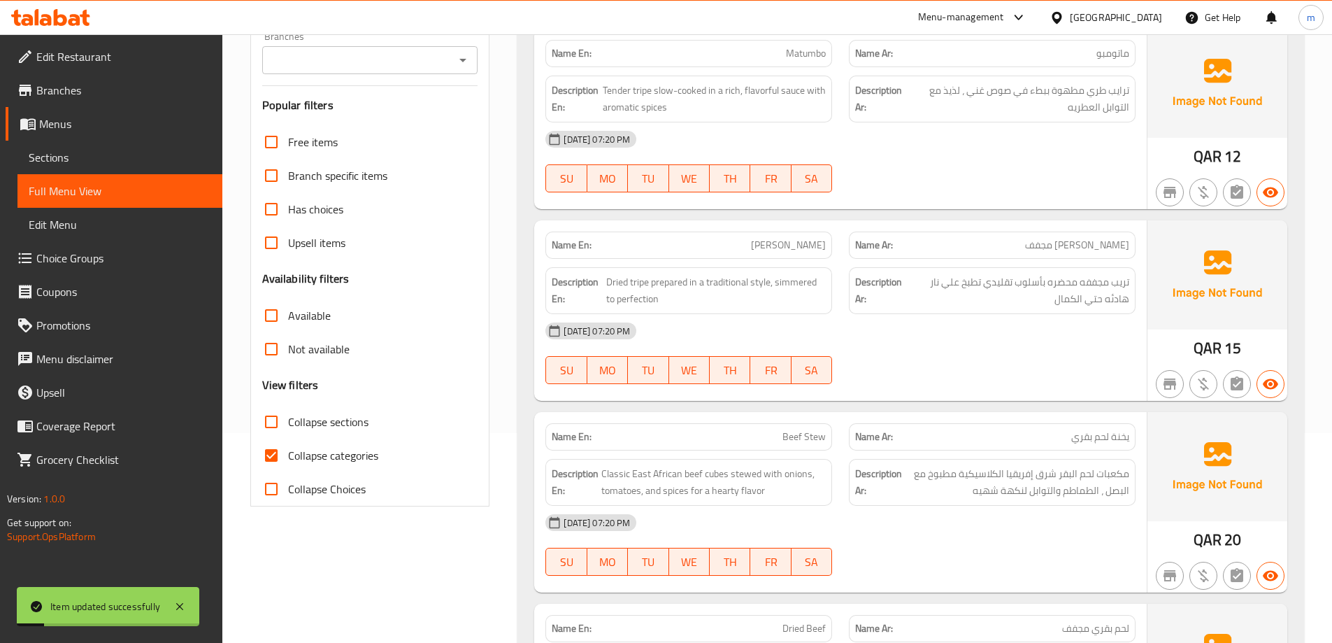
click at [329, 459] on span "Collapse categories" at bounding box center [333, 455] width 90 height 17
click at [288, 459] on input "Collapse categories" at bounding box center [272, 456] width 34 height 34
checkbox input "false"
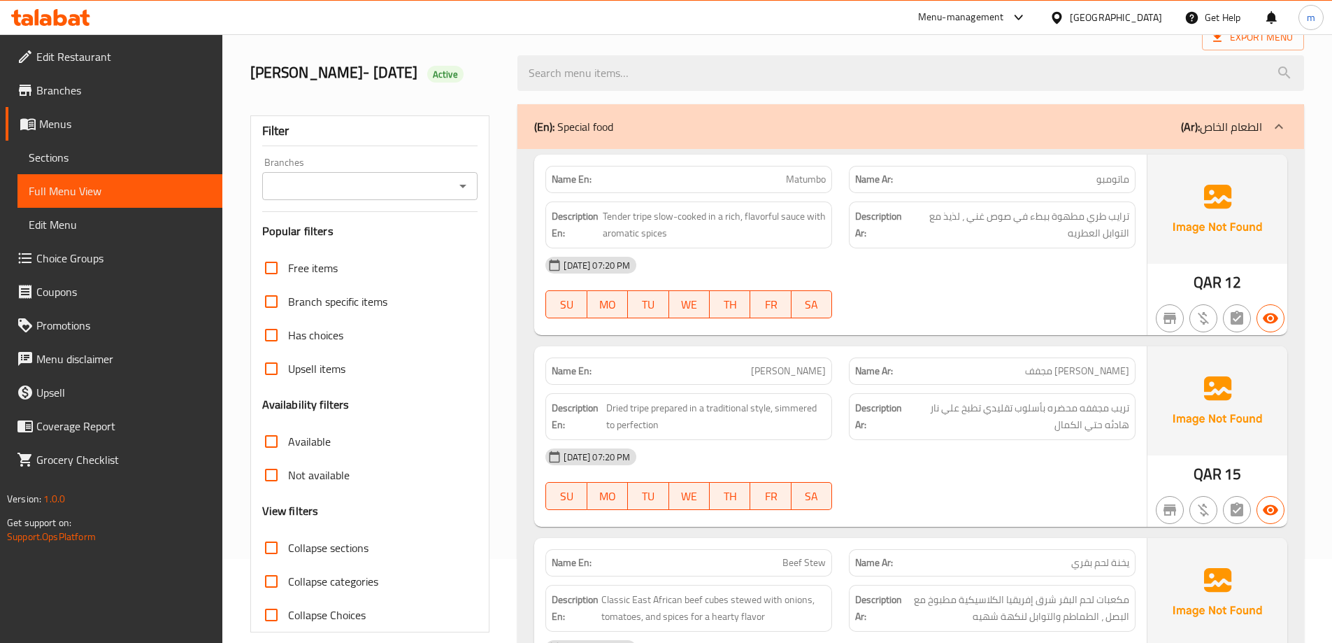
scroll to position [0, 0]
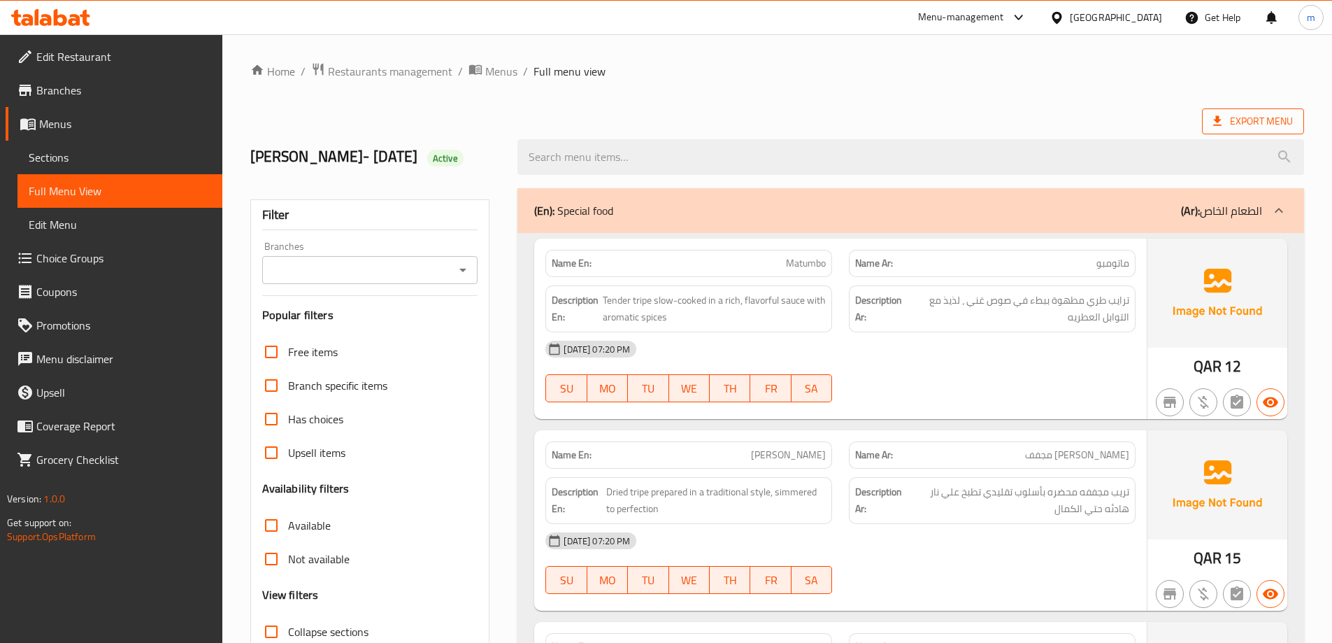
click at [1288, 125] on span "Export Menu" at bounding box center [1254, 121] width 80 height 17
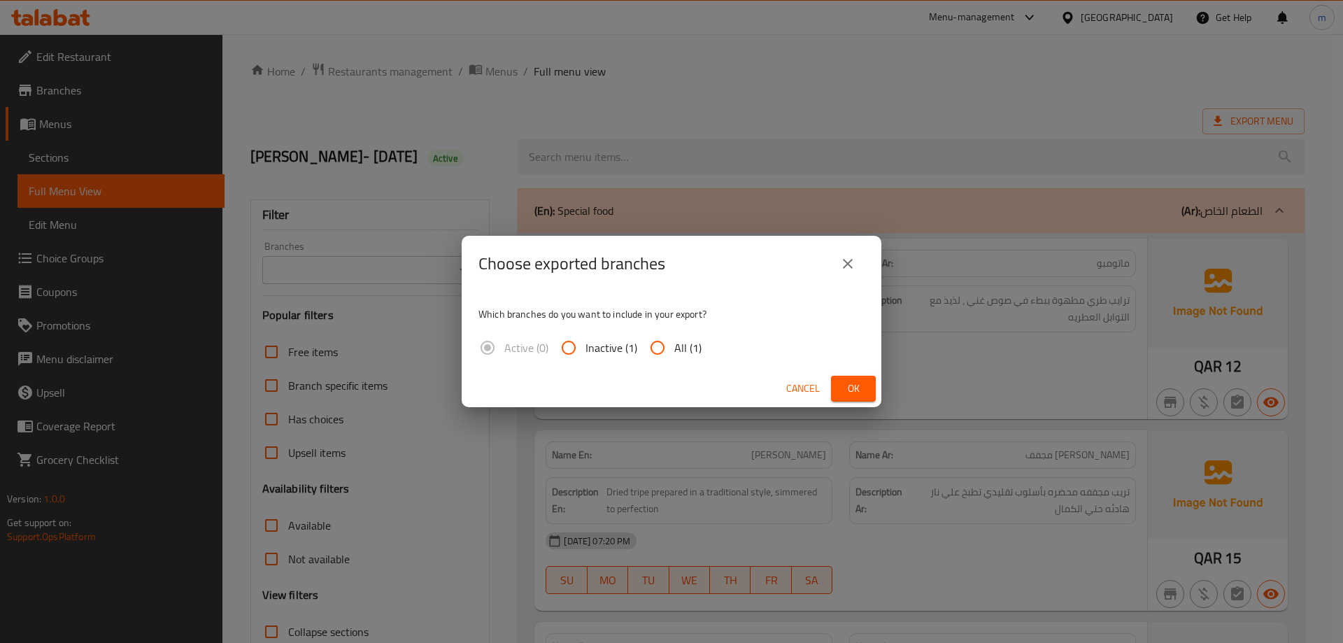
click at [674, 348] on span "All (1)" at bounding box center [687, 347] width 27 height 17
click at [674, 348] on input "All (1)" at bounding box center [658, 348] width 34 height 34
radio input "true"
click at [869, 390] on button "Ok" at bounding box center [853, 389] width 45 height 26
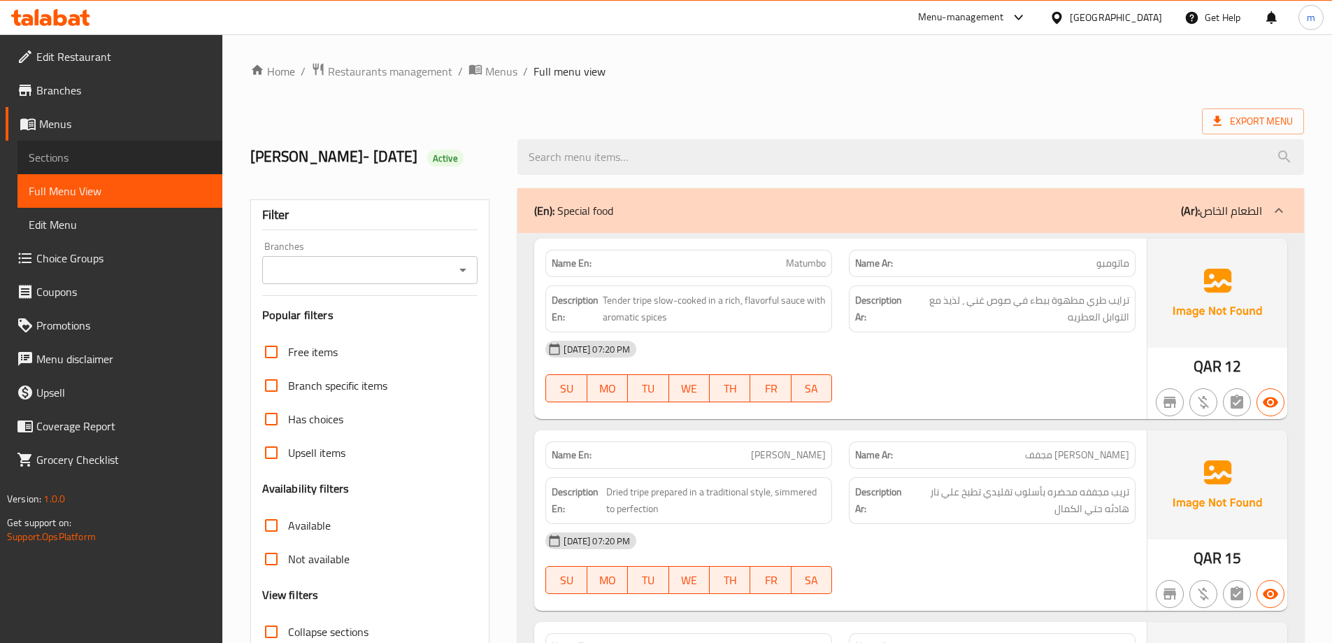
click at [103, 160] on span "Sections" at bounding box center [120, 157] width 183 height 17
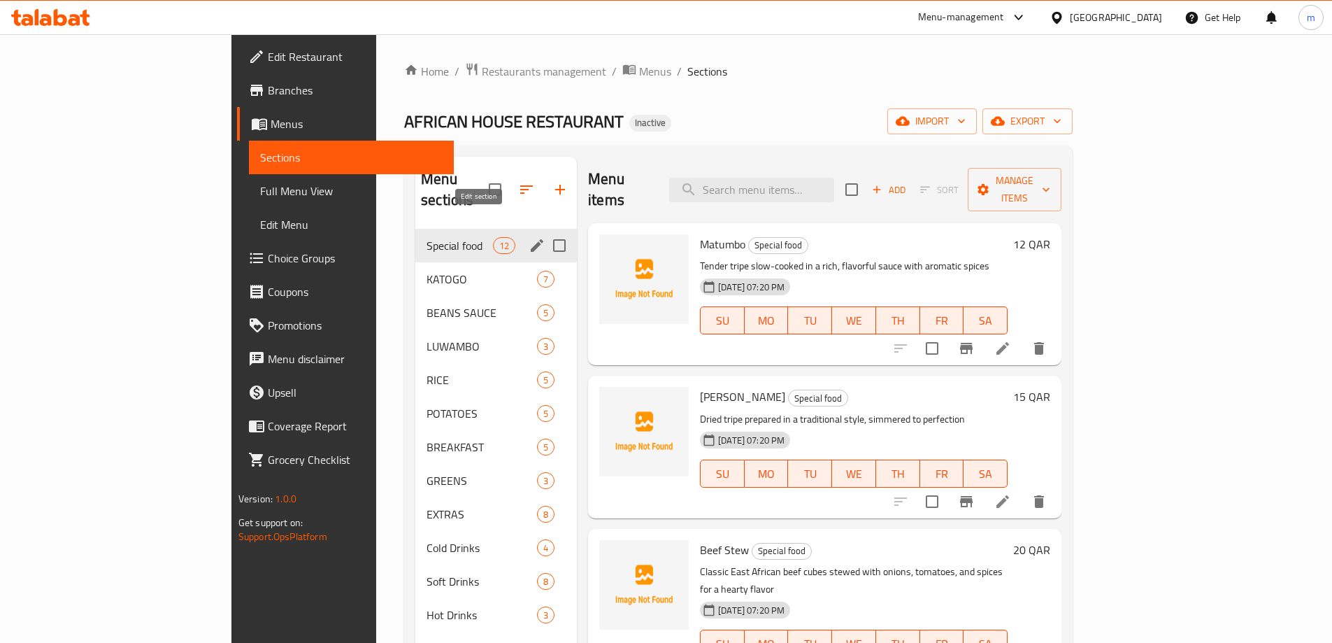
click at [529, 237] on icon "edit" at bounding box center [537, 245] width 17 height 17
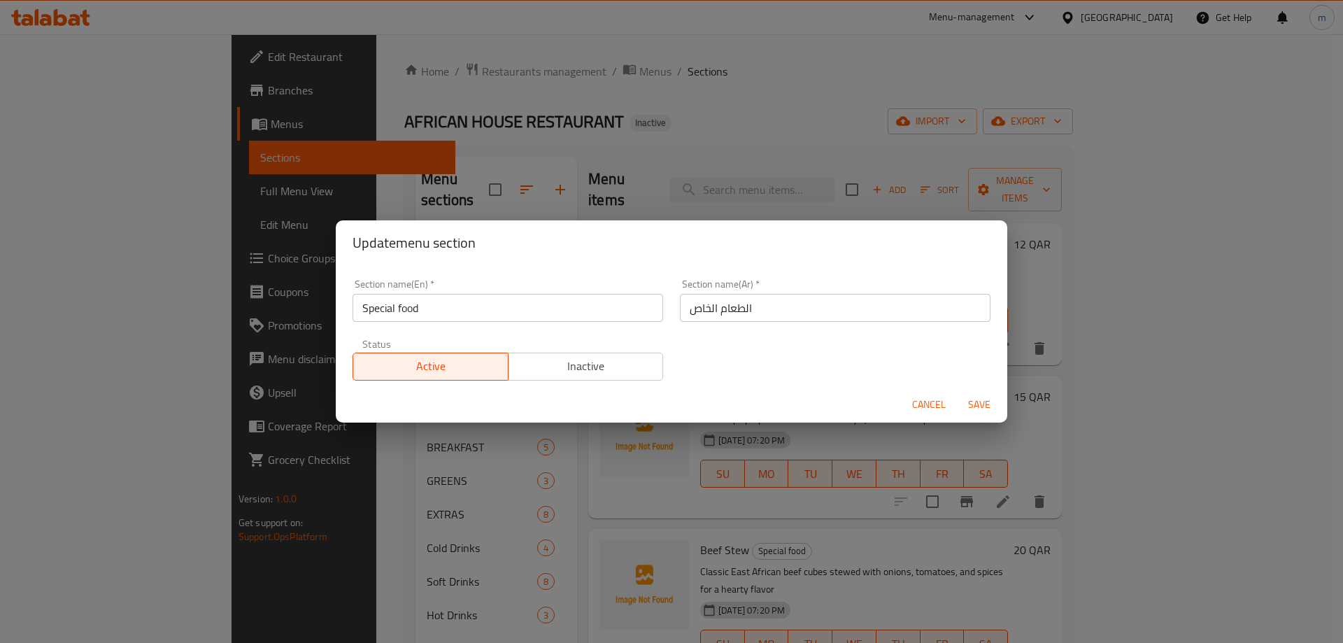
click at [846, 303] on input "الطعام الخاص" at bounding box center [835, 308] width 311 height 28
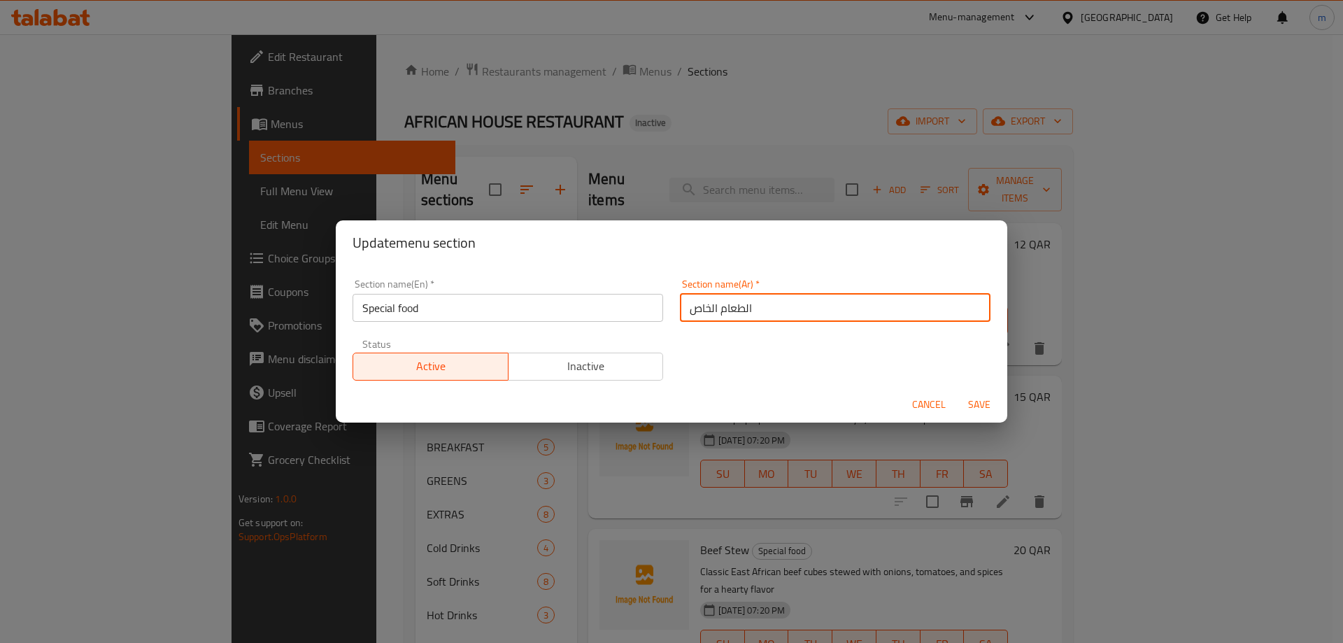
click at [846, 303] on input "الطعام الخاص" at bounding box center [835, 308] width 311 height 28
type input "'"
type input "طعام سبشيال"
click at [990, 401] on span "Save" at bounding box center [979, 404] width 34 height 17
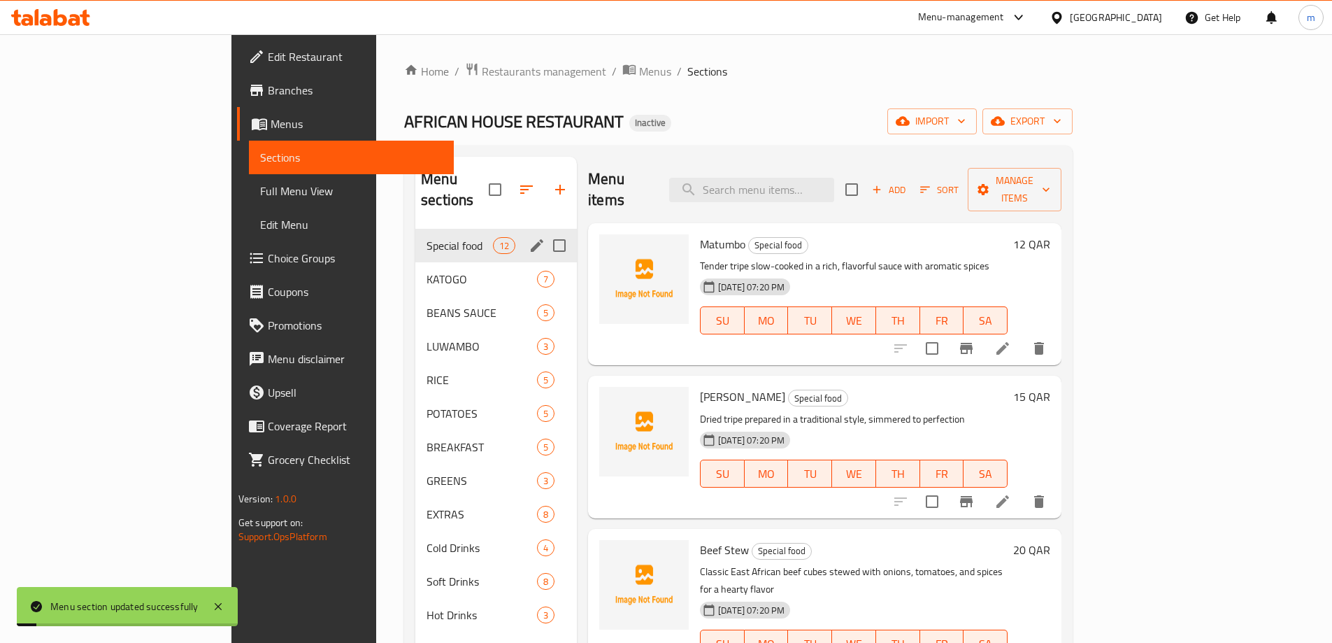
click at [260, 183] on span "Full Menu View" at bounding box center [351, 191] width 183 height 17
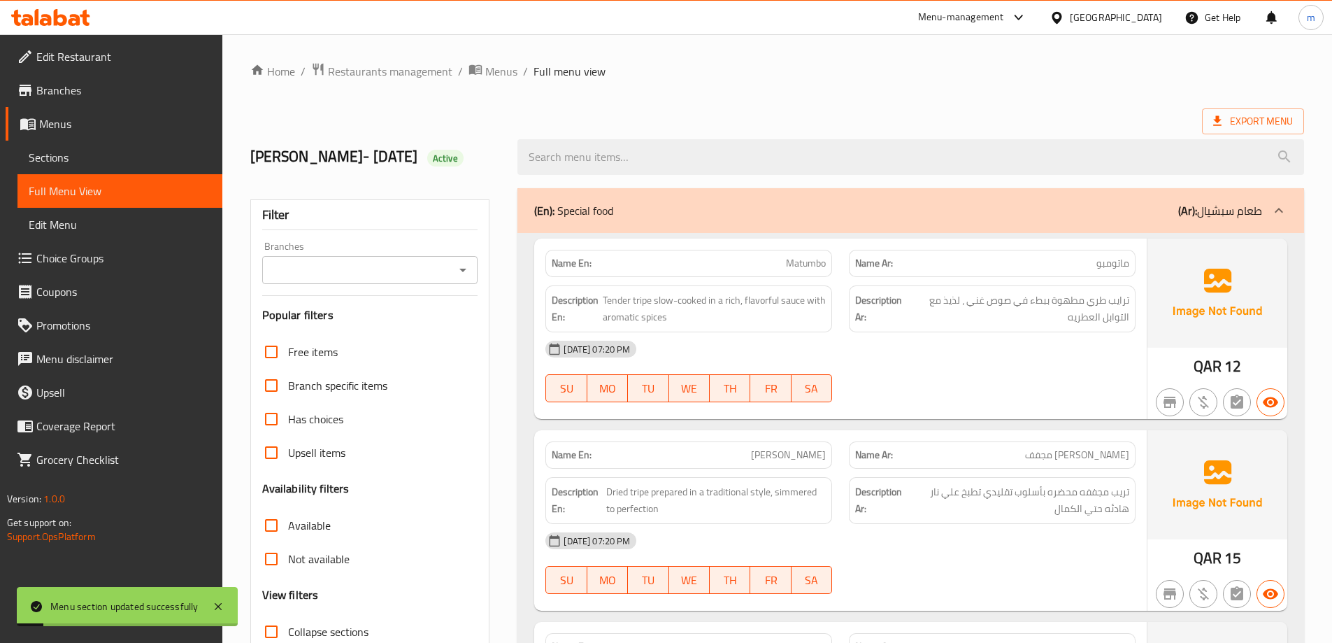
scroll to position [140, 0]
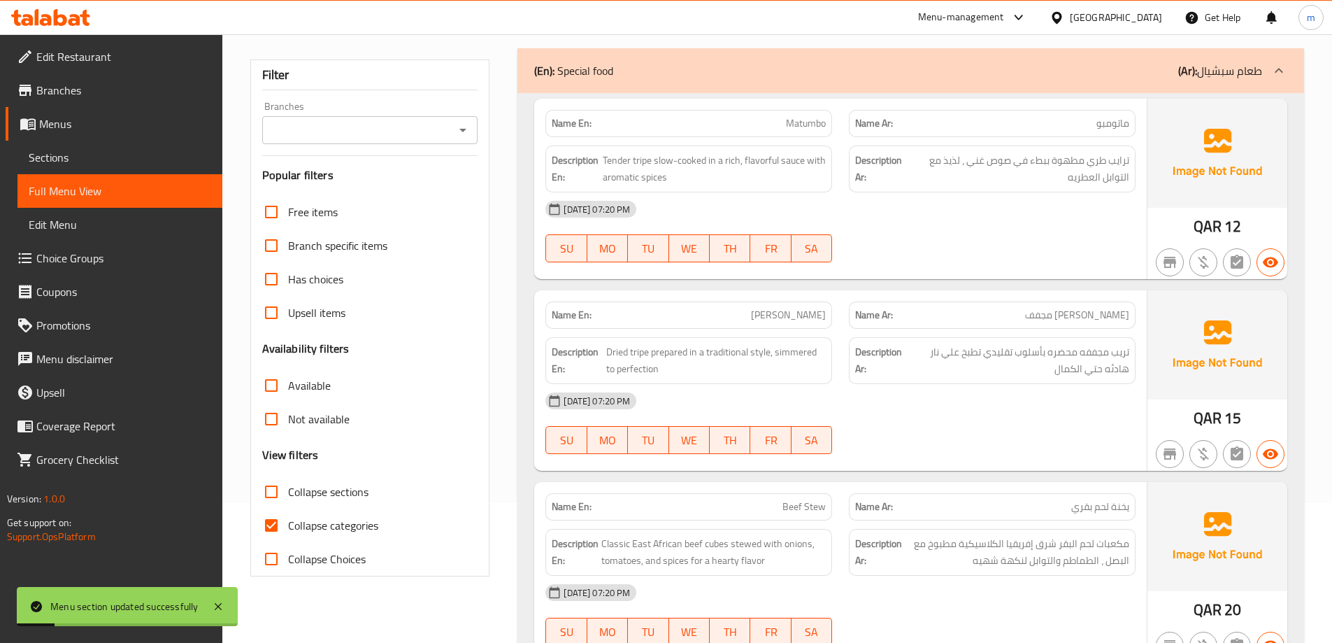
drag, startPoint x: 334, startPoint y: 519, endPoint x: 471, endPoint y: 453, distance: 152.4
click at [334, 520] on span "Collapse categories" at bounding box center [333, 525] width 90 height 17
click at [288, 520] on input "Collapse categories" at bounding box center [272, 526] width 34 height 34
checkbox input "false"
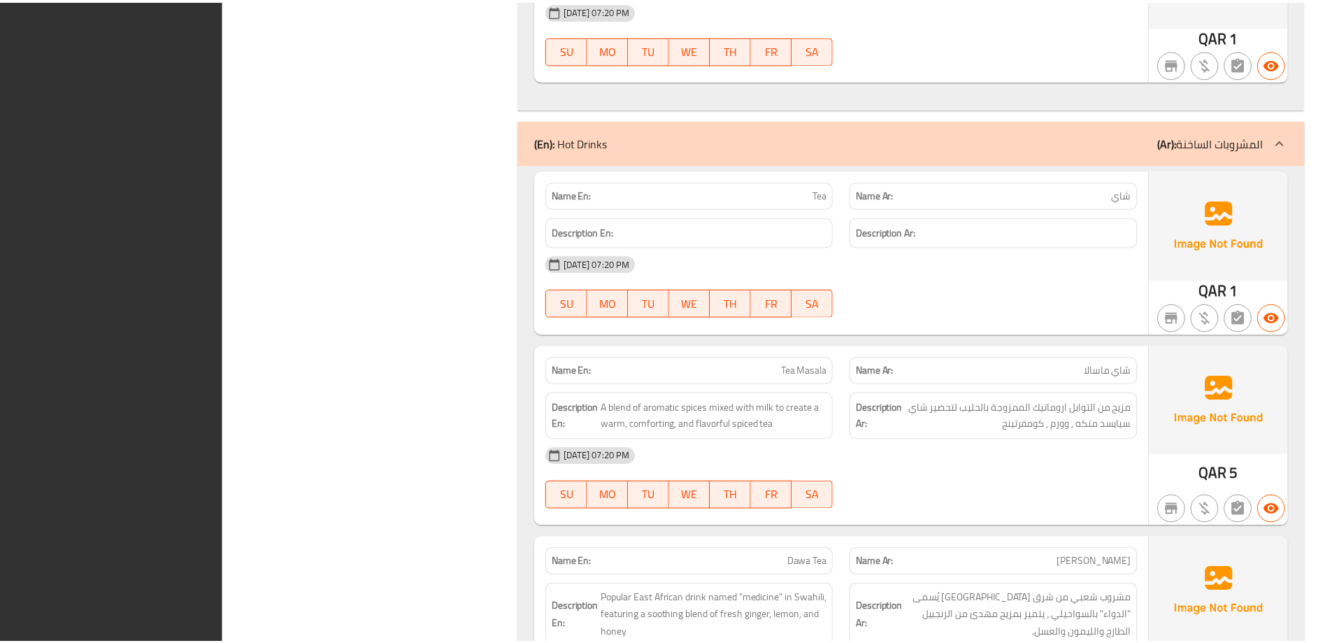
scroll to position [13156, 0]
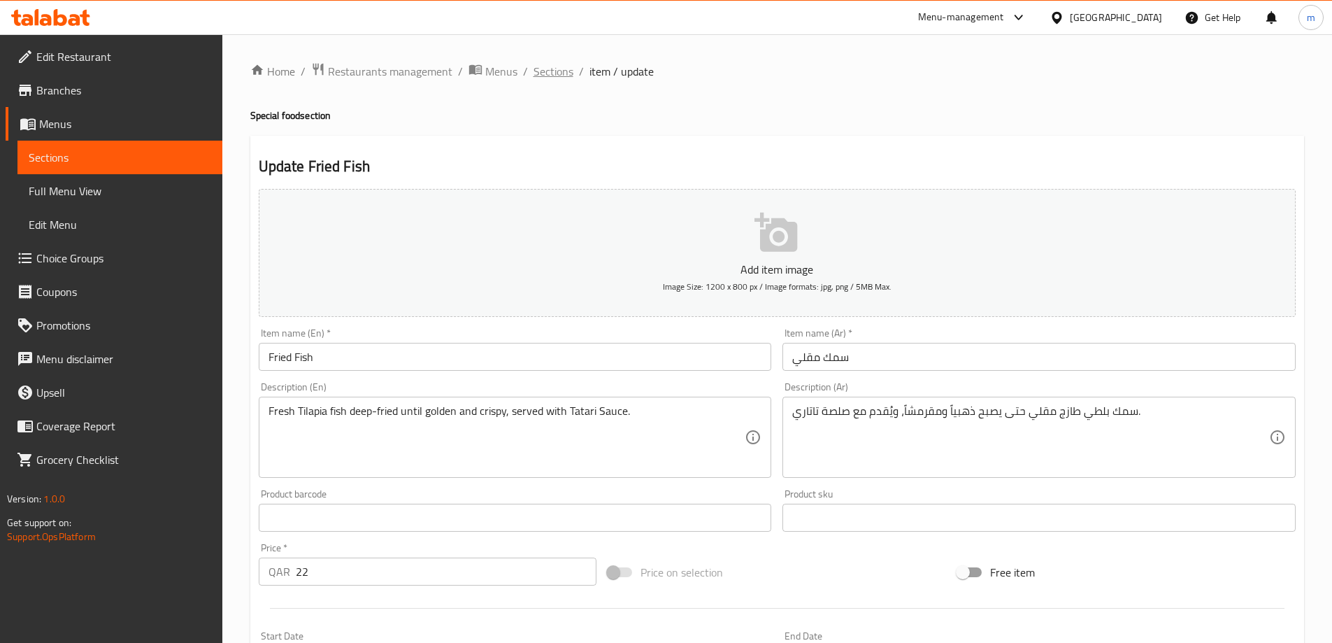
click at [541, 64] on span "Sections" at bounding box center [554, 71] width 40 height 17
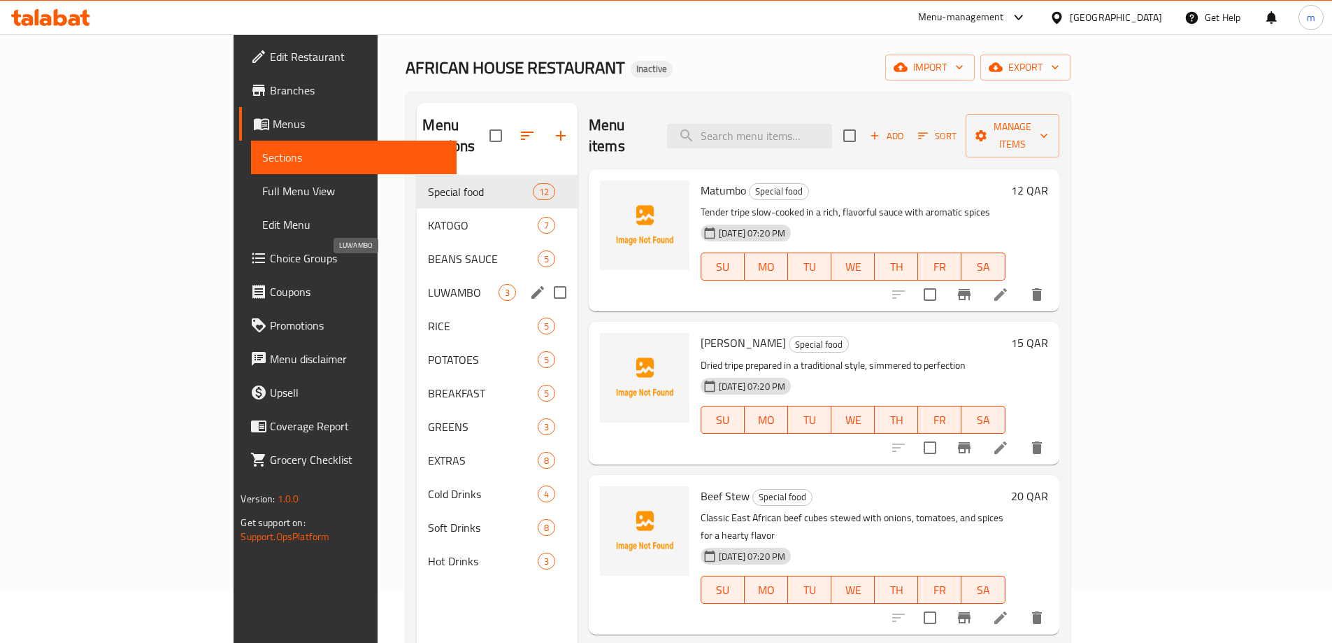
scroll to position [70, 0]
